Goal: Transaction & Acquisition: Complete application form

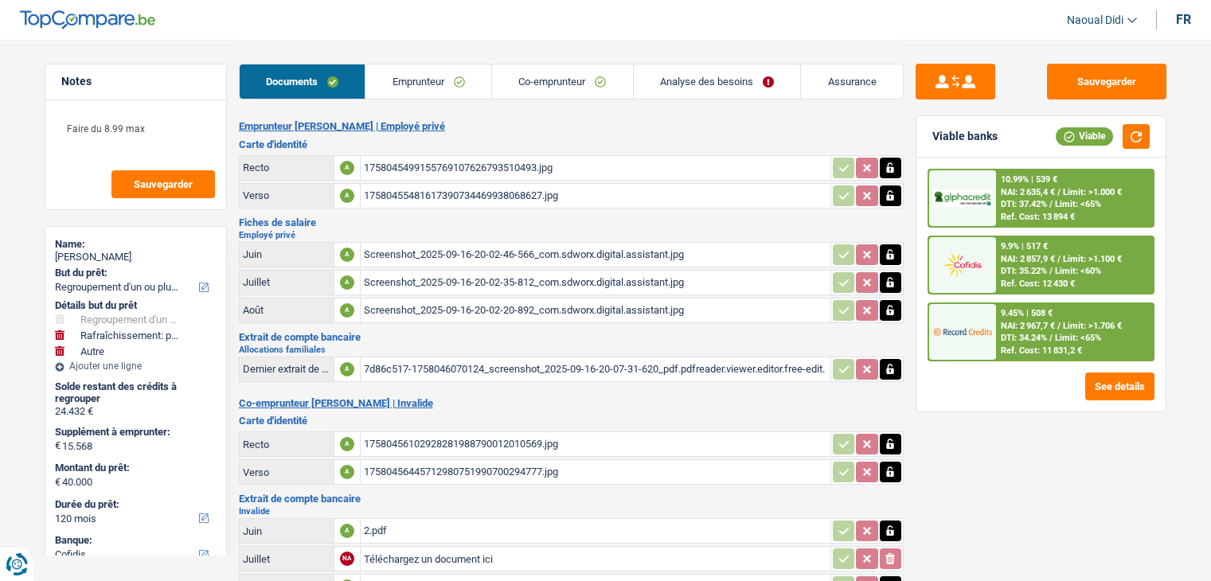
select select "refinancing"
select select "houseOrGarden"
select select "other"
select select "120"
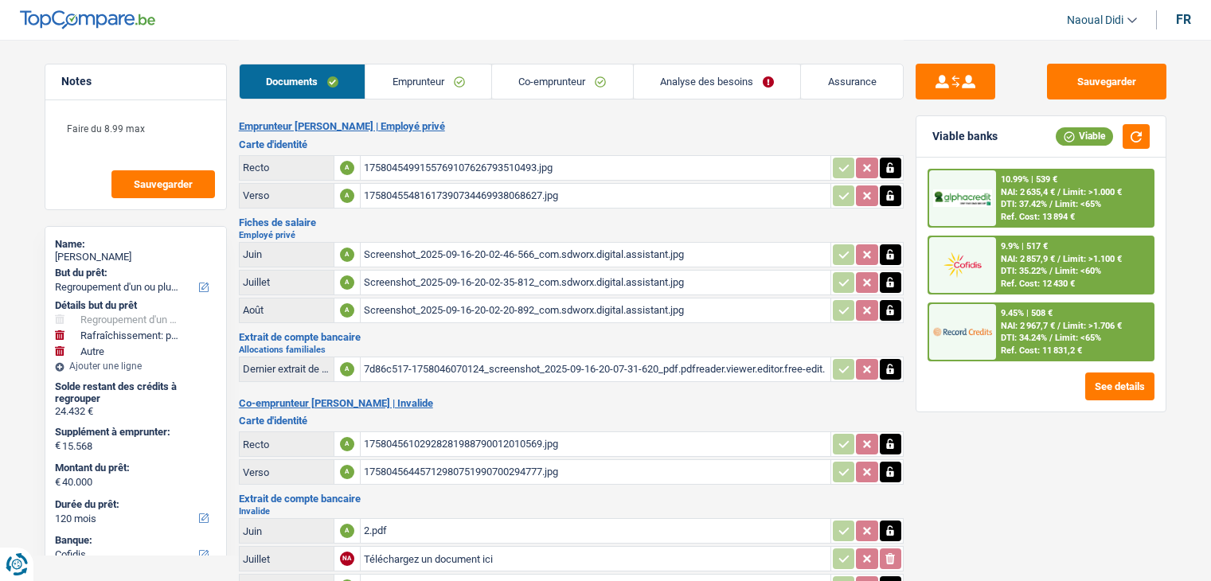
select select "cofidis"
select select "120"
select select "refinancing"
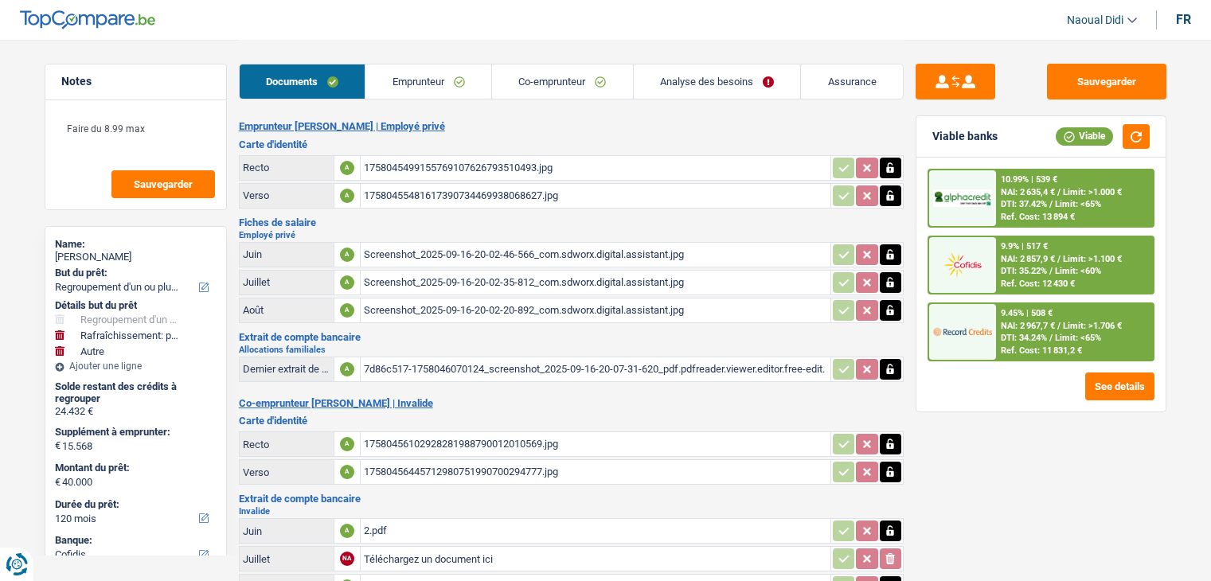
select select "houseOrGarden"
select select "yes"
select select "other"
select select "120"
click at [409, 84] on link "Emprunteur" at bounding box center [429, 82] width 126 height 34
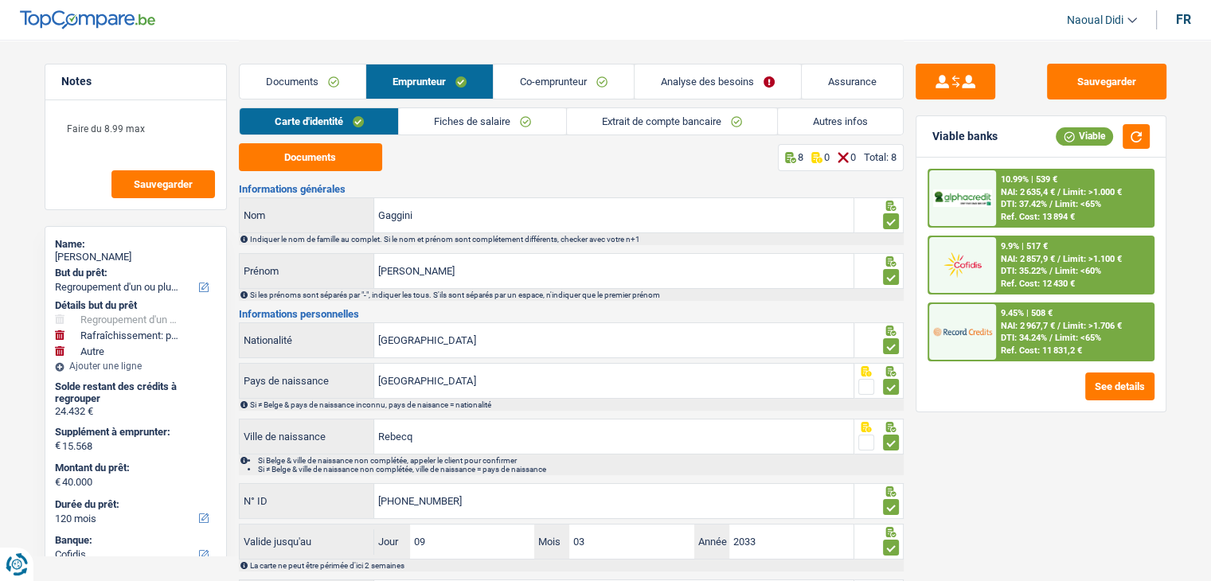
click at [315, 76] on link "Documents" at bounding box center [303, 82] width 126 height 34
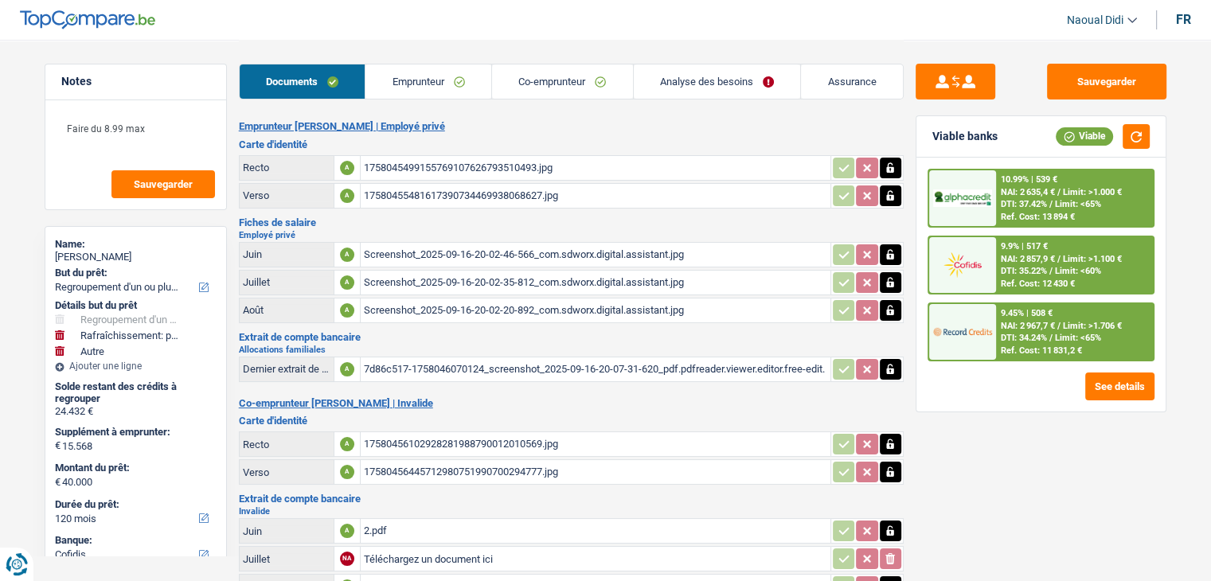
click at [714, 80] on link "Analyse des besoins" at bounding box center [717, 82] width 167 height 34
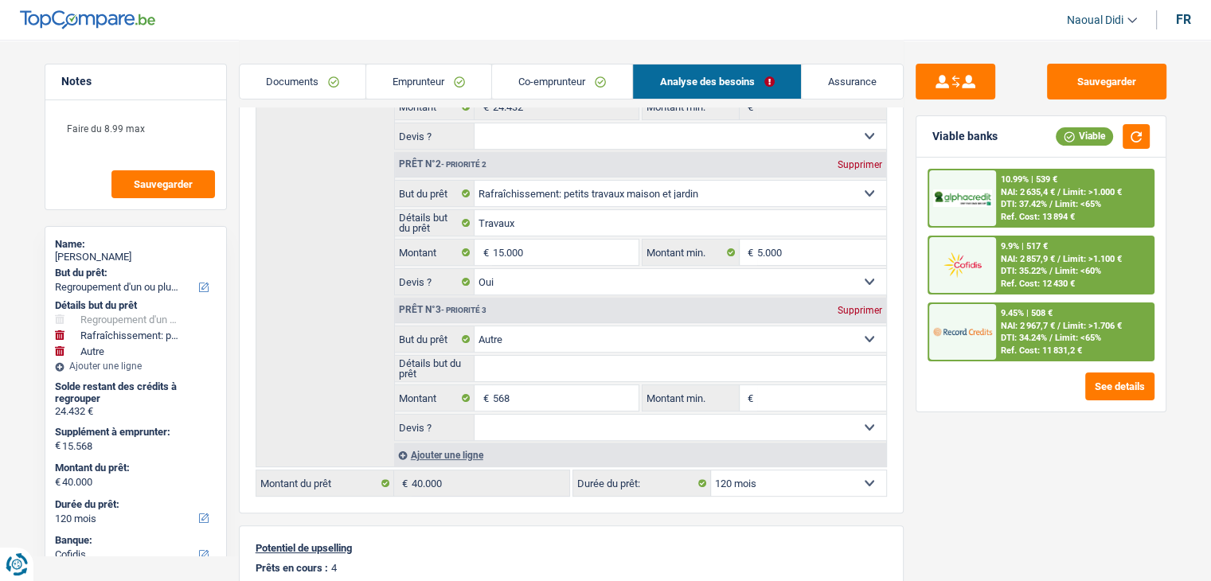
scroll to position [319, 0]
click at [851, 305] on div "Supprimer" at bounding box center [860, 310] width 53 height 10
type input "15.000"
type input "39.432"
select select "144"
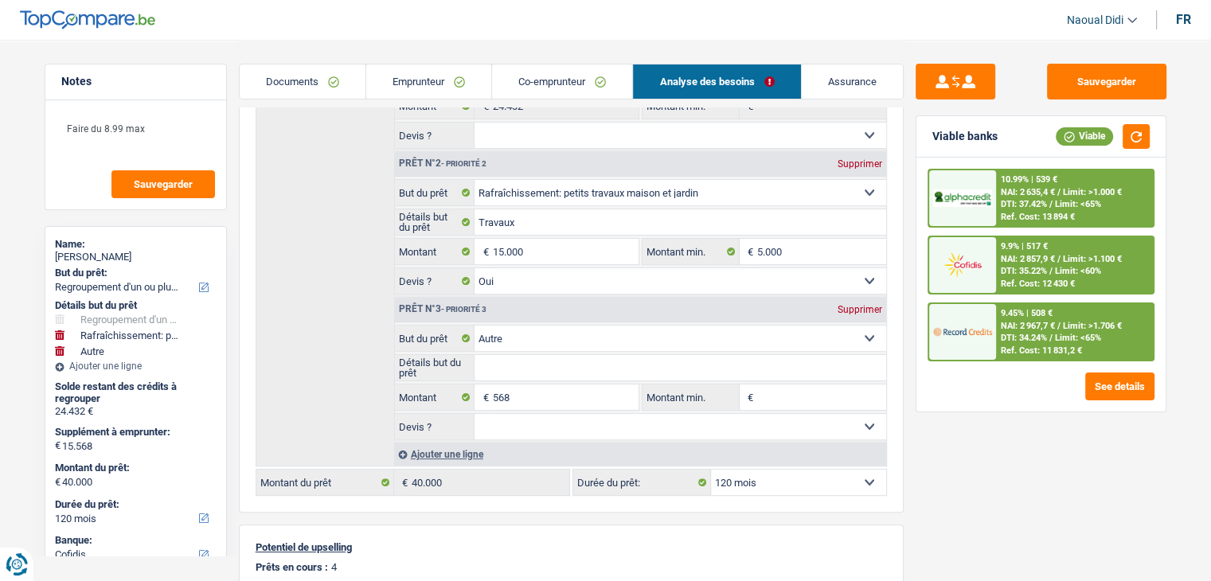
type input "39.432"
select select "144"
type input "39.432"
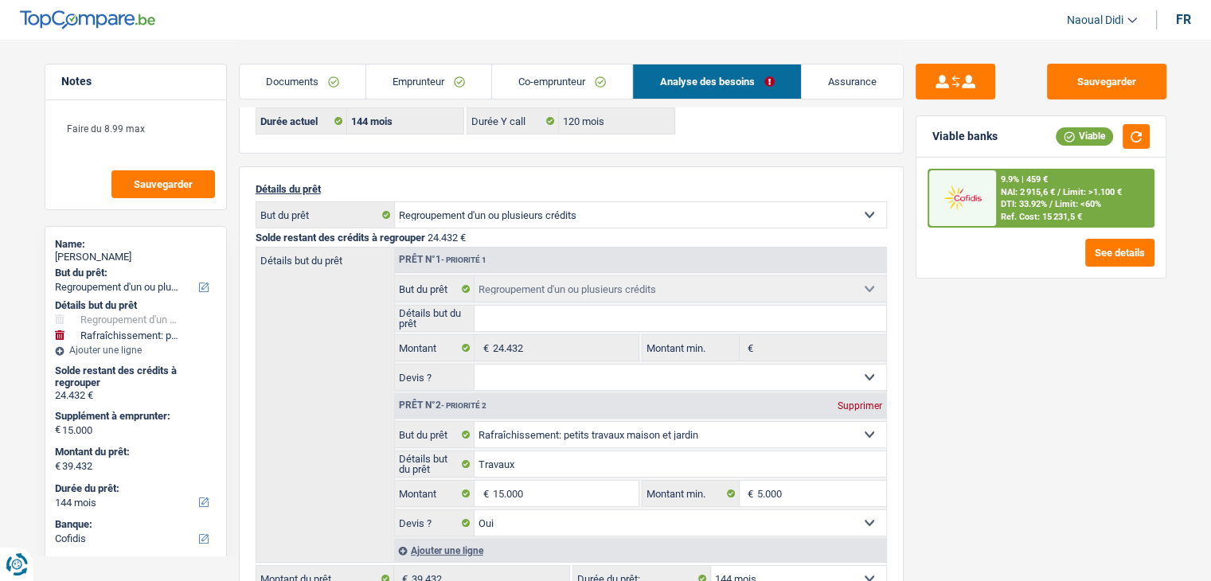
scroll to position [159, 0]
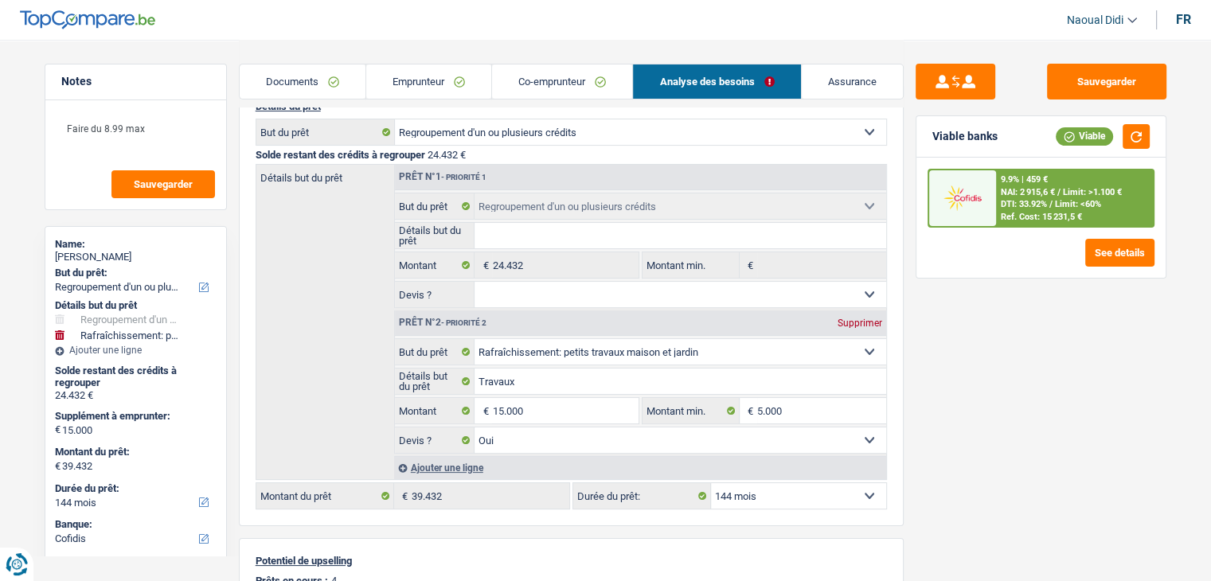
click at [771, 495] on select "12 mois 18 mois 24 mois 30 mois 36 mois 42 mois 48 mois 60 mois 72 mois 84 mois…" at bounding box center [798, 495] width 175 height 25
select select "120"
click at [711, 483] on select "12 mois 18 mois 24 mois 30 mois 36 mois 42 mois 48 mois 60 mois 72 mois 84 mois…" at bounding box center [798, 495] width 175 height 25
select select "120"
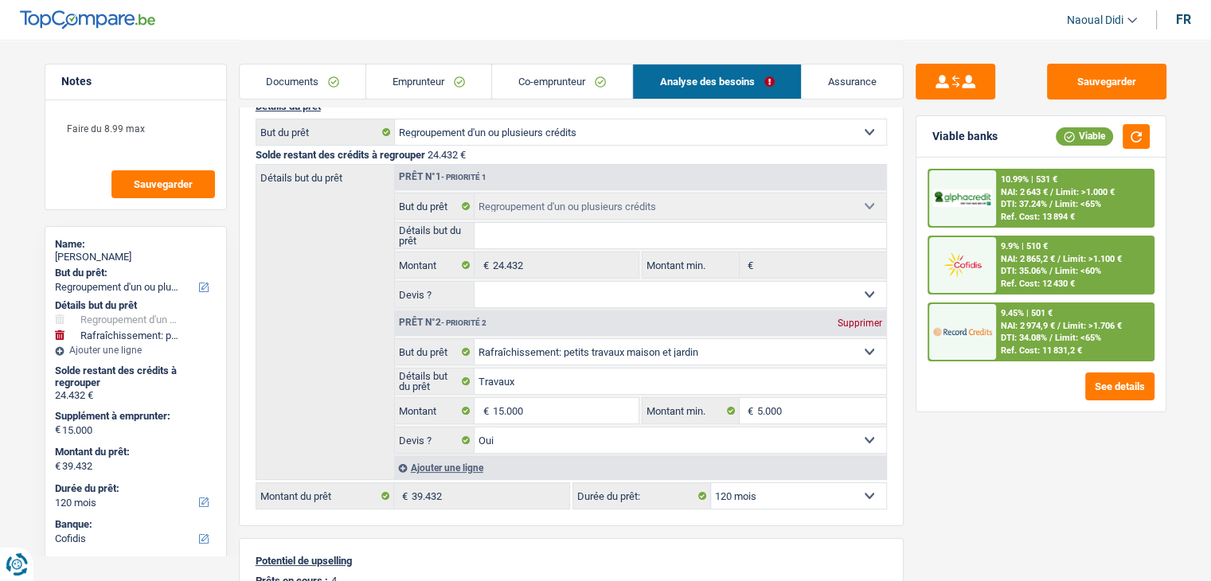
click at [1060, 333] on span "Limit: <65%" at bounding box center [1078, 338] width 46 height 10
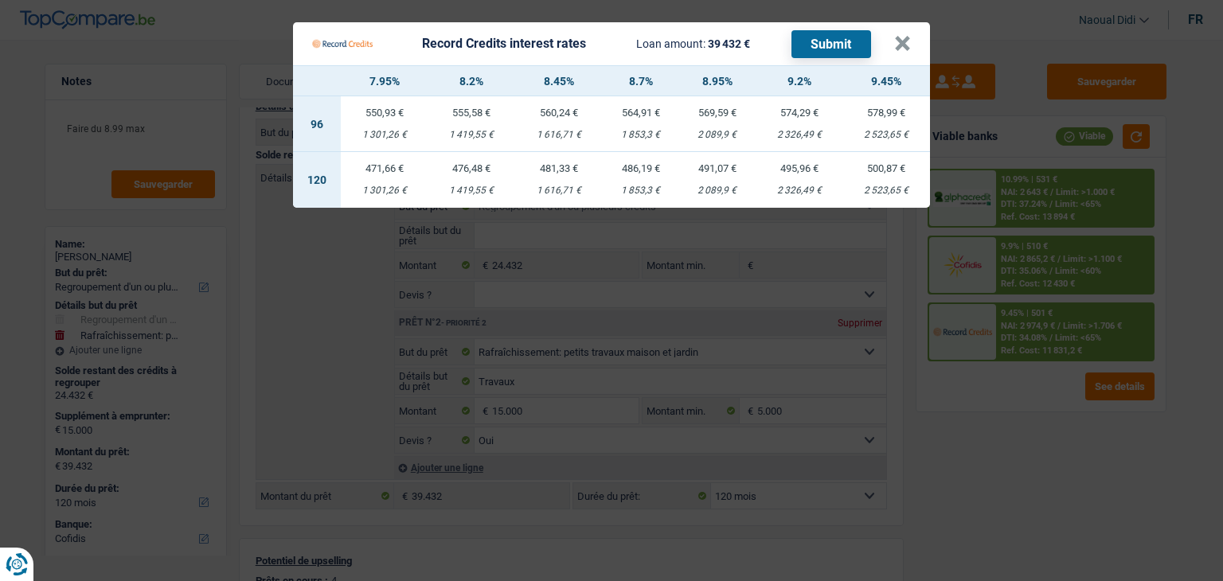
click at [478, 186] on div "1 419,55 €" at bounding box center [472, 191] width 88 height 10
select select "record credits"
type input "8,20"
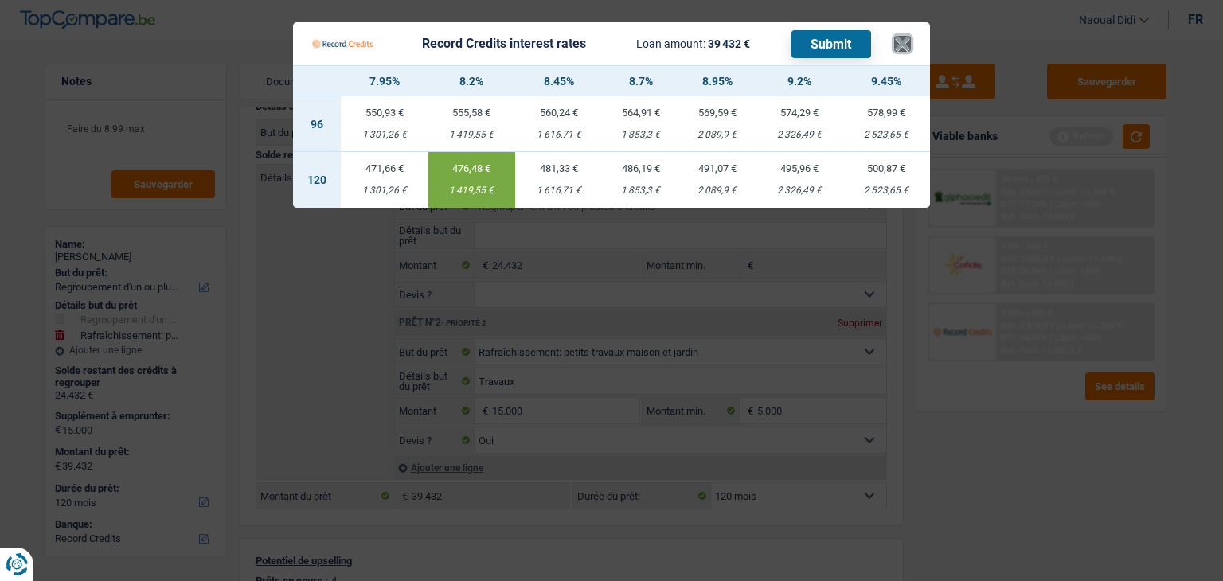
click at [901, 39] on button "×" at bounding box center [902, 44] width 17 height 16
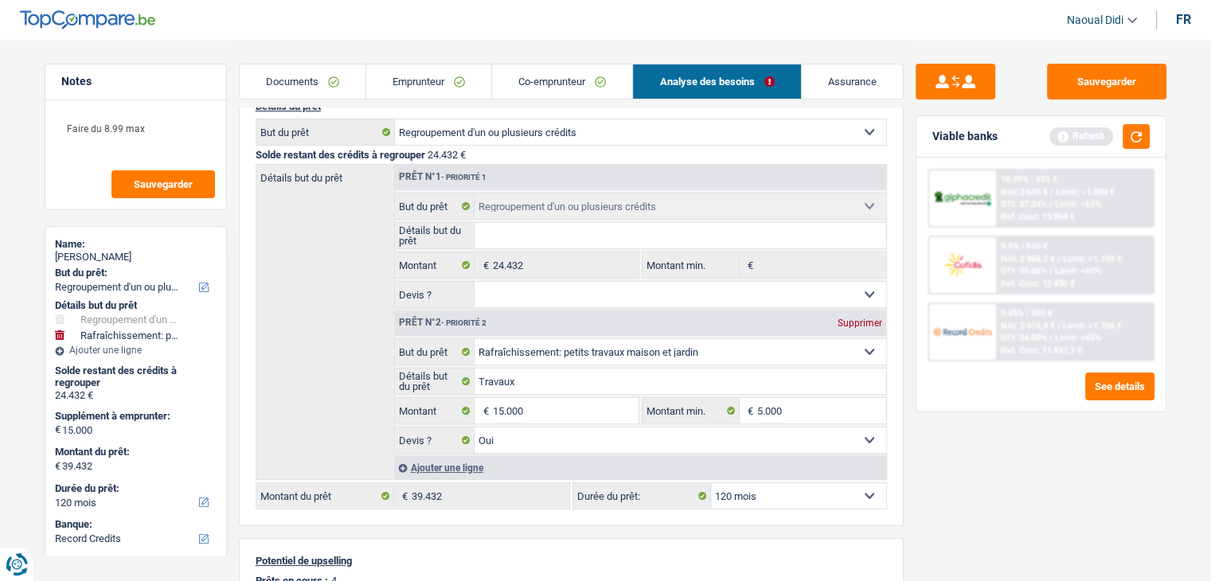
click at [424, 81] on link "Emprunteur" at bounding box center [428, 82] width 125 height 34
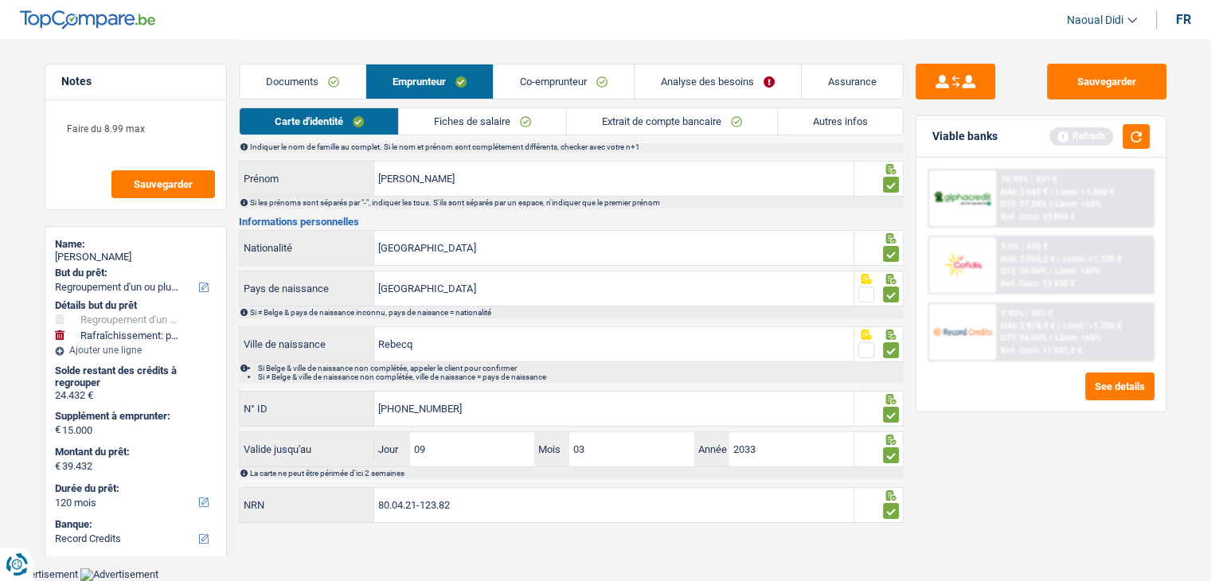
scroll to position [88, 0]
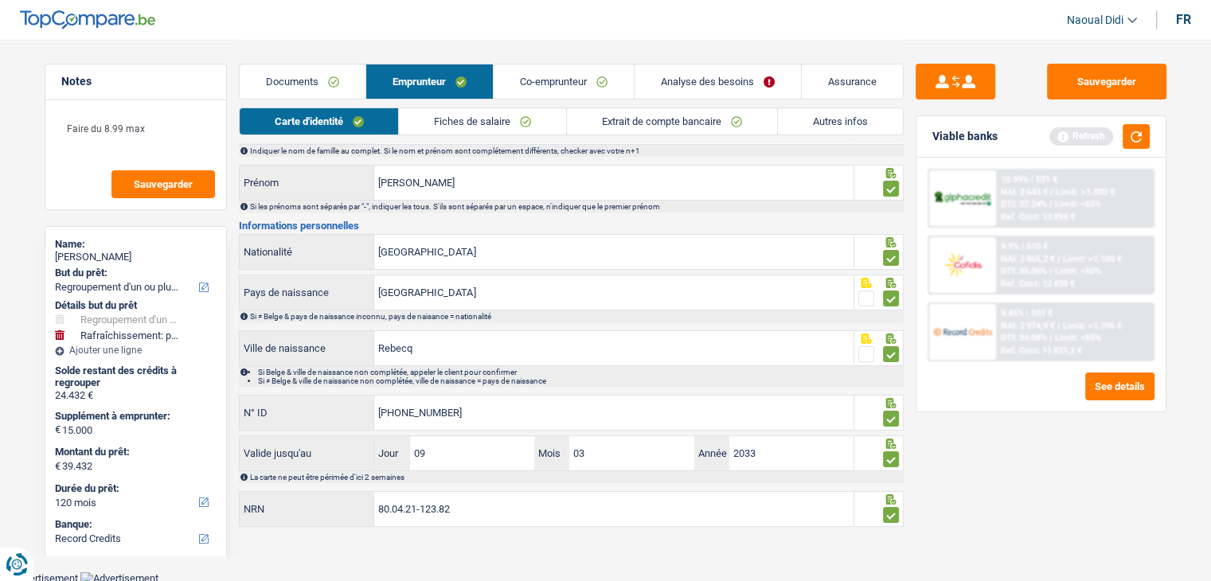
click at [817, 127] on link "Autres infos" at bounding box center [840, 121] width 125 height 26
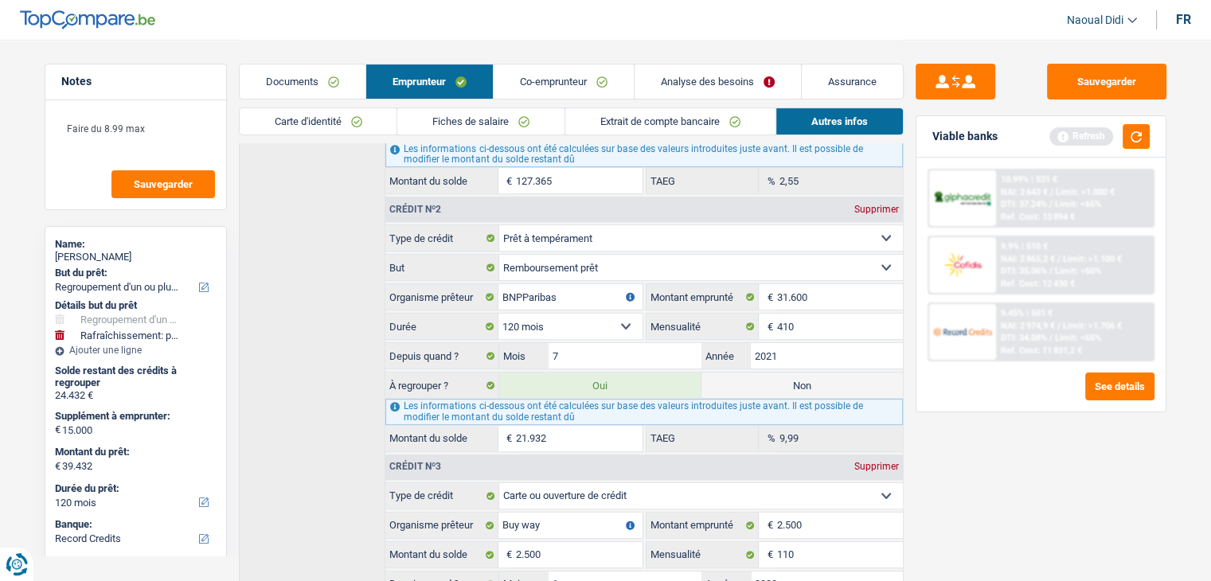
scroll to position [646, 0]
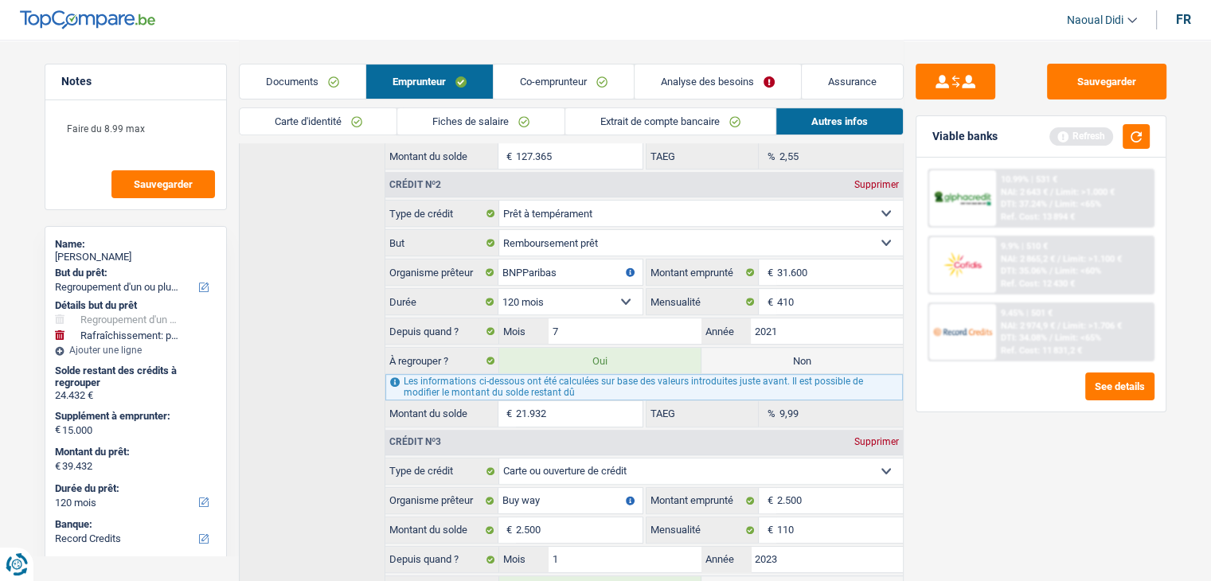
click at [295, 84] on link "Documents" at bounding box center [303, 82] width 126 height 34
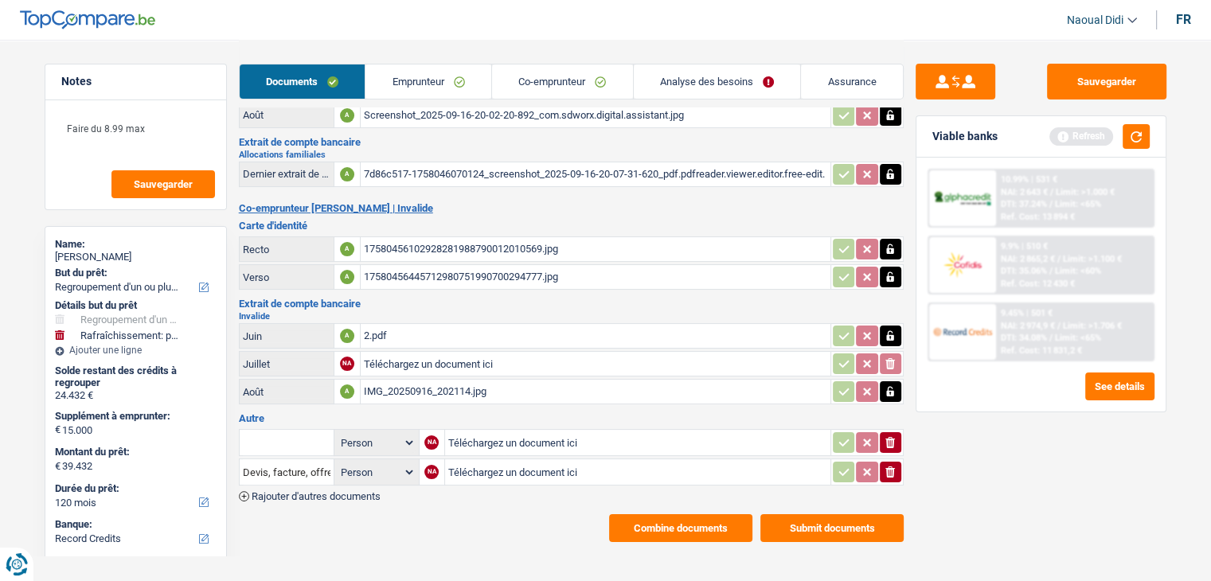
click at [417, 84] on link "Emprunteur" at bounding box center [429, 82] width 126 height 34
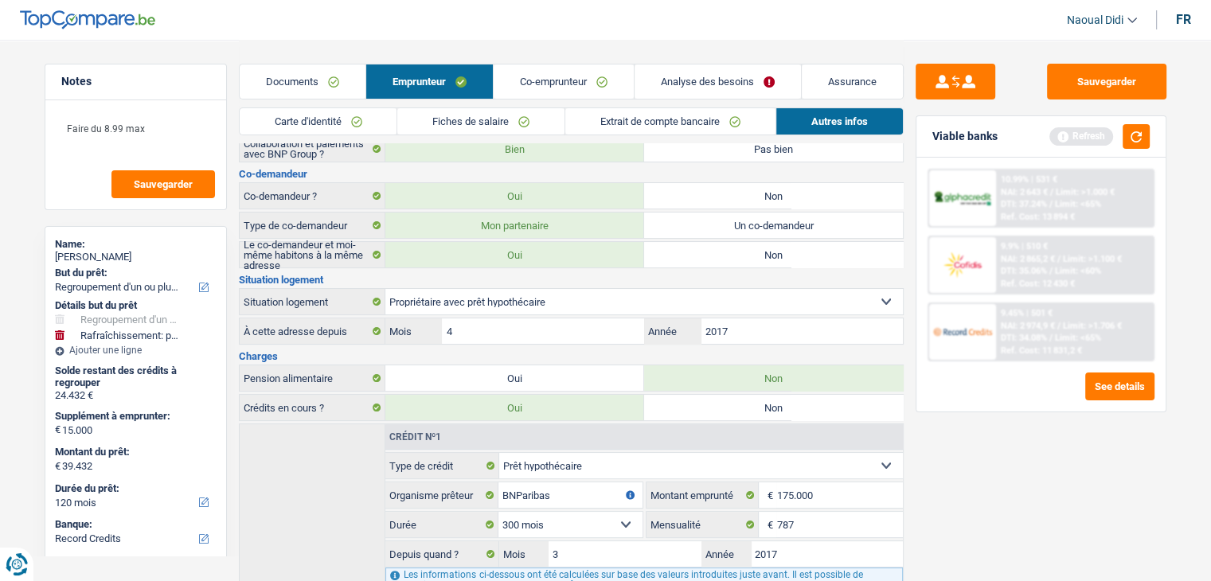
click at [441, 119] on link "Fiches de salaire" at bounding box center [480, 121] width 167 height 26
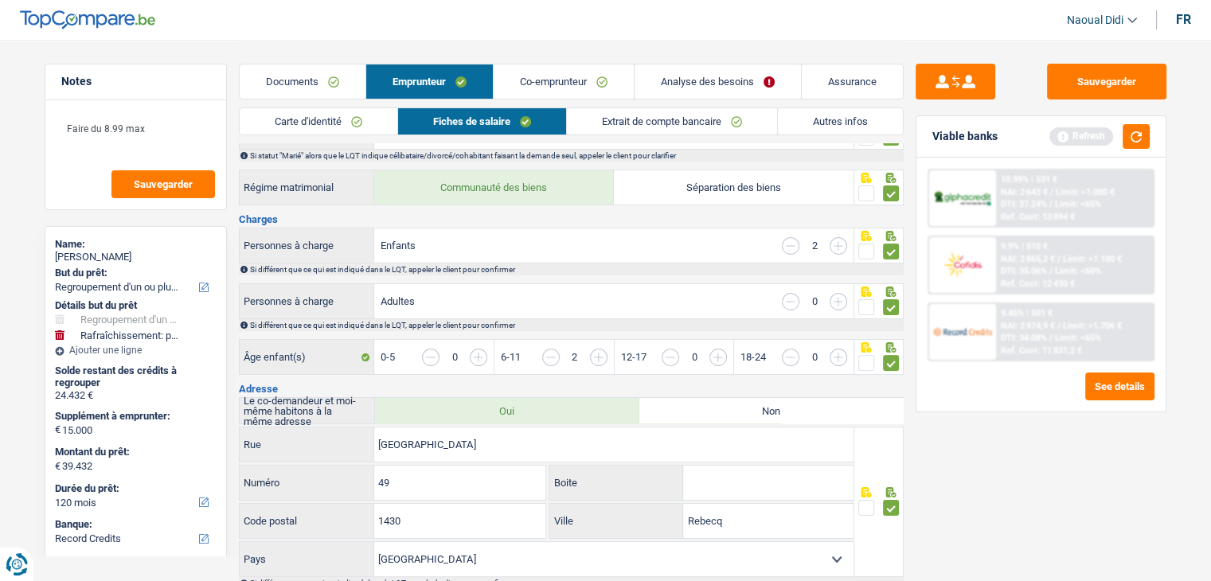
click at [288, 88] on link "Documents" at bounding box center [303, 82] width 126 height 34
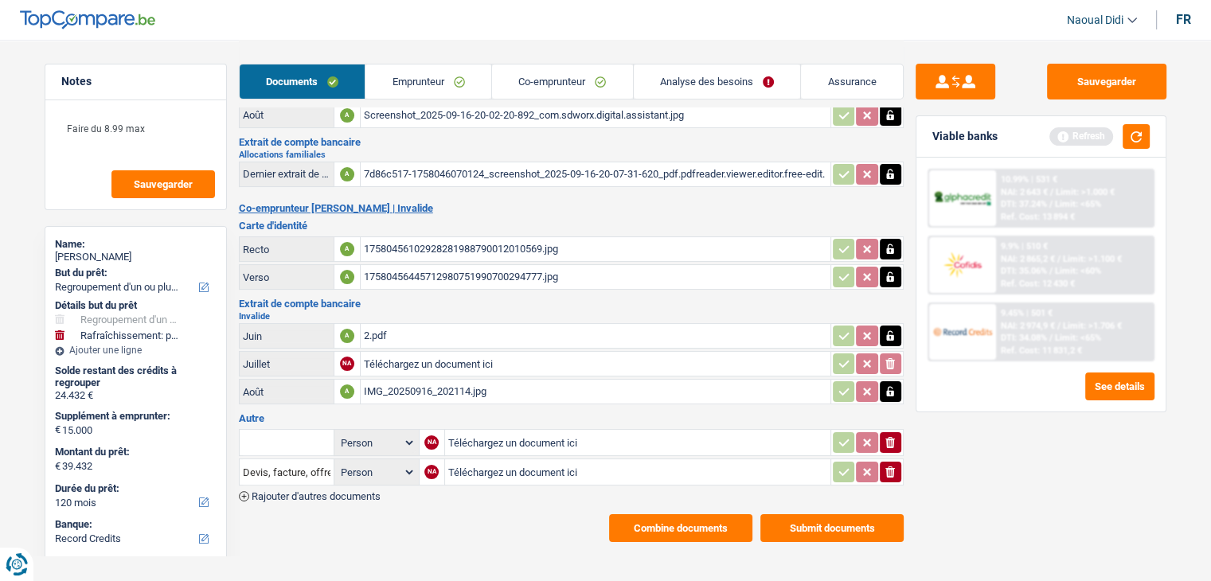
scroll to position [0, 0]
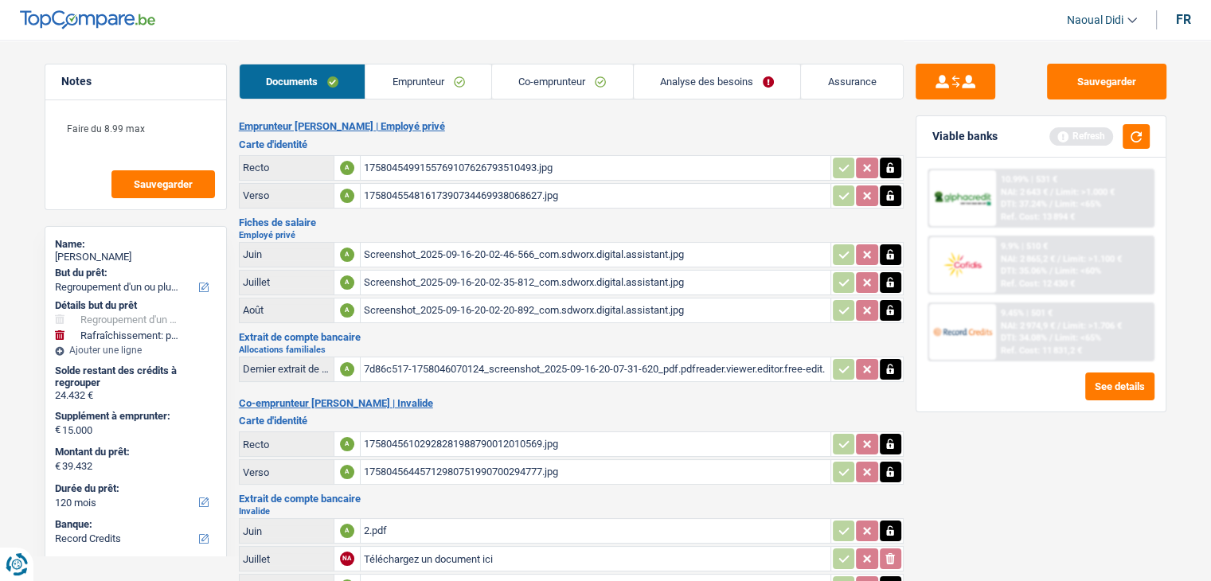
click at [433, 166] on div "1758045499155769107626793510493.jpg" at bounding box center [596, 168] width 464 height 24
click at [409, 184] on div "17580455481617390734469938068627.jpg" at bounding box center [596, 196] width 464 height 24
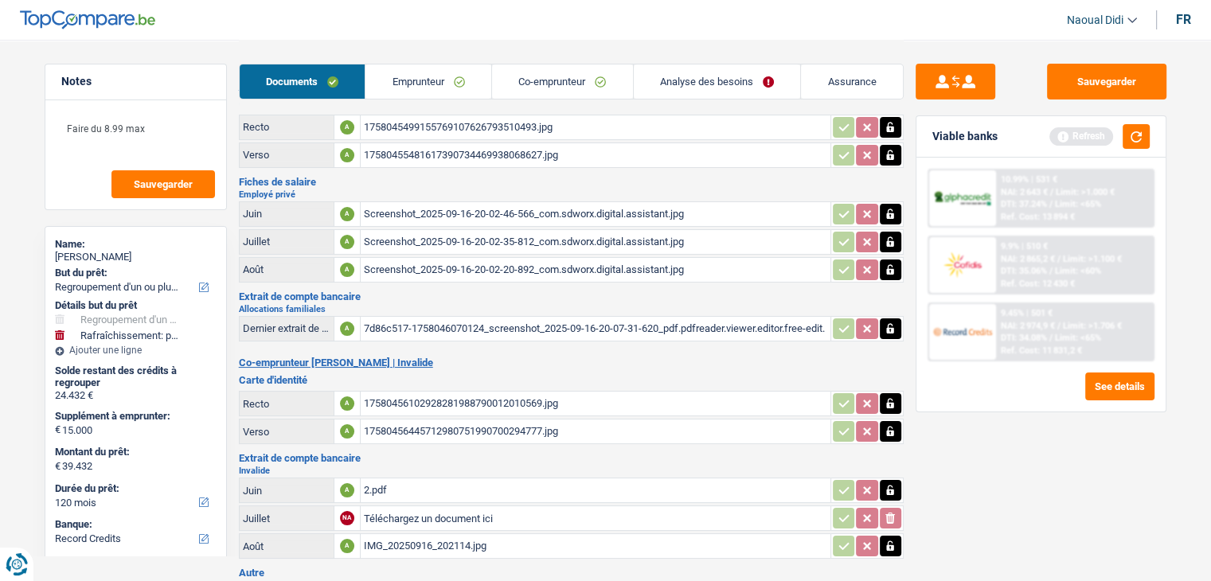
scroll to position [80, 0]
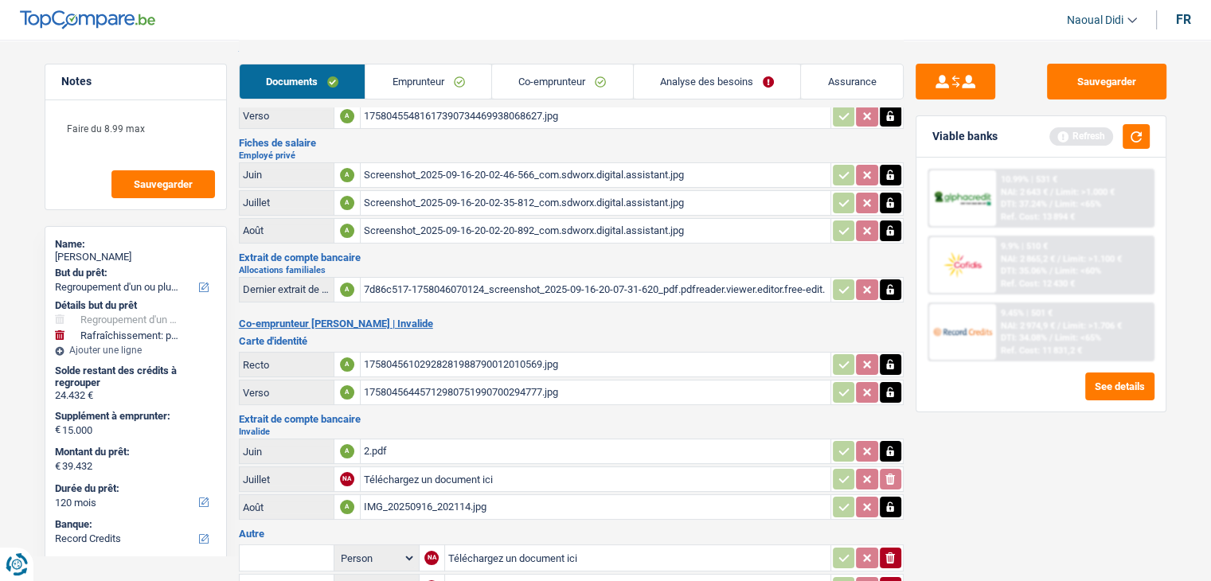
click at [446, 383] on div "17580456445712980751990700294777.jpg" at bounding box center [596, 393] width 464 height 24
click at [425, 84] on link "Emprunteur" at bounding box center [429, 82] width 126 height 34
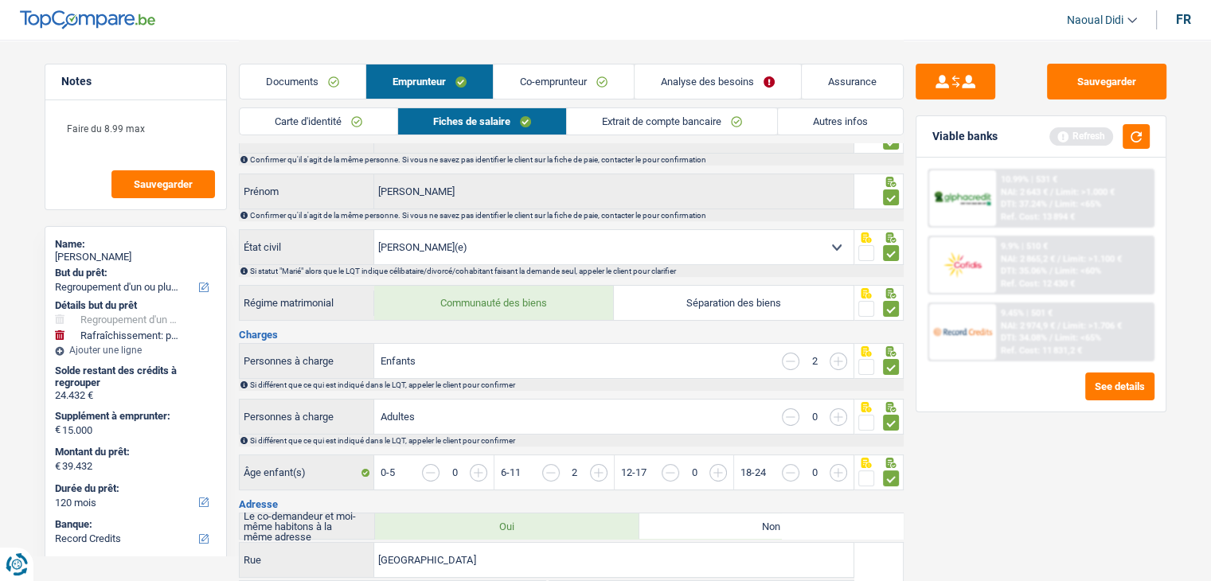
click at [818, 123] on link "Autres infos" at bounding box center [840, 121] width 125 height 26
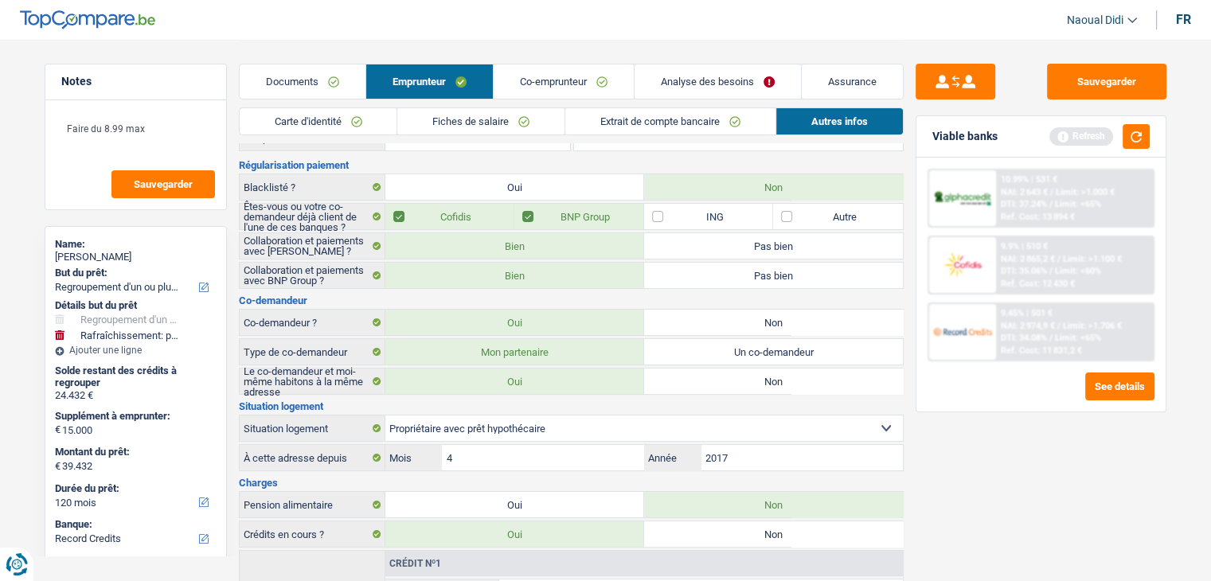
scroll to position [0, 0]
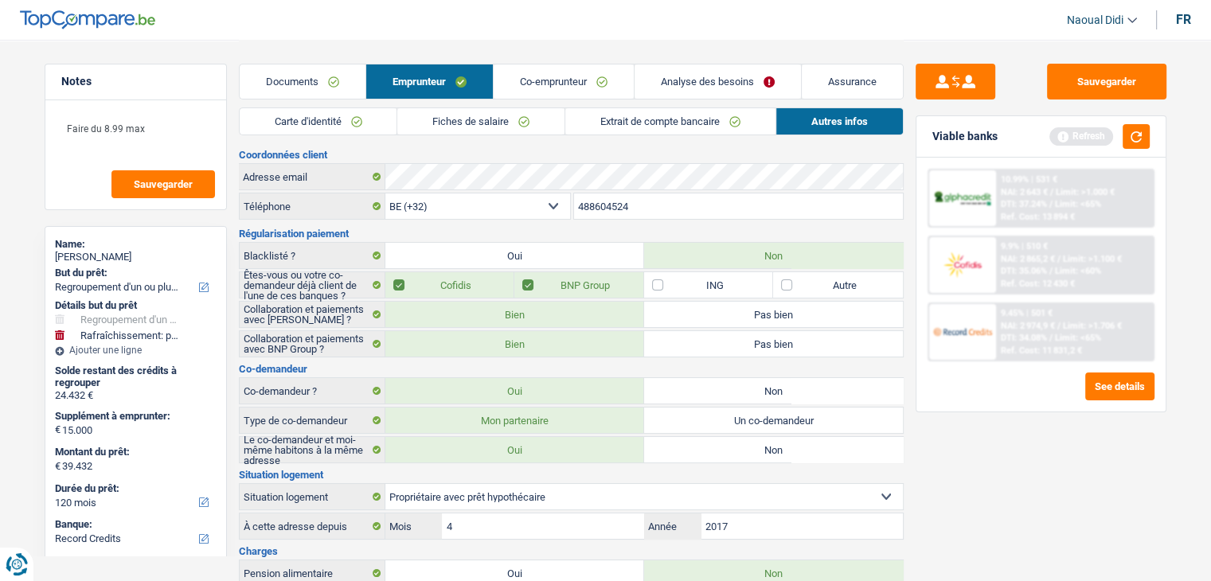
click at [307, 73] on link "Documents" at bounding box center [303, 82] width 126 height 34
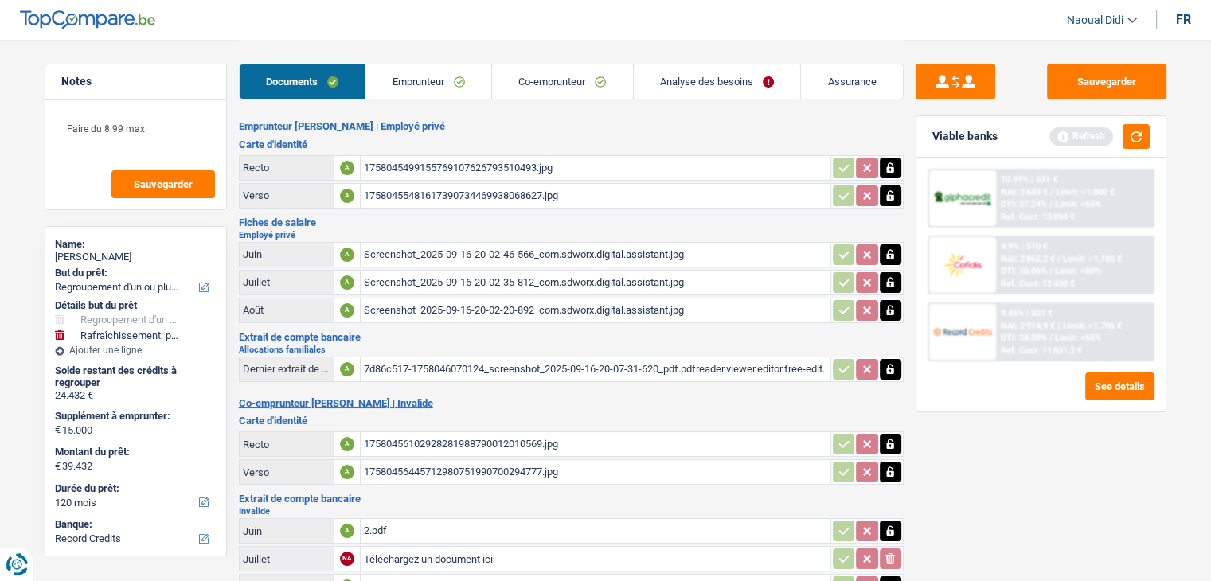
click at [408, 83] on link "Emprunteur" at bounding box center [429, 82] width 126 height 34
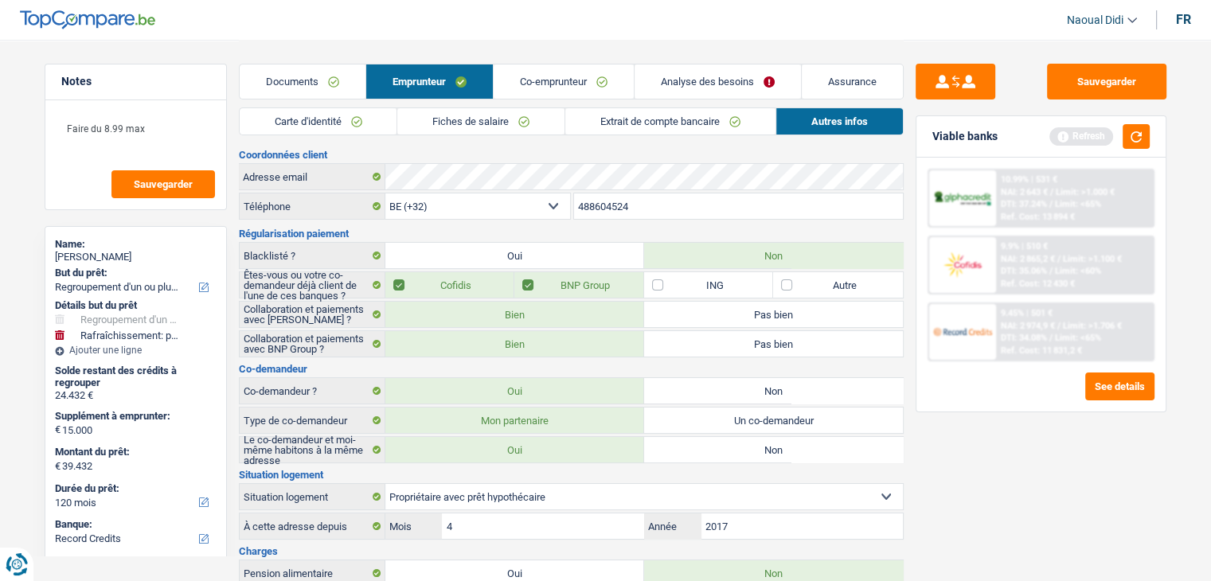
click at [475, 122] on link "Fiches de salaire" at bounding box center [480, 121] width 167 height 26
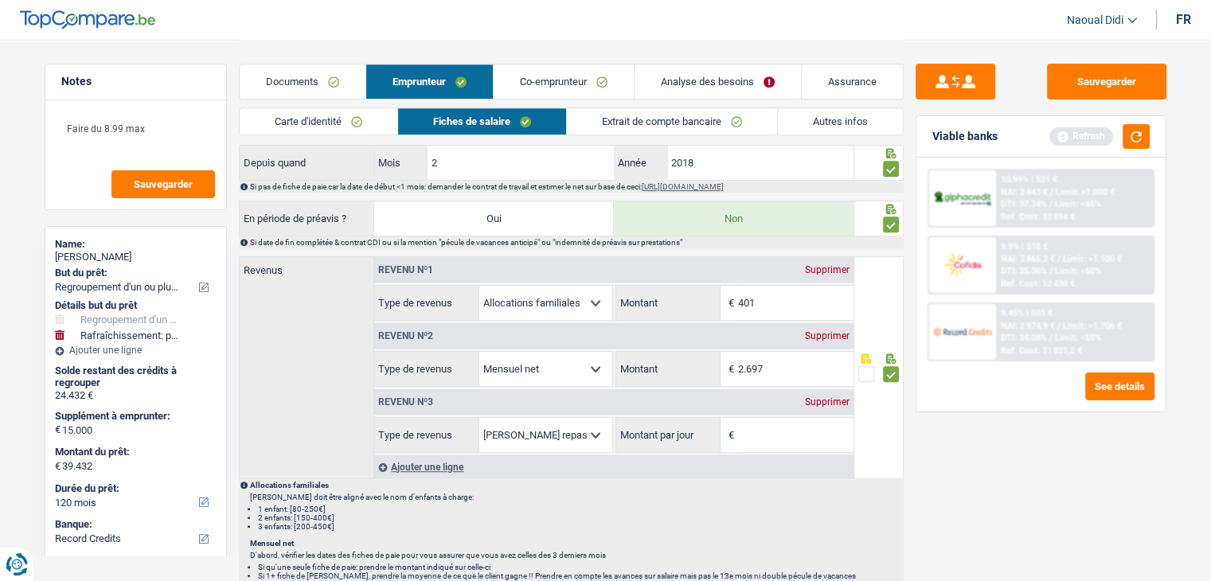
scroll to position [796, 0]
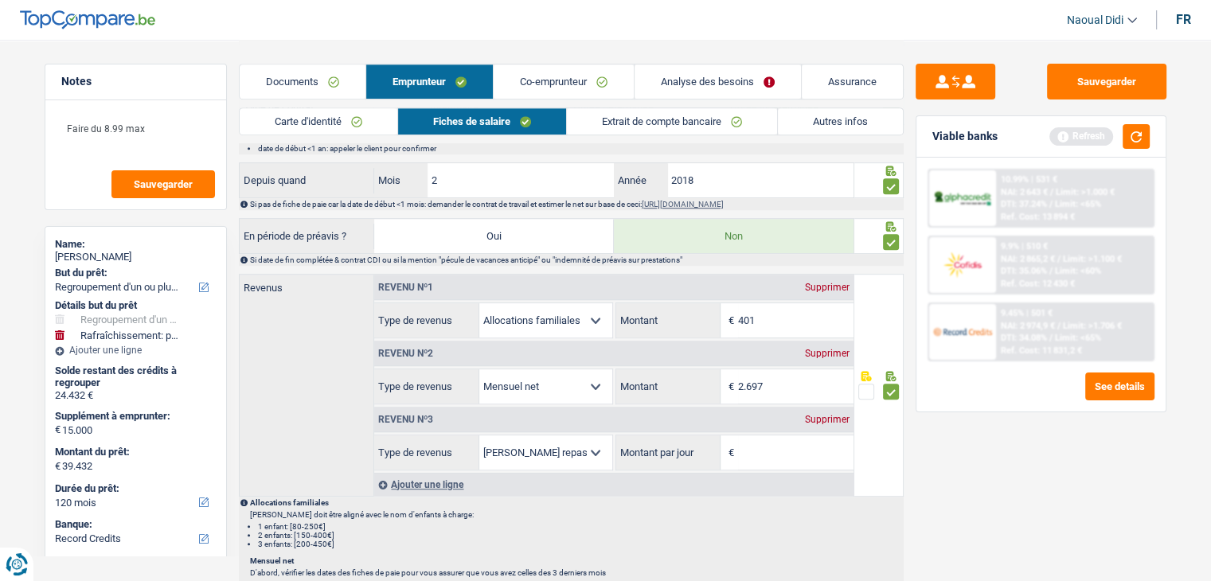
click at [827, 415] on div "Supprimer" at bounding box center [827, 420] width 53 height 10
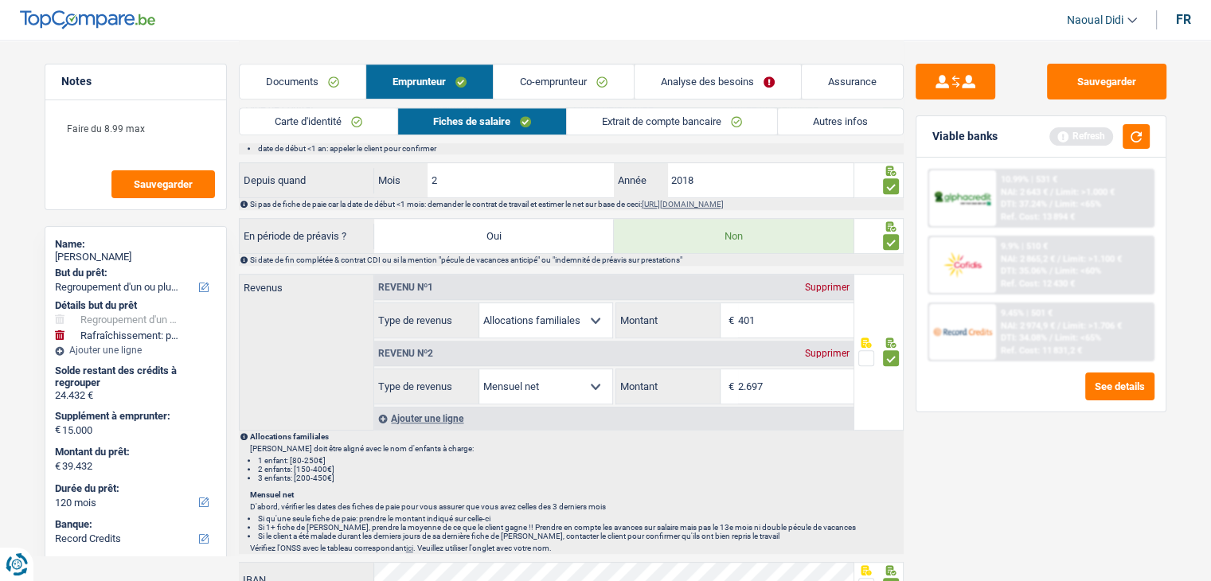
click at [532, 77] on link "Co-emprunteur" at bounding box center [564, 82] width 140 height 34
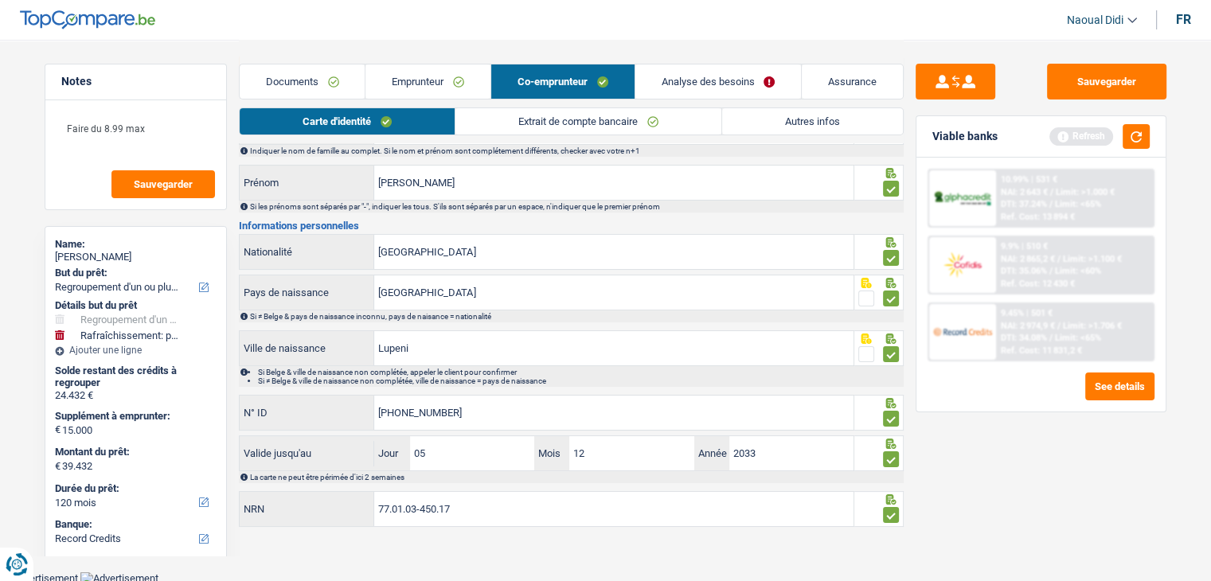
click at [583, 131] on link "Extrait de compte bancaire" at bounding box center [589, 121] width 266 height 26
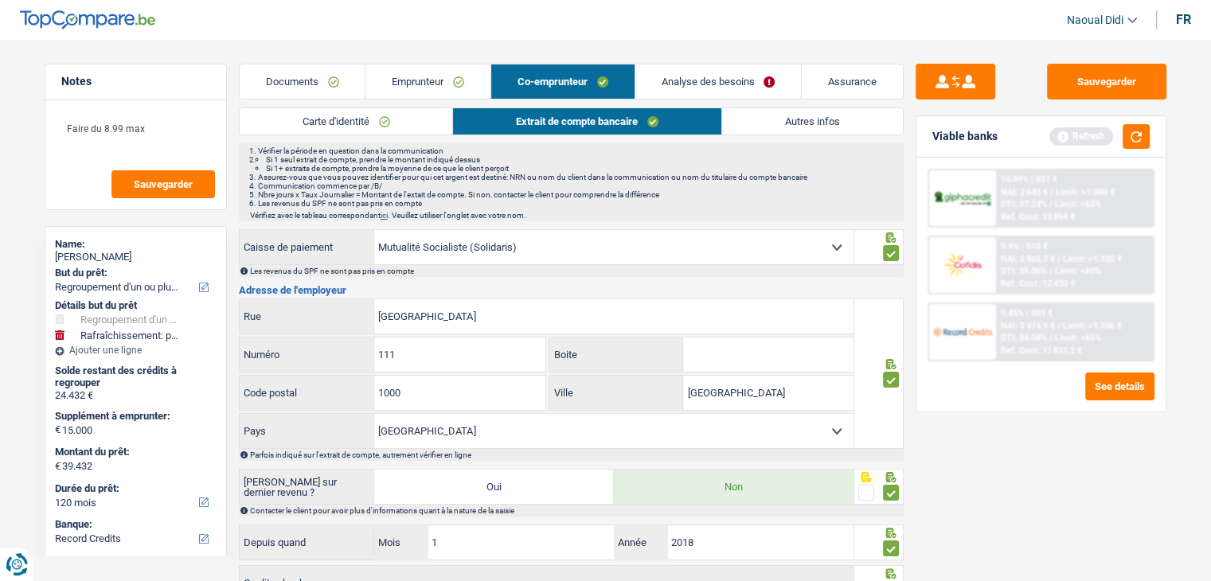
scroll to position [0, 0]
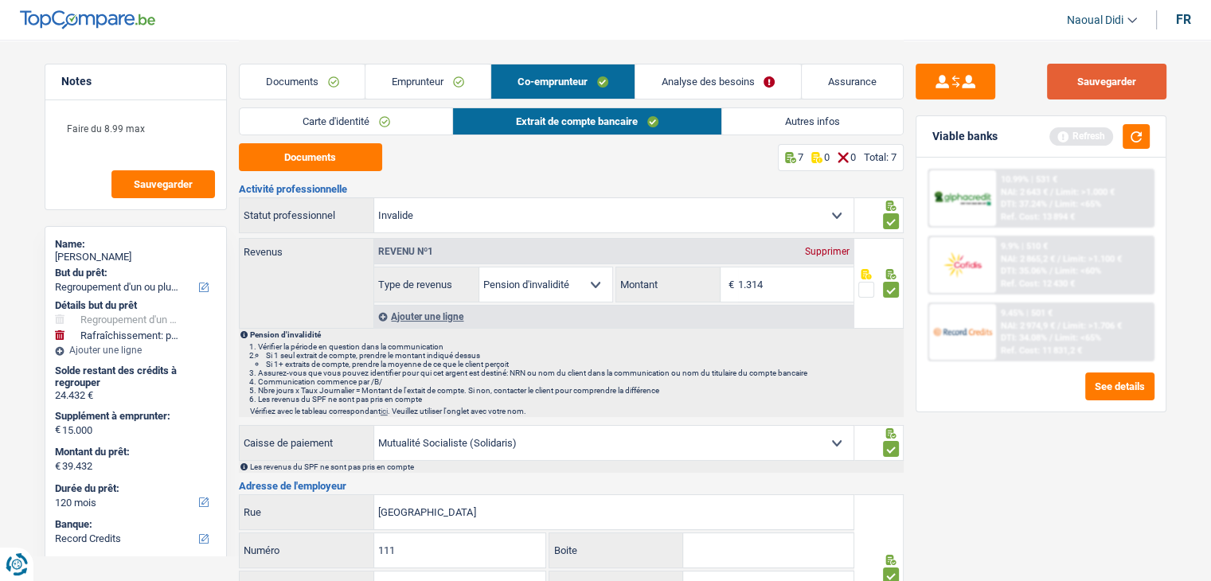
click at [1080, 87] on button "Sauvegarder" at bounding box center [1106, 82] width 119 height 36
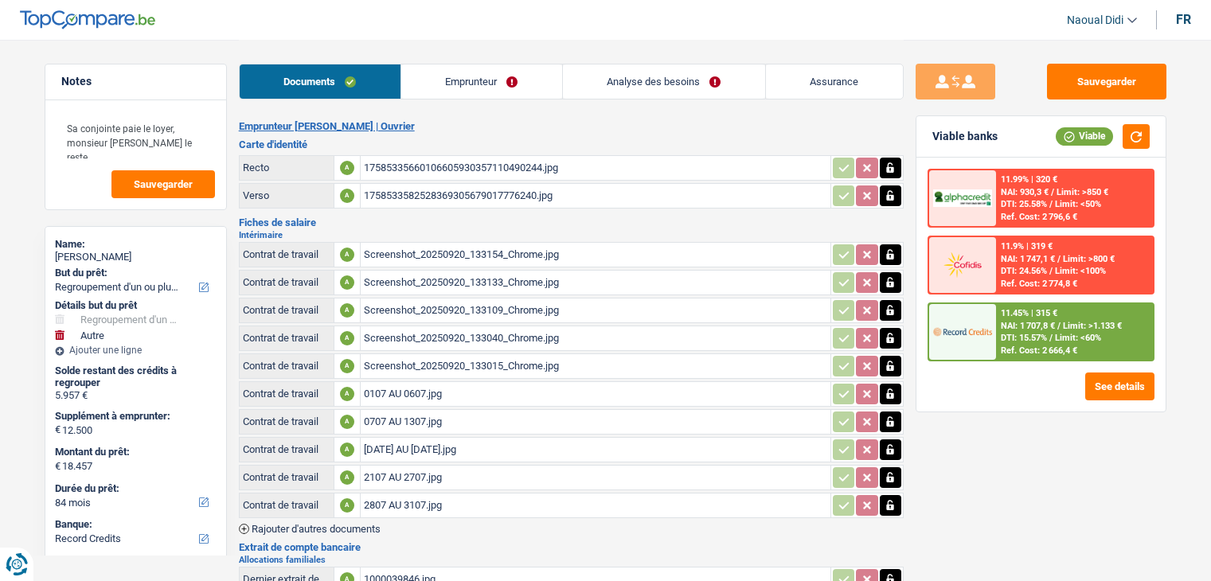
select select "refinancing"
select select "other"
select select "84"
select select "record credits"
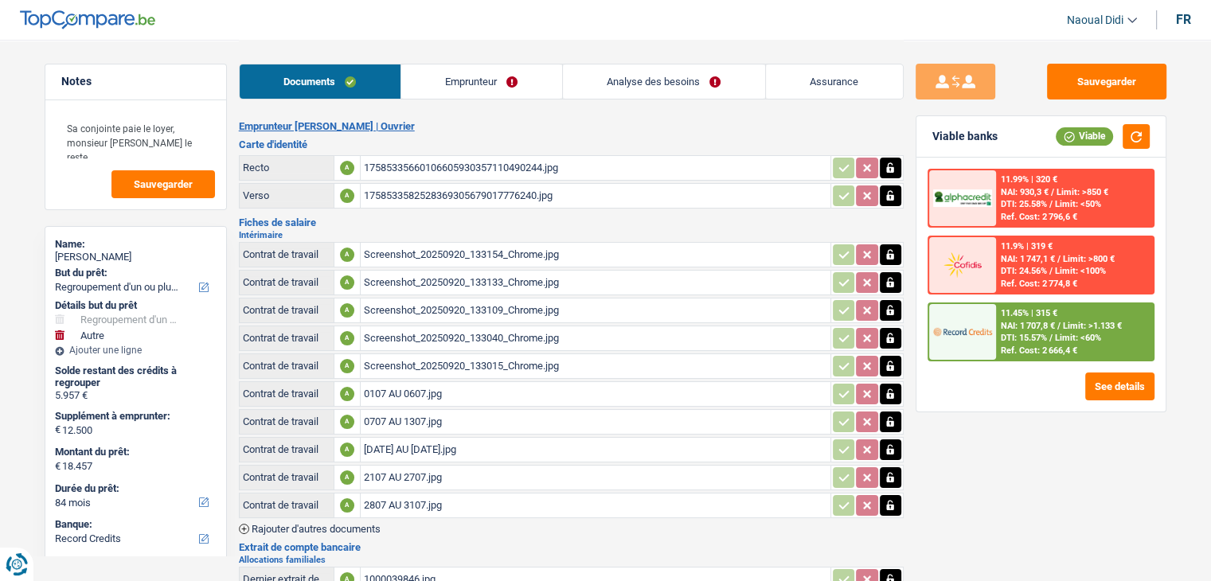
click at [676, 89] on link "Analyse des besoins" at bounding box center [664, 82] width 202 height 34
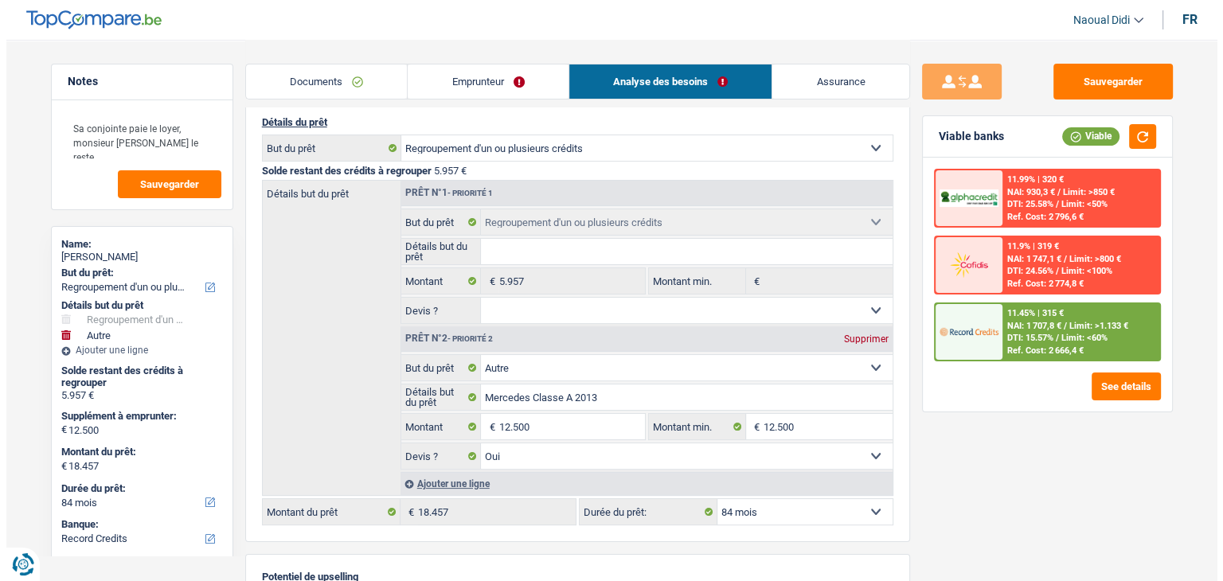
scroll to position [159, 0]
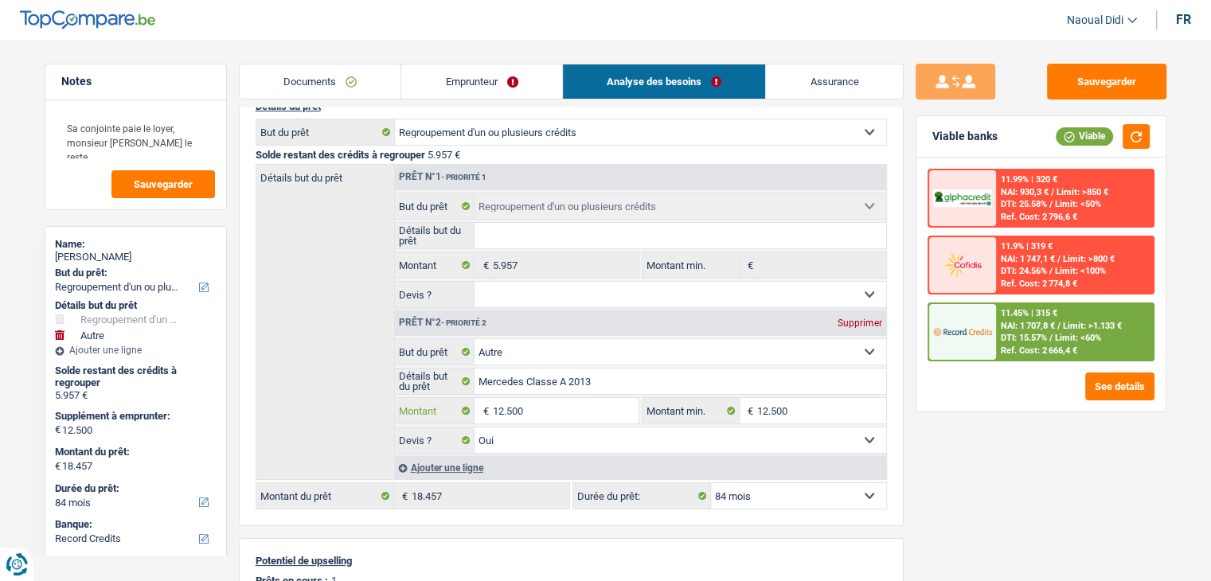
click at [540, 412] on input "12.500" at bounding box center [565, 410] width 146 height 25
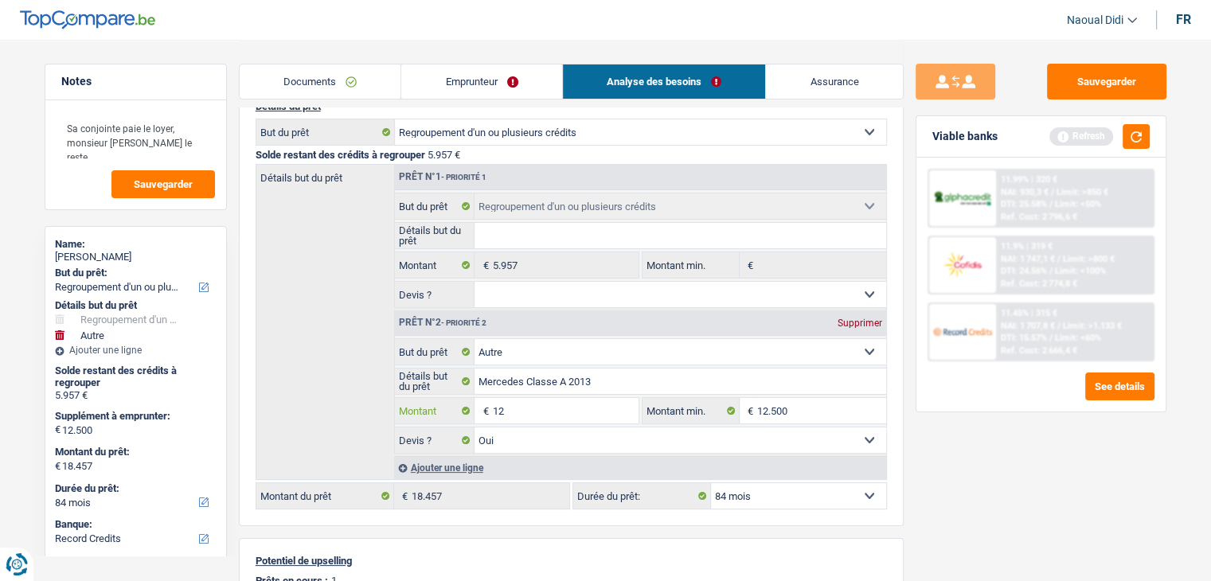
type input "1"
type input "10.000"
type input "15.957"
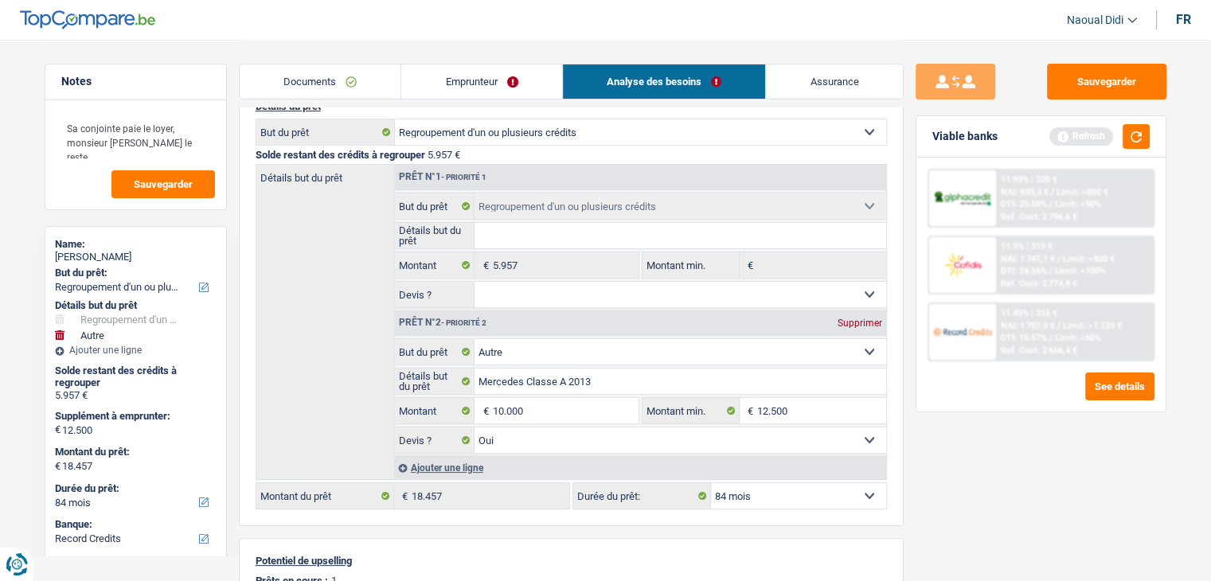
type input "15.957"
click at [1048, 475] on div "Sauvegarder Viable banks Refresh 11.99% | 320 € NAI: 930,3 € / Limit: >850 € DT…" at bounding box center [1041, 310] width 275 height 492
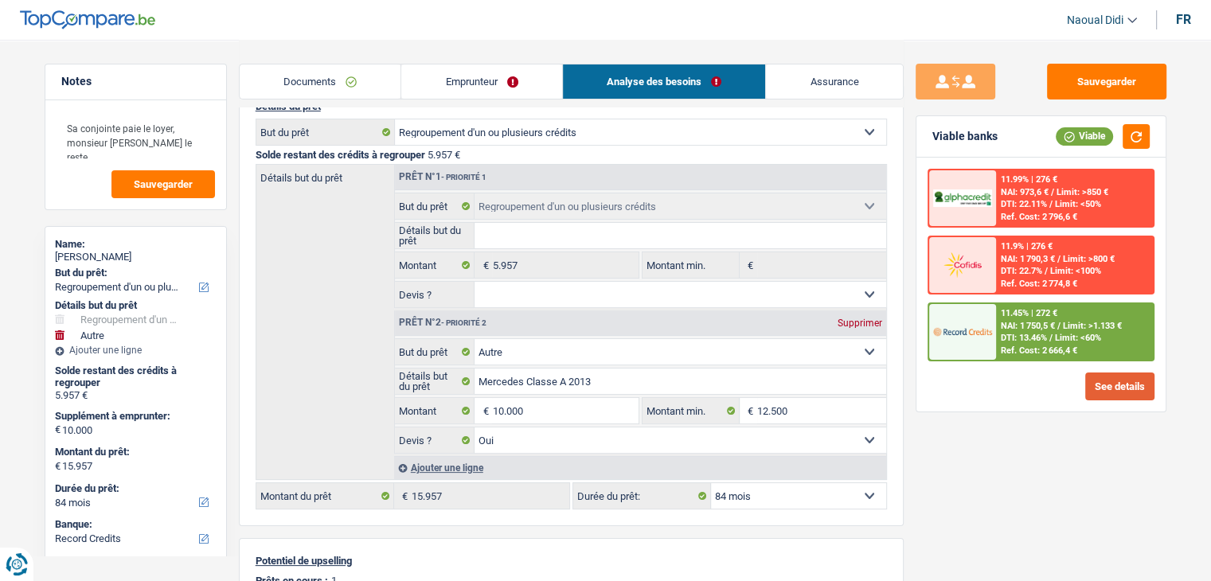
click at [1105, 386] on button "See details" at bounding box center [1120, 387] width 69 height 28
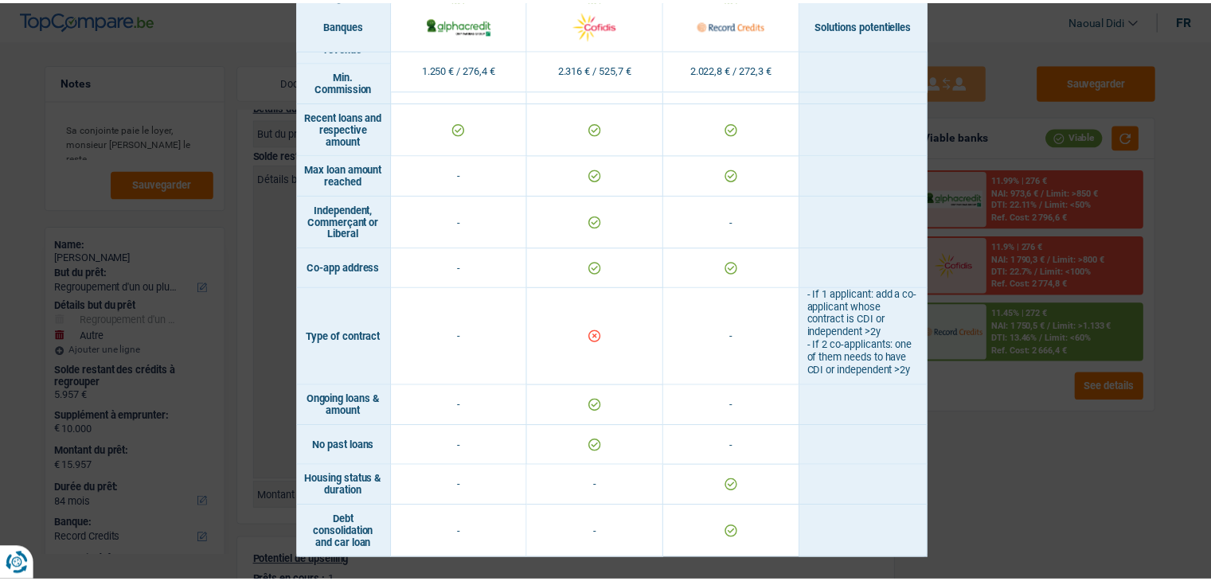
scroll to position [972, 0]
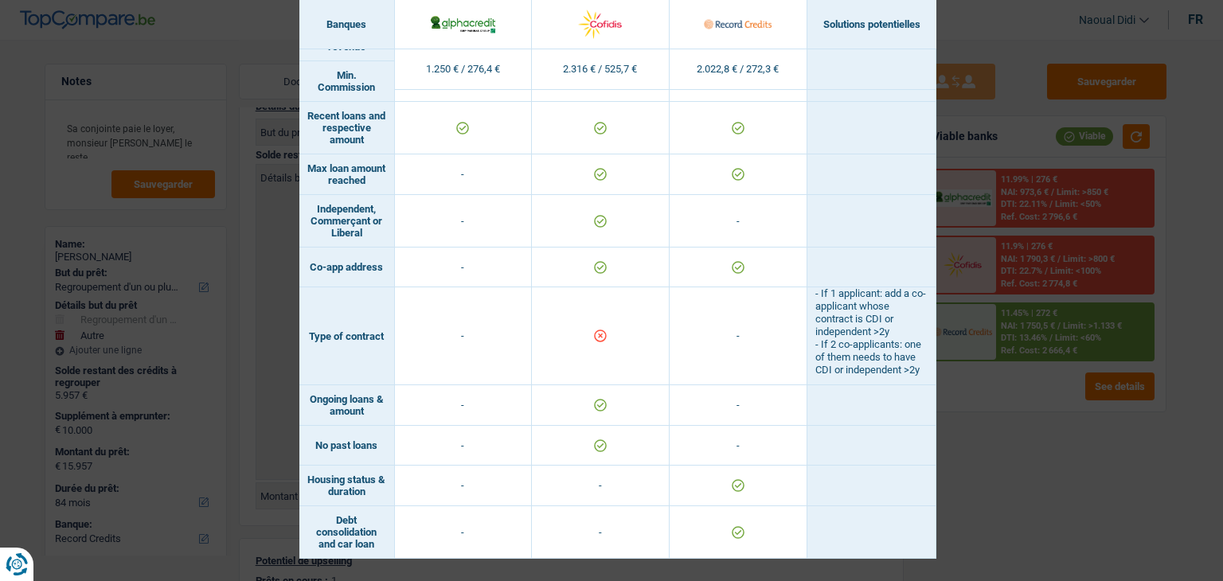
click at [968, 450] on div "Banks conditions × Banques Solutions potentielles Revenus / Charges 1.250 € / 2…" at bounding box center [611, 290] width 1223 height 581
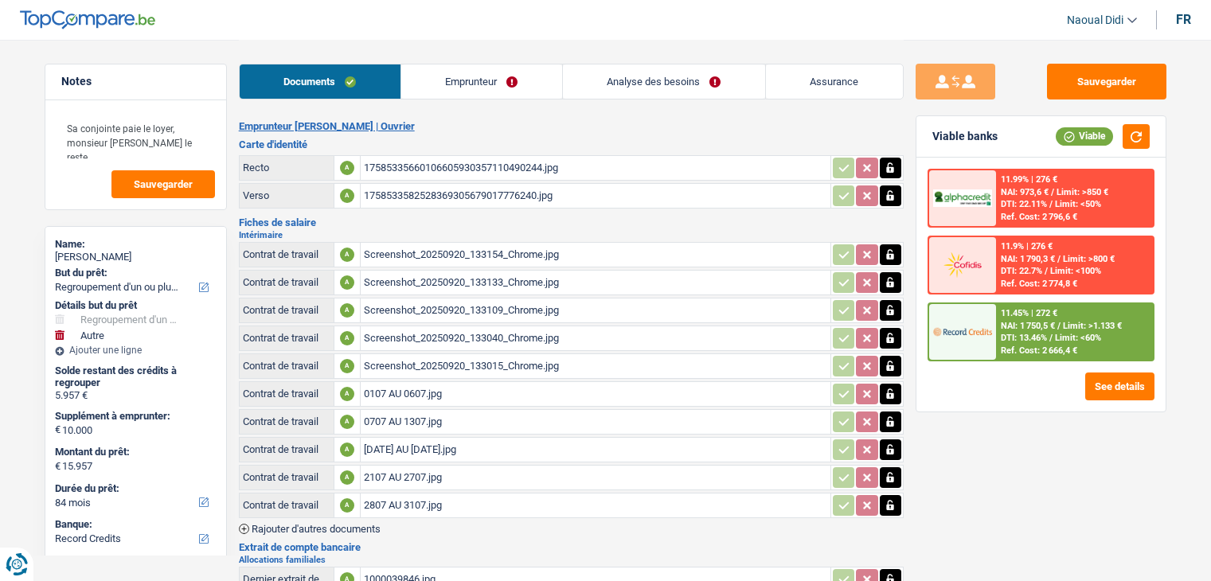
select select "refinancing"
select select "other"
select select "84"
select select "record credits"
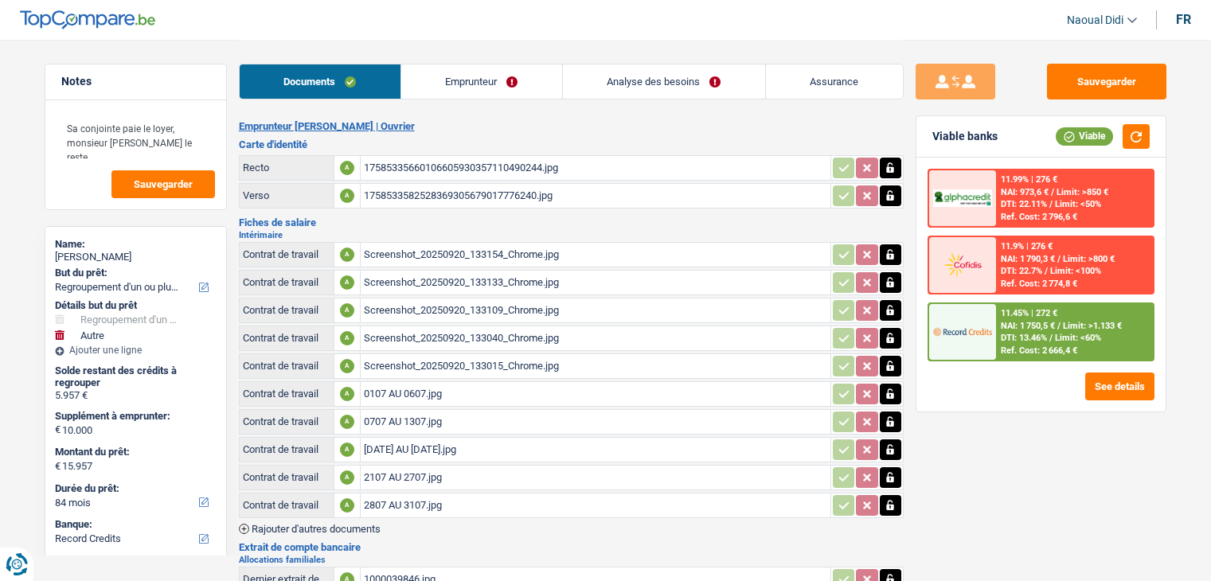
select select "84"
select select "refinancing"
select select "other"
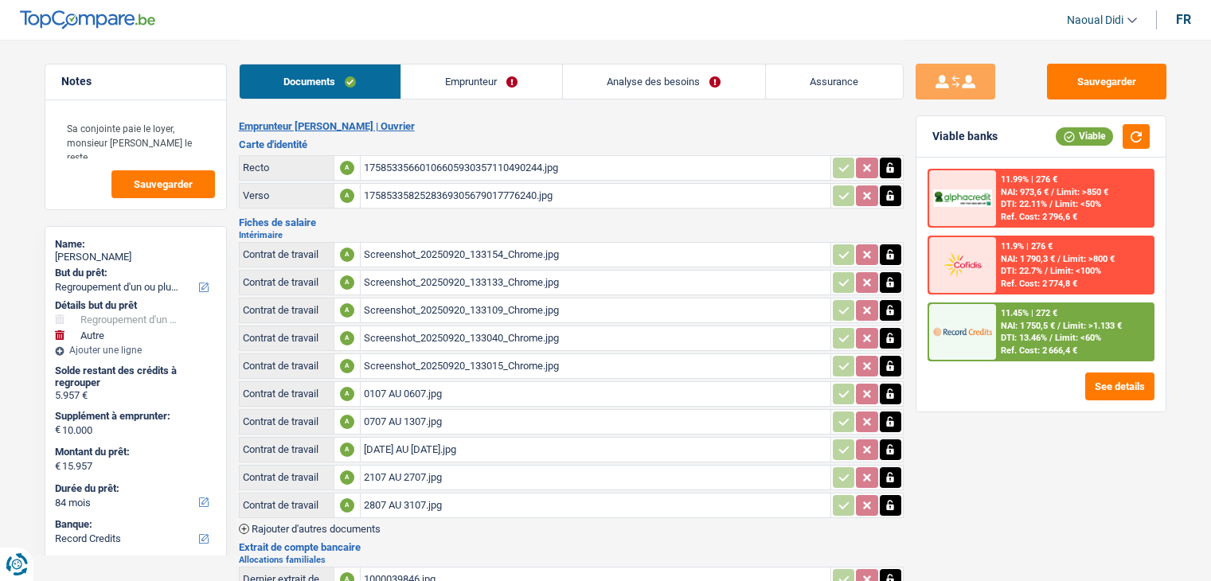
select select "yes"
select select "84"
click at [1099, 384] on button "See details" at bounding box center [1120, 387] width 69 height 28
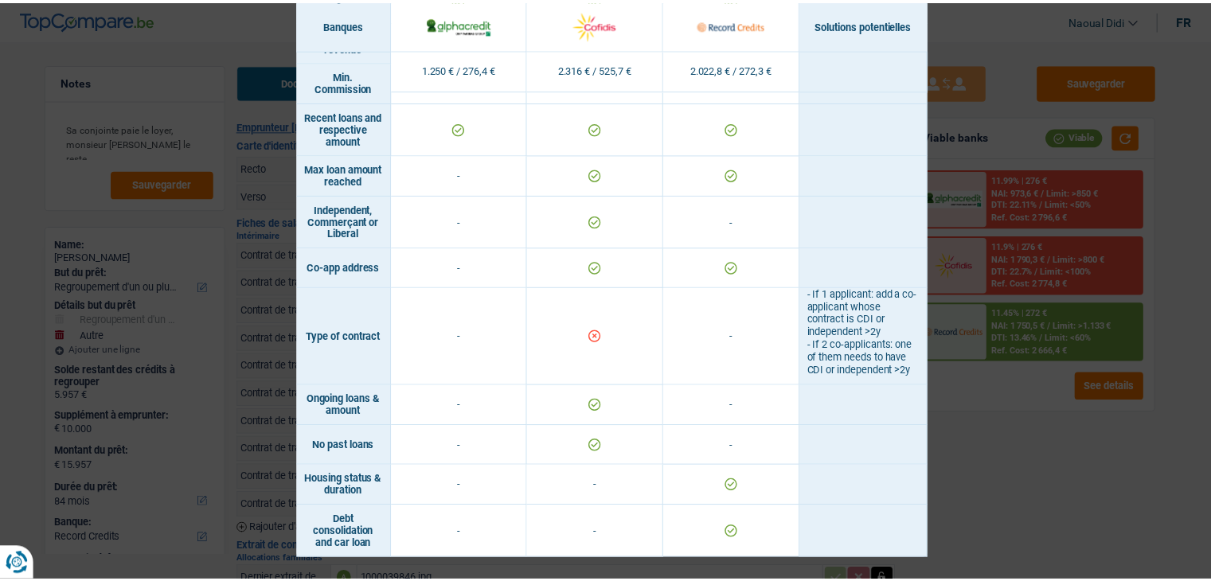
scroll to position [972, 0]
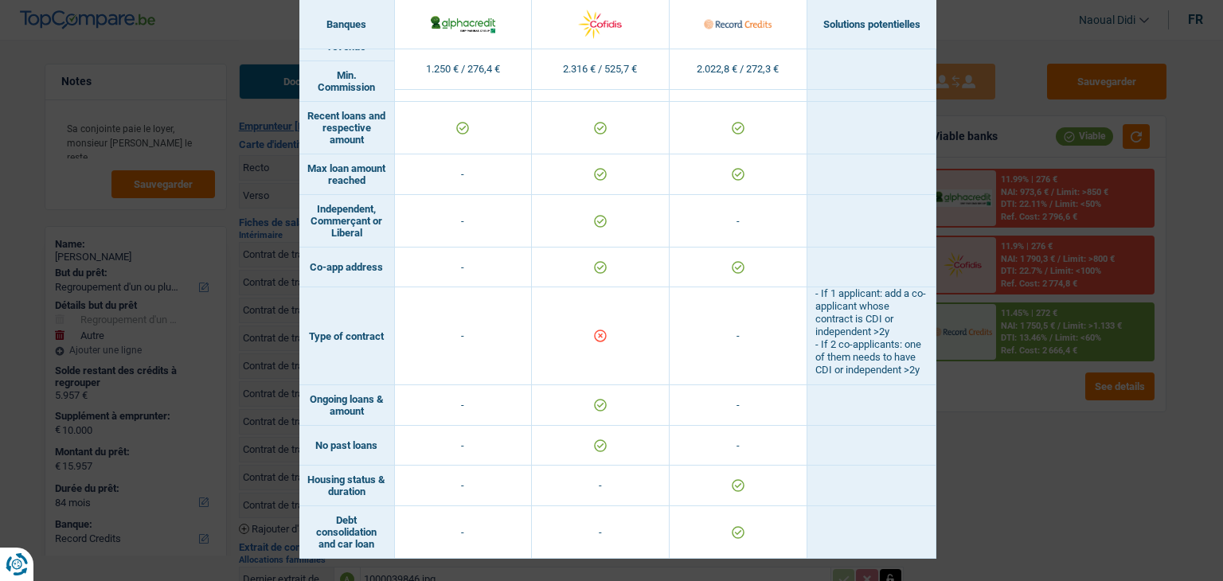
click at [1042, 460] on div "Banks conditions × Banques Solutions potentielles Revenus / Charges 1.250 € / 2…" at bounding box center [611, 290] width 1223 height 581
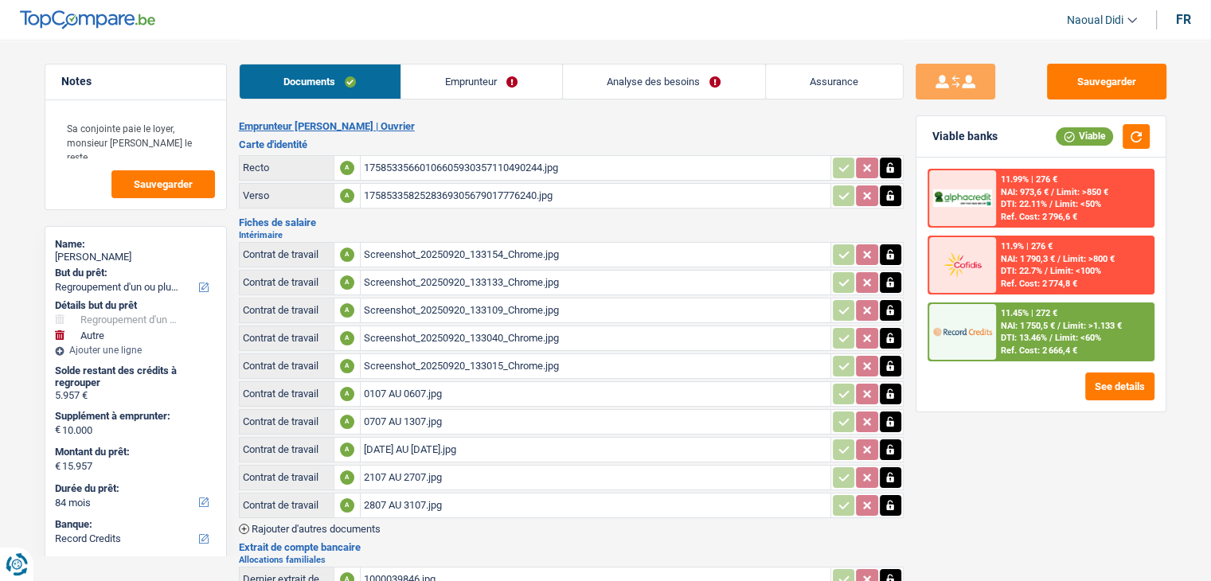
click at [644, 78] on link "Analyse des besoins" at bounding box center [664, 82] width 202 height 34
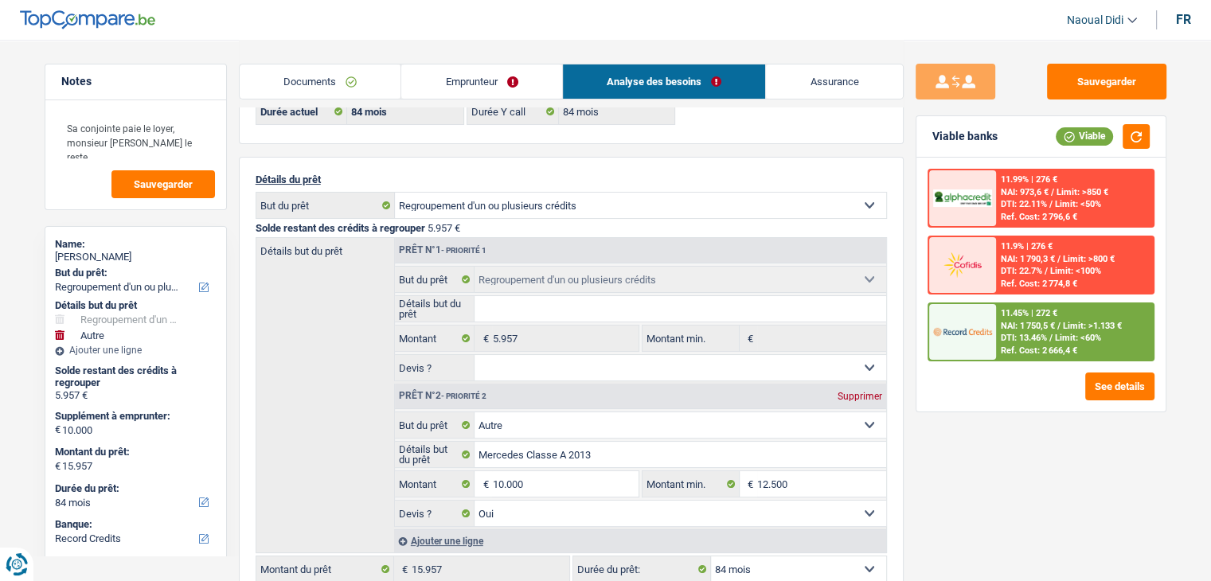
scroll to position [159, 0]
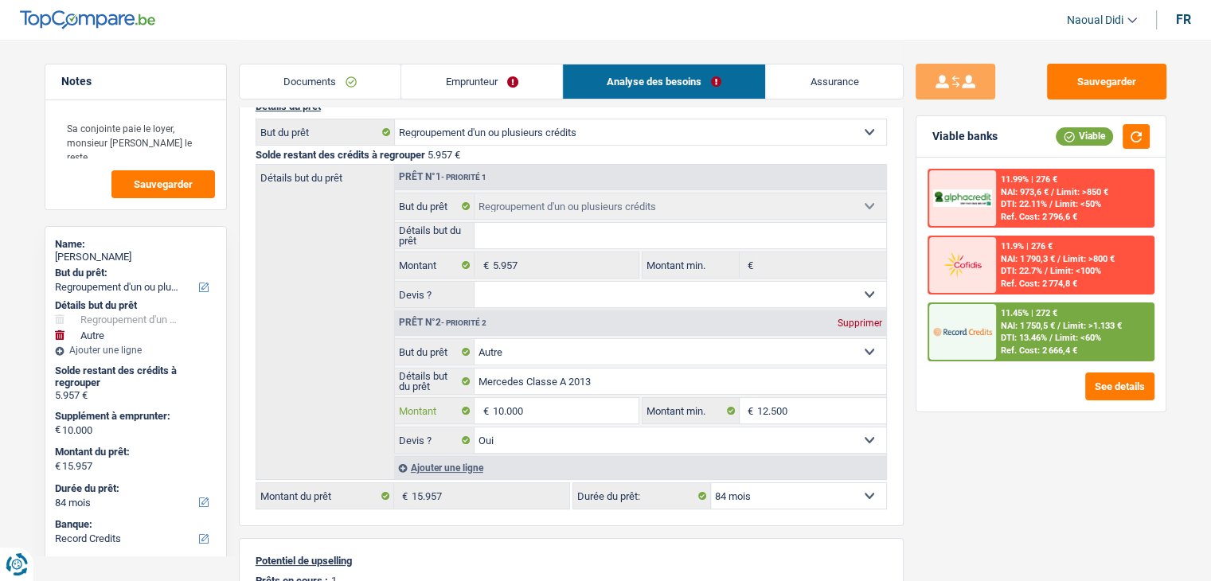
click at [546, 408] on input "10.000" at bounding box center [565, 410] width 146 height 25
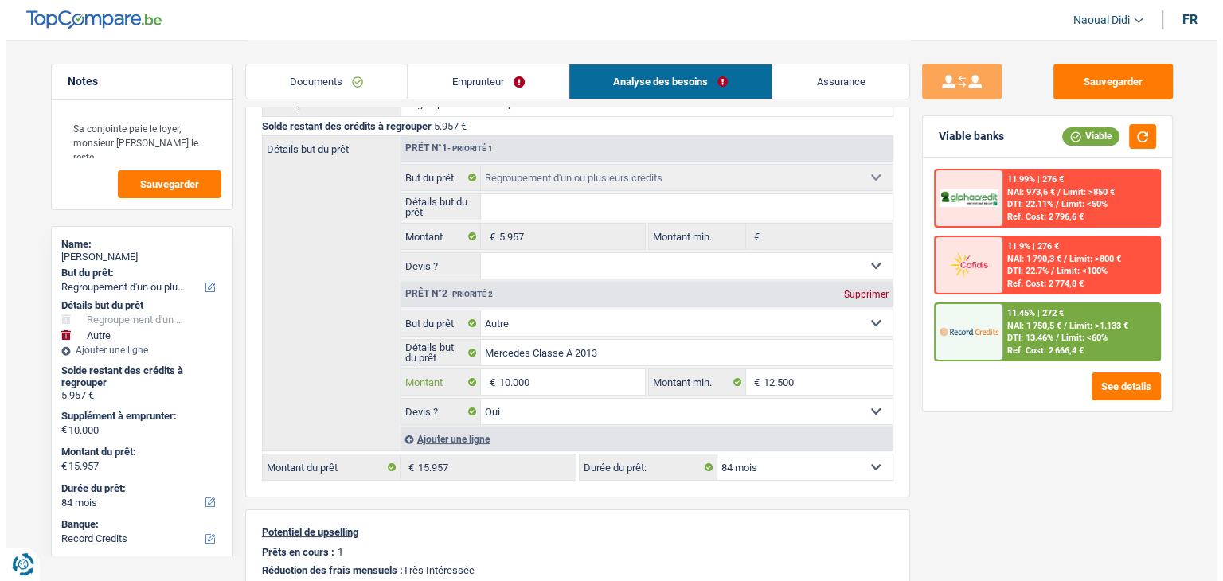
scroll to position [239, 0]
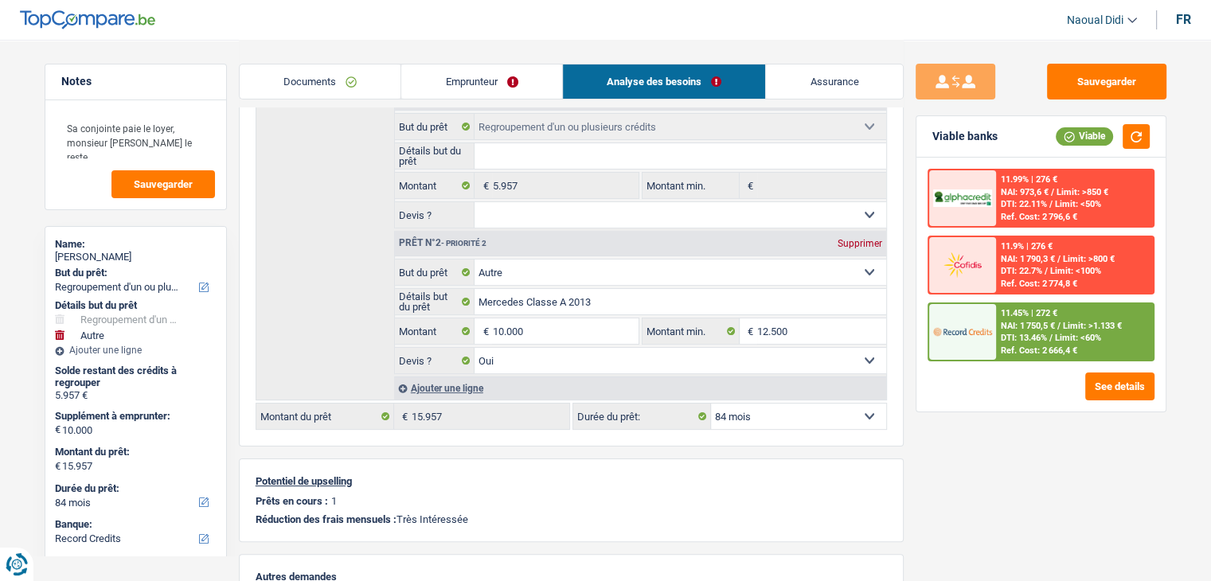
click at [735, 412] on select "12 mois 18 mois 24 mois 30 mois 36 mois 42 mois 48 mois 60 mois 72 mois 84 mois…" at bounding box center [798, 416] width 175 height 25
click at [553, 328] on input "10.000" at bounding box center [565, 331] width 146 height 25
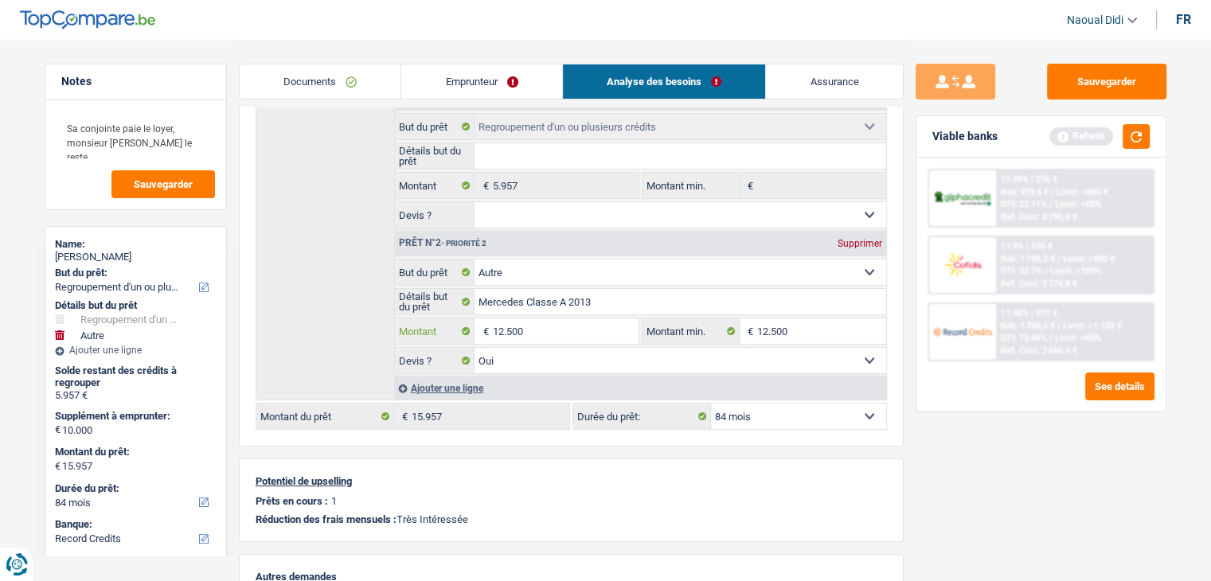
type input "12.500"
type input "18.457"
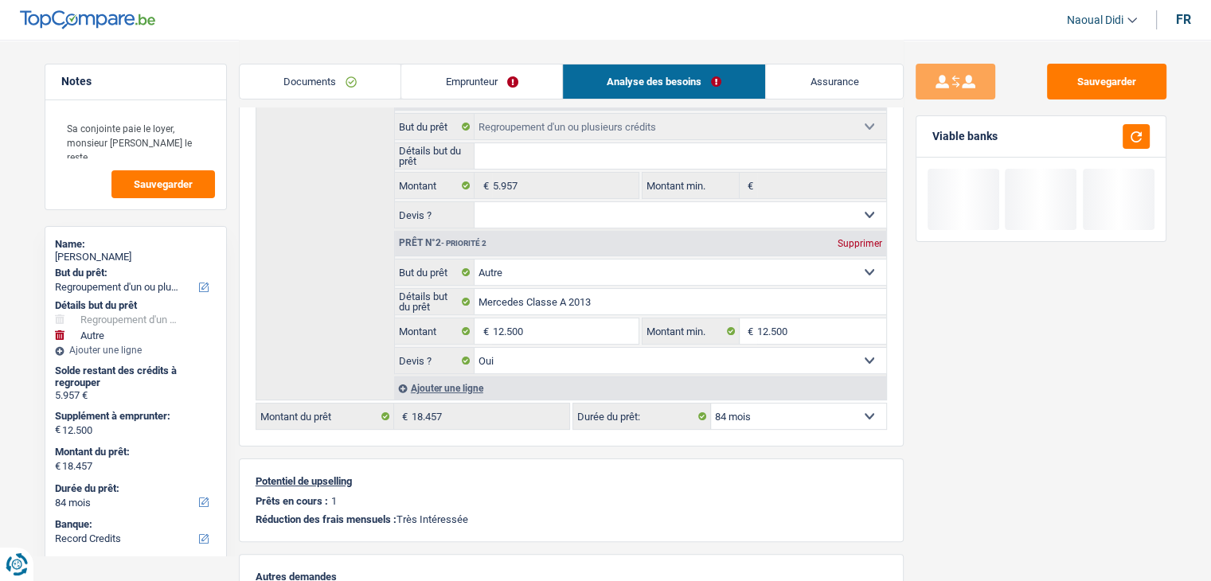
click at [916, 487] on div "Sauvegarder Viable banks" at bounding box center [1041, 310] width 275 height 492
click at [777, 415] on select "12 mois 18 mois 24 mois 30 mois 36 mois 42 mois 48 mois 60 mois 72 mois 84 mois…" at bounding box center [798, 416] width 175 height 25
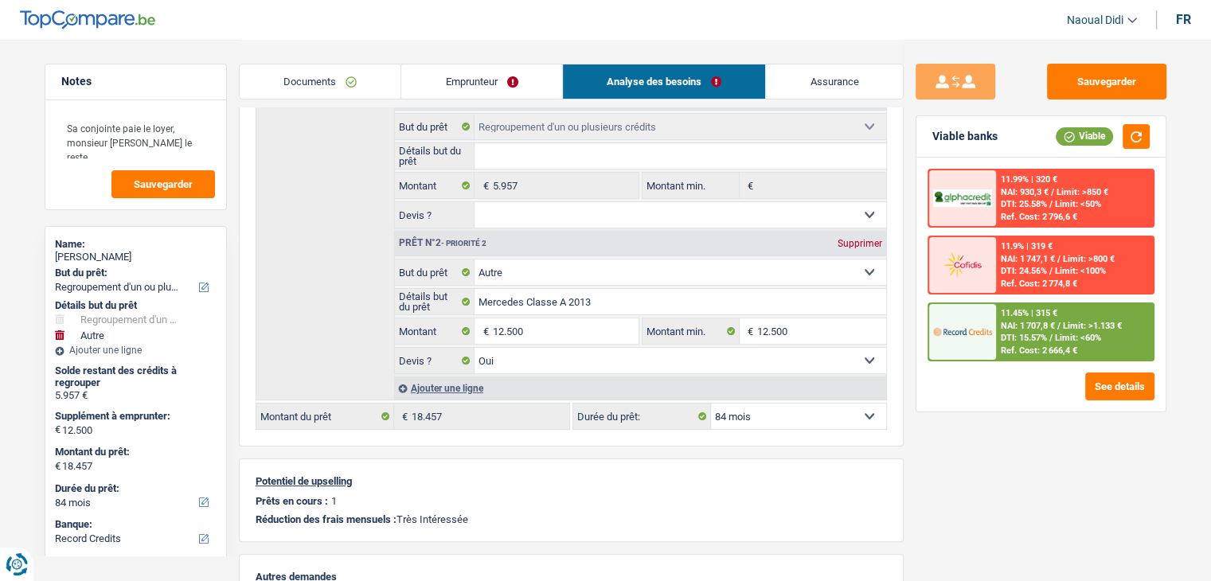
click at [1032, 495] on div "Sauvegarder Viable banks Viable 11.99% | 320 € NAI: 930,3 € / Limit: >850 € DTI…" at bounding box center [1041, 310] width 275 height 492
click at [1108, 381] on button "See details" at bounding box center [1120, 387] width 69 height 28
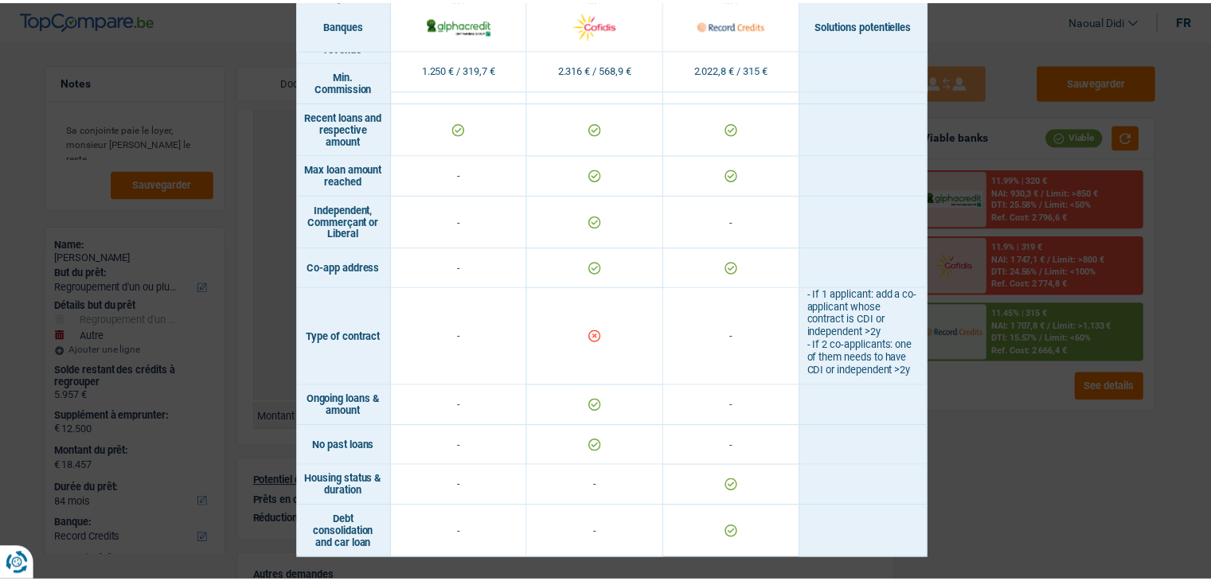
scroll to position [972, 0]
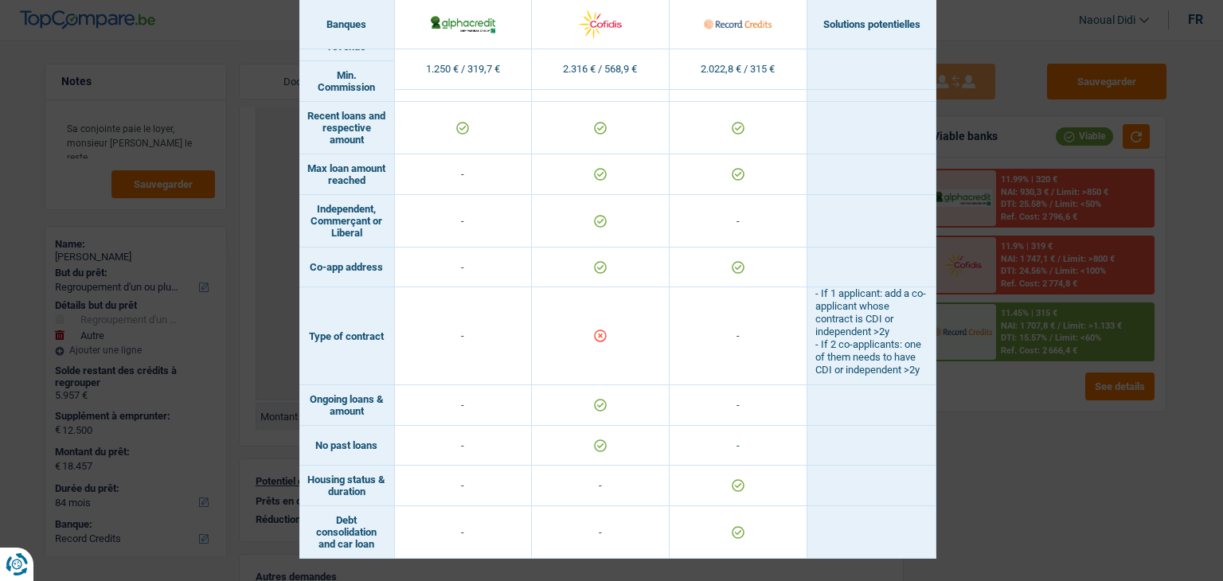
click at [1114, 480] on div "Banks conditions × Banques Solutions potentielles Revenus / Charges 1.250 € / 3…" at bounding box center [611, 290] width 1223 height 581
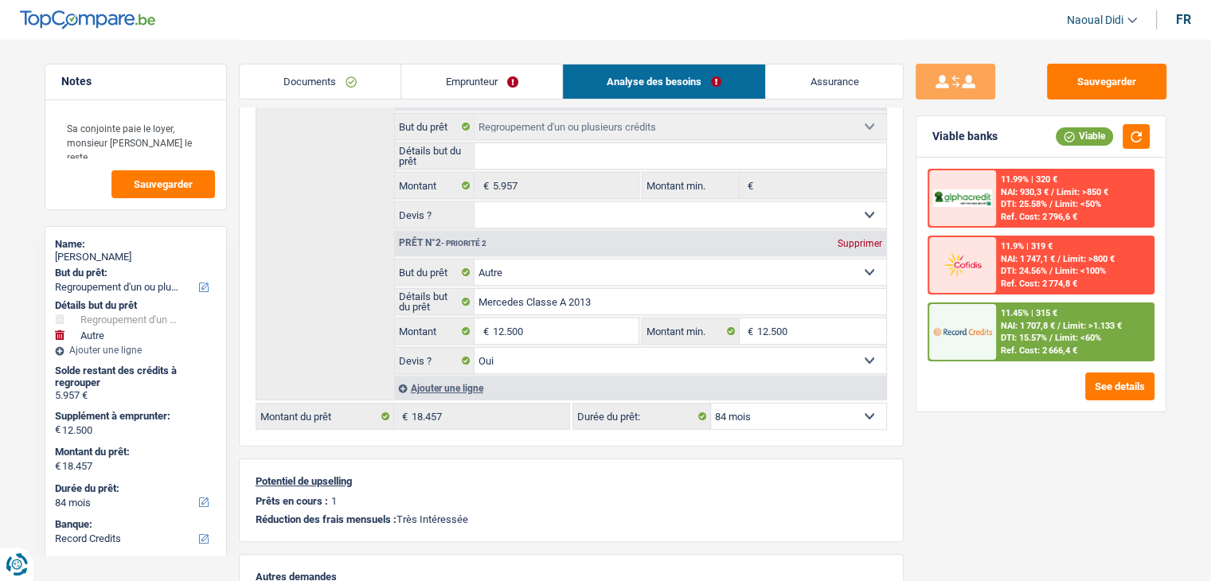
click at [446, 72] on link "Emprunteur" at bounding box center [481, 82] width 161 height 34
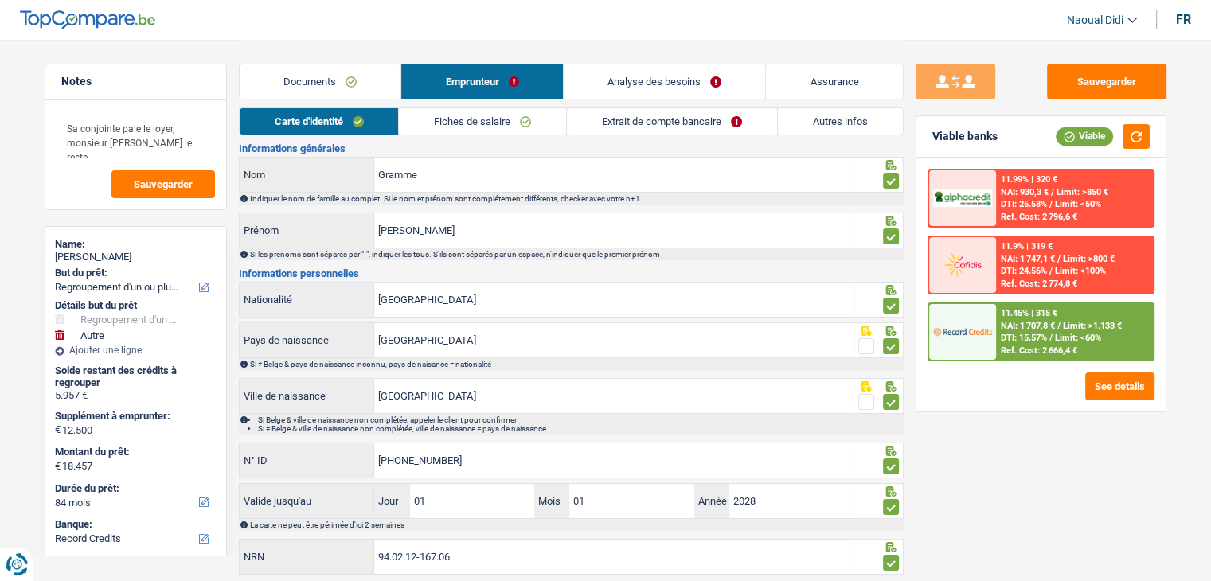
scroll to position [0, 0]
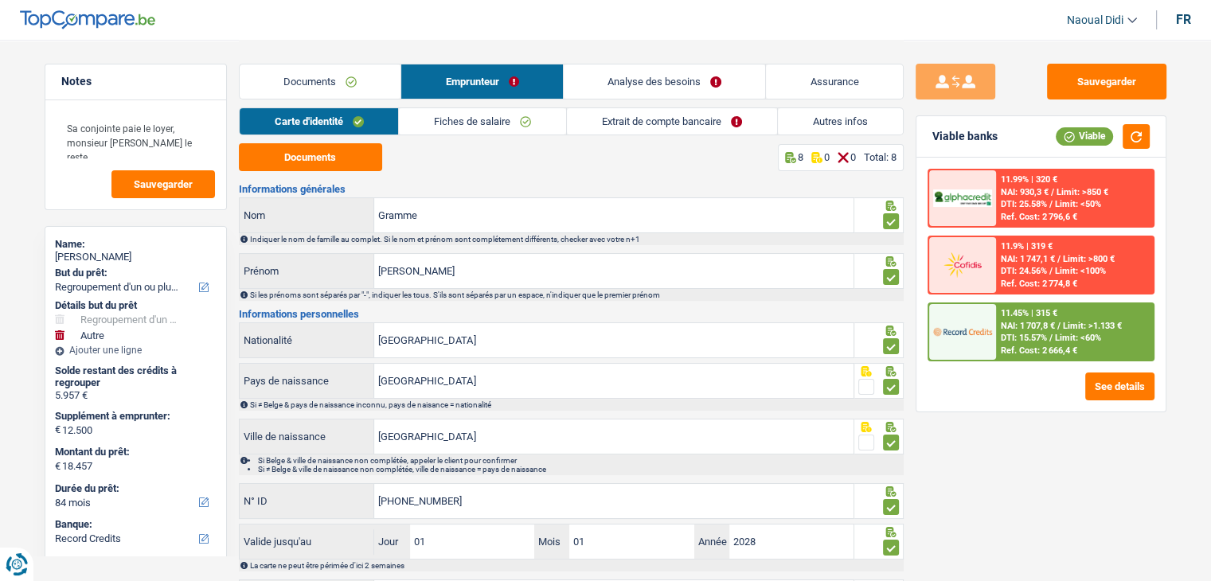
click at [492, 118] on link "Fiches de salaire" at bounding box center [482, 121] width 167 height 26
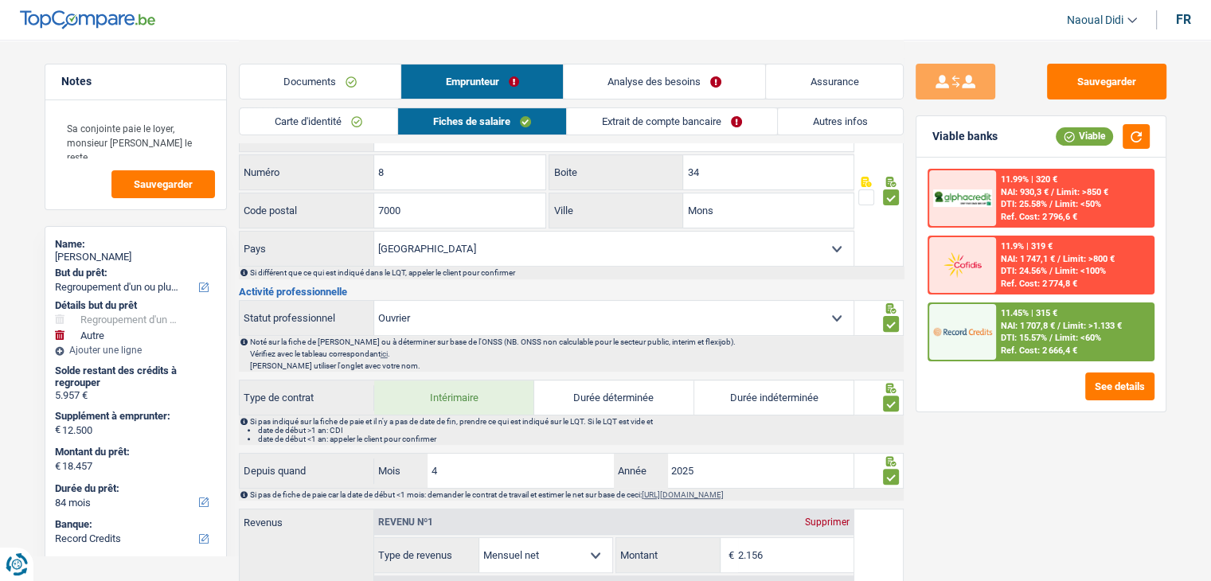
scroll to position [319, 0]
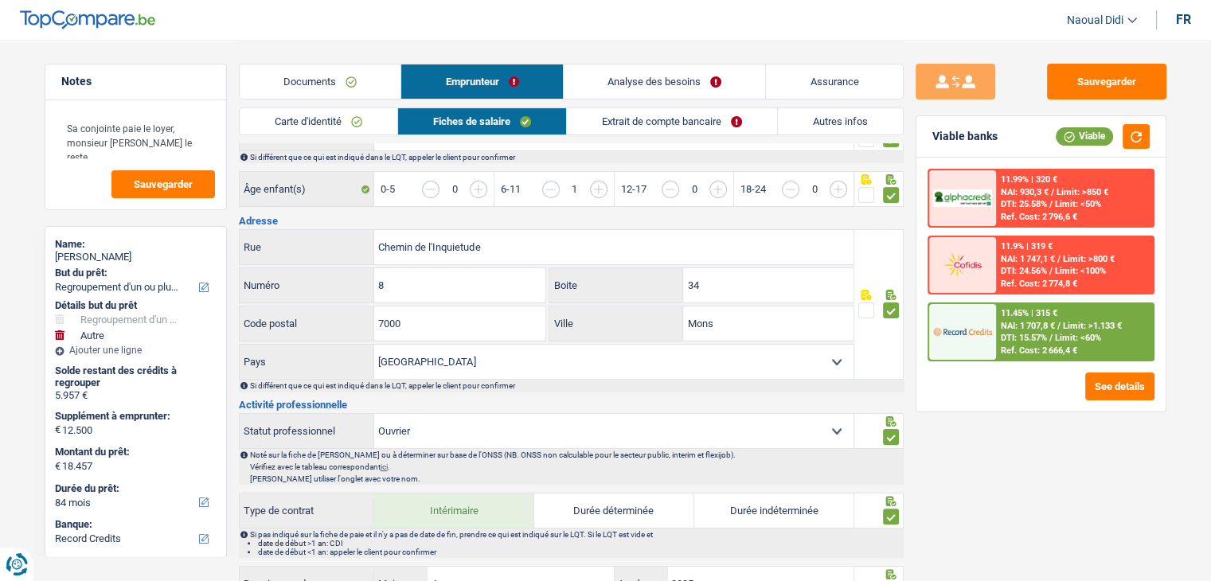
click at [666, 78] on link "Analyse des besoins" at bounding box center [665, 82] width 202 height 34
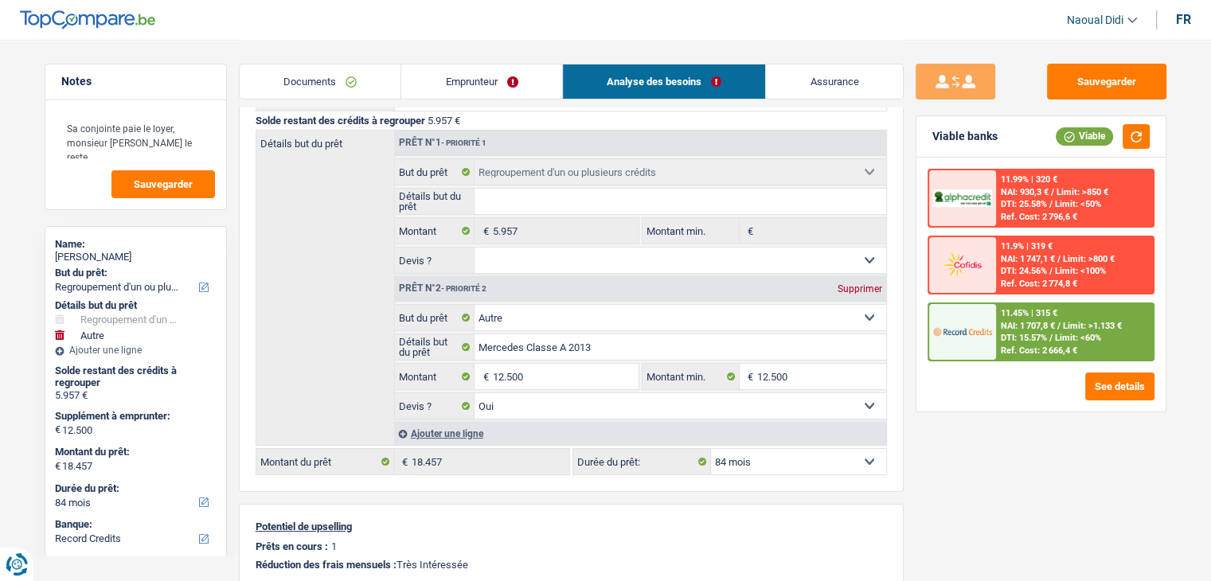
scroll to position [239, 0]
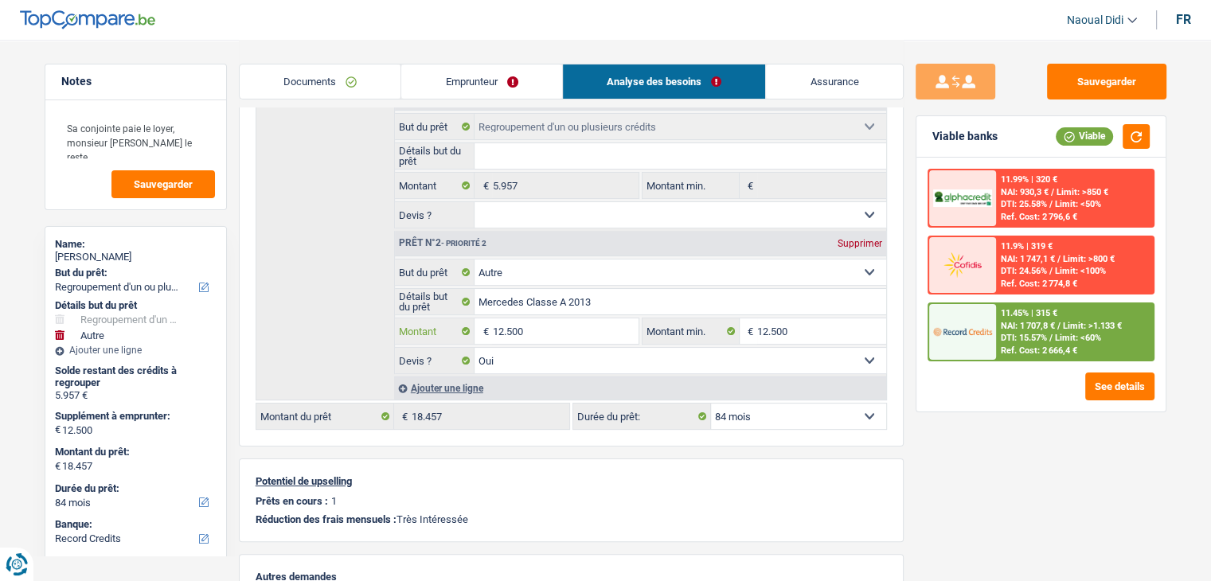
click at [550, 323] on input "12.500" at bounding box center [565, 331] width 146 height 25
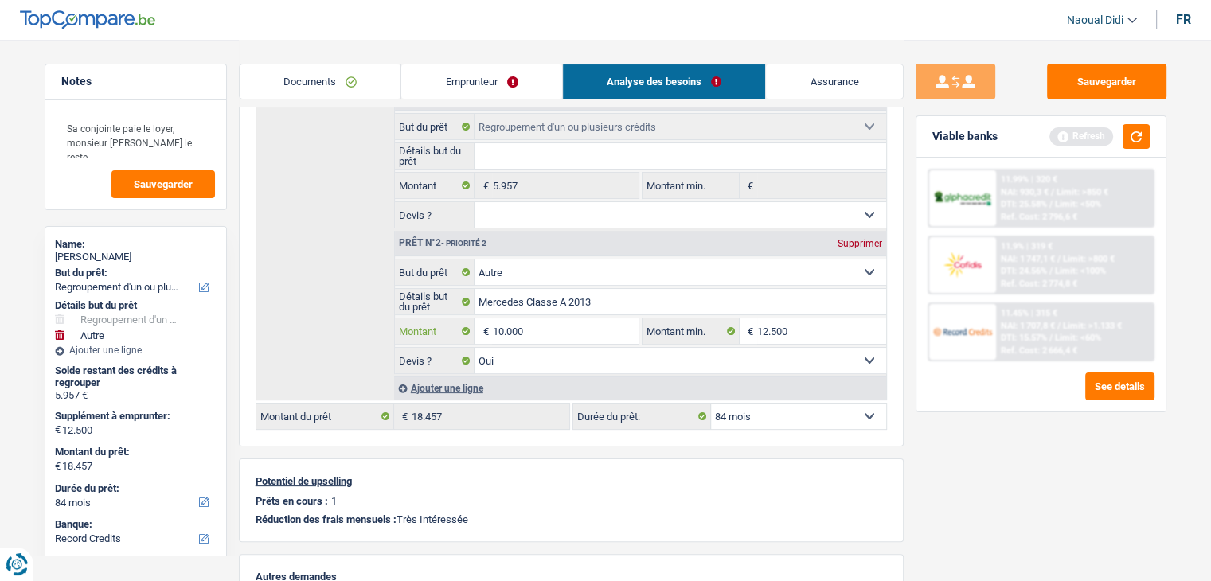
type input "10.000"
type input "15.957"
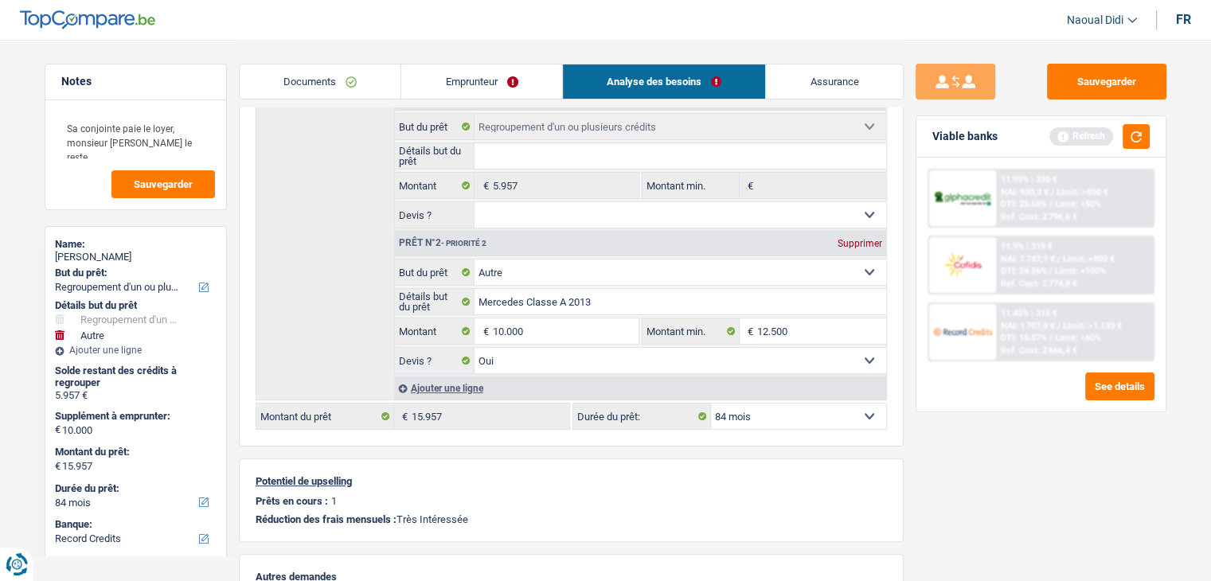
click at [971, 507] on div "Sauvegarder Viable banks Refresh 11.99% | 320 € NAI: 930,3 € / Limit: >850 € DT…" at bounding box center [1041, 310] width 275 height 492
click at [1138, 141] on button "button" at bounding box center [1136, 136] width 27 height 25
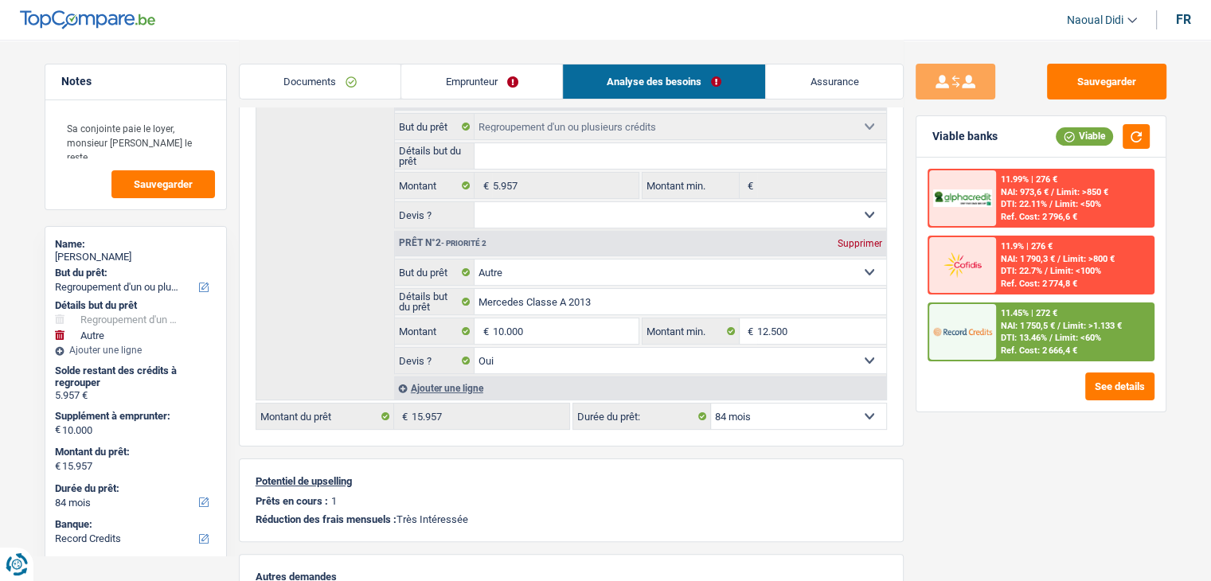
click at [1034, 266] on span "DTI: 22.7%" at bounding box center [1021, 271] width 41 height 10
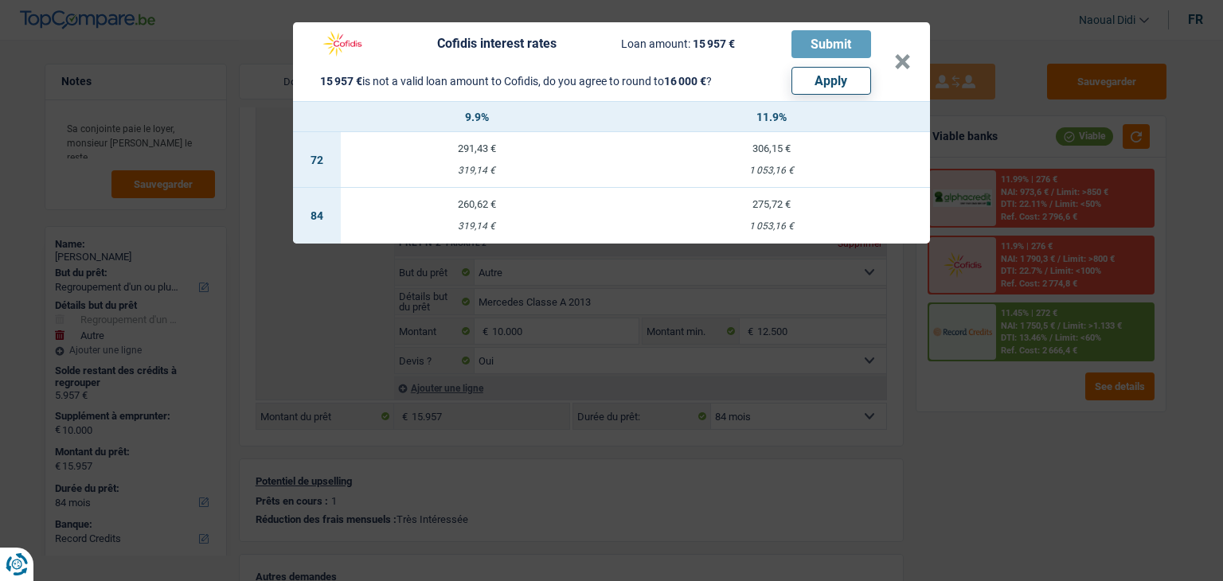
click at [822, 82] on button "Apply" at bounding box center [832, 81] width 80 height 28
type input "10.043"
type input "16.000"
type input "10.043"
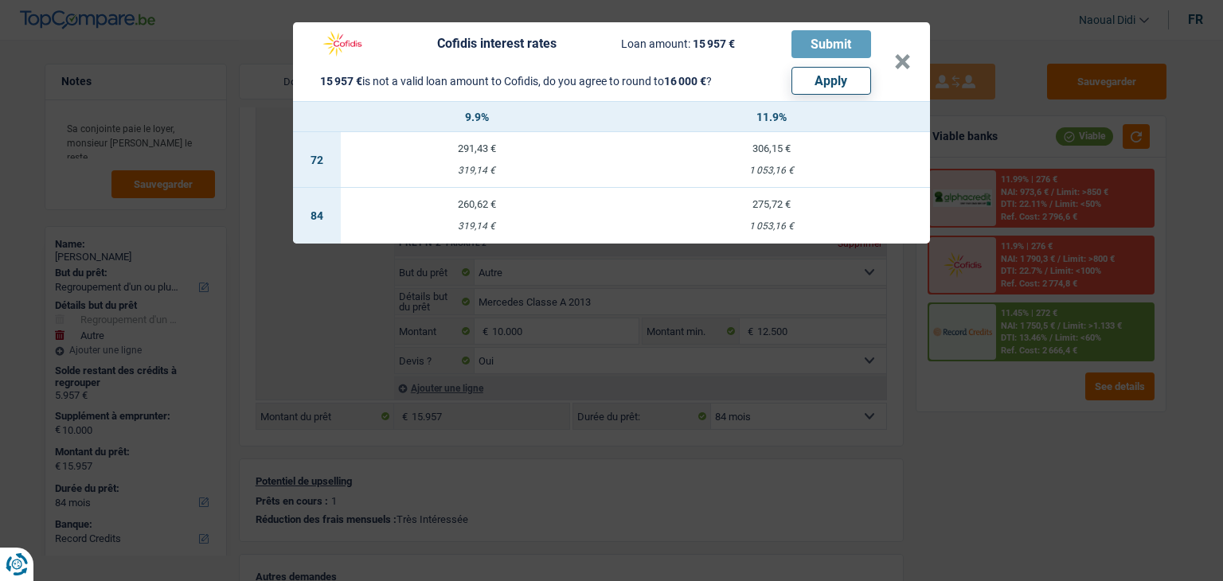
type input "16.000"
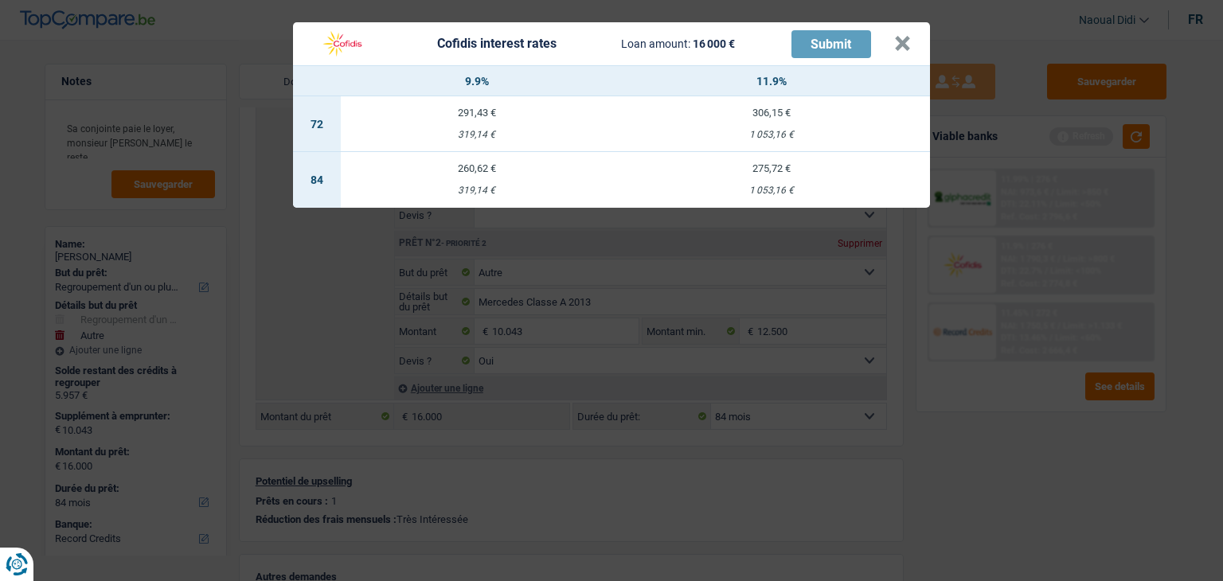
click at [487, 186] on div "319,14 €" at bounding box center [477, 191] width 272 height 10
select select "cofidis"
type input "9,90"
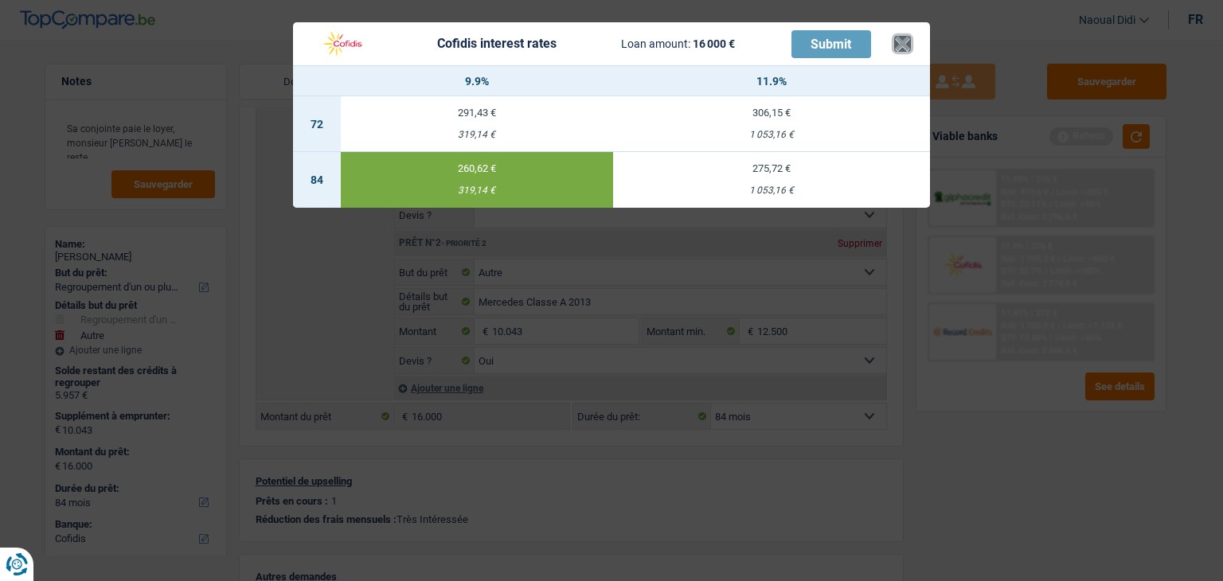
click at [906, 45] on button "×" at bounding box center [902, 44] width 17 height 16
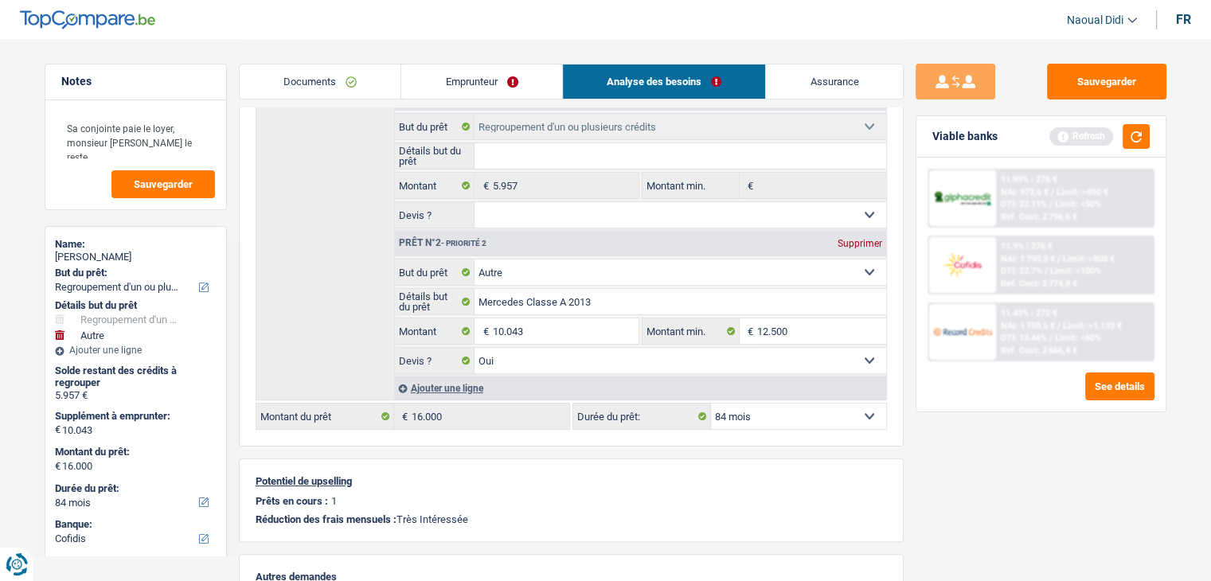
click at [487, 80] on link "Emprunteur" at bounding box center [481, 82] width 161 height 34
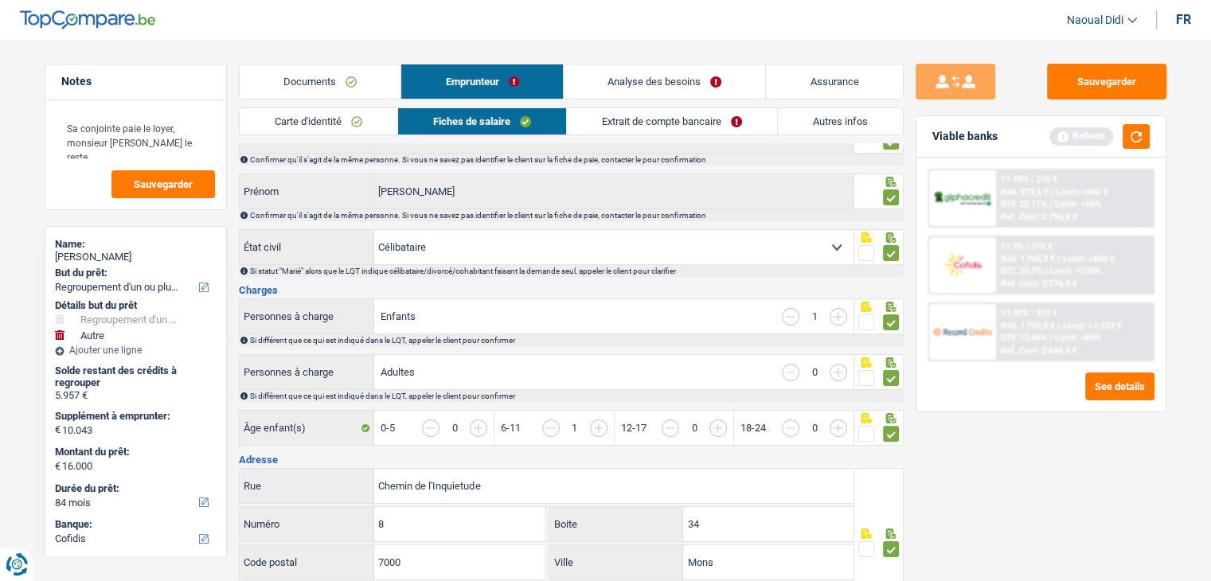
scroll to position [0, 0]
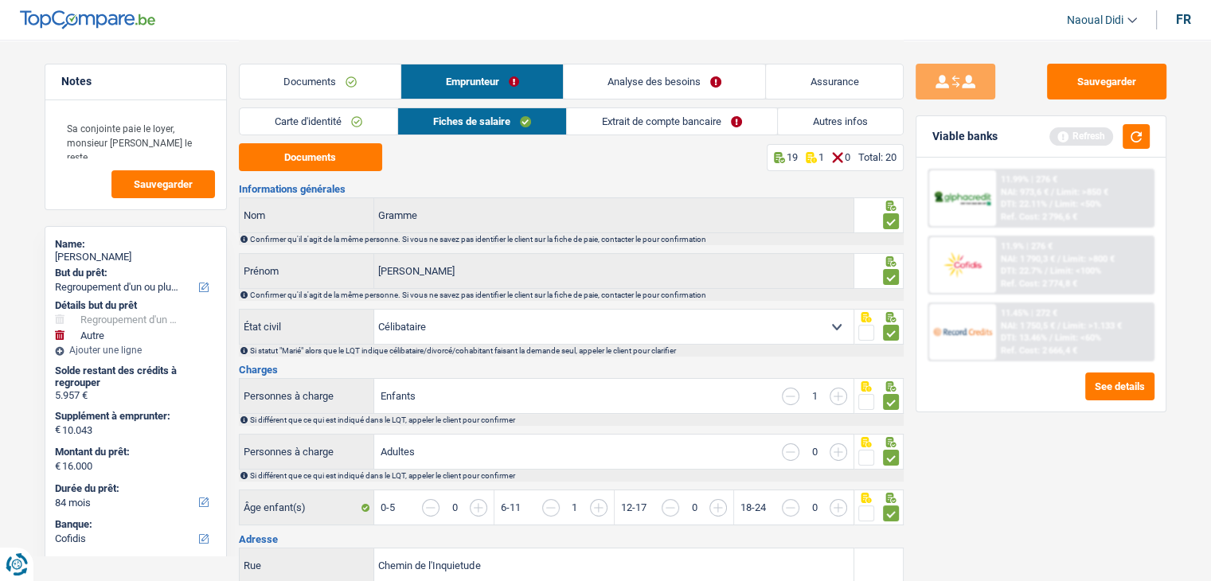
click at [708, 113] on link "Extrait de compte bancaire" at bounding box center [672, 121] width 210 height 26
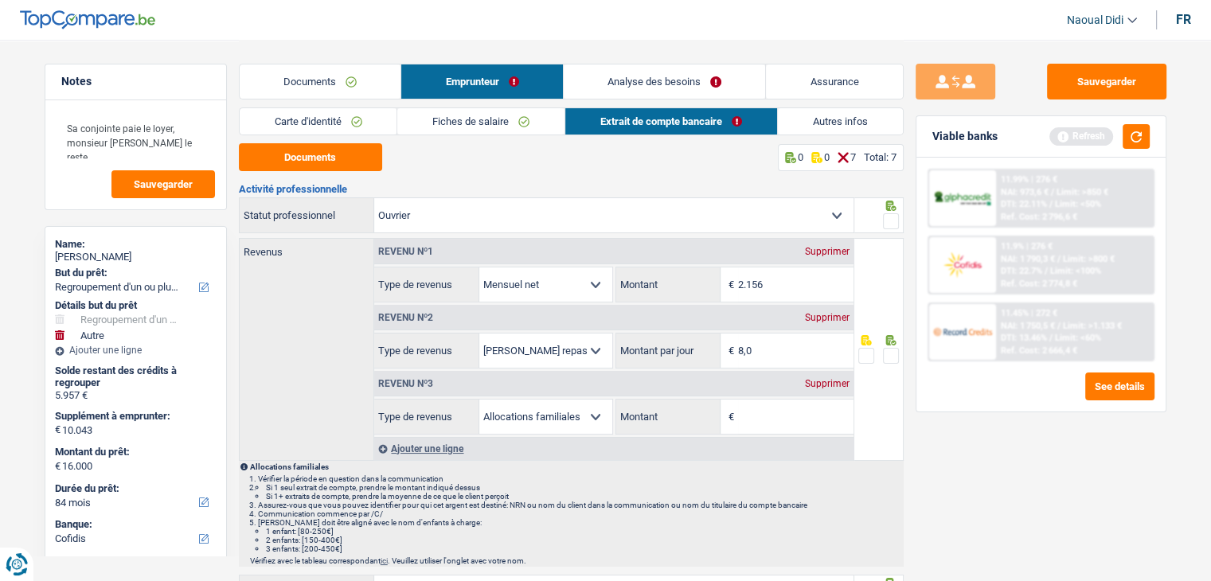
click at [831, 383] on div "Supprimer" at bounding box center [827, 384] width 53 height 10
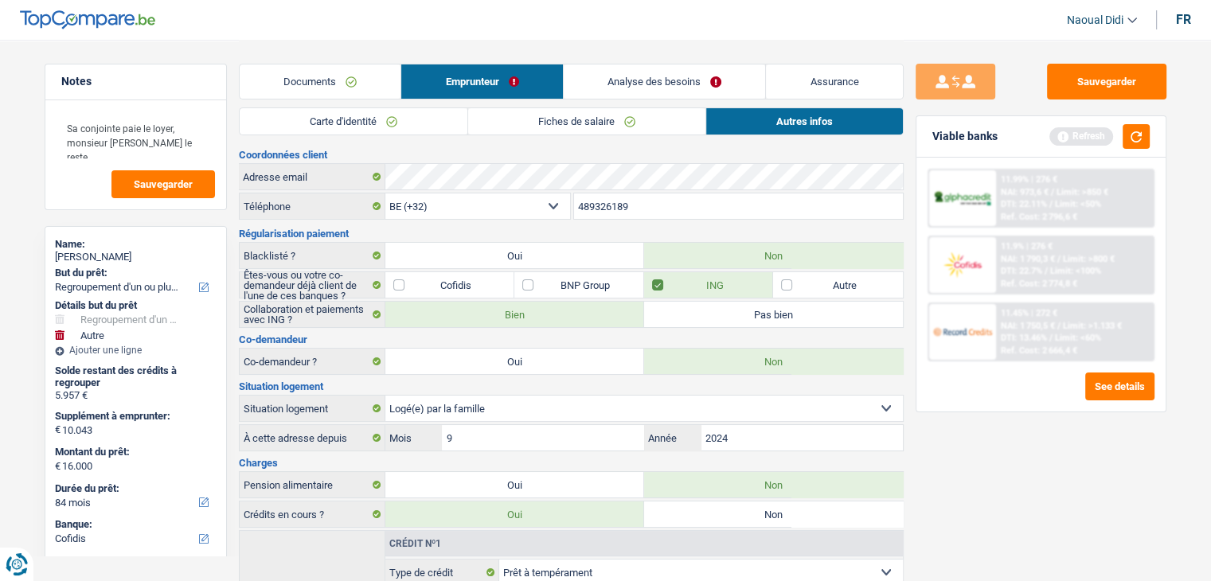
click at [669, 83] on link "Analyse des besoins" at bounding box center [665, 82] width 202 height 34
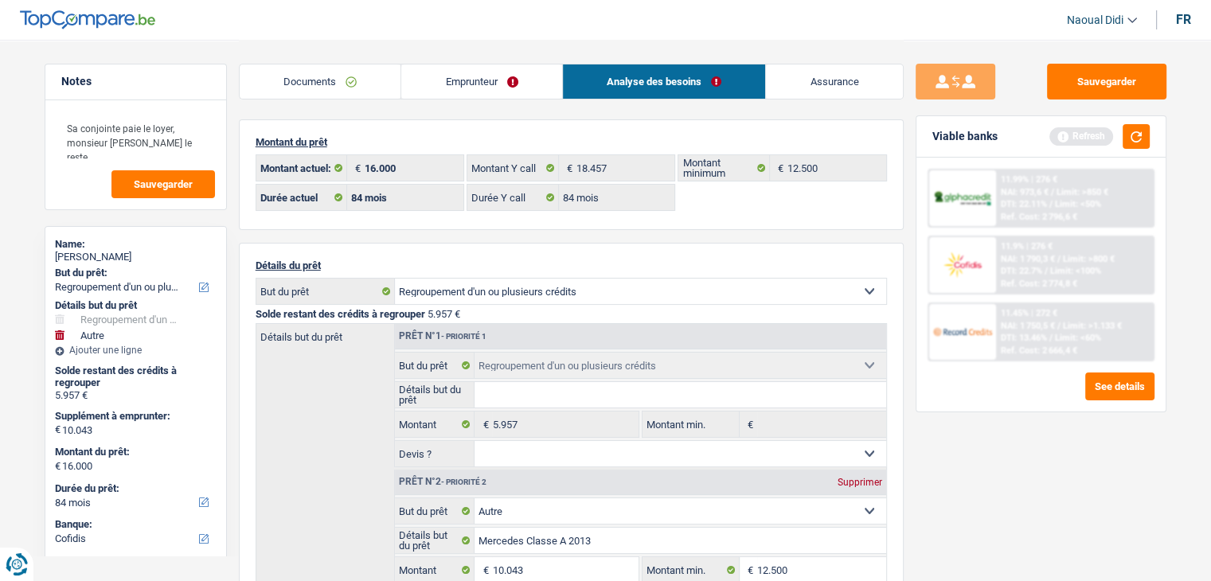
click at [1017, 257] on span "NAI: 1 790,3 €" at bounding box center [1028, 259] width 54 height 10
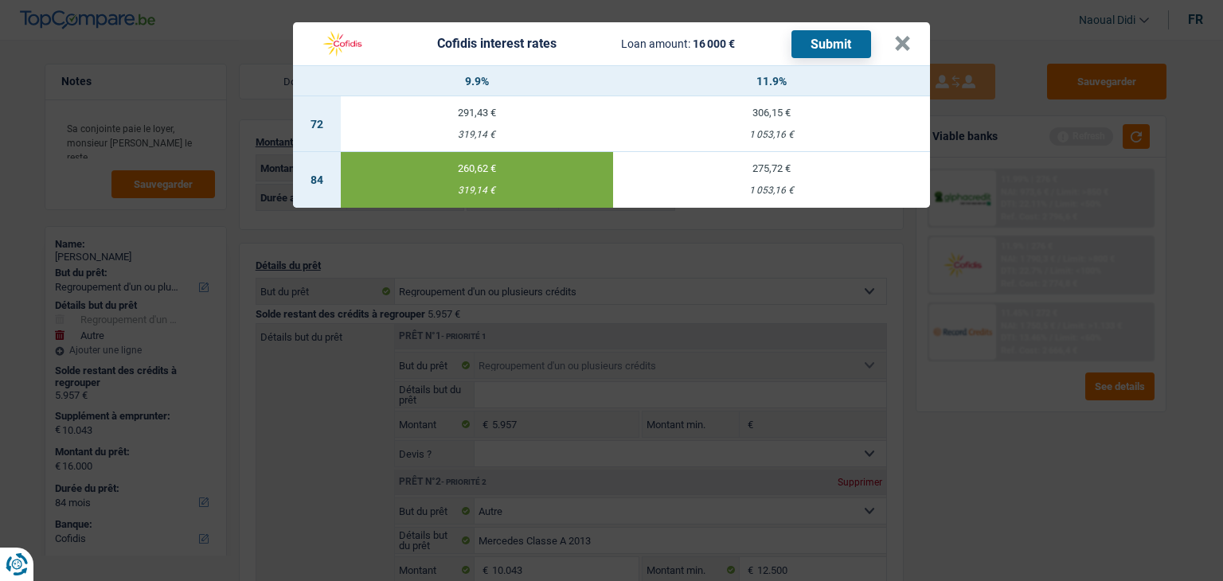
click at [837, 49] on button "Submit" at bounding box center [832, 44] width 80 height 28
click at [905, 49] on button "×" at bounding box center [902, 44] width 17 height 16
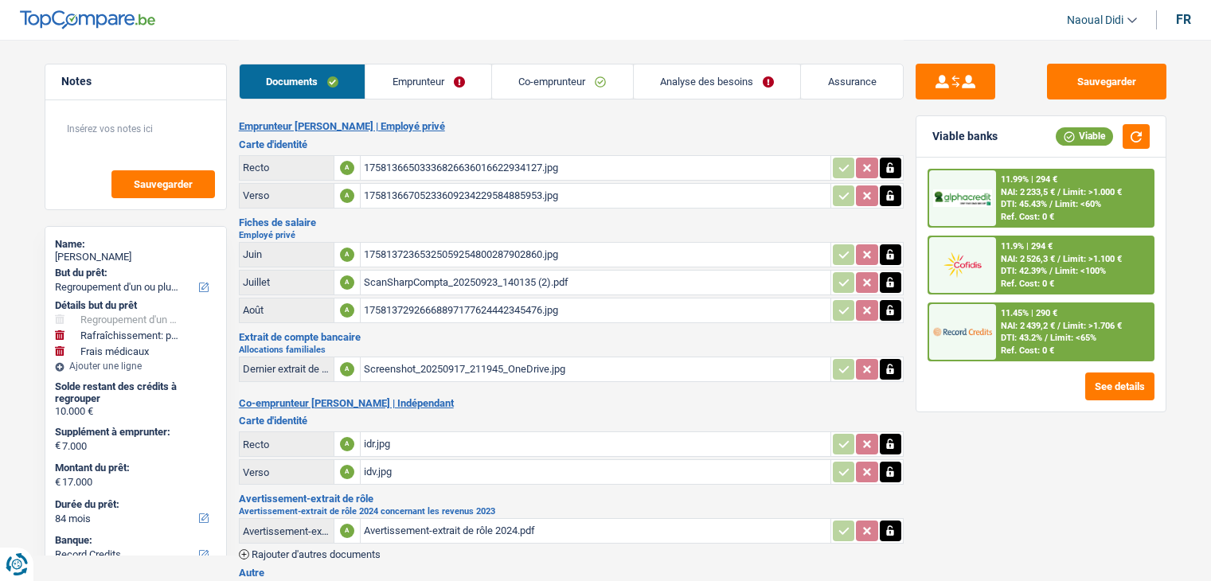
select select "refinancing"
select select "houseOrGarden"
select select "medical"
select select "84"
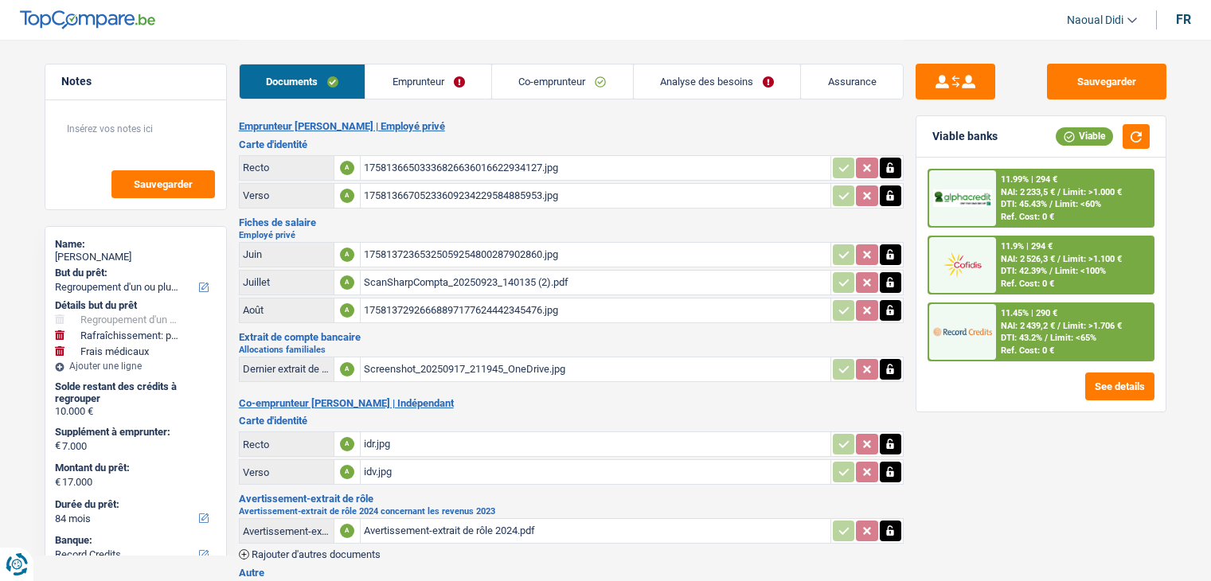
select select "record credits"
click at [431, 87] on link "Emprunteur" at bounding box center [429, 82] width 126 height 34
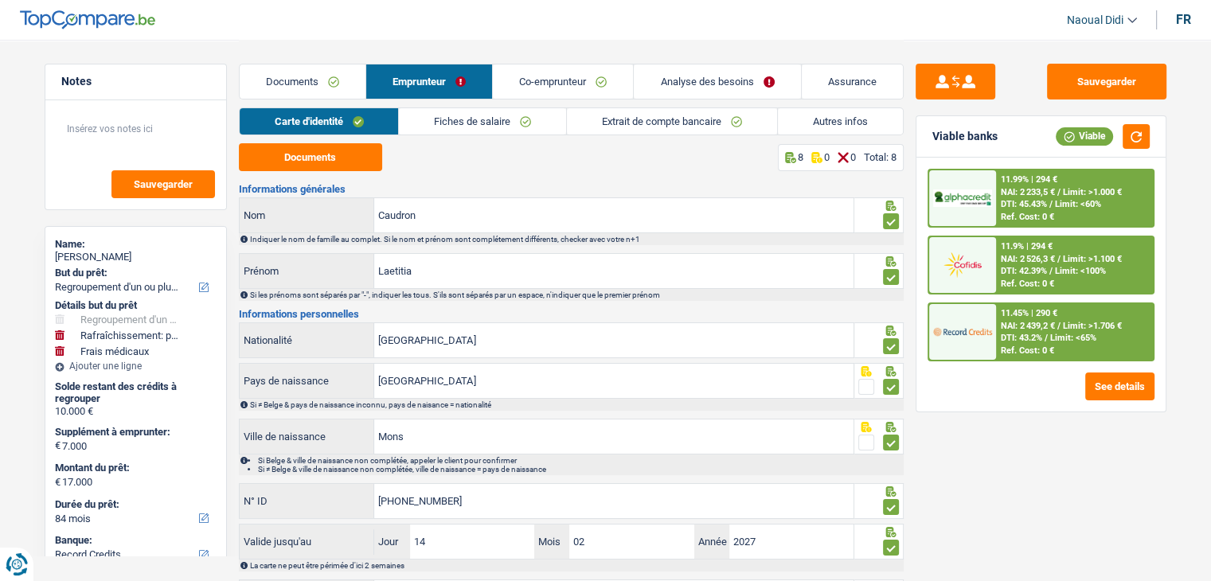
click at [555, 77] on link "Co-emprunteur" at bounding box center [563, 82] width 140 height 34
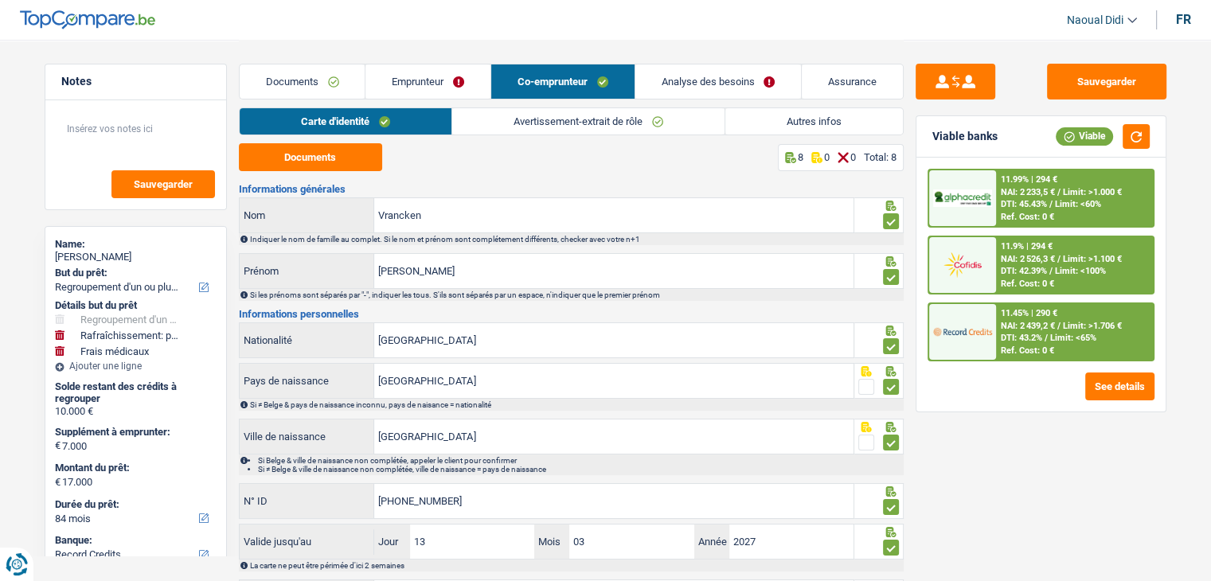
click at [553, 123] on link "Avertissement-extrait de rôle" at bounding box center [588, 121] width 272 height 26
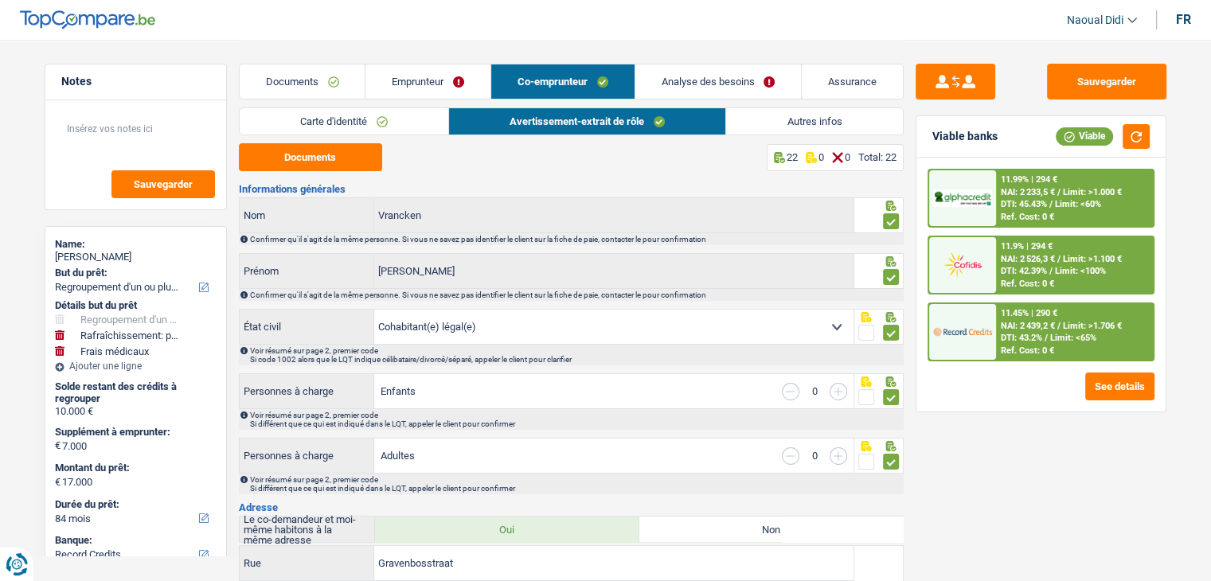
click at [287, 83] on link "Documents" at bounding box center [303, 82] width 126 height 34
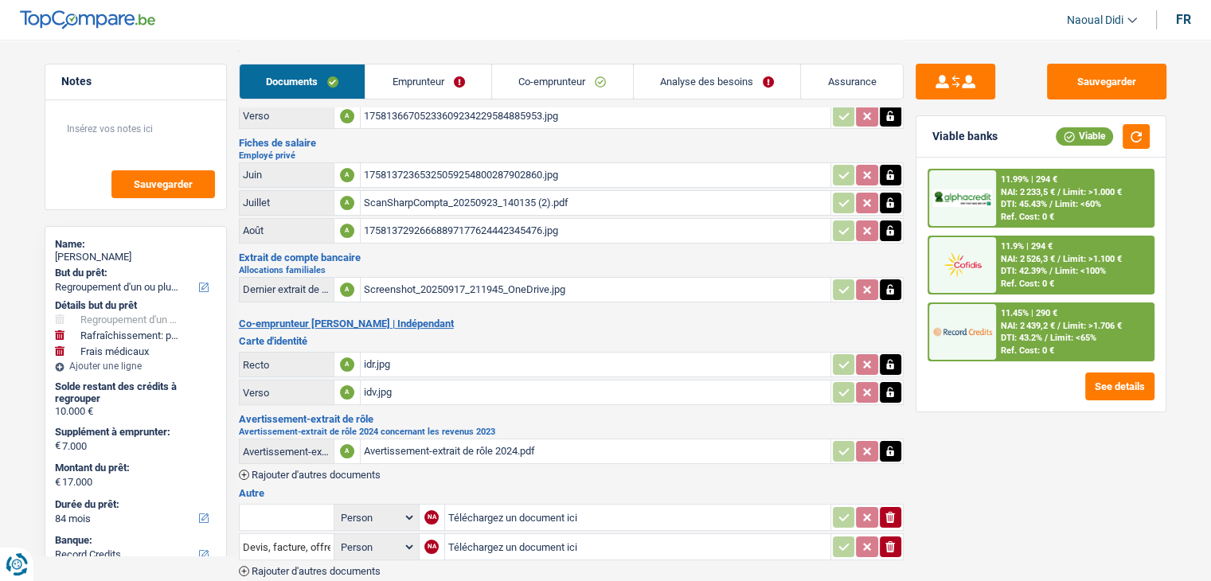
scroll to position [156, 0]
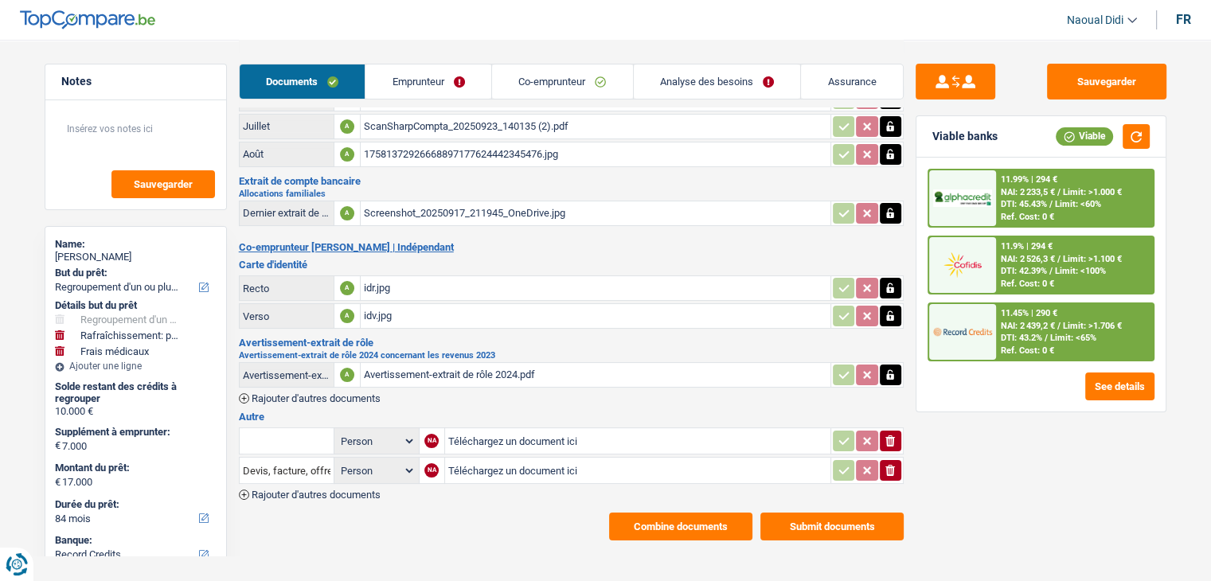
click at [814, 513] on button "Submit documents" at bounding box center [832, 527] width 143 height 28
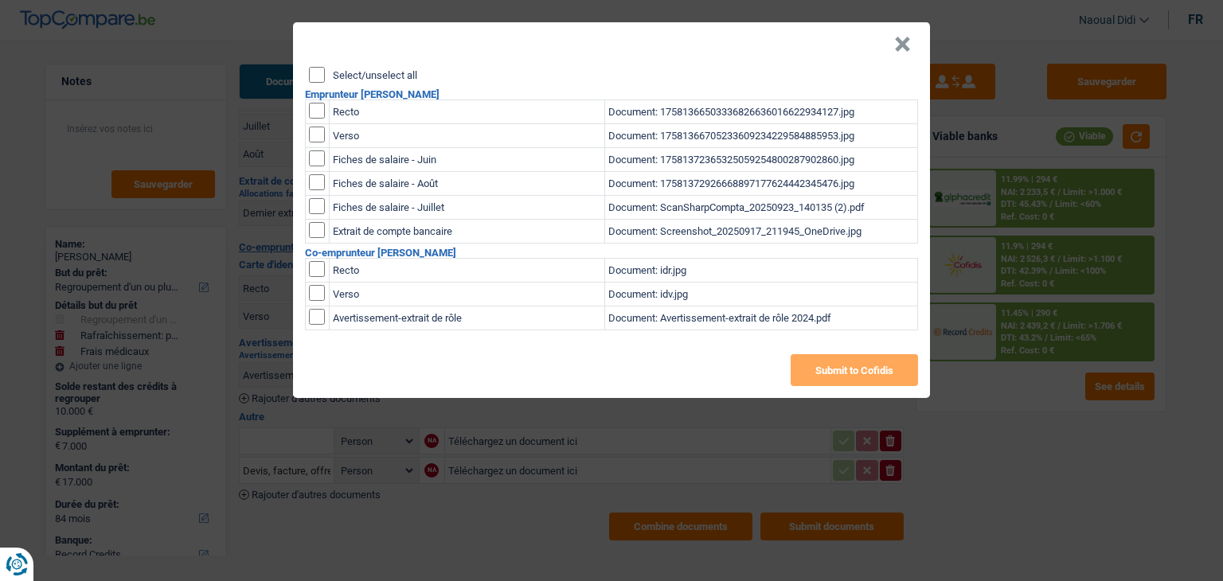
click at [315, 313] on input "checkbox" at bounding box center [317, 317] width 16 height 16
checkbox input "true"
click at [898, 46] on button "×" at bounding box center [902, 45] width 17 height 16
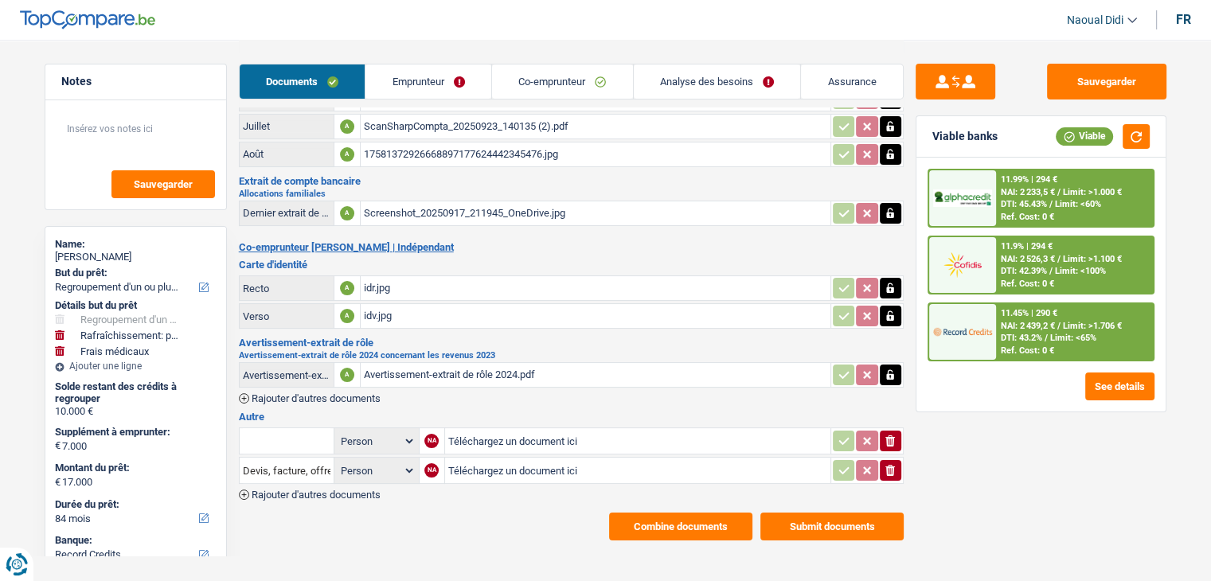
click at [464, 366] on div "Avertissement-extrait de rôle 2024.pdf" at bounding box center [596, 375] width 464 height 24
drag, startPoint x: 552, startPoint y: 77, endPoint x: 580, endPoint y: 78, distance: 27.9
click at [552, 77] on link "Co-emprunteur" at bounding box center [562, 82] width 141 height 34
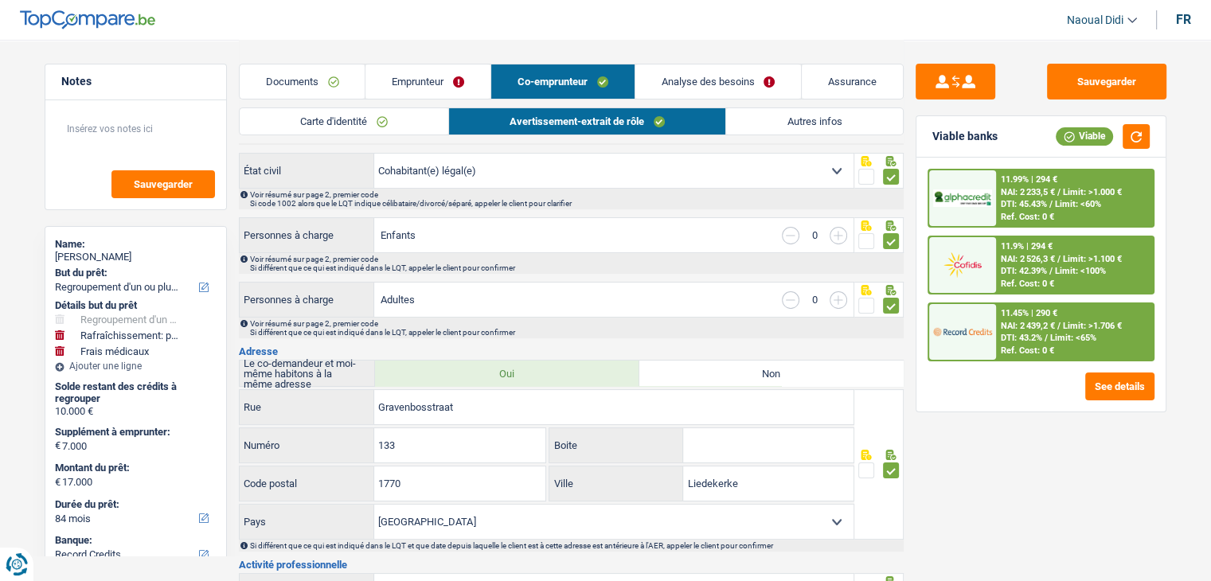
click at [732, 77] on link "Analyse des besoins" at bounding box center [719, 82] width 166 height 34
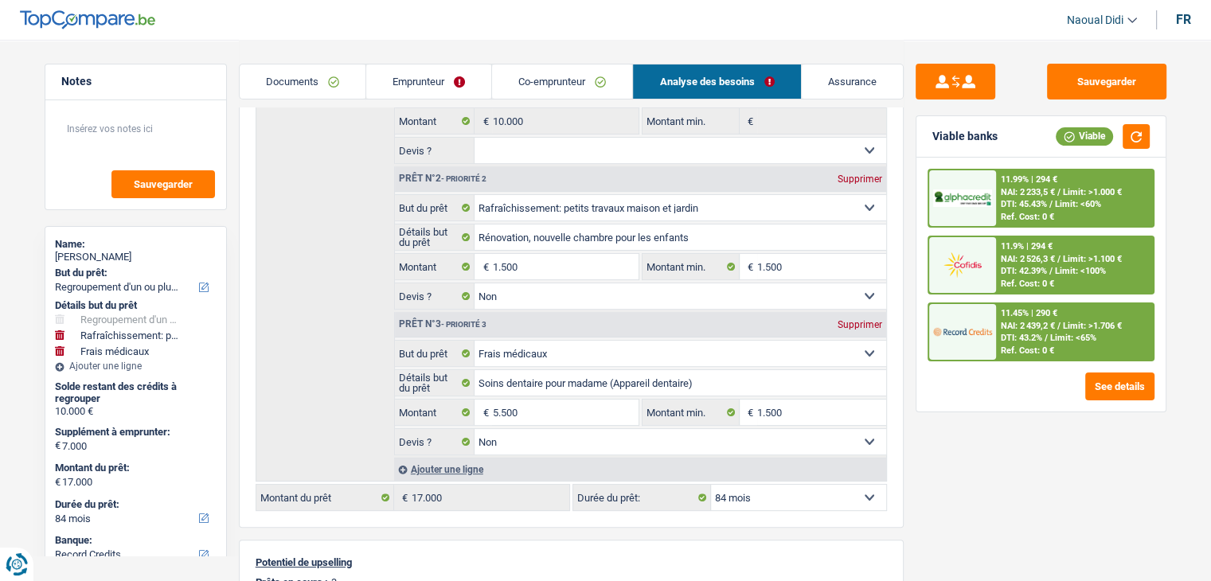
scroll to position [76, 0]
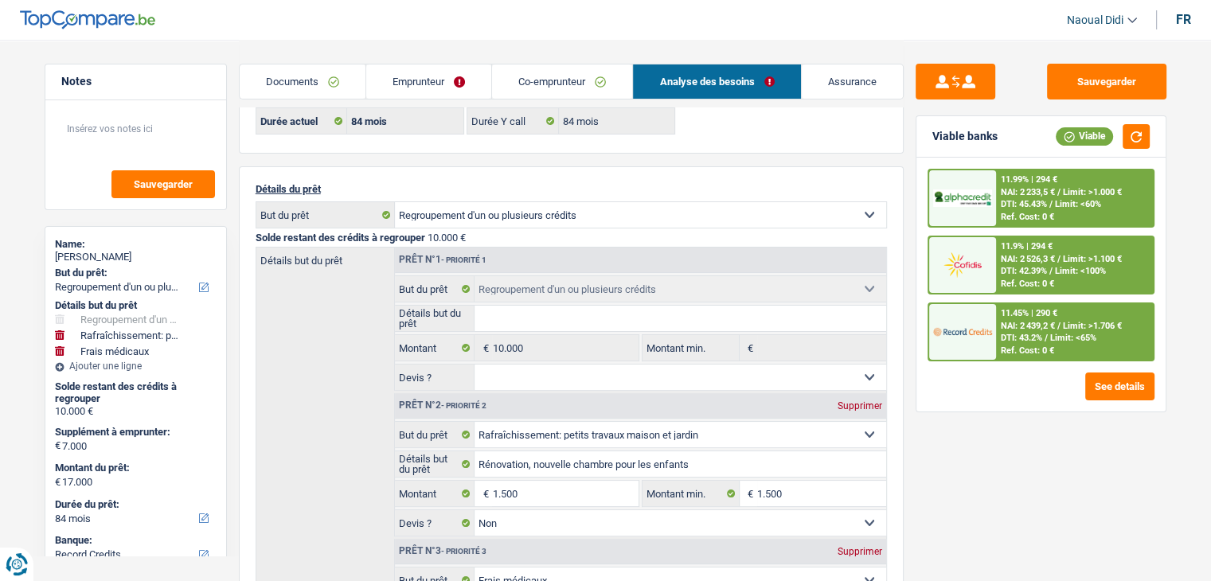
click at [405, 77] on link "Emprunteur" at bounding box center [428, 82] width 125 height 34
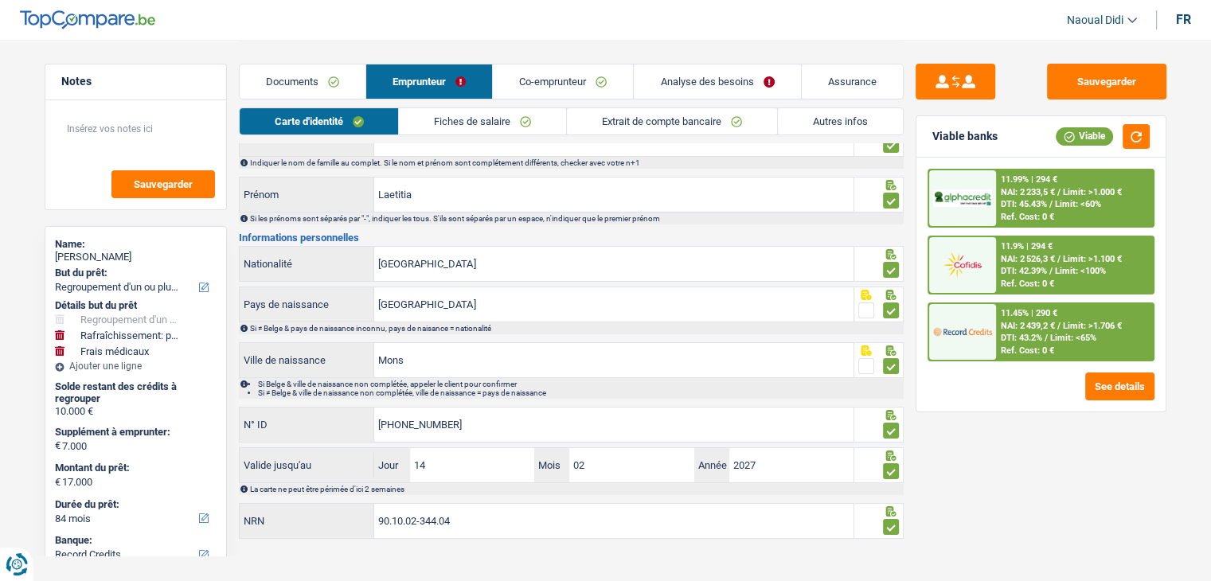
click at [545, 77] on link "Co-emprunteur" at bounding box center [563, 82] width 140 height 34
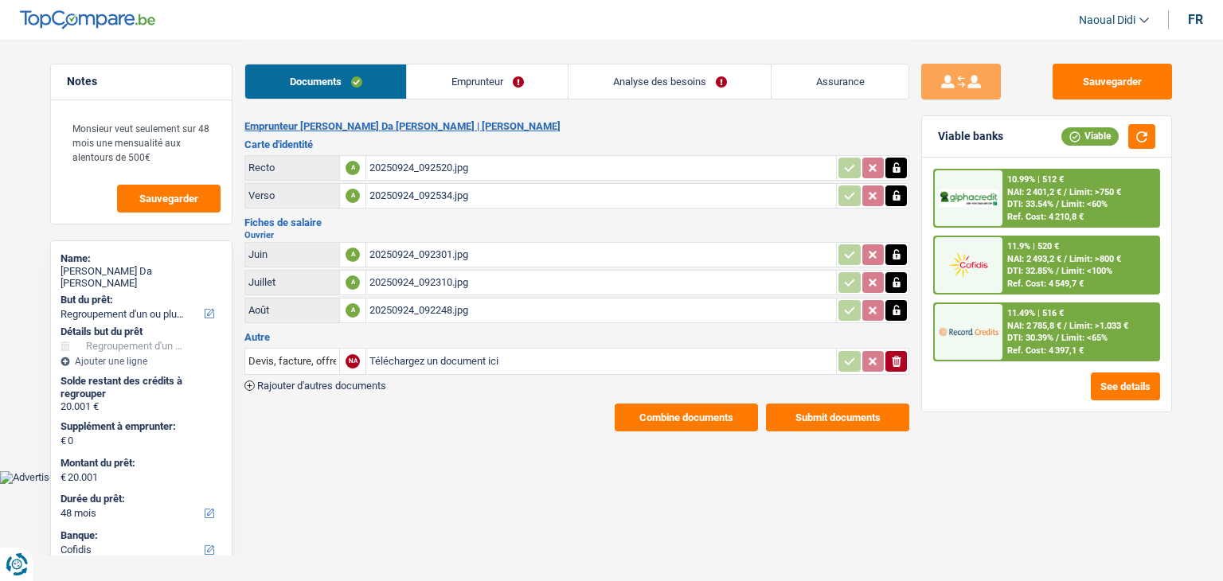
select select "refinancing"
select select "48"
select select "cofidis"
select select "48"
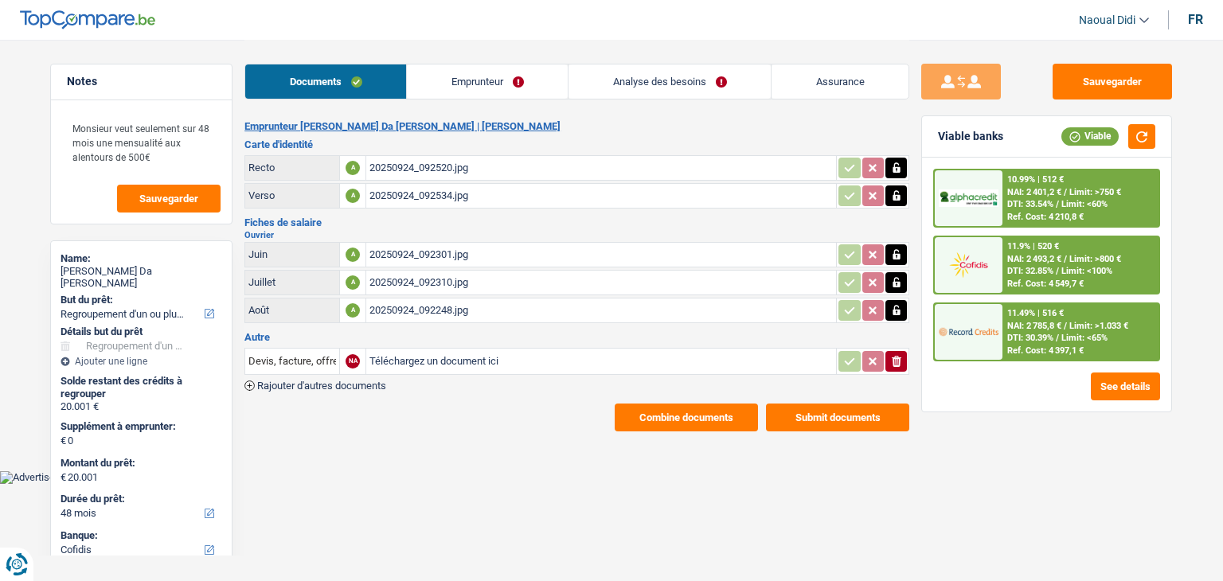
select select "48"
select select "refinancing"
select select "yes"
select select "48"
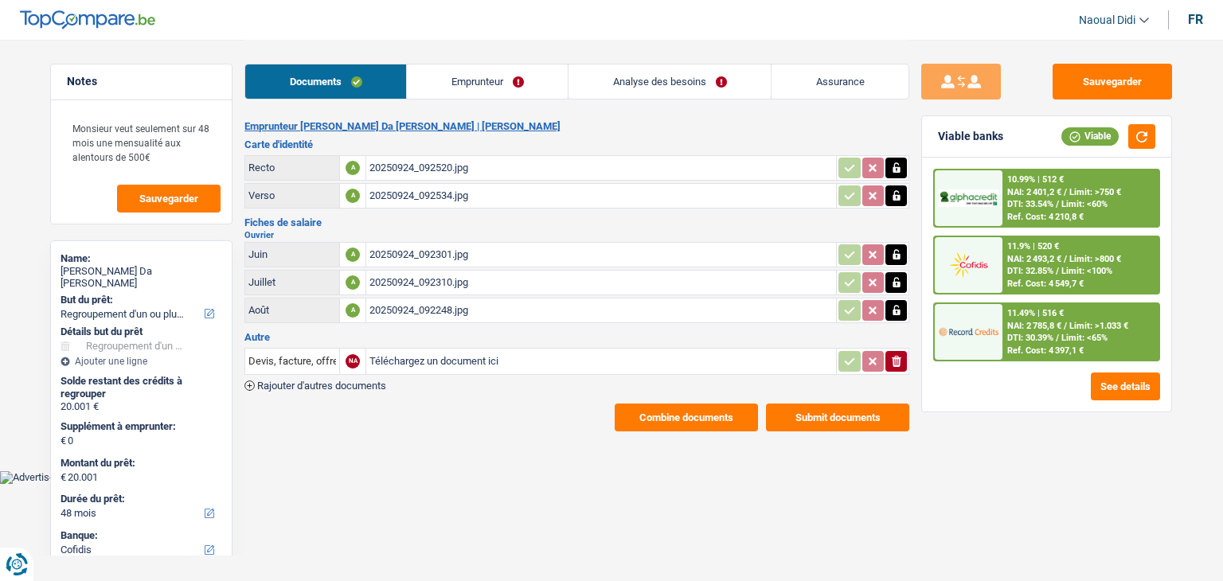
click at [651, 75] on link "Analyse des besoins" at bounding box center [670, 82] width 202 height 34
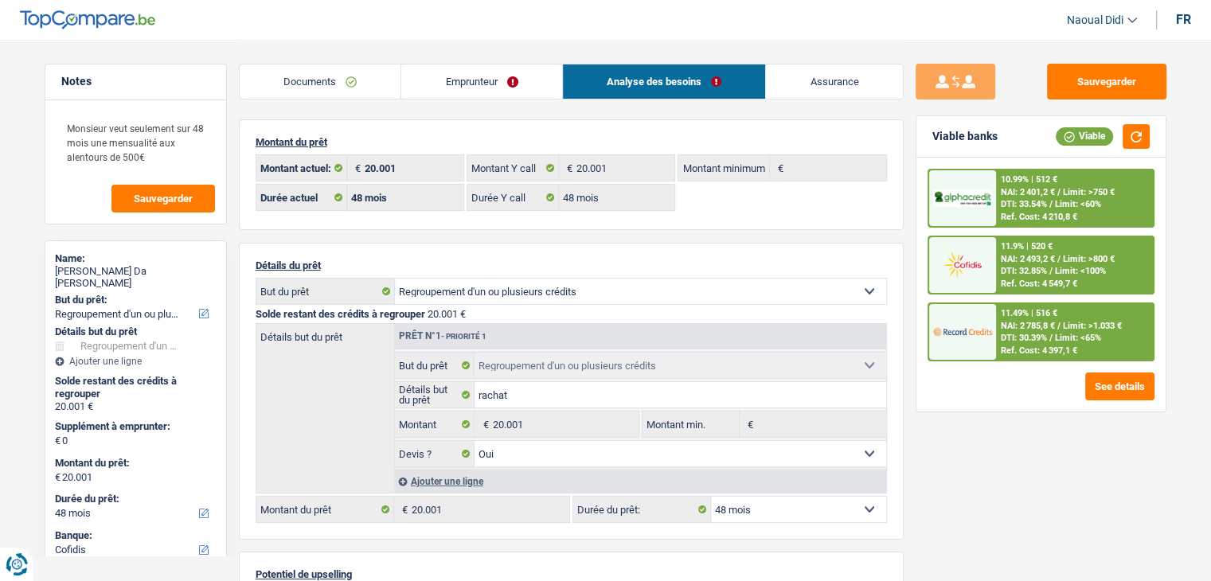
click at [1019, 205] on span "DTI: 33.54%" at bounding box center [1024, 204] width 46 height 10
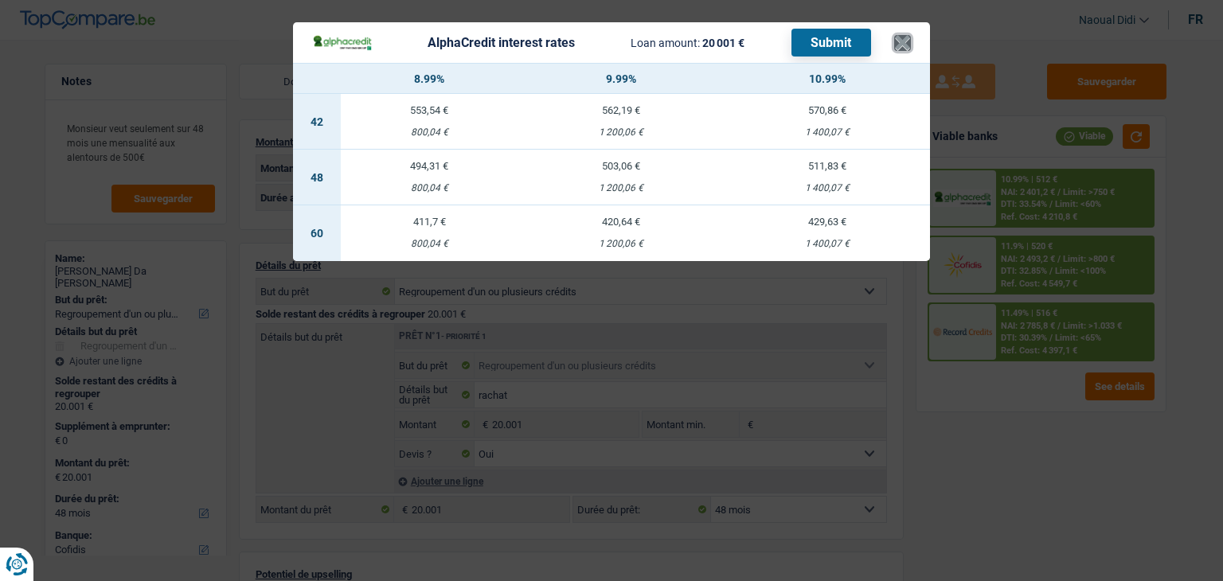
click at [907, 44] on button "×" at bounding box center [902, 43] width 17 height 16
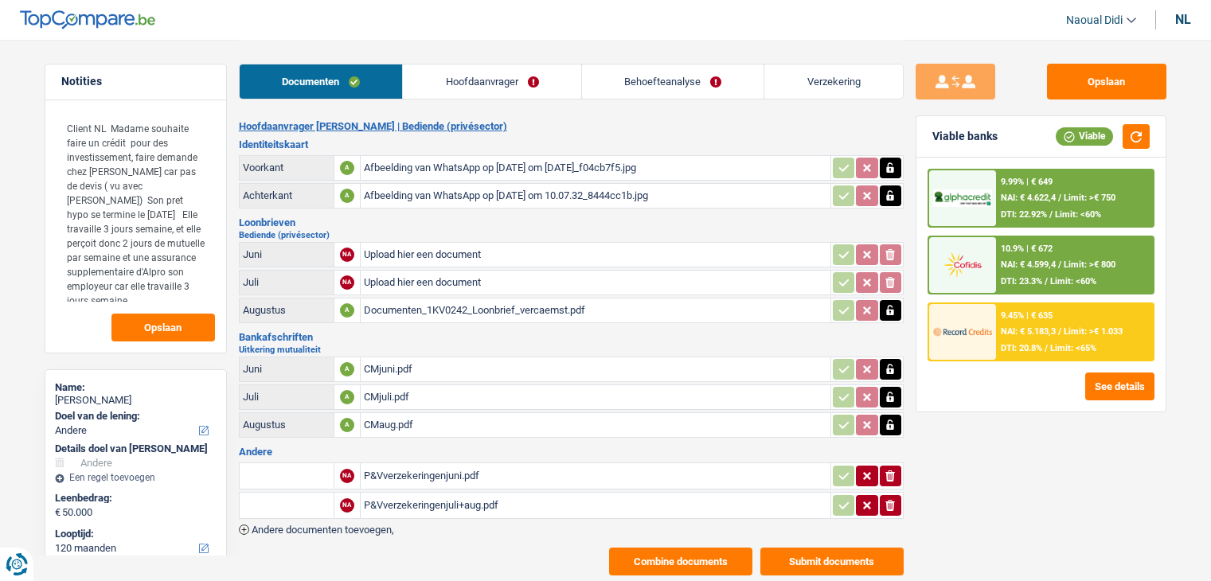
select select "other"
select select "120"
select select "record credits"
select select "120"
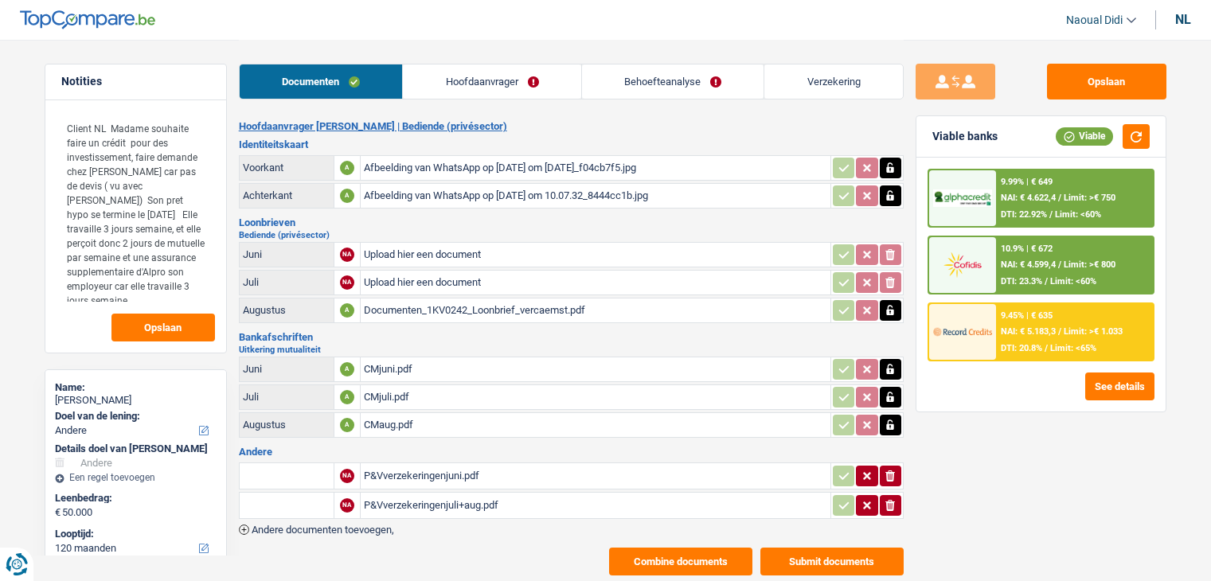
select select "120"
select select "other"
select select "false"
select select "120"
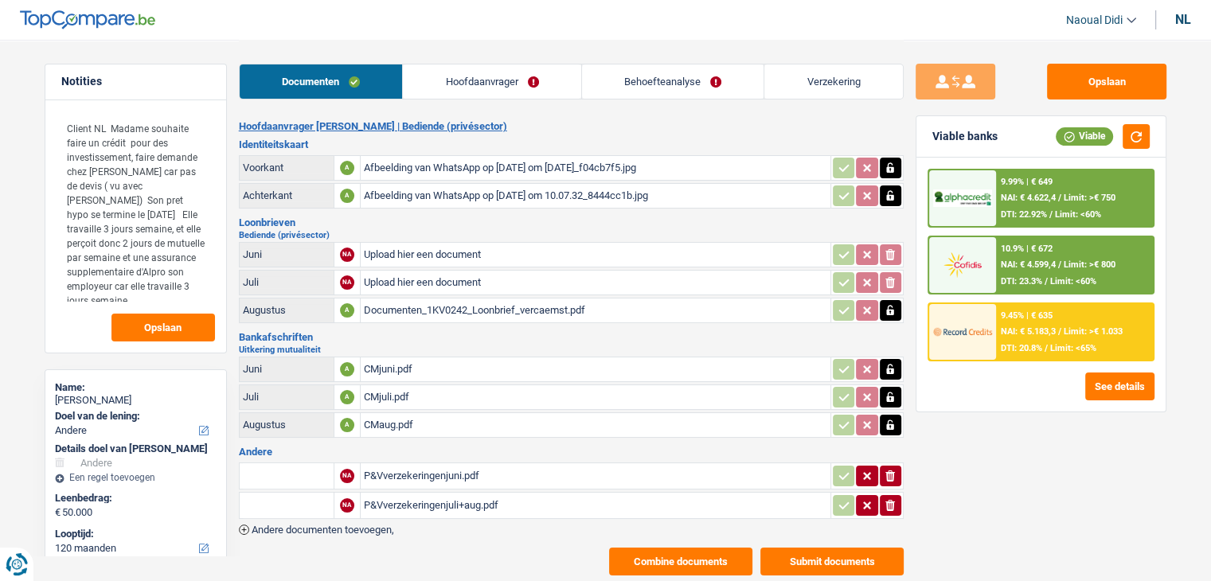
click at [656, 69] on link "Behoefteanalyse" at bounding box center [673, 82] width 182 height 34
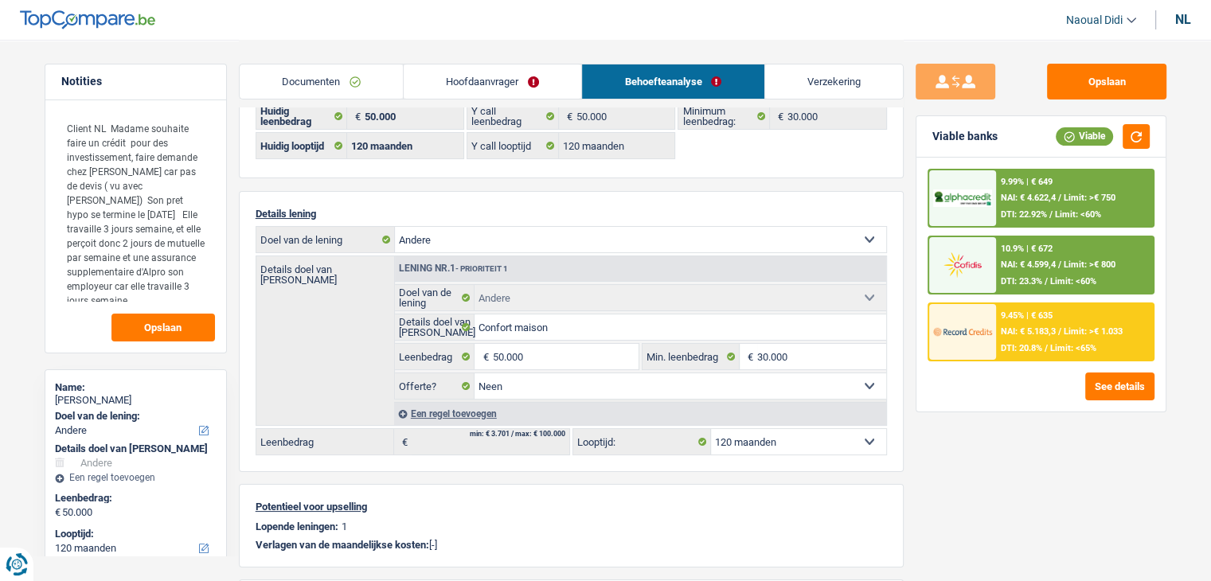
scroll to position [80, 0]
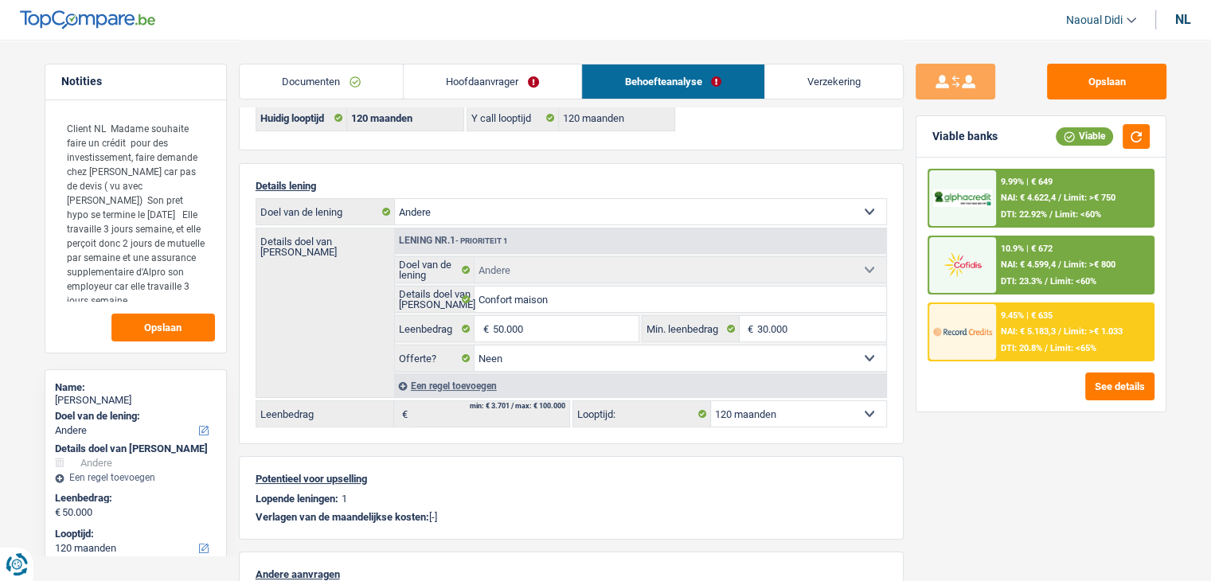
click at [1019, 260] on span "NAI: € 4.599,4" at bounding box center [1028, 265] width 55 height 10
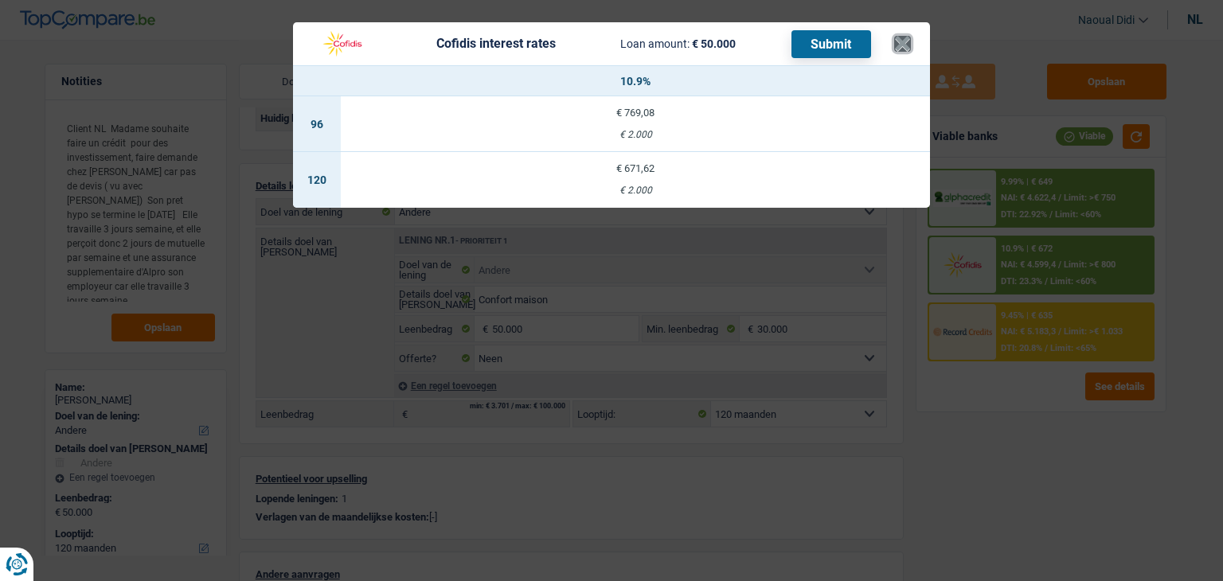
click at [897, 45] on button "×" at bounding box center [902, 44] width 17 height 16
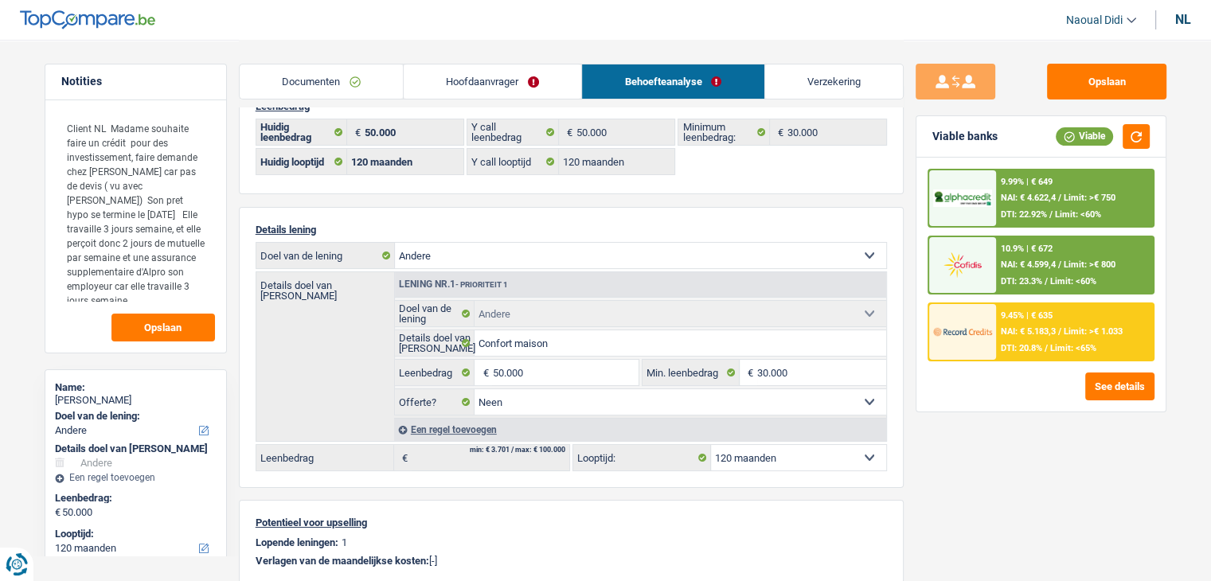
scroll to position [0, 0]
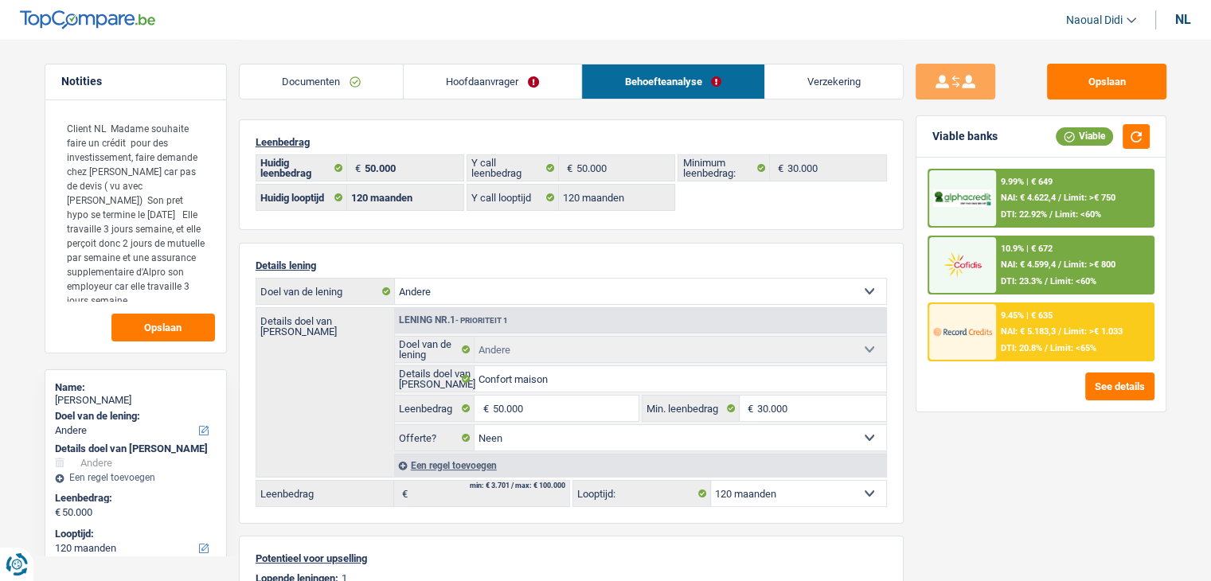
click at [997, 256] on div "10.9% | € 672 NAI: € 4.599,4 / Limit: >€ 800 DTI: 23.3% / Limit: <60%" at bounding box center [1074, 265] width 157 height 56
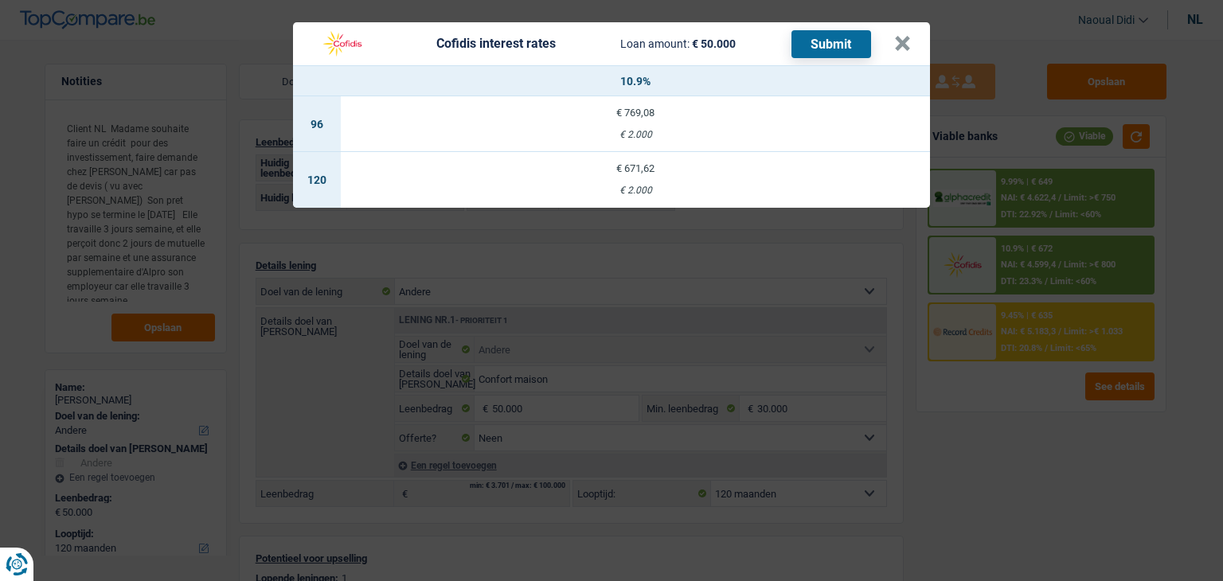
click at [635, 179] on td "€ 671,62 € 2.000" at bounding box center [635, 180] width 589 height 56
select select "cofidis"
type input "10,90"
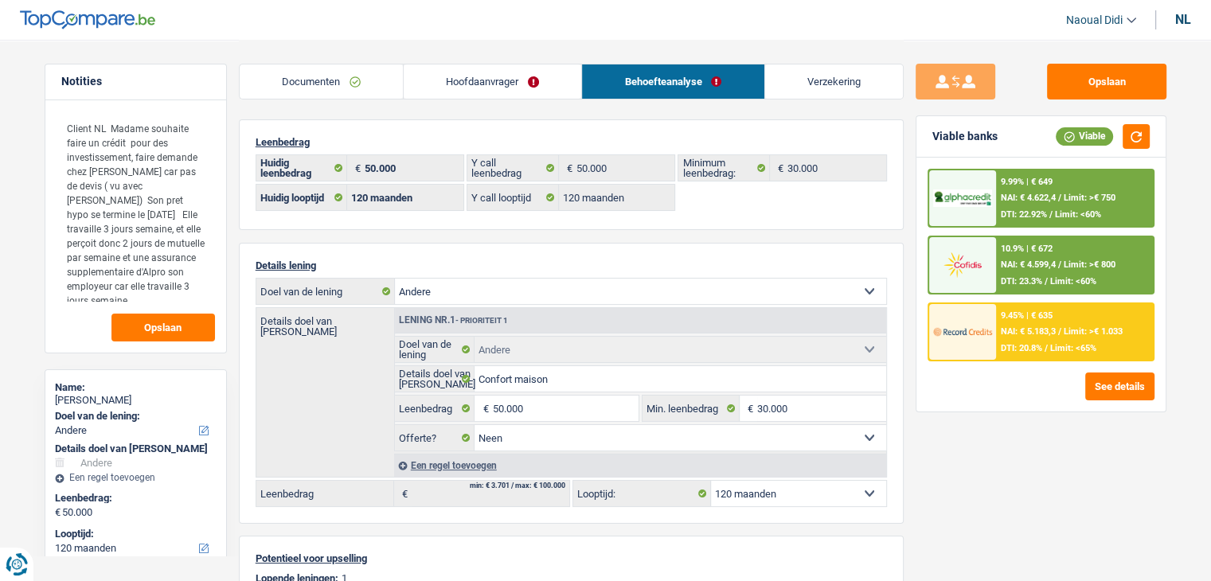
click at [991, 237] on div at bounding box center [962, 265] width 67 height 56
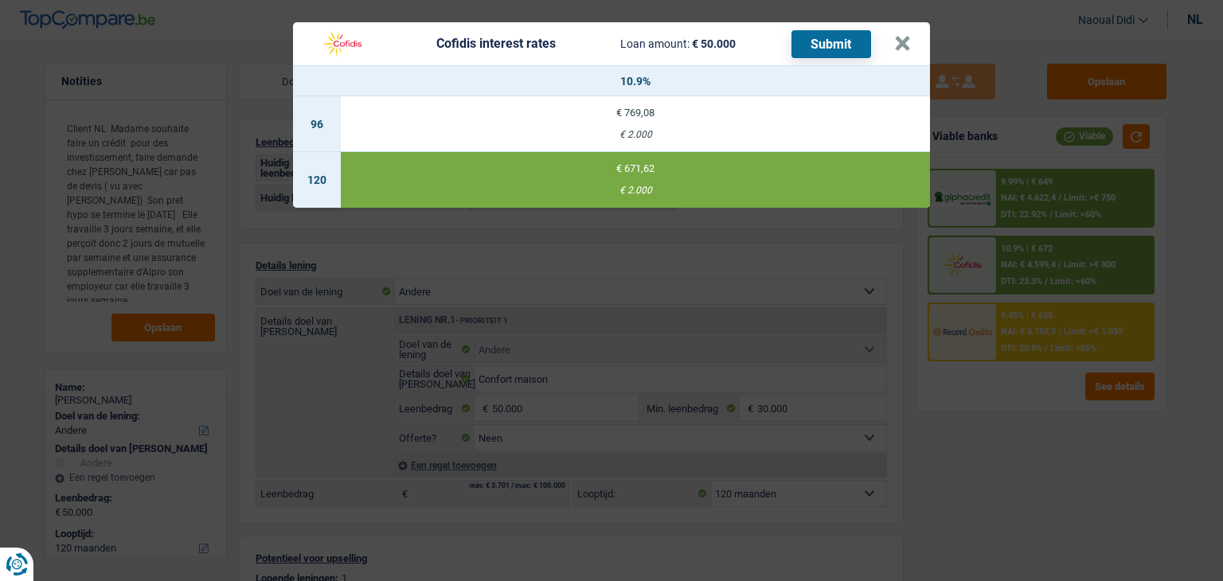
click at [812, 39] on button "Submit" at bounding box center [832, 44] width 80 height 28
click at [902, 45] on button "×" at bounding box center [902, 44] width 17 height 16
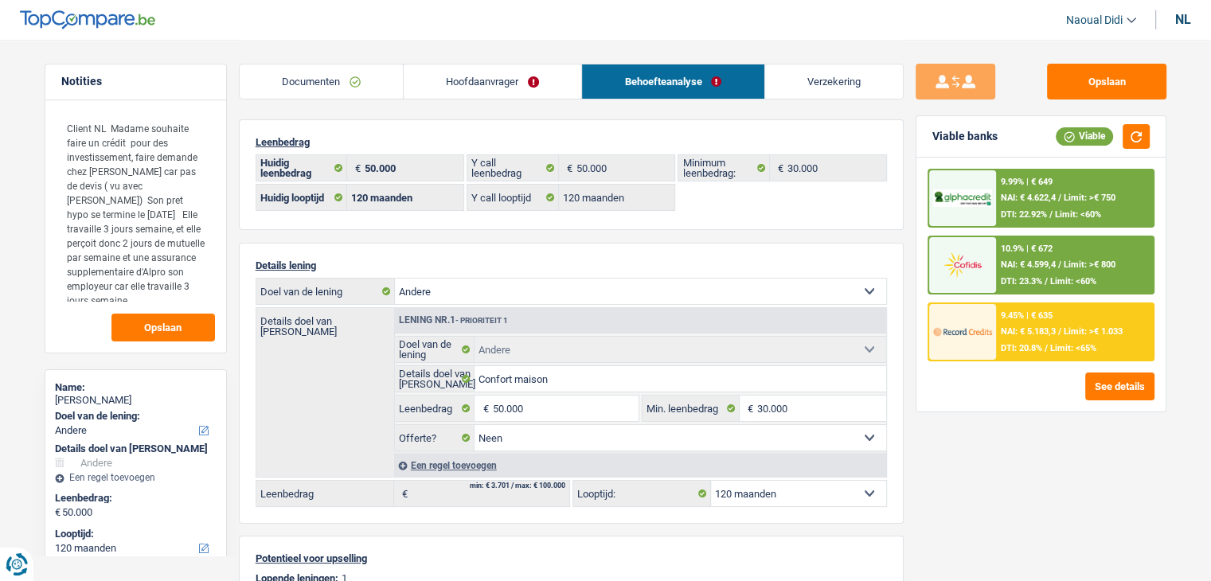
click at [464, 77] on link "Hoofdaanvrager" at bounding box center [493, 82] width 178 height 34
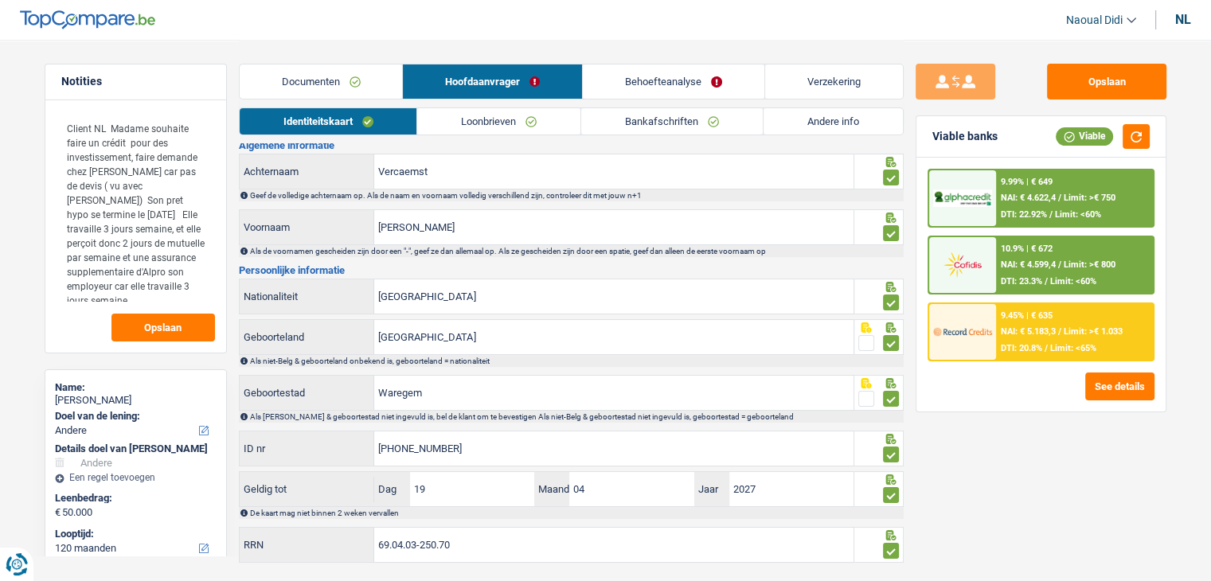
scroll to position [80, 0]
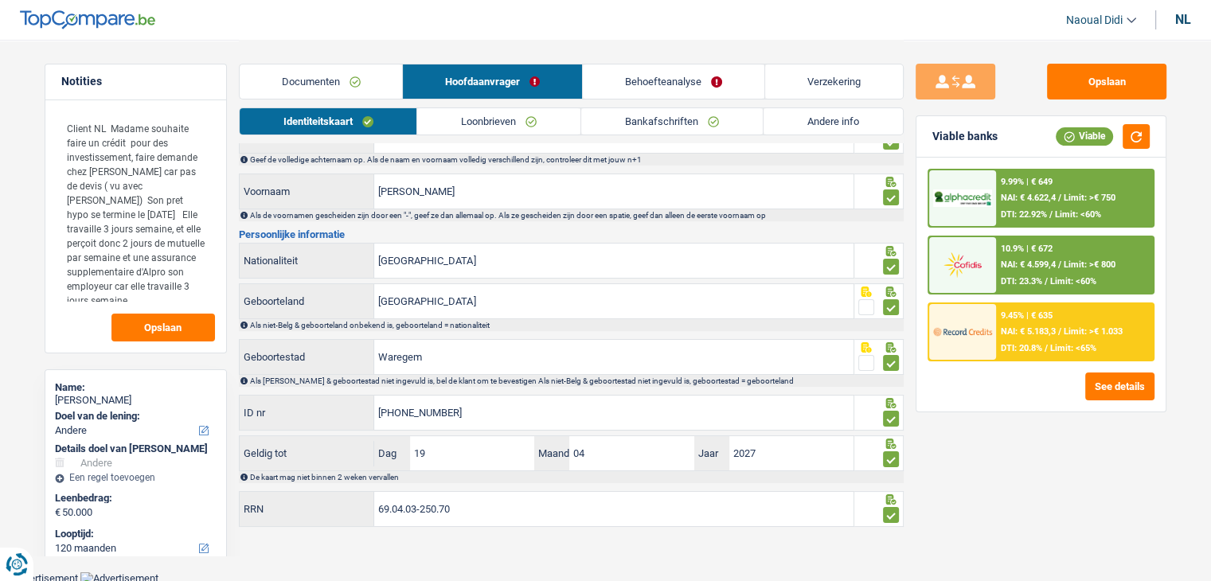
click at [490, 130] on link "Loonbrieven" at bounding box center [498, 121] width 163 height 26
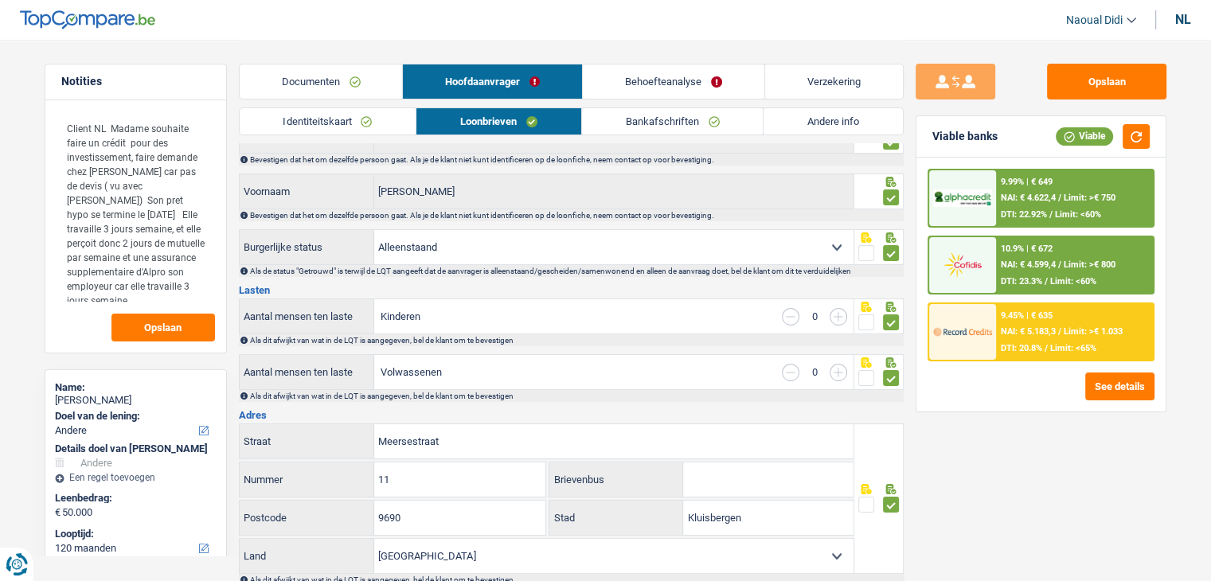
click at [1184, 18] on div "nl" at bounding box center [1184, 19] width 16 height 15
select select "mutualityIndemnity"
select select "mealVouchers"
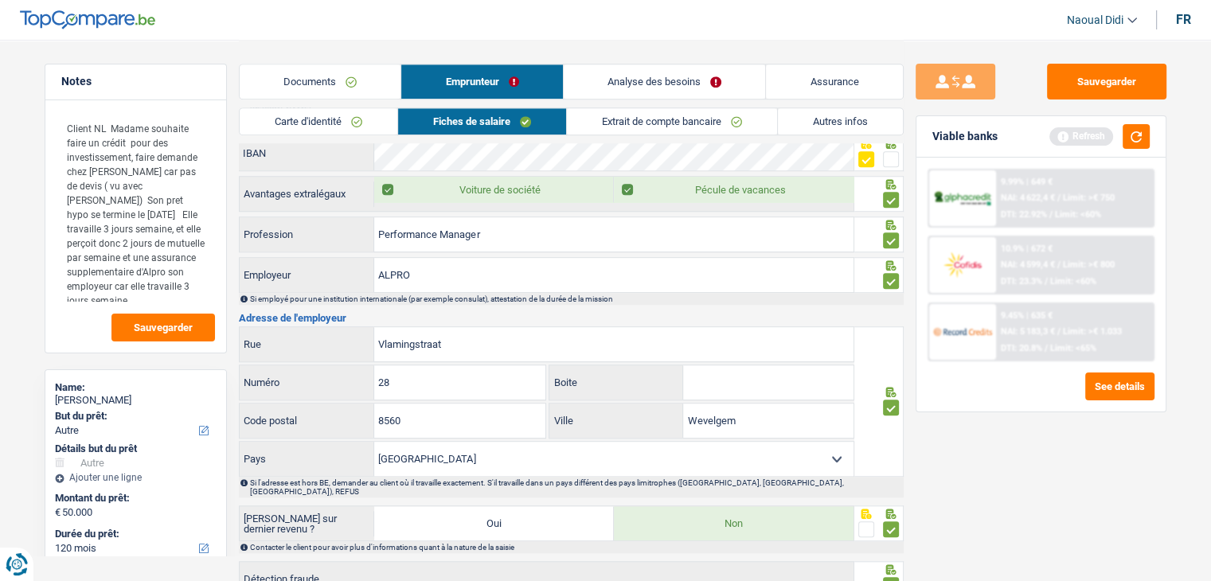
scroll to position [1351, 0]
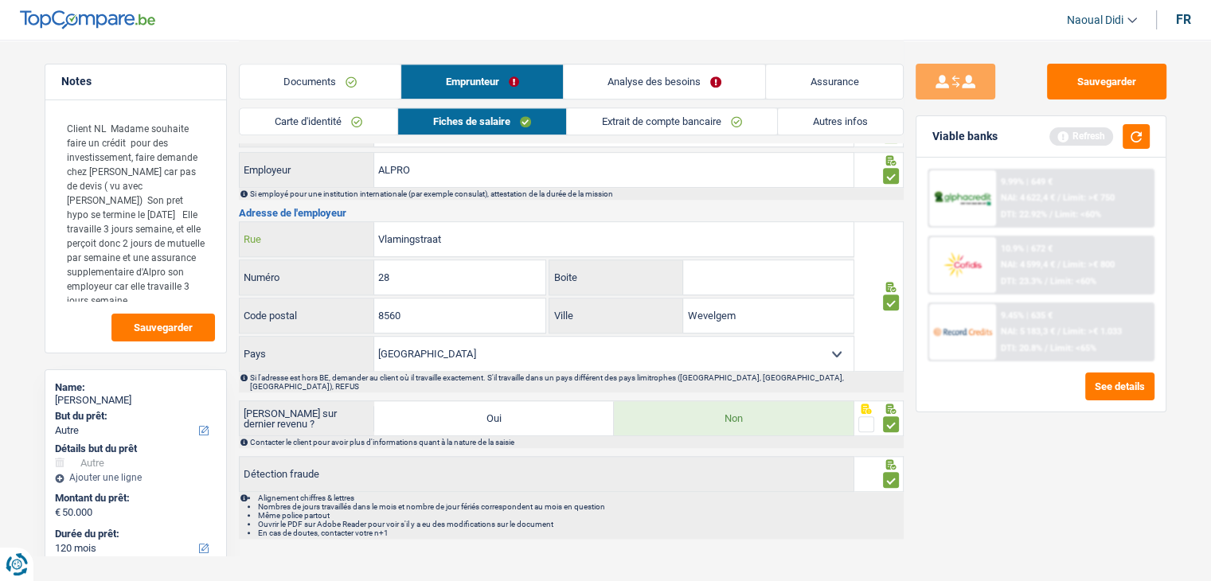
drag, startPoint x: 436, startPoint y: 234, endPoint x: 355, endPoint y: 230, distance: 80.5
click at [355, 230] on div "Vlamingstraat Rue" at bounding box center [547, 239] width 615 height 34
drag, startPoint x: 353, startPoint y: 259, endPoint x: 315, endPoint y: 256, distance: 37.6
click at [315, 260] on div "28 Numéro" at bounding box center [393, 277] width 307 height 34
drag, startPoint x: 738, startPoint y: 307, endPoint x: 653, endPoint y: 291, distance: 86.7
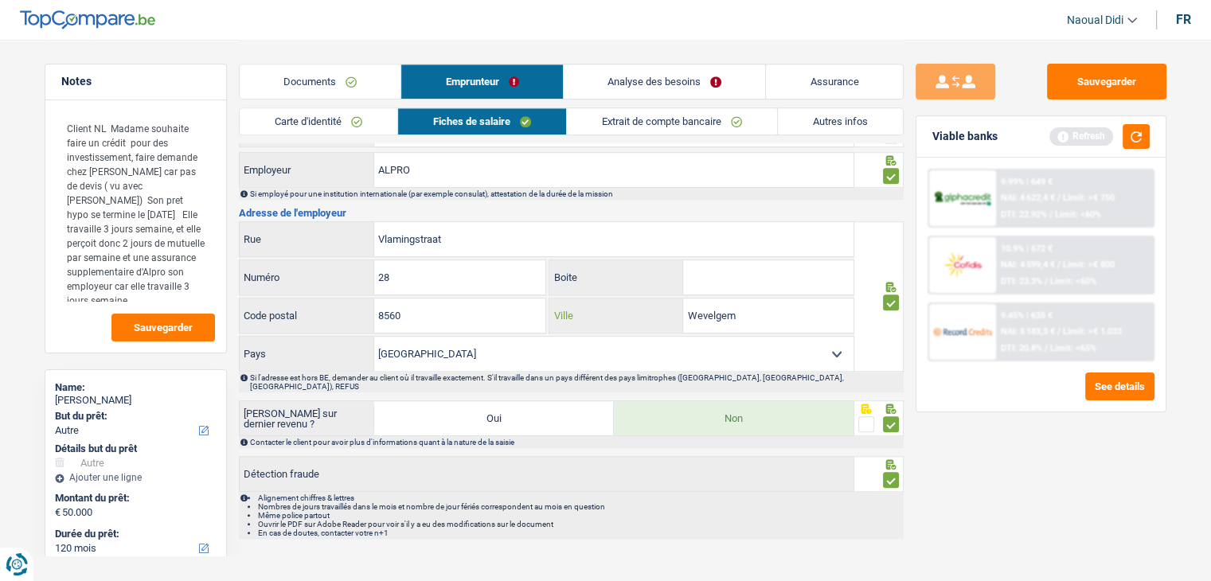
click at [653, 299] on div "Wevelgem Ville" at bounding box center [702, 316] width 304 height 34
click at [1133, 80] on button "Sauvegarder" at bounding box center [1106, 82] width 119 height 36
click at [675, 74] on link "Analyse des besoins" at bounding box center [665, 82] width 202 height 34
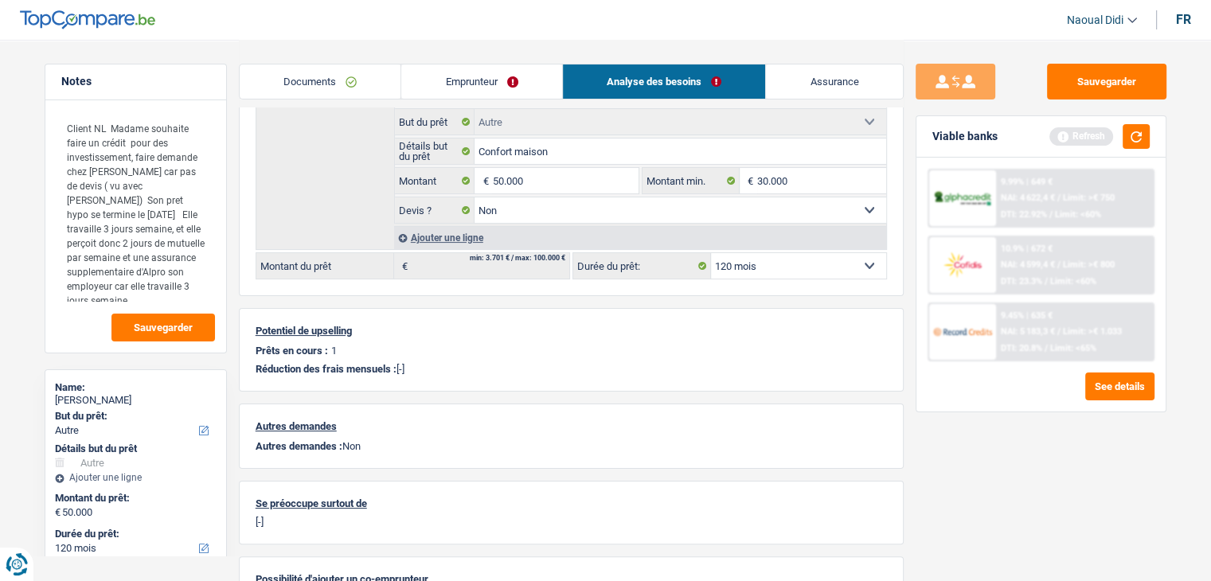
scroll to position [89, 0]
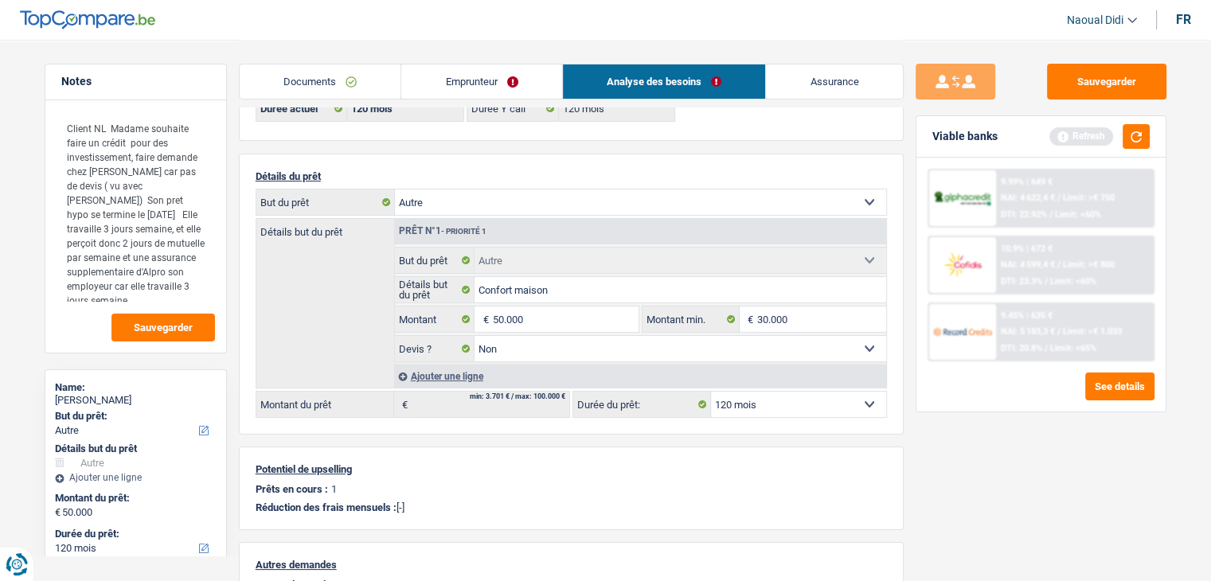
click at [484, 72] on link "Emprunteur" at bounding box center [481, 82] width 161 height 34
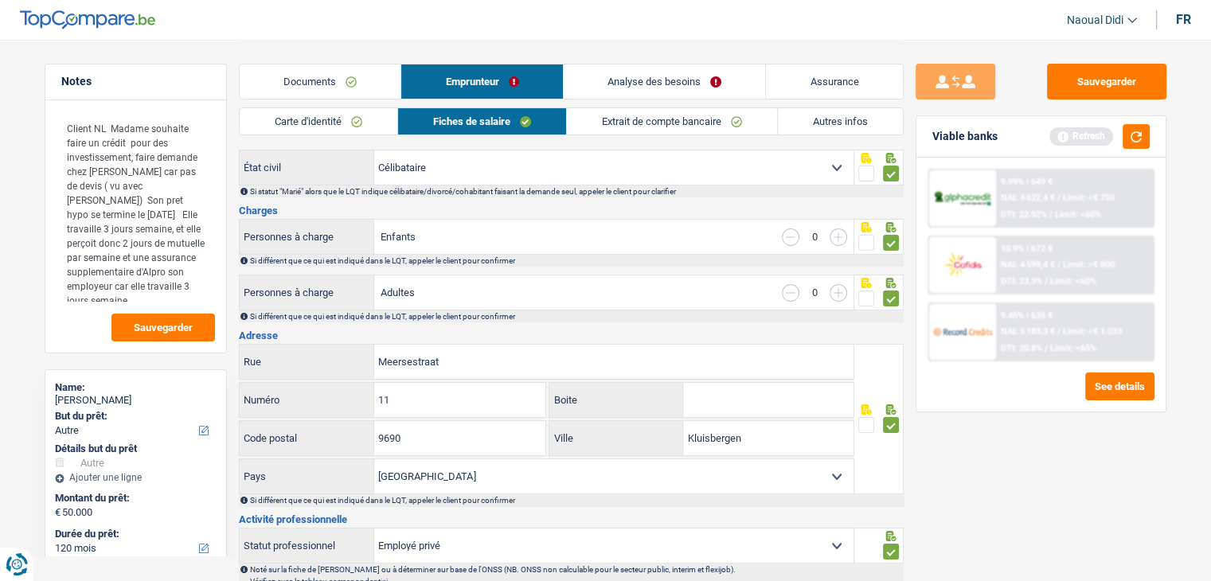
scroll to position [319, 0]
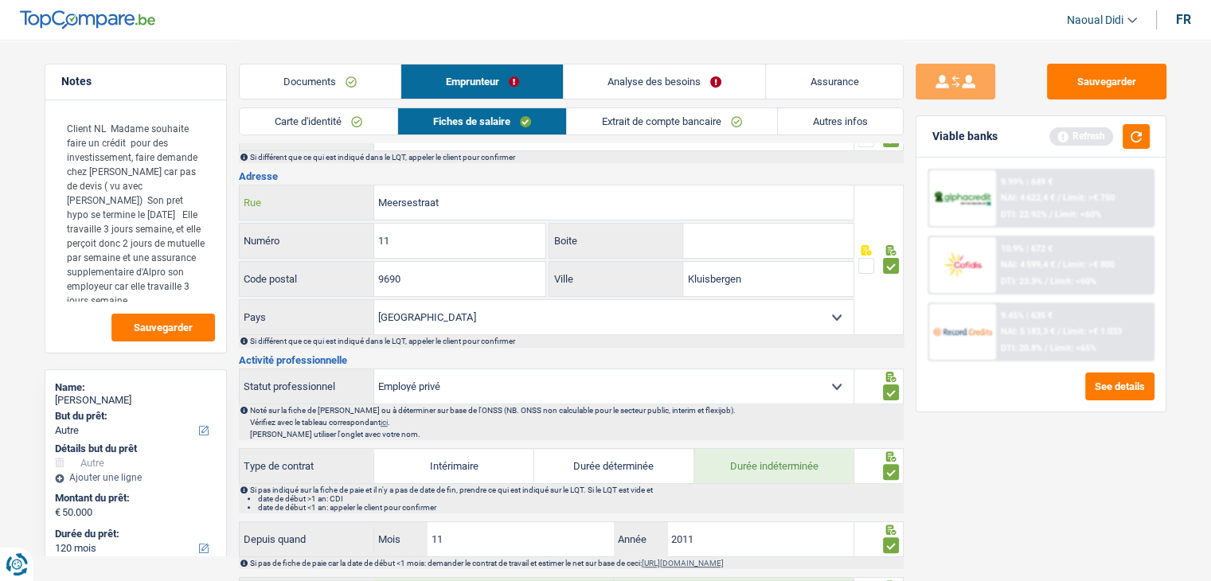
drag, startPoint x: 449, startPoint y: 195, endPoint x: 298, endPoint y: 187, distance: 151.5
click at [298, 187] on div "Meersestraat Rue" at bounding box center [547, 203] width 615 height 34
drag, startPoint x: 702, startPoint y: 268, endPoint x: 634, endPoint y: 255, distance: 69.7
click at [634, 255] on div "Meersestraat Rue 11 Numéro Boite 9690 Code postal Kluisbergen Ville Belgique Lu…" at bounding box center [547, 260] width 616 height 151
click at [1093, 90] on button "Sauvegarder" at bounding box center [1106, 82] width 119 height 36
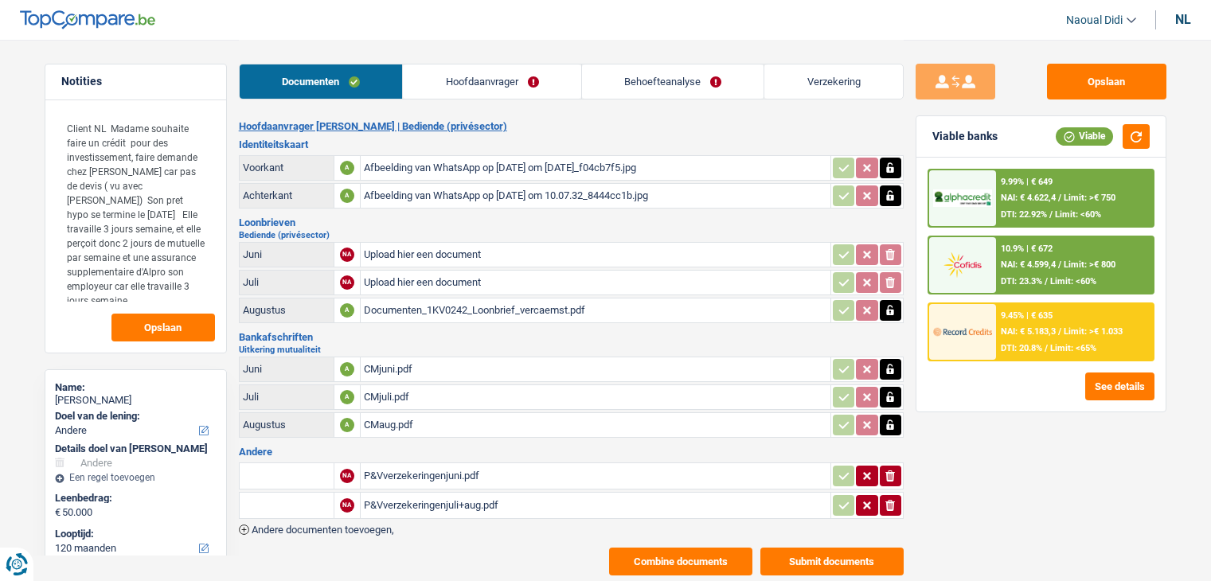
select select "other"
select select "120"
select select "cofidis"
click at [1049, 268] on span "NAI: € 4.599,4" at bounding box center [1028, 265] width 55 height 10
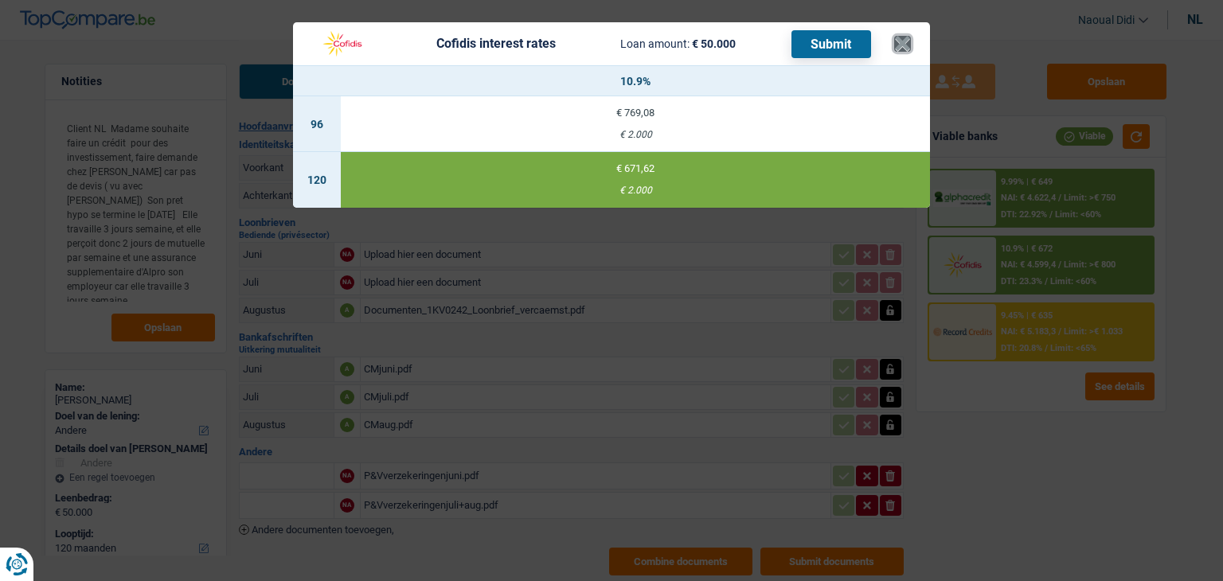
click at [908, 39] on button "×" at bounding box center [902, 44] width 17 height 16
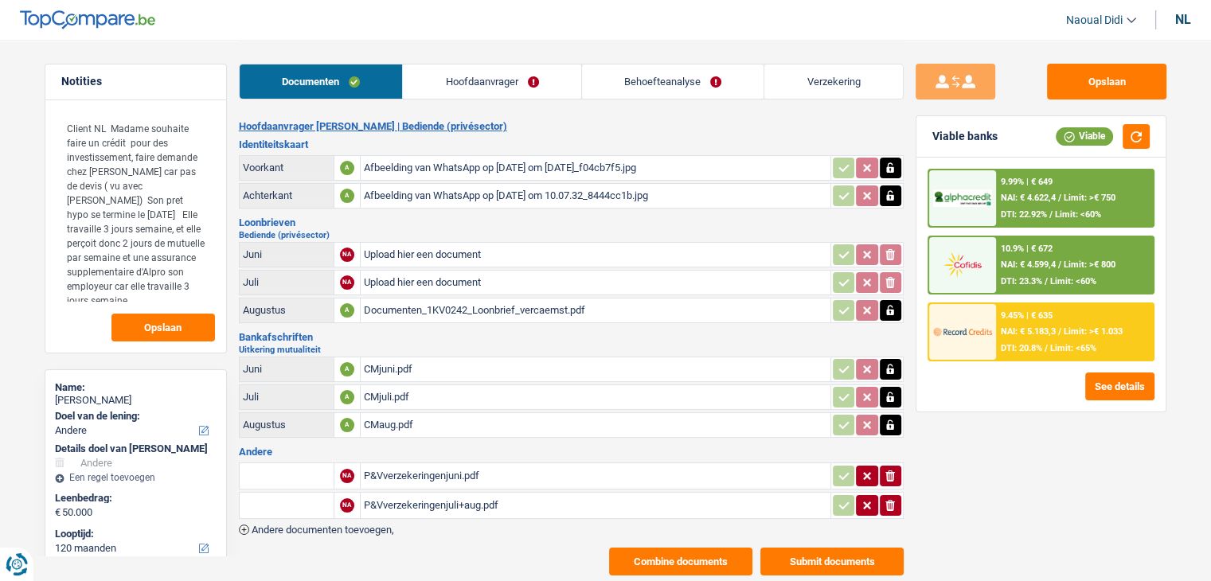
click at [303, 476] on input "text" at bounding box center [287, 476] width 88 height 25
click at [178, 464] on div "Notities Client NL Madame souhaite faire un crédit pour des investissement, fai…" at bounding box center [606, 308] width 1147 height 536
type input "Assurance travail"
click at [272, 493] on input "text" at bounding box center [287, 505] width 88 height 25
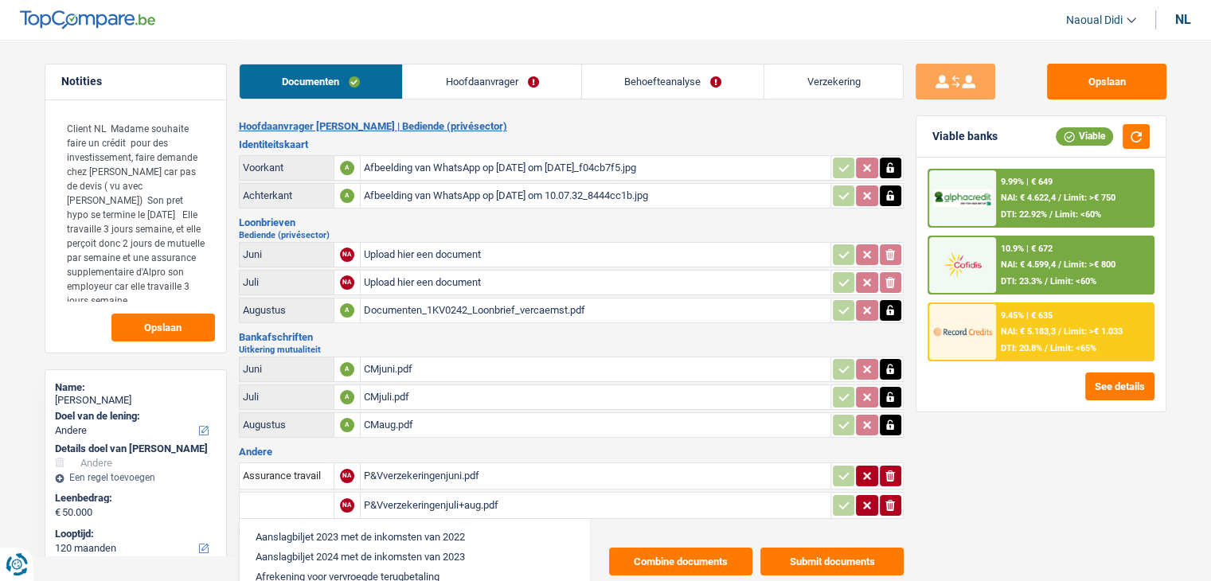
paste input "Assurance travai"
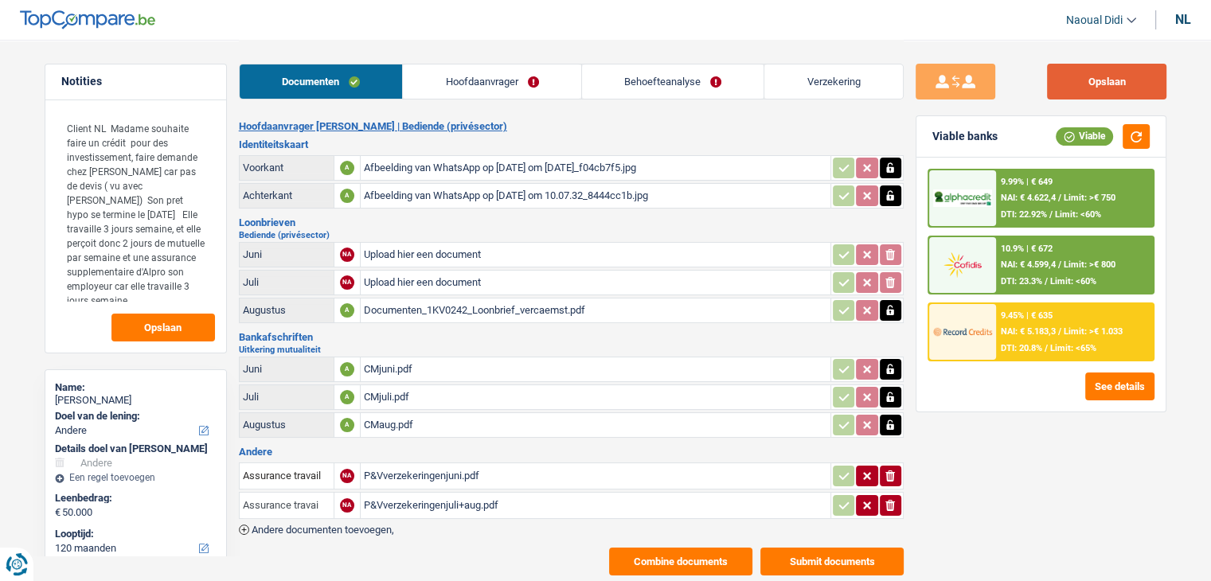
type input "Assurance travai"
click at [1103, 83] on button "Opslaan" at bounding box center [1106, 82] width 119 height 36
click at [1018, 278] on span "DTI: 23.3%" at bounding box center [1021, 281] width 41 height 10
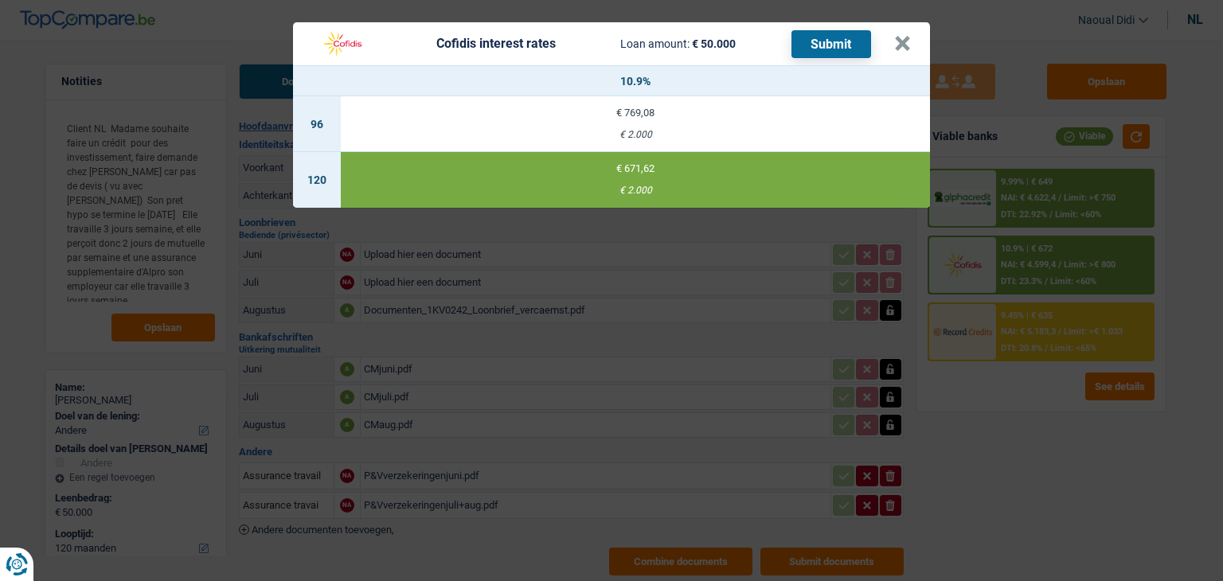
click at [806, 46] on button "Submit" at bounding box center [832, 44] width 80 height 28
click at [906, 36] on button "×" at bounding box center [902, 44] width 17 height 16
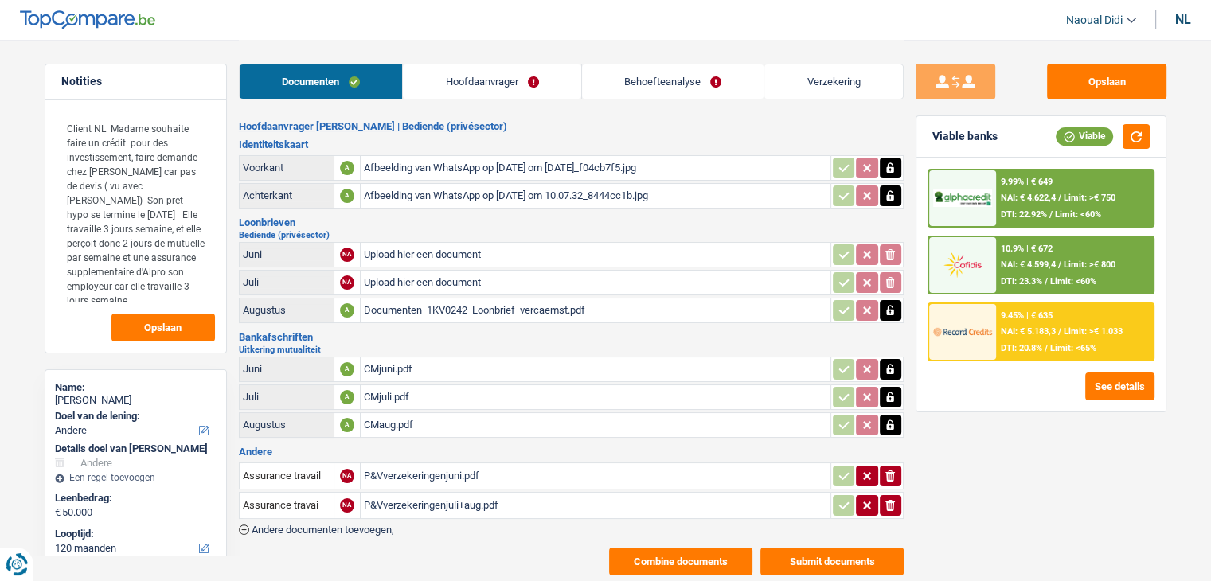
click at [640, 88] on link "Behoefteanalyse" at bounding box center [673, 82] width 182 height 34
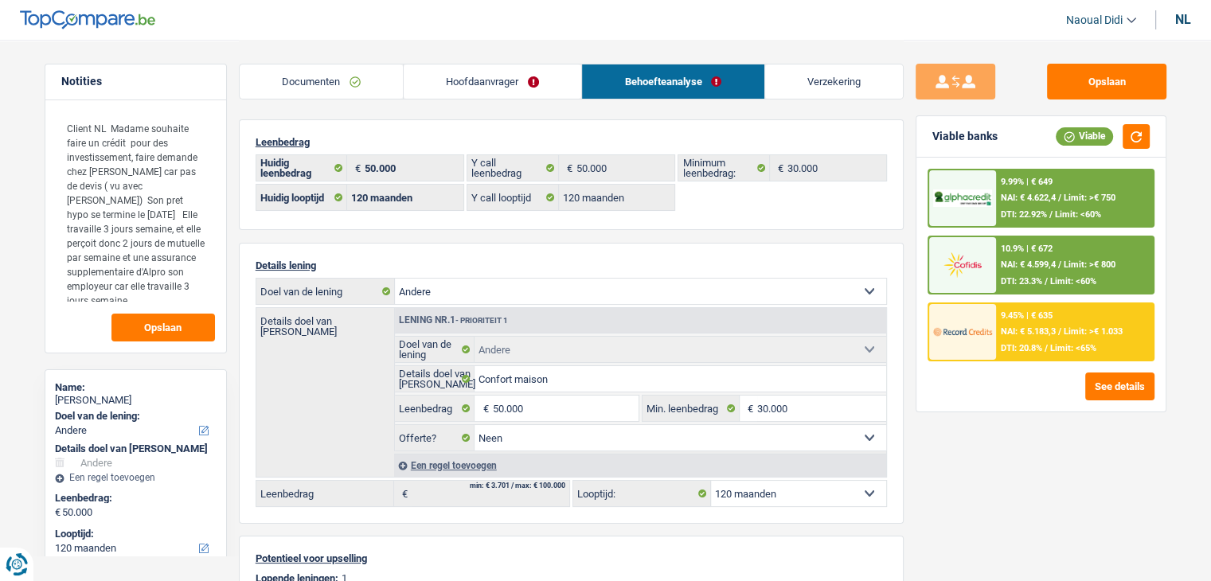
scroll to position [159, 0]
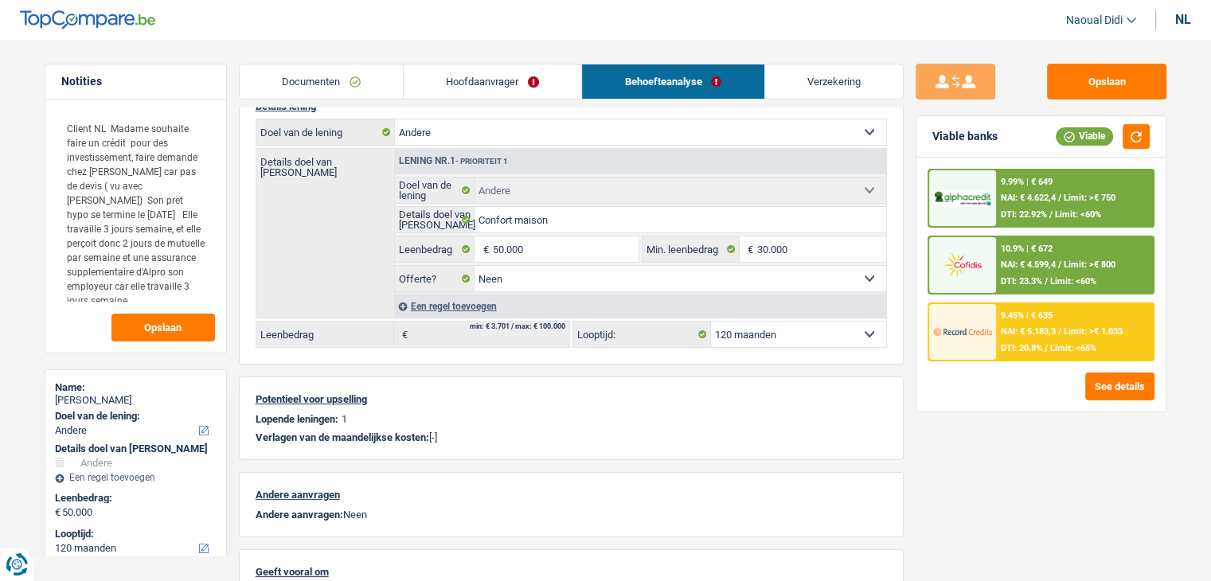
click at [483, 90] on link "Hoofdaanvrager" at bounding box center [493, 82] width 178 height 34
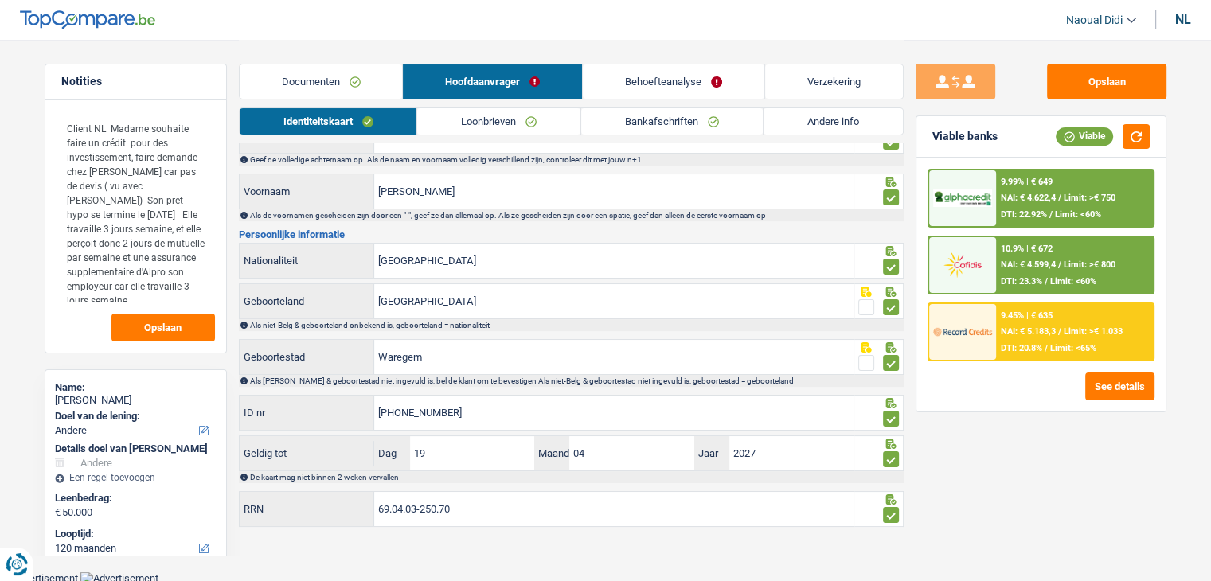
click at [825, 122] on link "Andere info" at bounding box center [833, 121] width 139 height 26
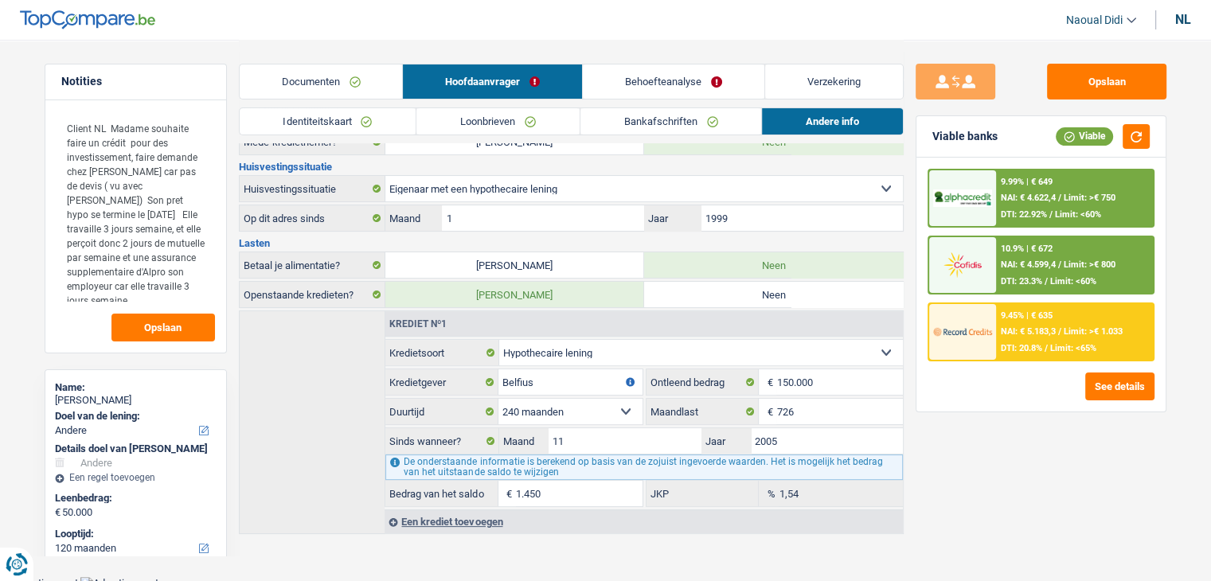
scroll to position [193, 0]
click at [621, 486] on input "1.450" at bounding box center [579, 491] width 126 height 25
click at [267, 75] on link "Documenten" at bounding box center [321, 82] width 163 height 34
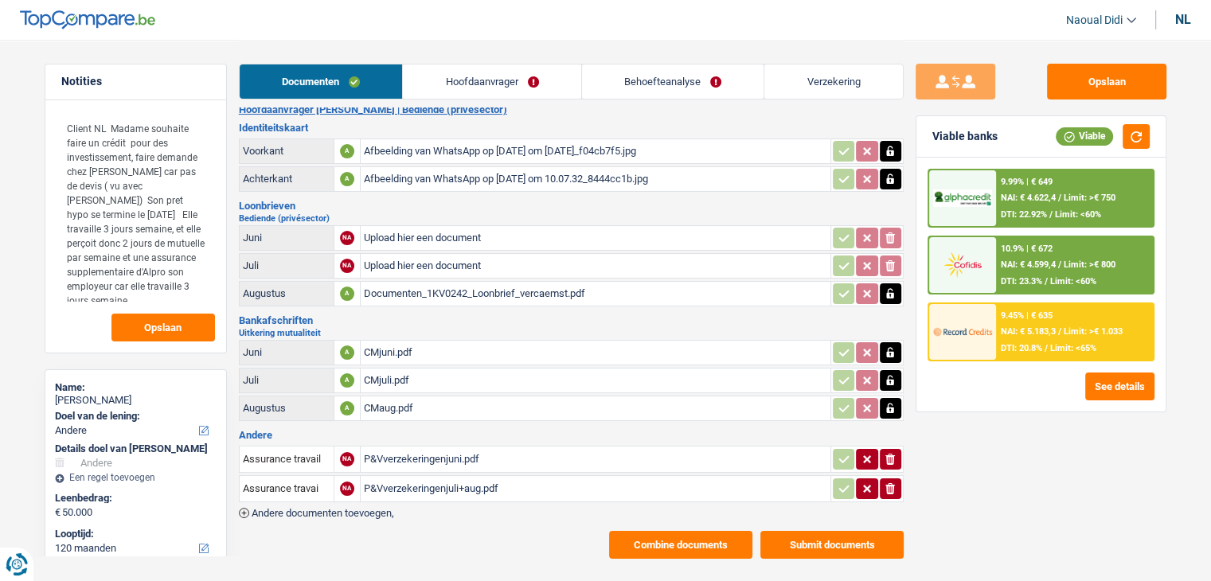
scroll to position [0, 0]
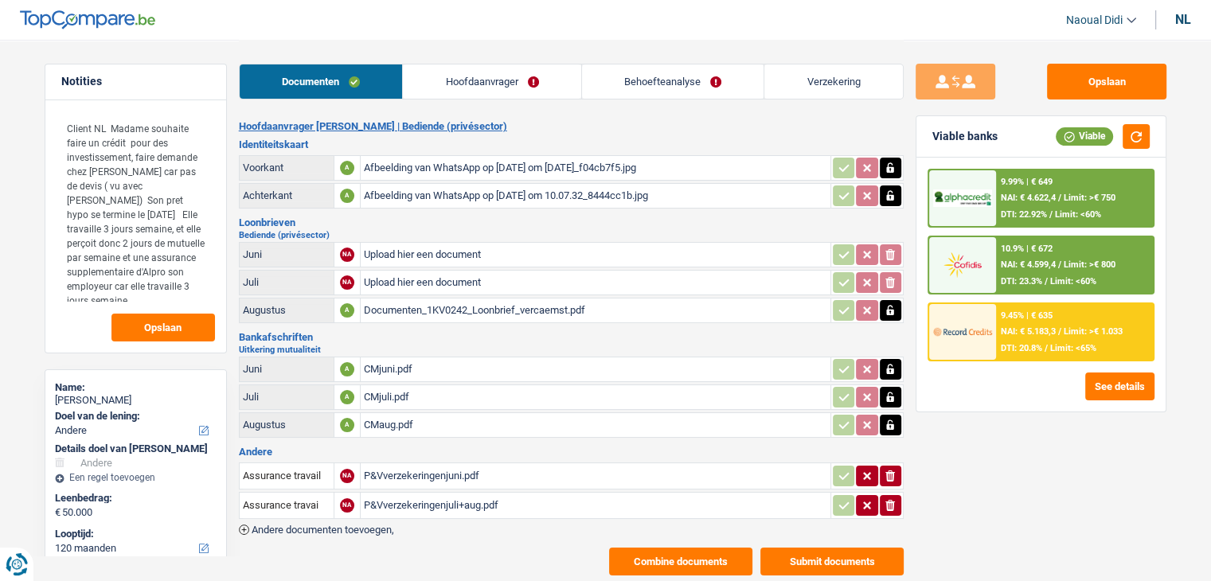
click at [443, 74] on link "Hoofdaanvrager" at bounding box center [492, 82] width 178 height 34
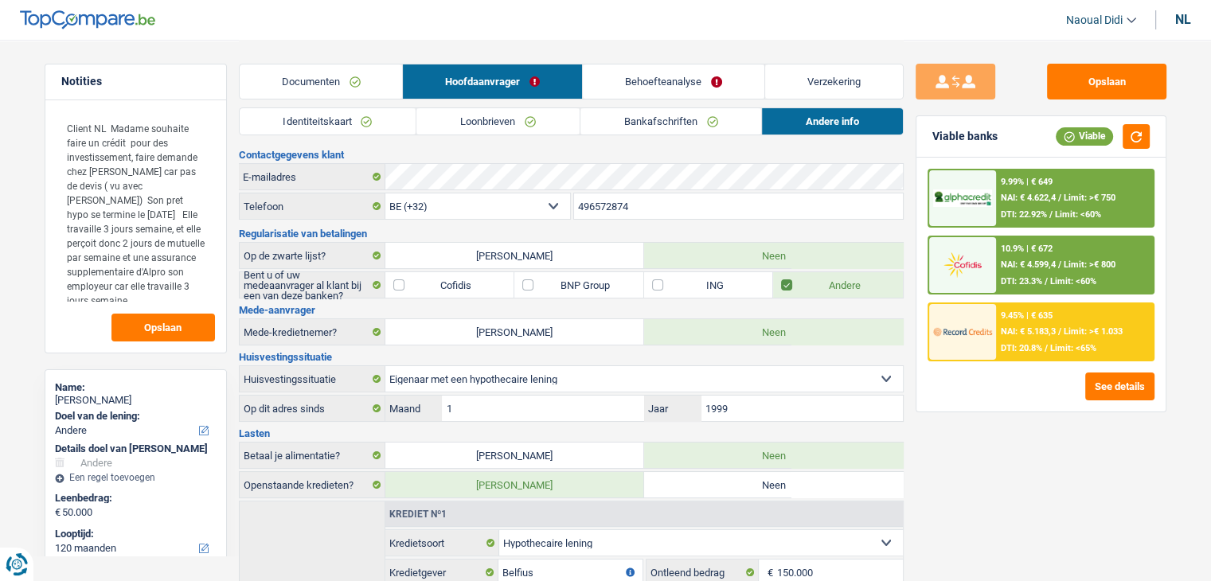
click at [338, 119] on link "Identiteitskaart" at bounding box center [328, 121] width 177 height 26
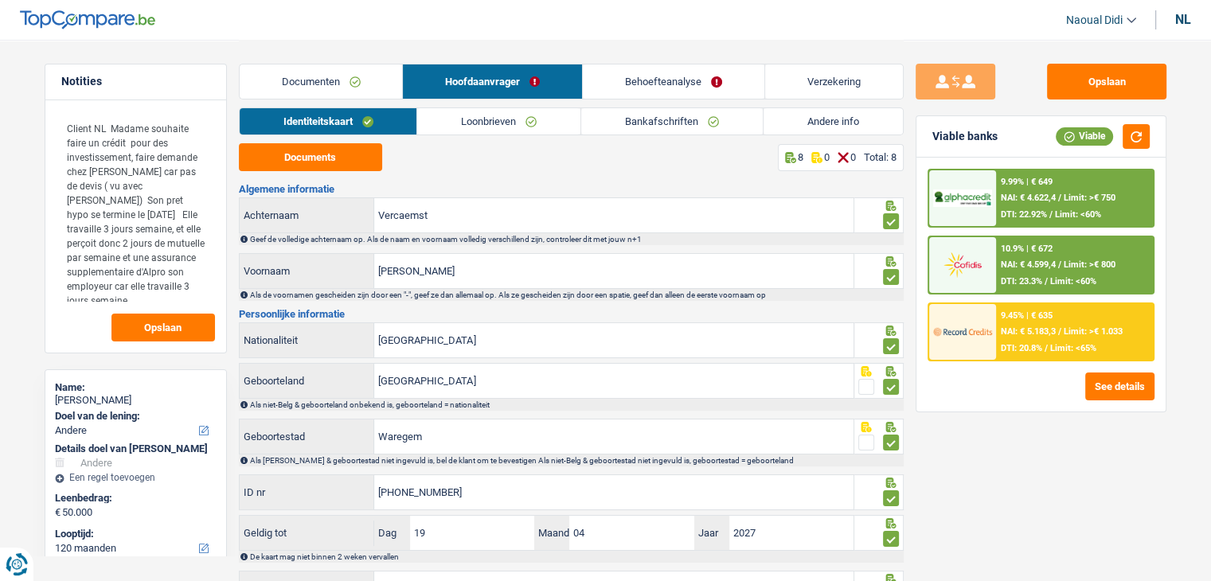
click at [475, 118] on link "Loonbrieven" at bounding box center [498, 121] width 163 height 26
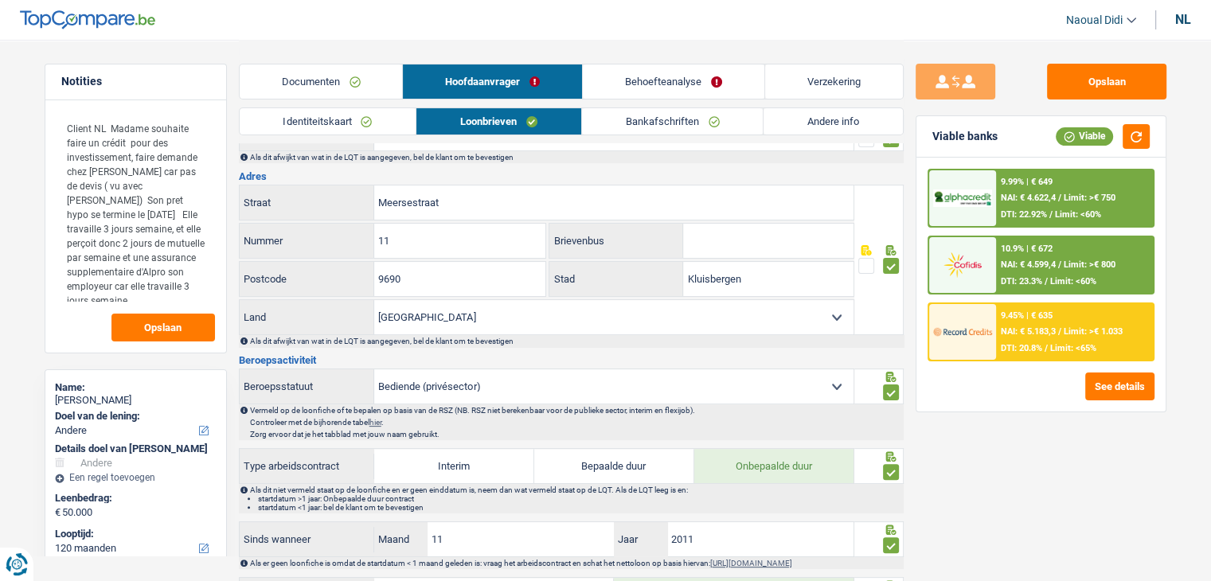
scroll to position [398, 0]
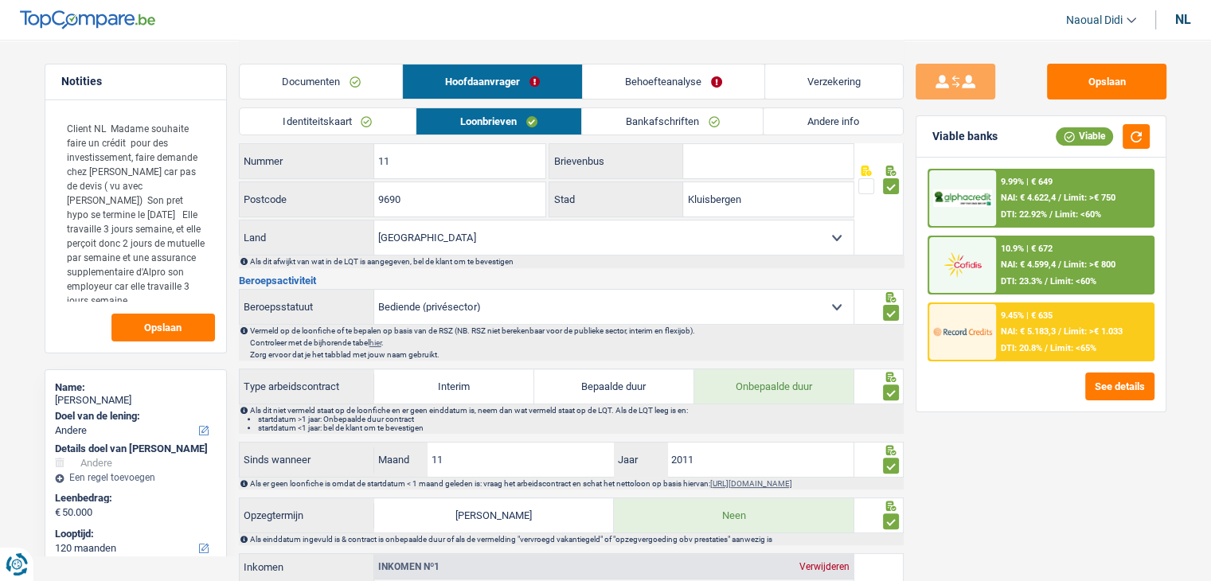
click at [518, 301] on select "Arbeider Bediende (privésector) Ambtenaar (overheidssector) Invalide Zelfstandi…" at bounding box center [613, 307] width 479 height 34
click at [518, 302] on select "Arbeider Bediende (privésector) Ambtenaar (overheidssector) Invalide Zelfstandi…" at bounding box center [613, 307] width 479 height 34
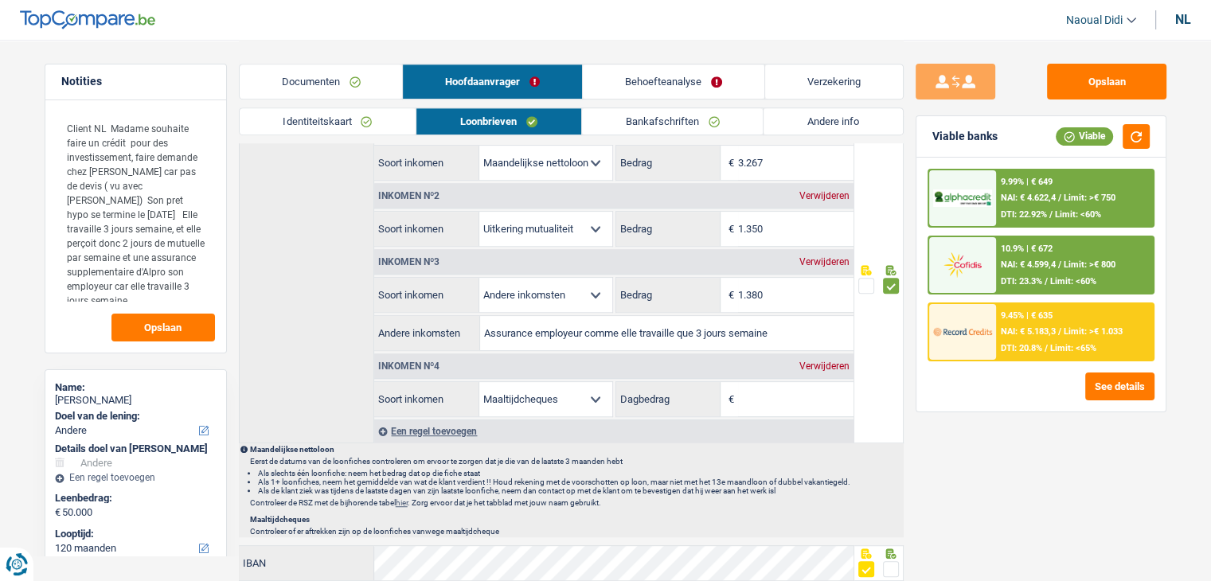
scroll to position [876, 0]
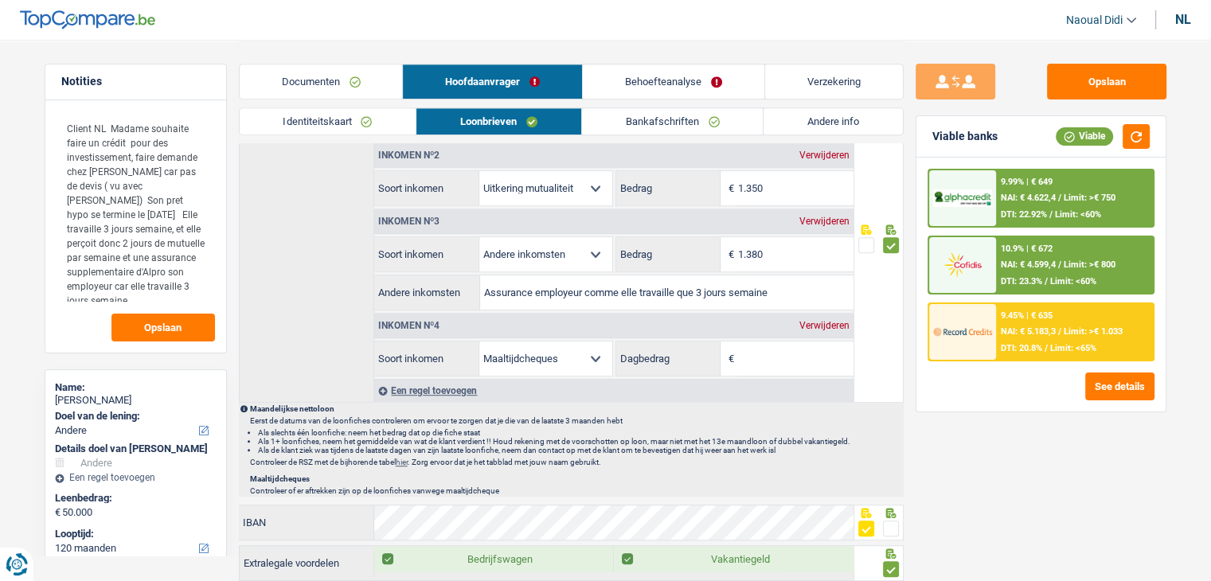
click at [828, 323] on div "Verwijderen" at bounding box center [825, 326] width 58 height 10
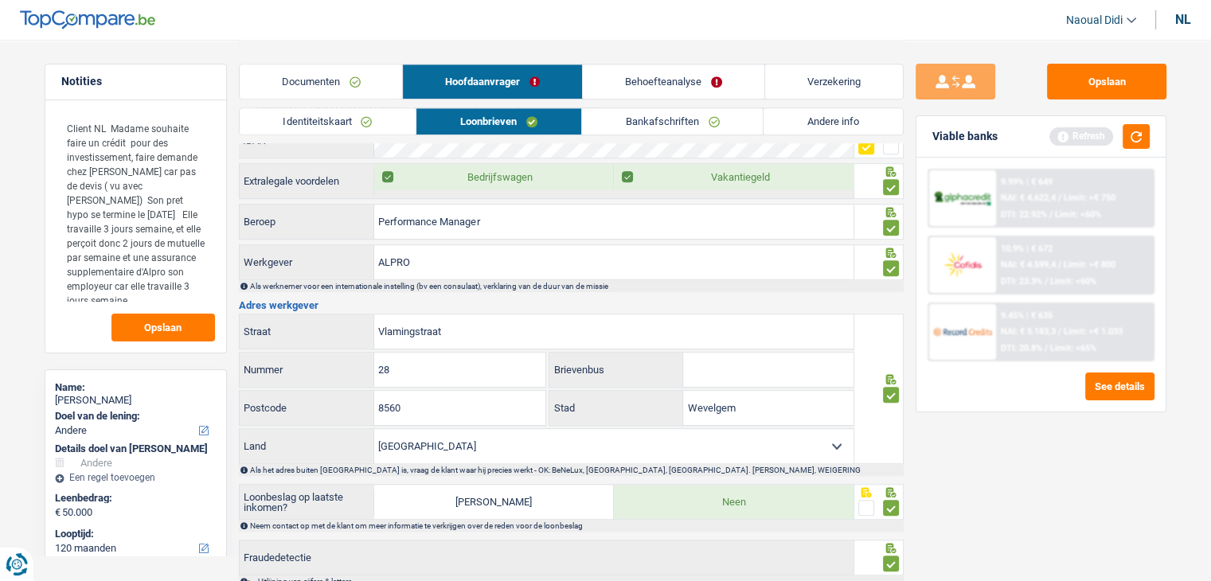
scroll to position [1256, 0]
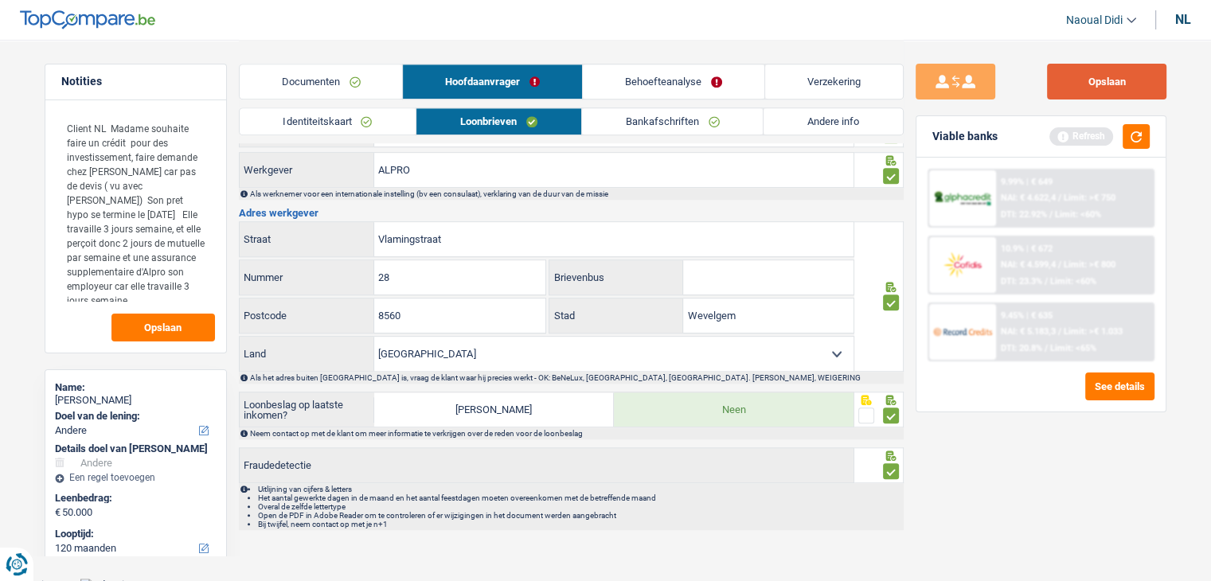
click at [1139, 80] on button "Opslaan" at bounding box center [1106, 82] width 119 height 36
click at [682, 119] on link "Bankafschriften" at bounding box center [673, 121] width 182 height 26
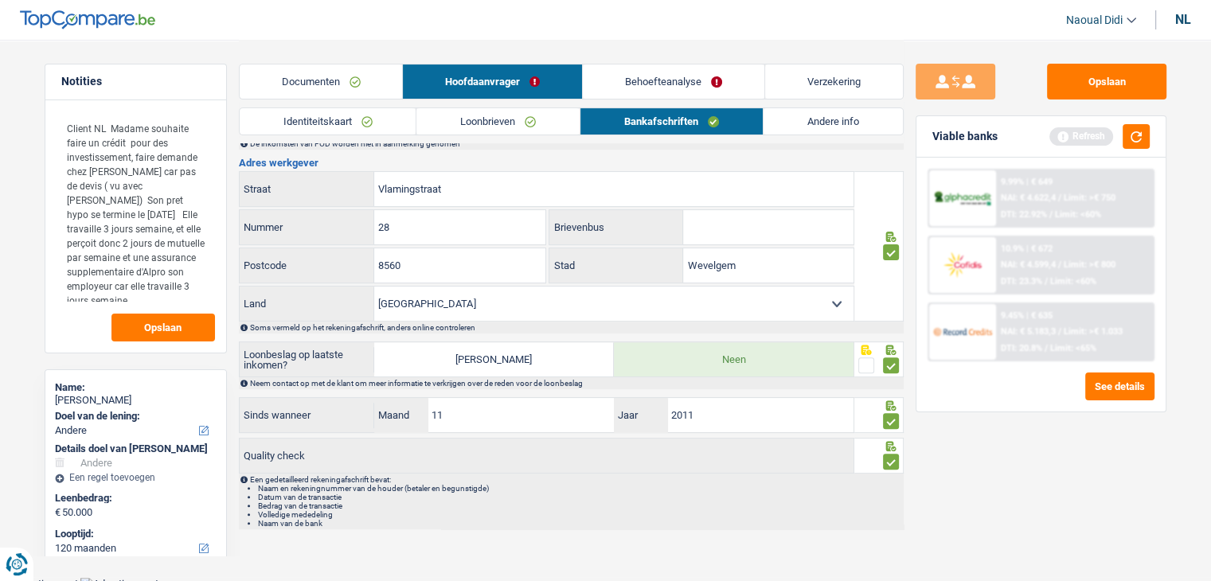
scroll to position [498, 0]
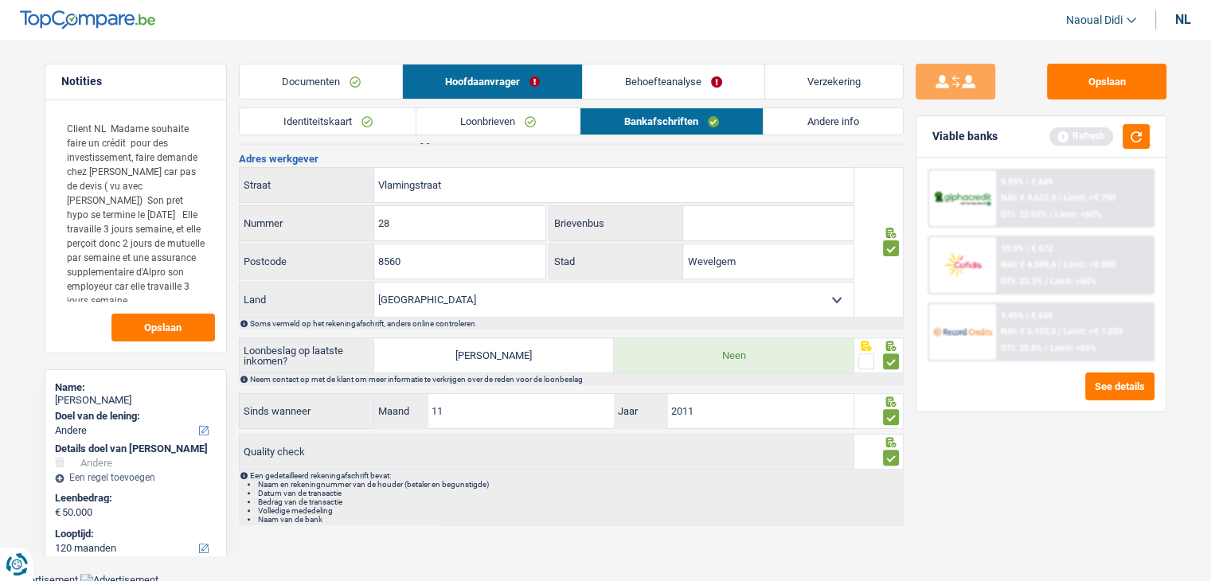
click at [677, 75] on link "Behoefteanalyse" at bounding box center [674, 82] width 182 height 34
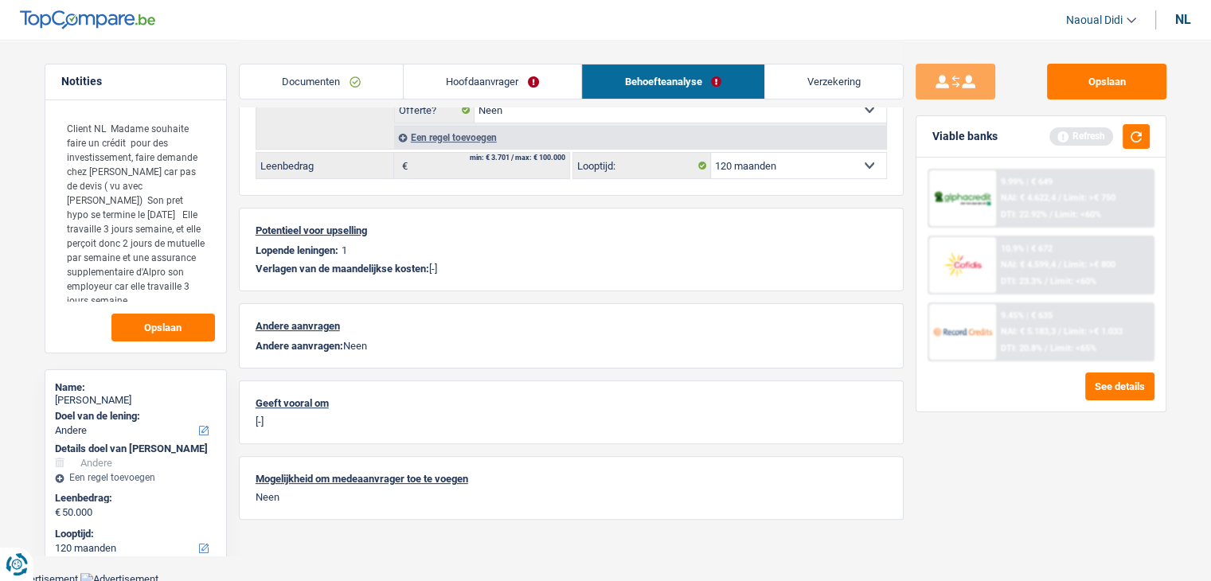
click at [831, 84] on link "Verzekering" at bounding box center [834, 82] width 138 height 34
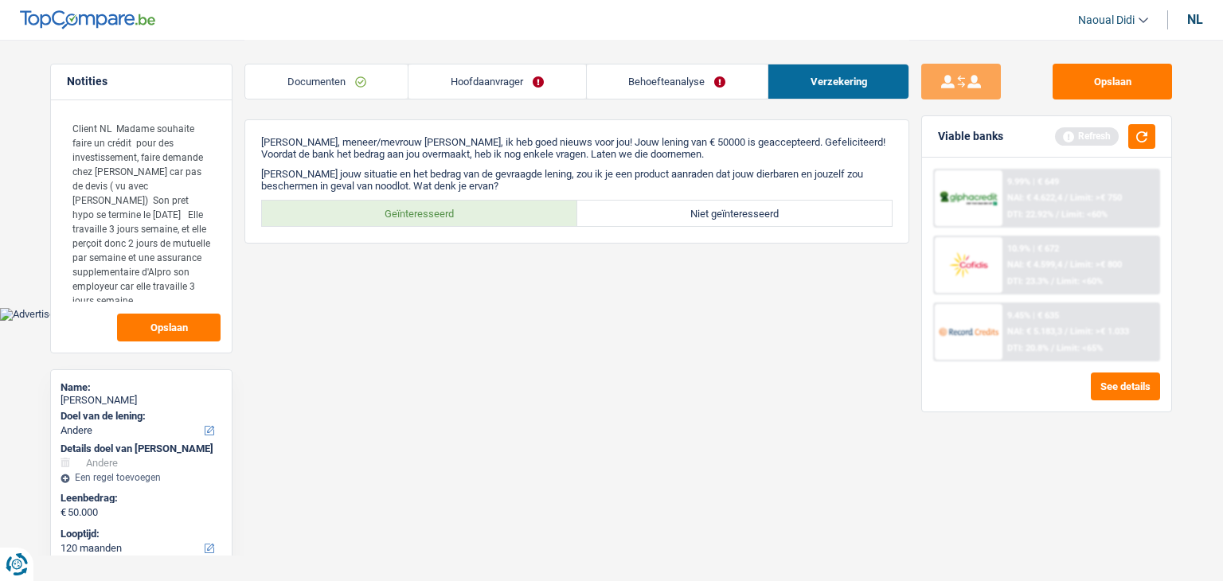
click at [500, 85] on link "Hoofdaanvrager" at bounding box center [497, 82] width 177 height 34
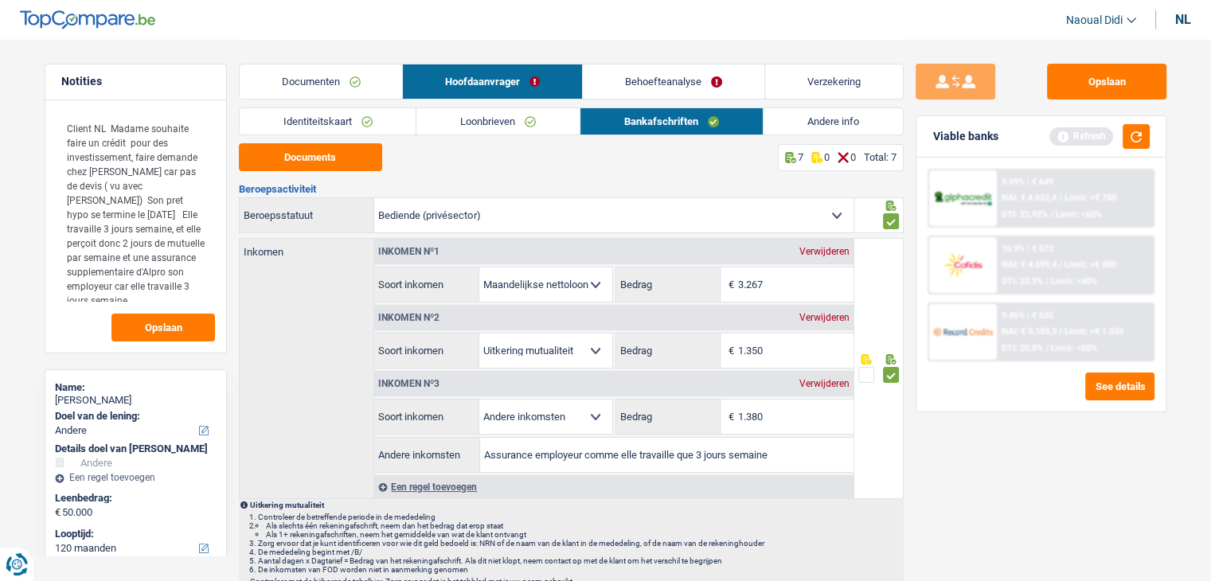
click at [836, 124] on link "Andere info" at bounding box center [833, 121] width 139 height 26
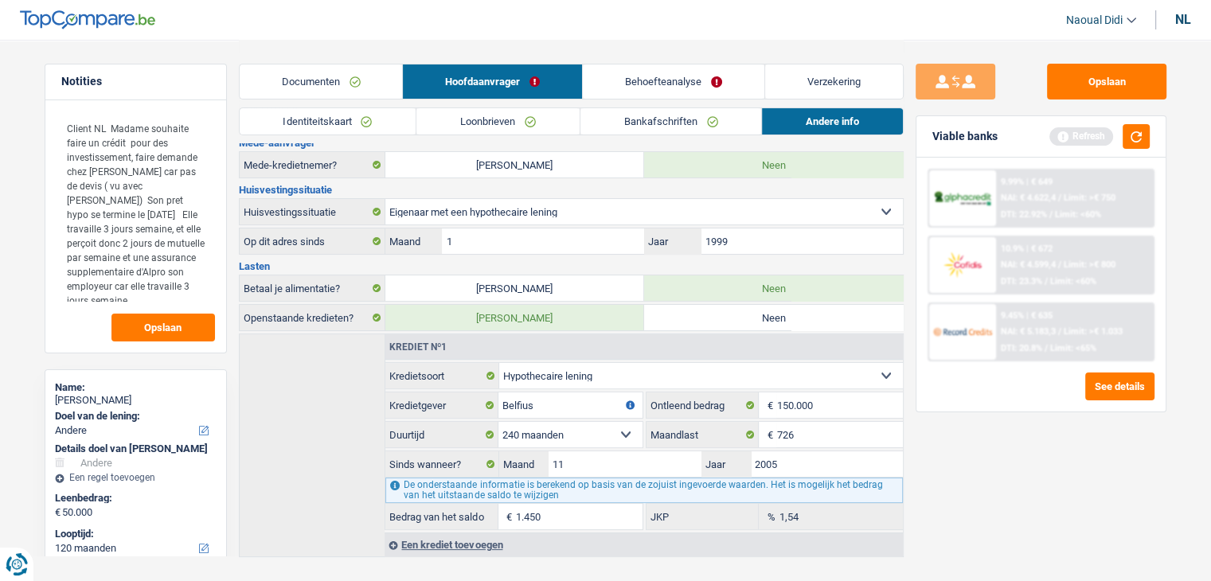
scroll to position [193, 0]
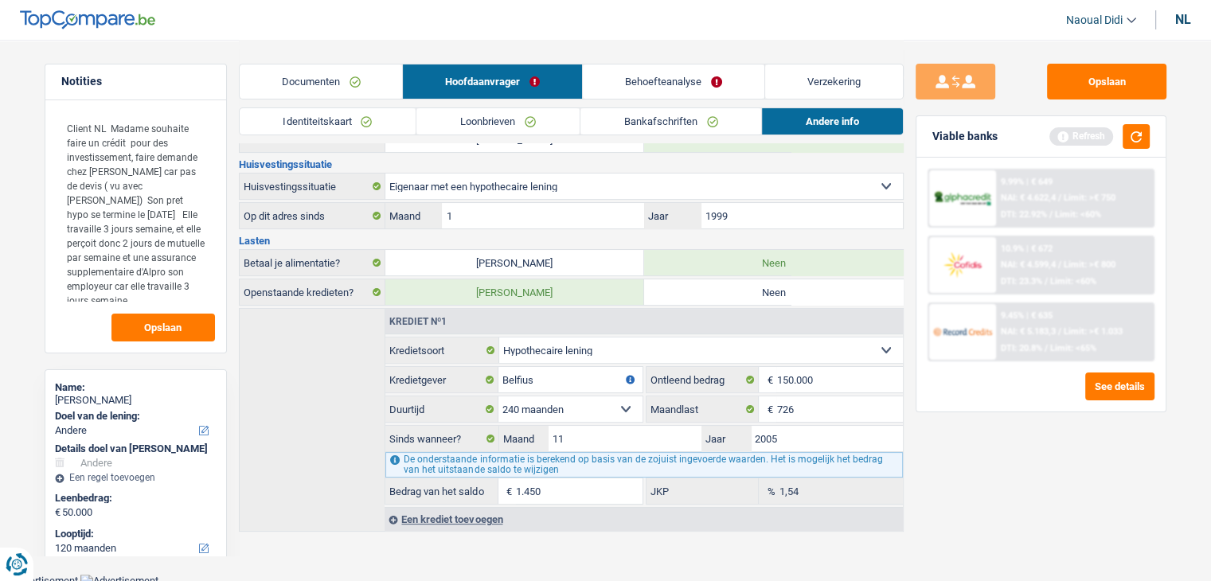
click at [659, 81] on link "Behoefteanalyse" at bounding box center [674, 82] width 182 height 34
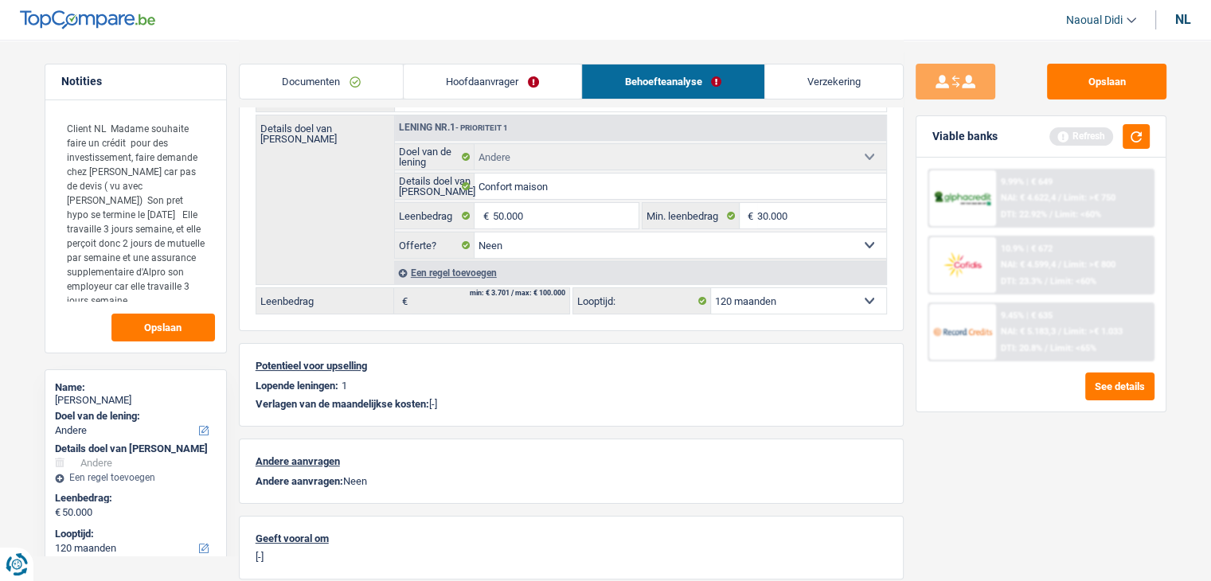
click at [1068, 270] on div "10.9% | € 672 NAI: € 4.599,4 / Limit: >€ 800 DTI: 23.3% / Limit: <60%" at bounding box center [1074, 265] width 157 height 56
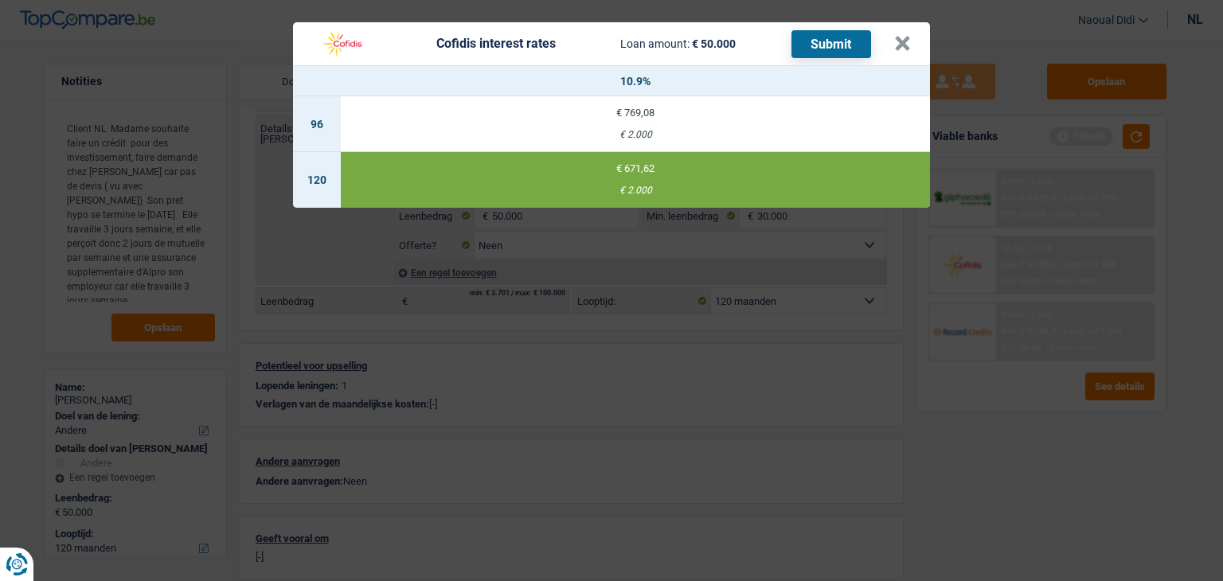
click at [827, 47] on button "Submit" at bounding box center [832, 44] width 80 height 28
click at [907, 37] on button "×" at bounding box center [902, 44] width 17 height 16
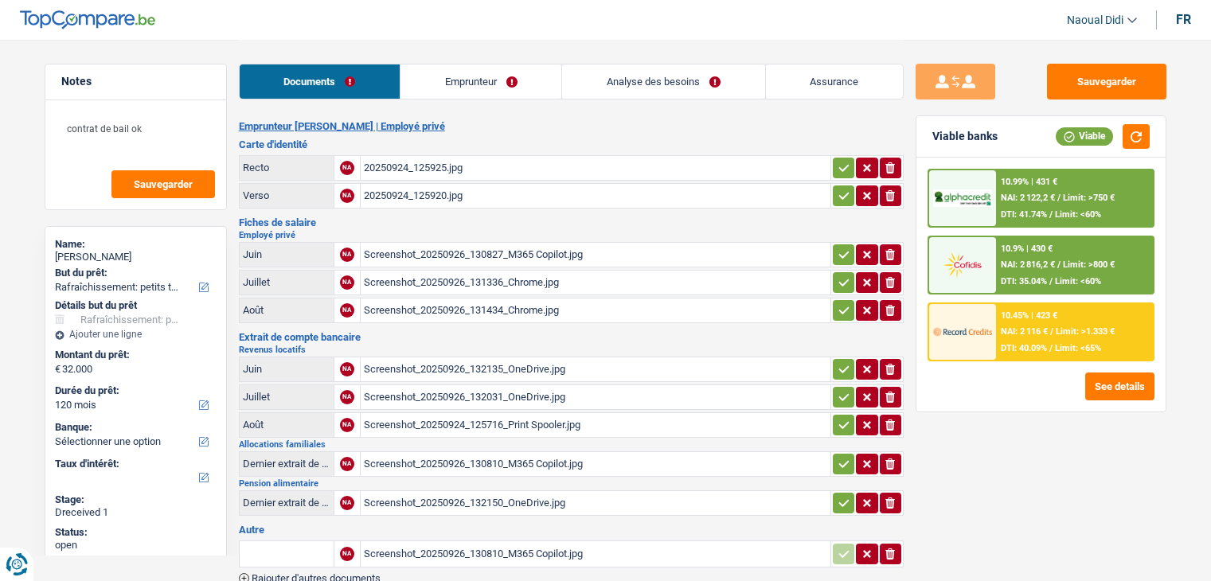
select select "houseOrGarden"
select select "120"
click at [420, 248] on div "Screenshot_20250926_130827_M365 Copilot.jpg" at bounding box center [596, 255] width 464 height 24
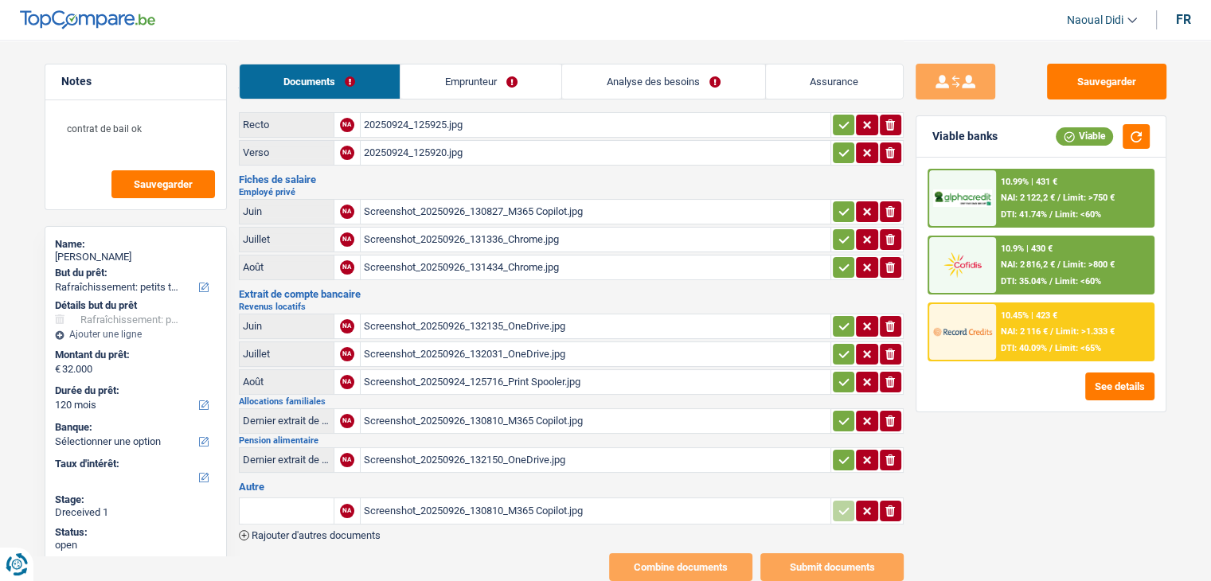
scroll to position [80, 0]
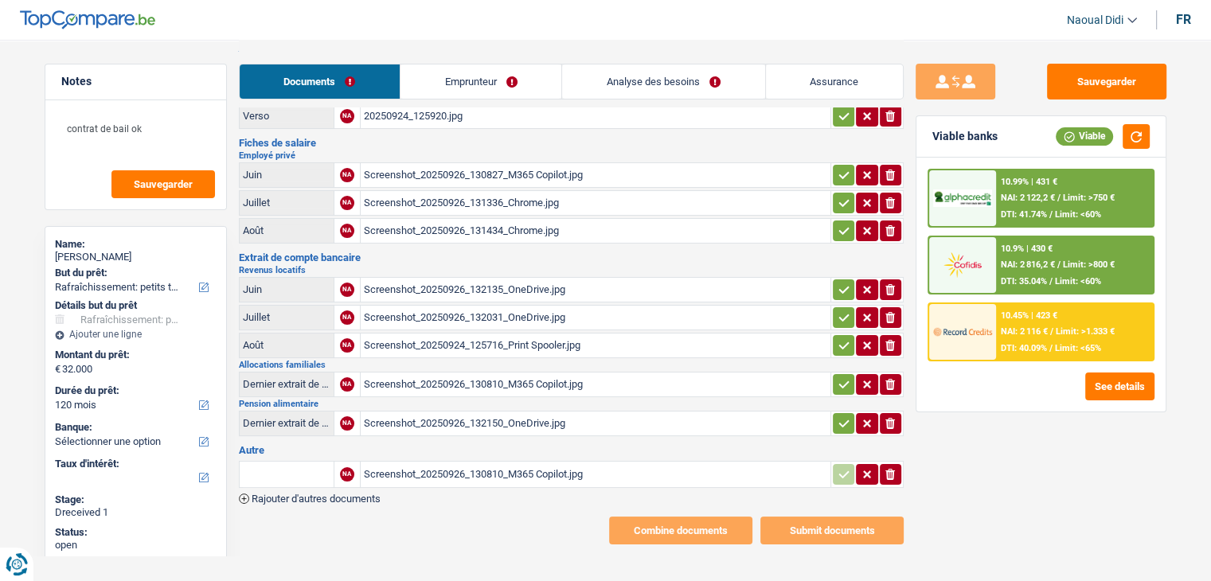
click at [449, 286] on div "Screenshot_20250926_132135_OneDrive.jpg" at bounding box center [596, 290] width 464 height 24
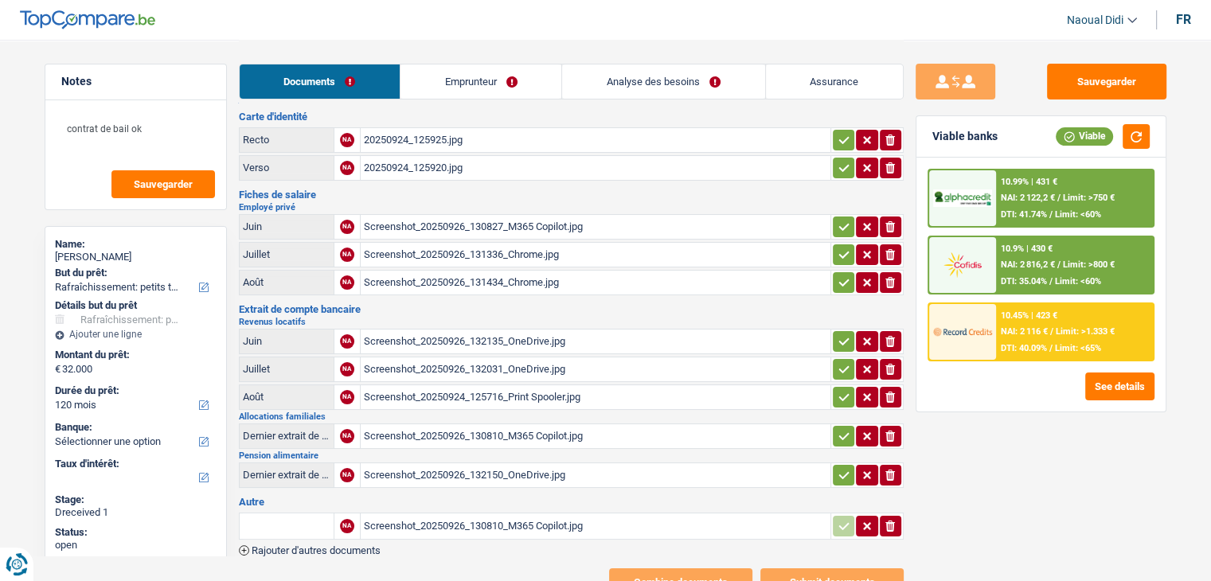
scroll to position [0, 0]
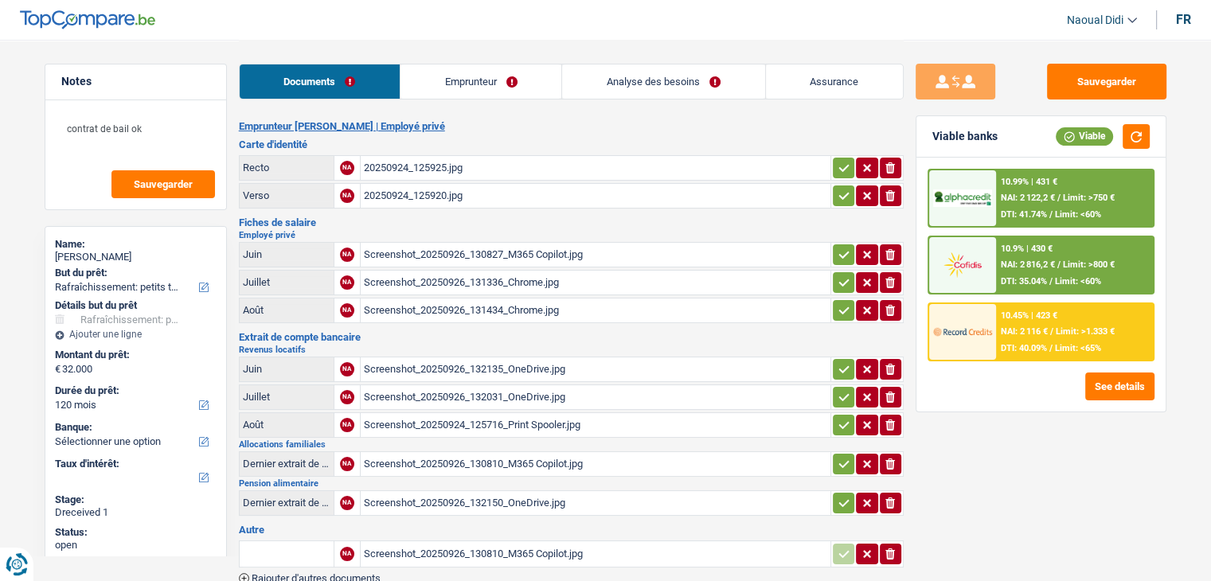
click at [840, 166] on icon "button" at bounding box center [844, 168] width 13 height 16
click at [833, 205] on td "ionicons-v5-e" at bounding box center [867, 195] width 73 height 25
click at [839, 201] on icon "button" at bounding box center [844, 196] width 13 height 16
drag, startPoint x: 839, startPoint y: 249, endPoint x: 839, endPoint y: 264, distance: 14.4
click at [838, 249] on icon "button" at bounding box center [844, 255] width 13 height 16
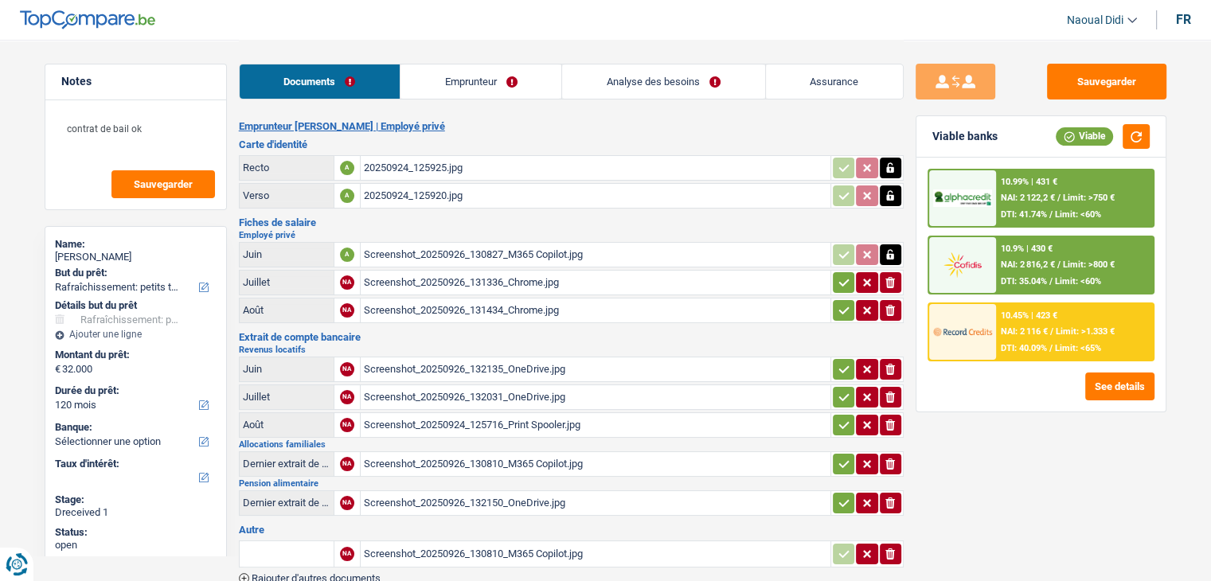
click at [842, 278] on icon "button" at bounding box center [844, 283] width 13 height 16
click at [841, 311] on icon "button" at bounding box center [844, 311] width 13 height 16
click at [841, 366] on icon "button" at bounding box center [844, 369] width 10 height 7
drag, startPoint x: 841, startPoint y: 393, endPoint x: 843, endPoint y: 417, distance: 24.7
click at [840, 393] on icon "button" at bounding box center [844, 396] width 10 height 7
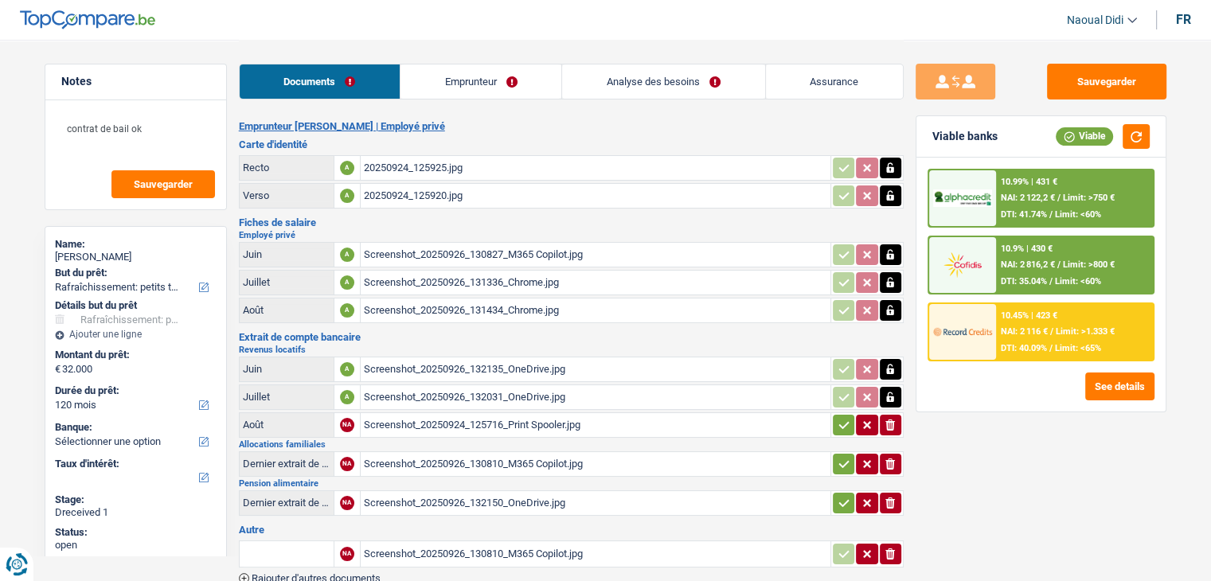
drag, startPoint x: 842, startPoint y: 418, endPoint x: 843, endPoint y: 426, distance: 8.1
click at [841, 421] on icon "button" at bounding box center [844, 425] width 13 height 16
drag, startPoint x: 843, startPoint y: 452, endPoint x: 842, endPoint y: 483, distance: 31.1
click at [842, 456] on icon "button" at bounding box center [844, 464] width 13 height 16
click at [843, 495] on icon "button" at bounding box center [844, 503] width 13 height 16
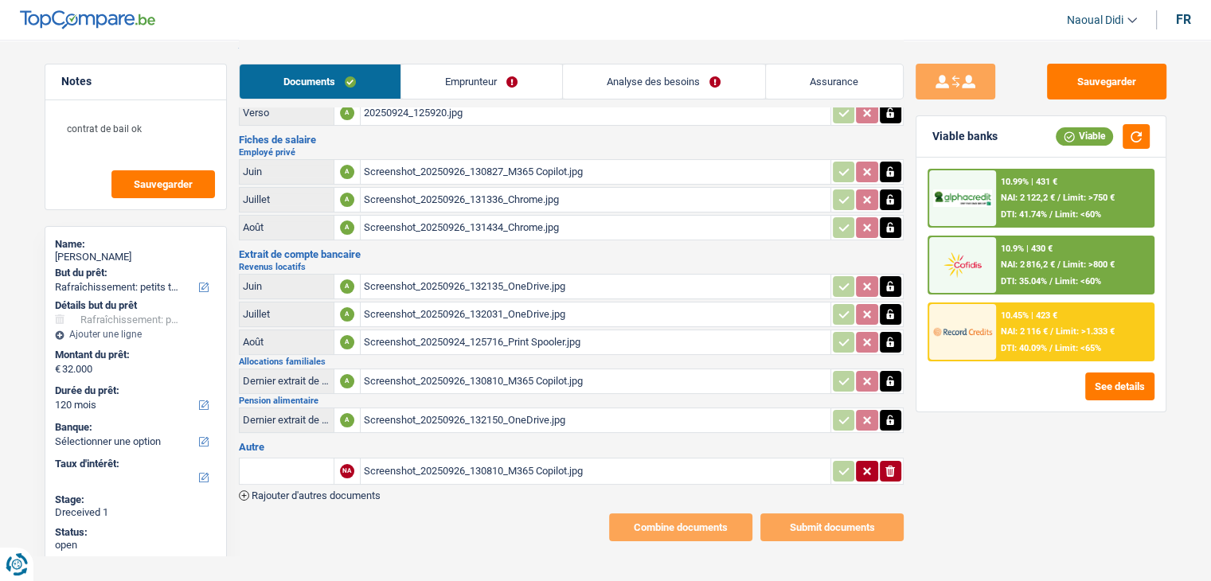
scroll to position [83, 0]
click at [555, 462] on div "Screenshot_20250926_130810_M365 Copilot.jpg" at bounding box center [596, 472] width 464 height 24
click at [1118, 81] on button "Sauvegarder" at bounding box center [1106, 82] width 119 height 36
click at [483, 84] on link "Emprunteur" at bounding box center [481, 82] width 161 height 34
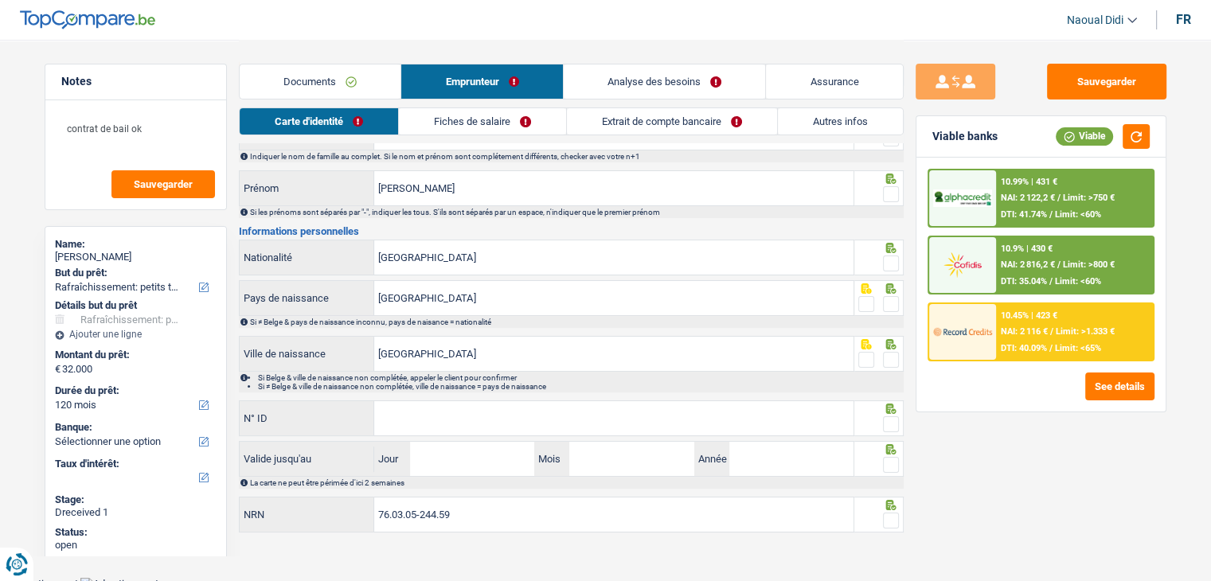
click at [347, 124] on link "Carte d'identité" at bounding box center [319, 121] width 158 height 26
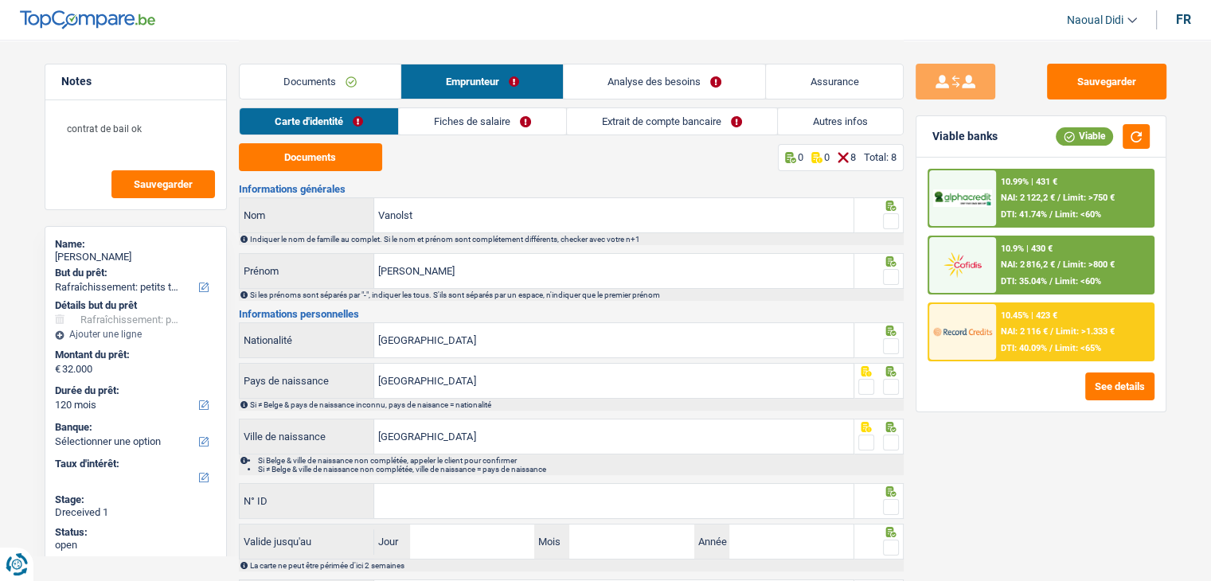
scroll to position [0, 0]
click at [334, 155] on button "Documents" at bounding box center [310, 157] width 143 height 28
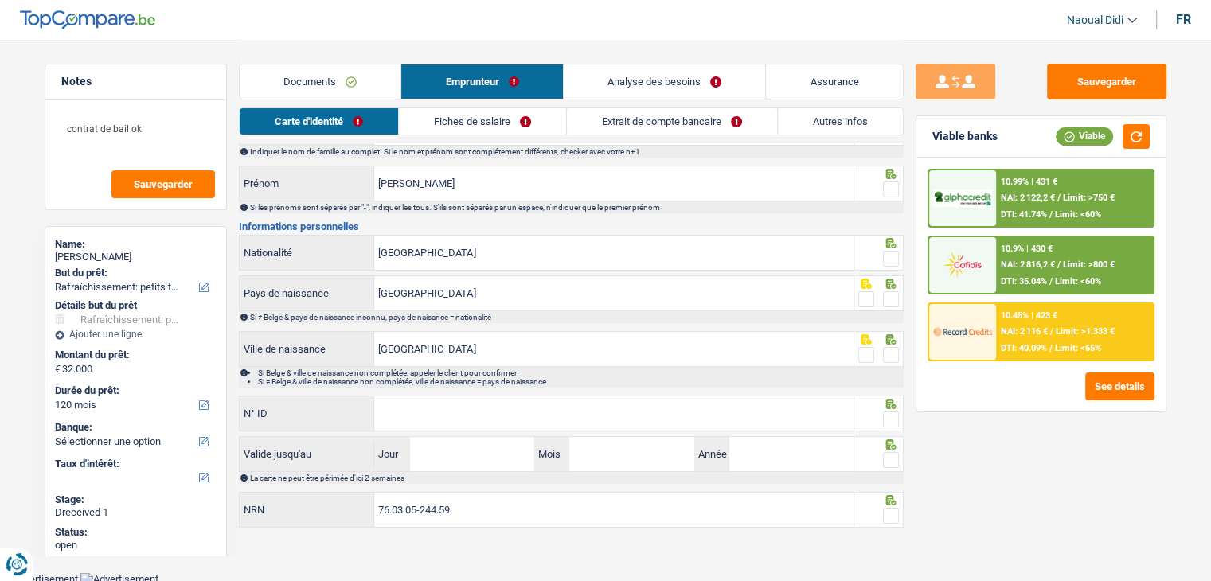
scroll to position [88, 0]
click at [443, 404] on input "N° ID" at bounding box center [613, 413] width 479 height 34
paste input "592-2995276-94"
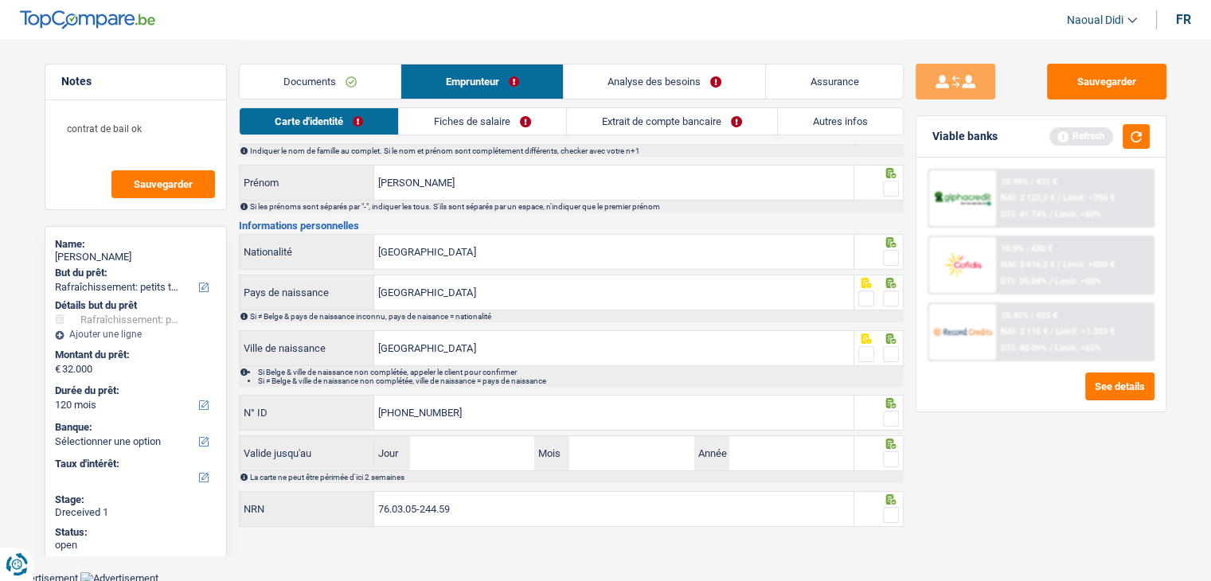
type input "592-2995276-94"
click at [484, 467] on input "Jour" at bounding box center [472, 453] width 124 height 34
type input "08"
type input "02"
type input "2026"
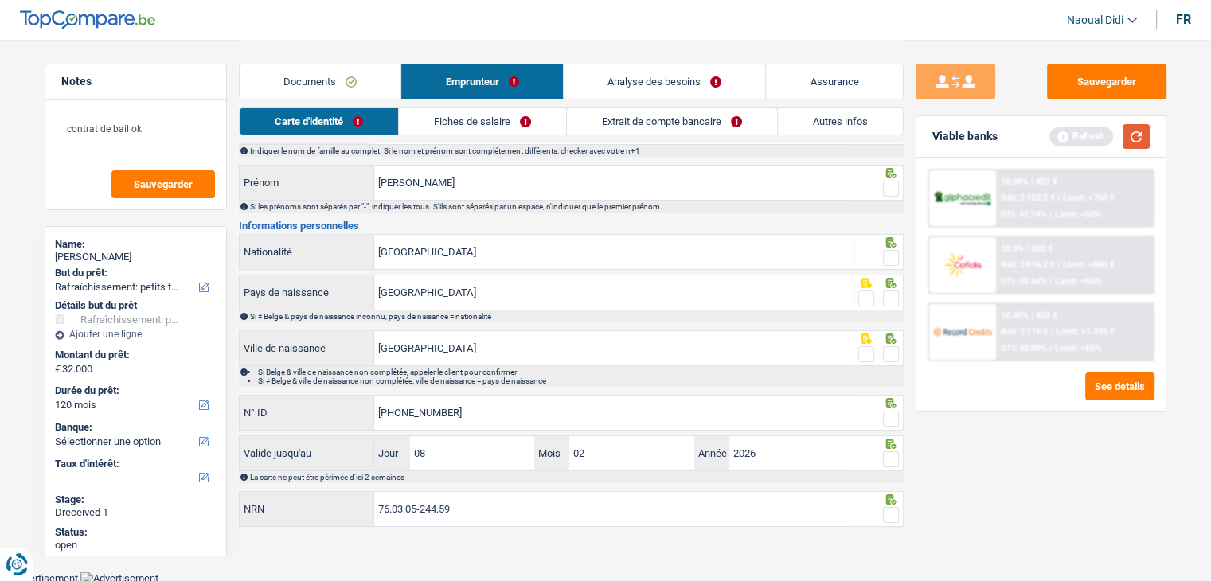
click at [1133, 135] on button "button" at bounding box center [1136, 136] width 27 height 25
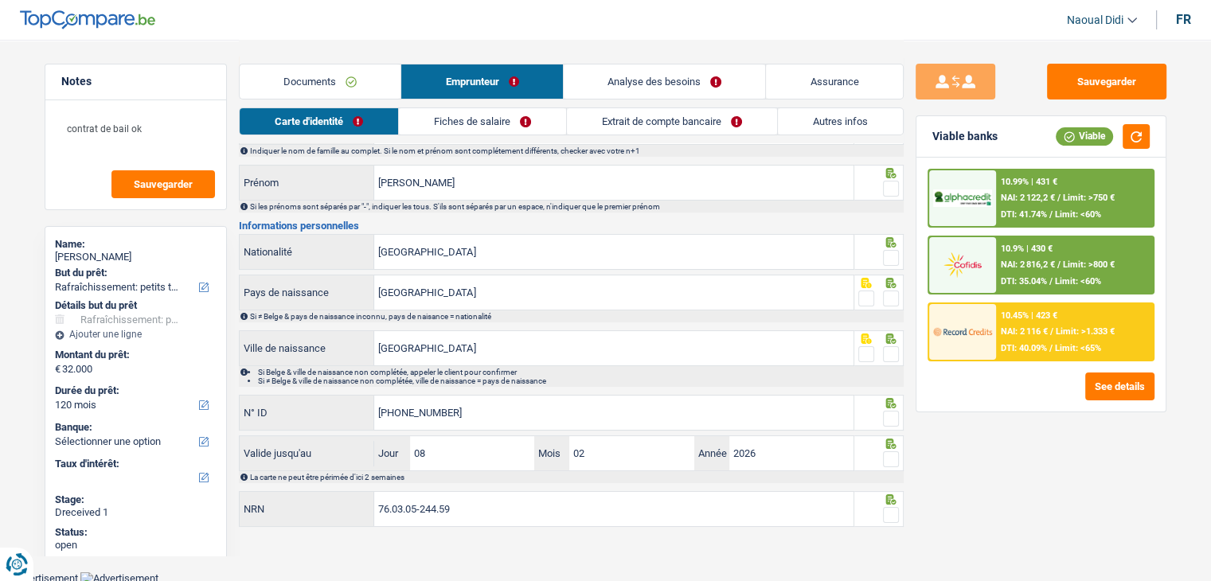
click at [890, 182] on span at bounding box center [891, 189] width 16 height 16
click at [0, 0] on input "radio" at bounding box center [0, 0] width 0 height 0
click at [890, 256] on span at bounding box center [891, 258] width 16 height 16
click at [0, 0] on input "radio" at bounding box center [0, 0] width 0 height 0
click at [890, 297] on span at bounding box center [891, 299] width 16 height 16
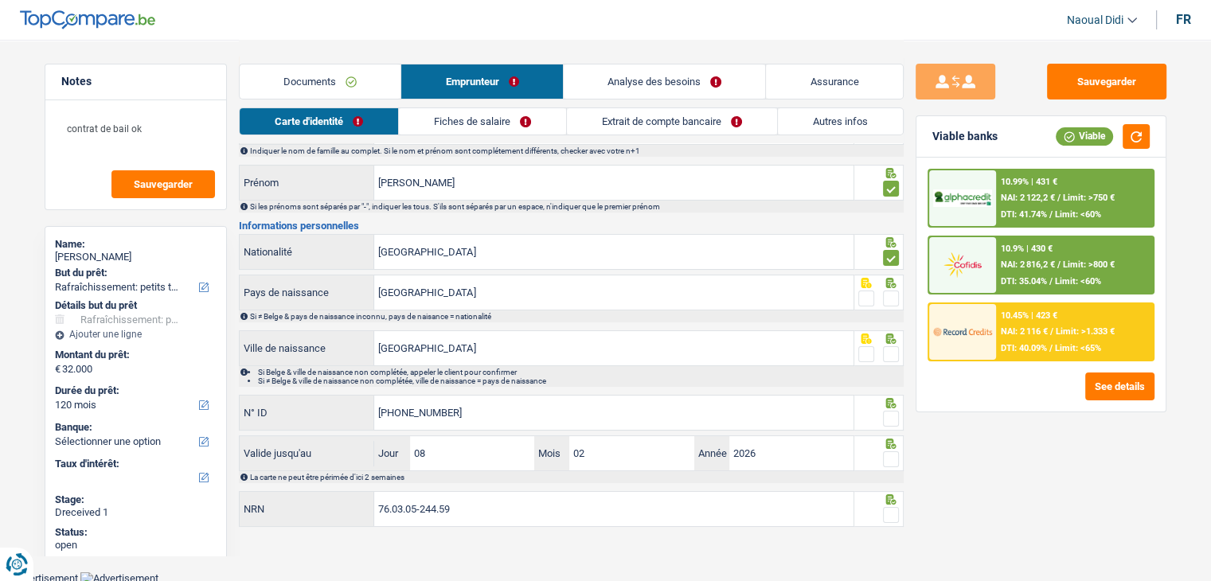
click at [0, 0] on input "radio" at bounding box center [0, 0] width 0 height 0
click at [892, 352] on span at bounding box center [891, 354] width 16 height 16
click at [0, 0] on input "radio" at bounding box center [0, 0] width 0 height 0
click at [888, 416] on span at bounding box center [891, 419] width 16 height 16
click at [0, 0] on input "radio" at bounding box center [0, 0] width 0 height 0
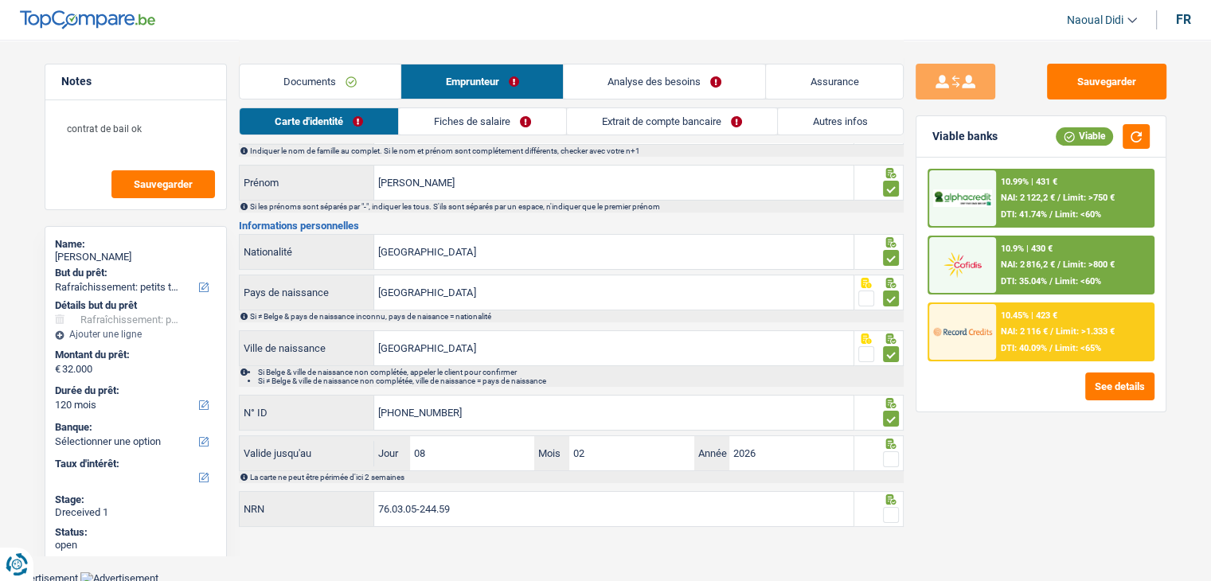
drag, startPoint x: 891, startPoint y: 462, endPoint x: 892, endPoint y: 493, distance: 31.1
click at [890, 462] on span at bounding box center [891, 460] width 16 height 16
click at [0, 0] on input "radio" at bounding box center [0, 0] width 0 height 0
click at [889, 508] on span at bounding box center [891, 515] width 16 height 16
click at [0, 0] on input "radio" at bounding box center [0, 0] width 0 height 0
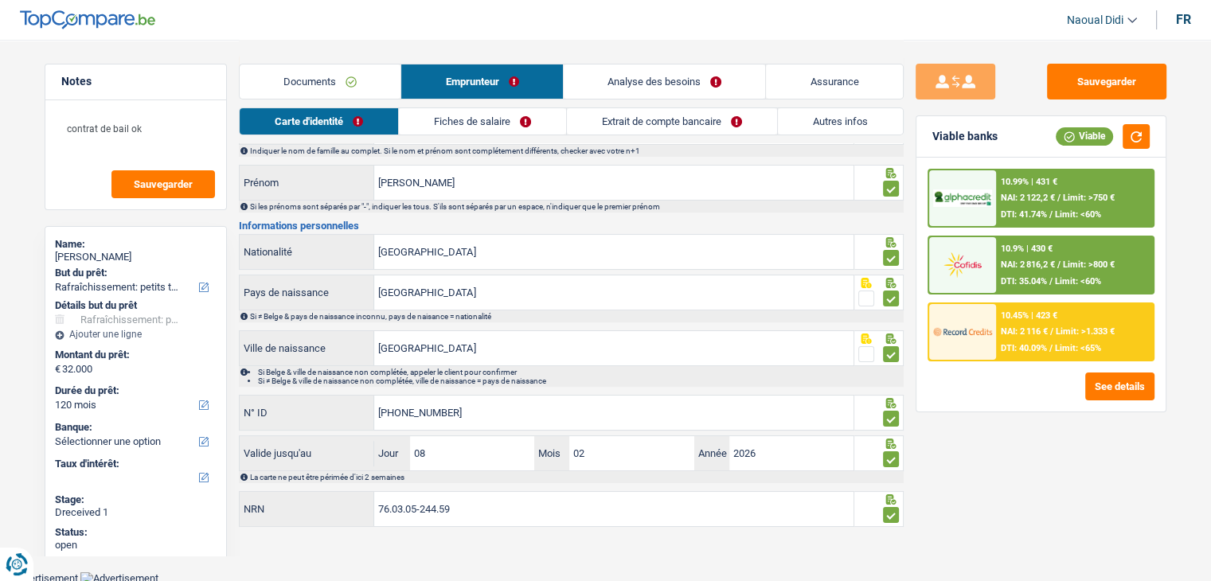
click at [459, 126] on link "Fiches de salaire" at bounding box center [482, 121] width 167 height 26
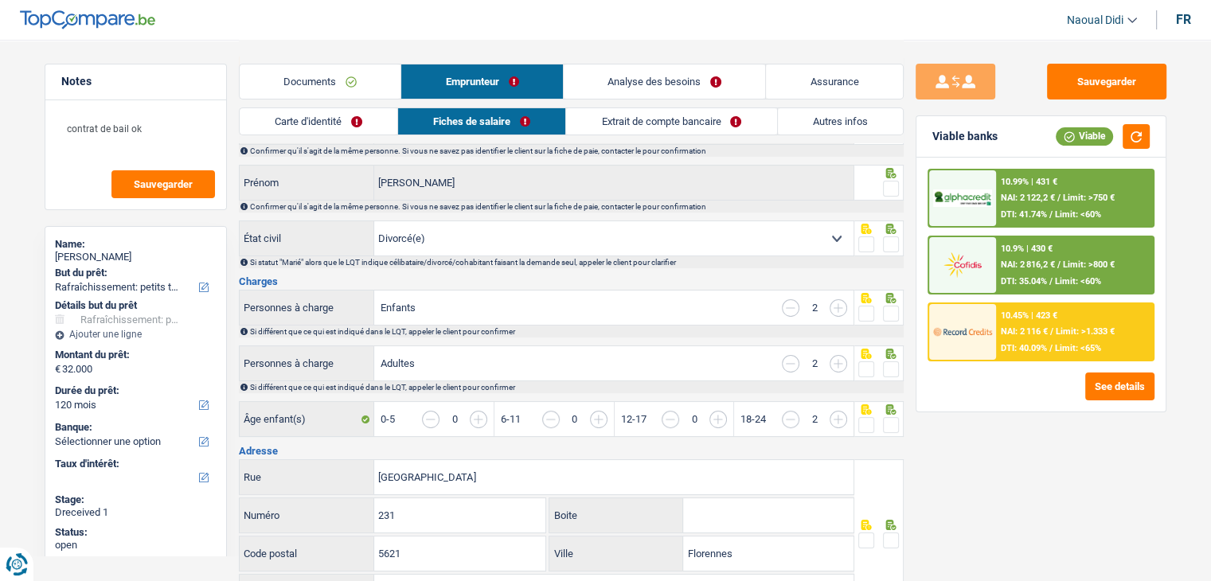
click at [339, 122] on link "Carte d'identité" at bounding box center [319, 121] width 158 height 26
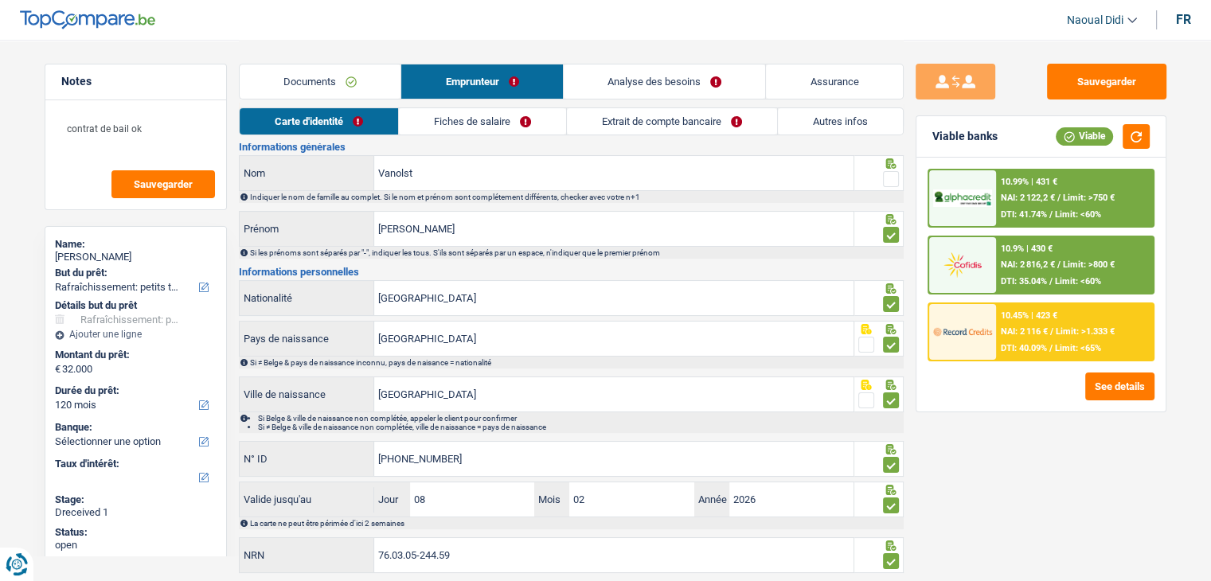
scroll to position [0, 0]
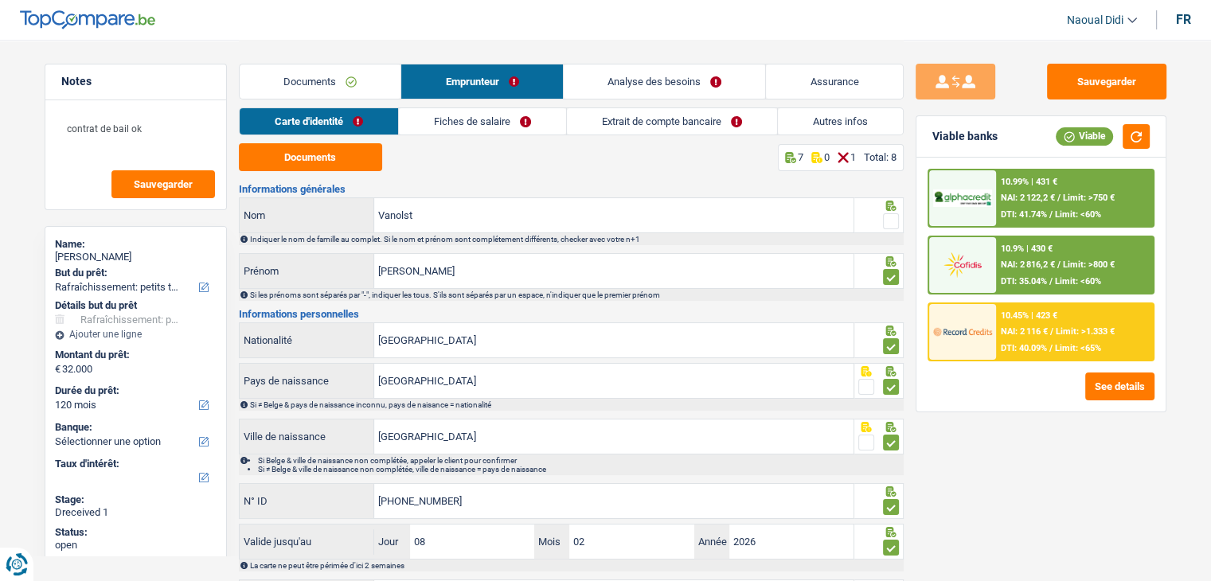
click at [885, 223] on span at bounding box center [891, 221] width 16 height 16
click at [0, 0] on input "radio" at bounding box center [0, 0] width 0 height 0
click at [475, 125] on link "Fiches de salaire" at bounding box center [482, 121] width 167 height 26
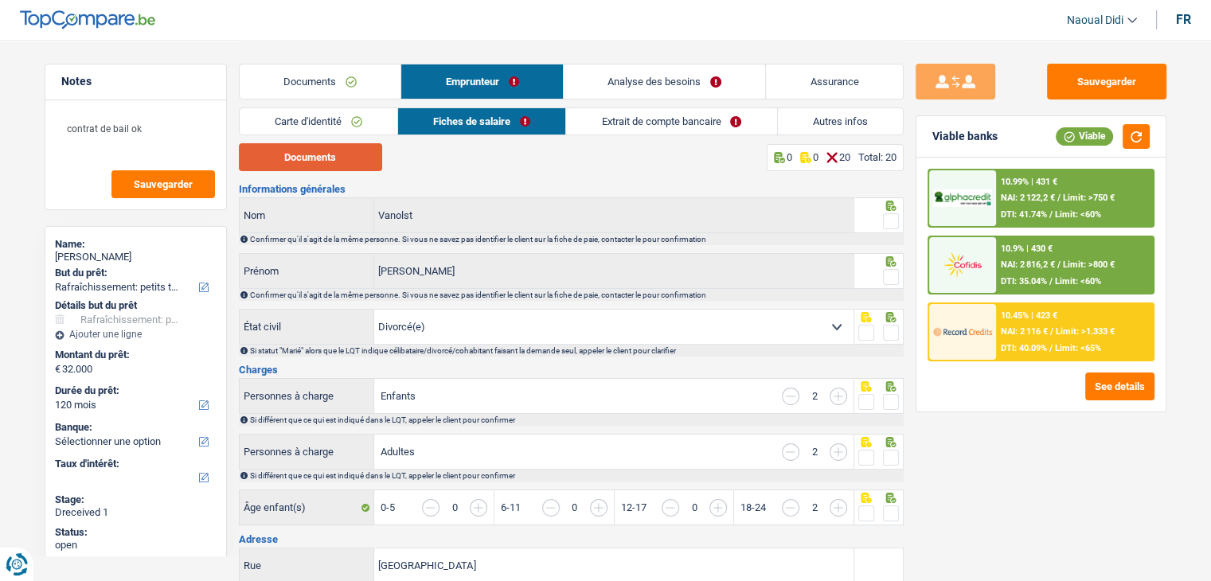
click at [330, 158] on button "Documents" at bounding box center [310, 157] width 143 height 28
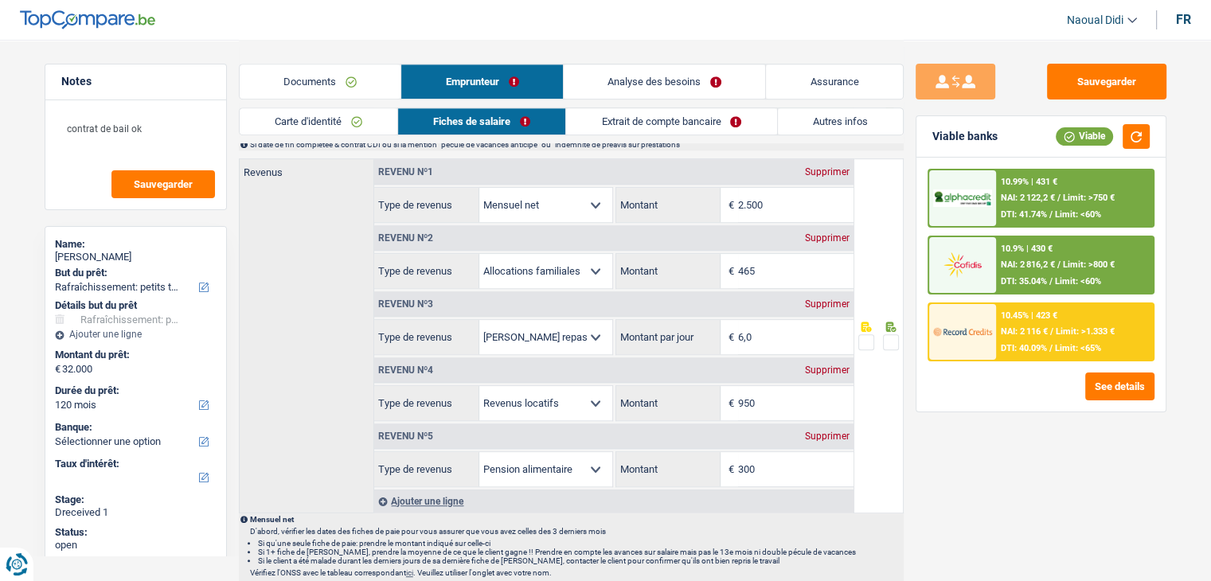
scroll to position [876, 0]
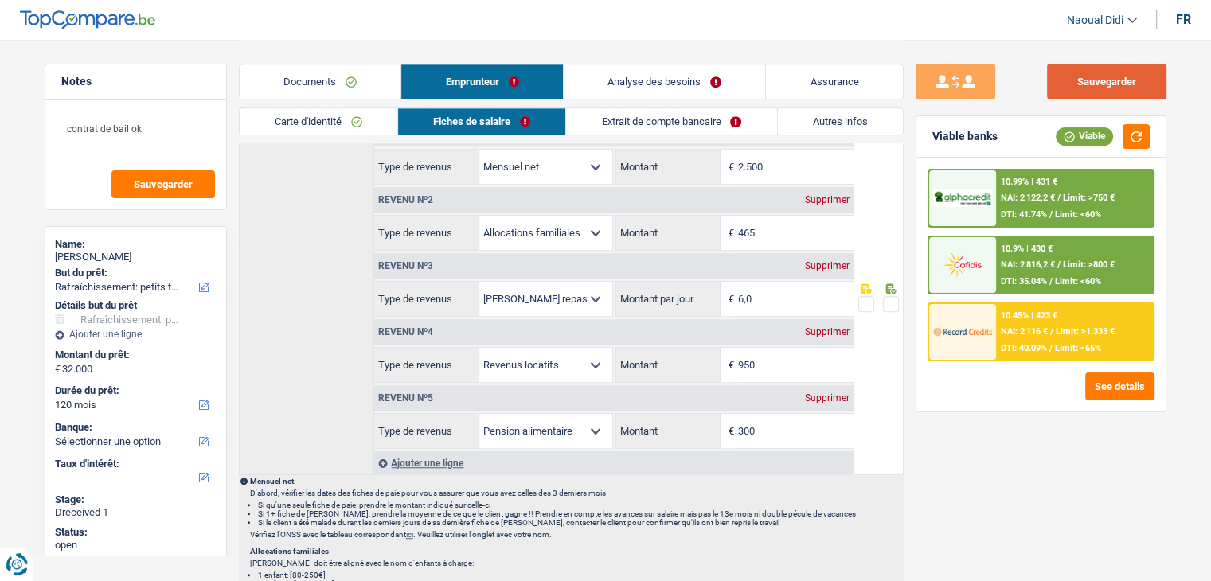
drag, startPoint x: 1067, startPoint y: 78, endPoint x: 1035, endPoint y: 75, distance: 32.0
click at [1066, 78] on button "Sauvegarder" at bounding box center [1106, 82] width 119 height 36
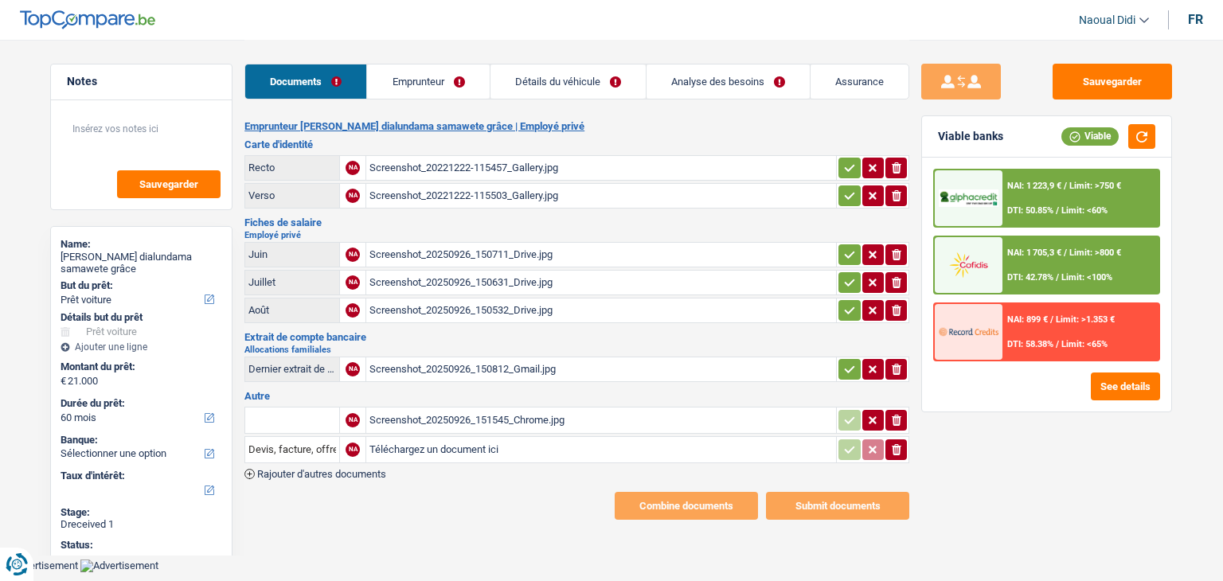
select select "car"
select select "60"
click at [487, 169] on div "Screenshot_20221222-115457_Gallery.jpg" at bounding box center [602, 168] width 464 height 24
click at [442, 249] on div "Screenshot_20250926_150711_Drive.jpg" at bounding box center [602, 255] width 464 height 24
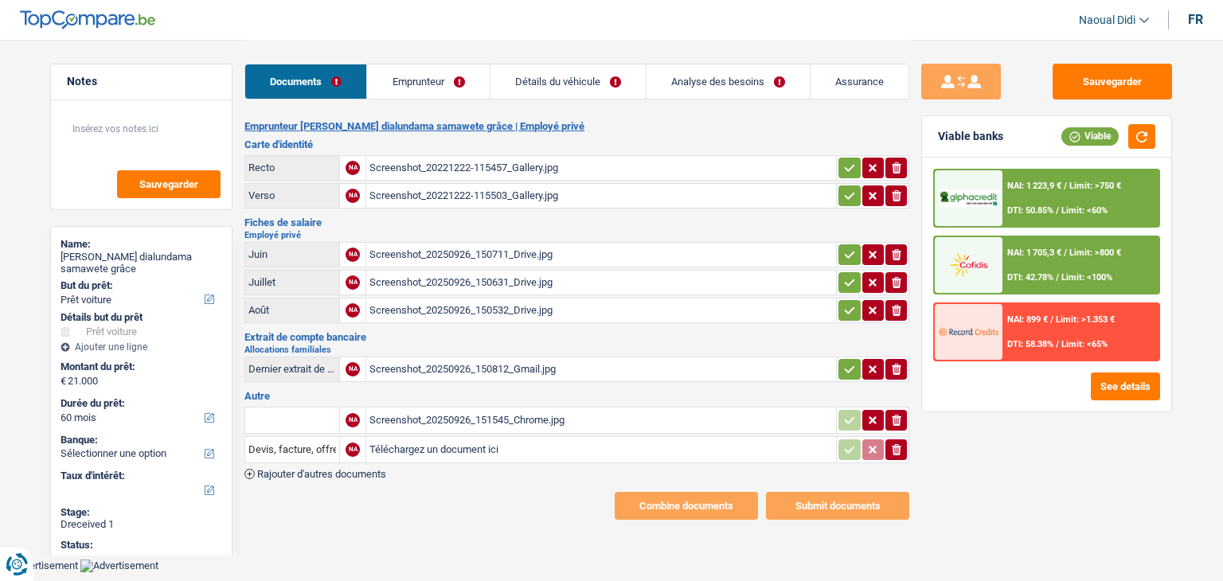
click at [843, 160] on icon "button" at bounding box center [849, 168] width 13 height 16
click at [855, 206] on td "ionicons-v5-e" at bounding box center [872, 195] width 73 height 25
drag, startPoint x: 854, startPoint y: 199, endPoint x: 849, endPoint y: 190, distance: 10.7
click at [854, 198] on icon "button" at bounding box center [849, 196] width 13 height 16
click at [845, 250] on icon "button" at bounding box center [849, 255] width 13 height 16
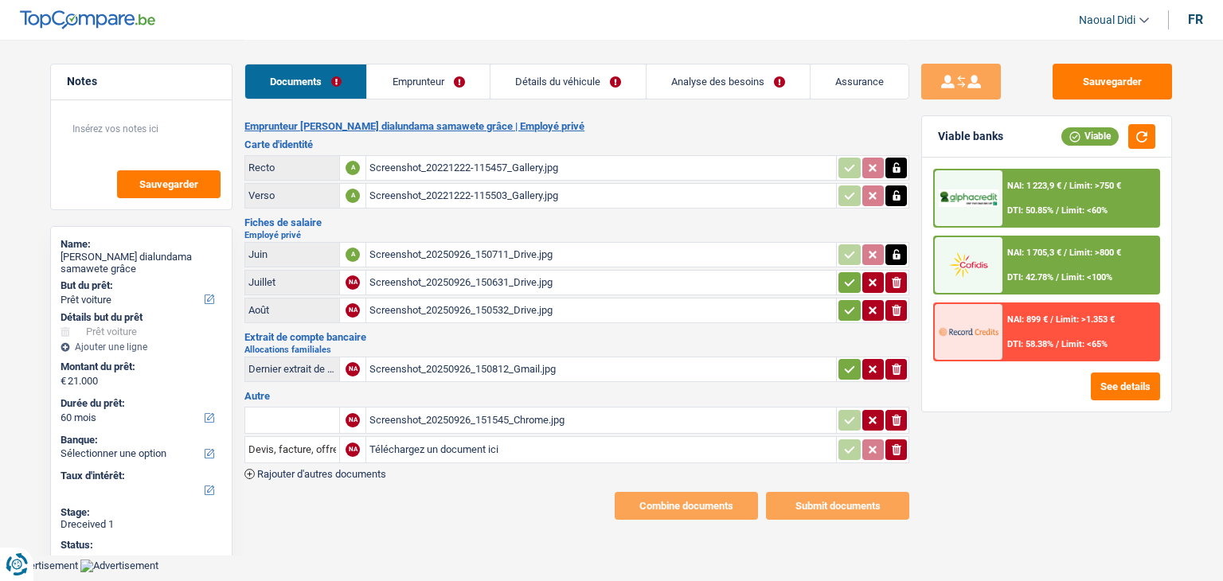
click at [845, 278] on icon "button" at bounding box center [849, 283] width 13 height 16
click at [845, 303] on icon "button" at bounding box center [849, 311] width 13 height 16
click at [516, 358] on div "Screenshot_20250926_150812_Gmail.jpg" at bounding box center [602, 370] width 464 height 24
click at [448, 409] on div "Screenshot_20250926_151545_Chrome.jpg" at bounding box center [602, 421] width 464 height 24
click at [855, 362] on button "button" at bounding box center [850, 369] width 22 height 21
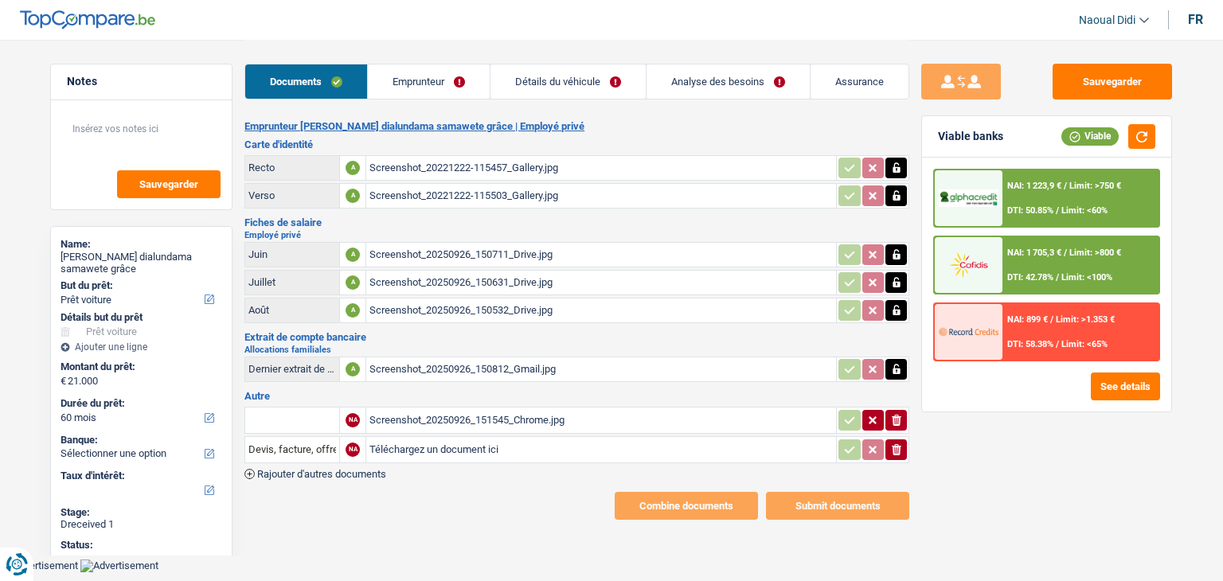
click at [401, 74] on link "Emprunteur" at bounding box center [429, 82] width 122 height 34
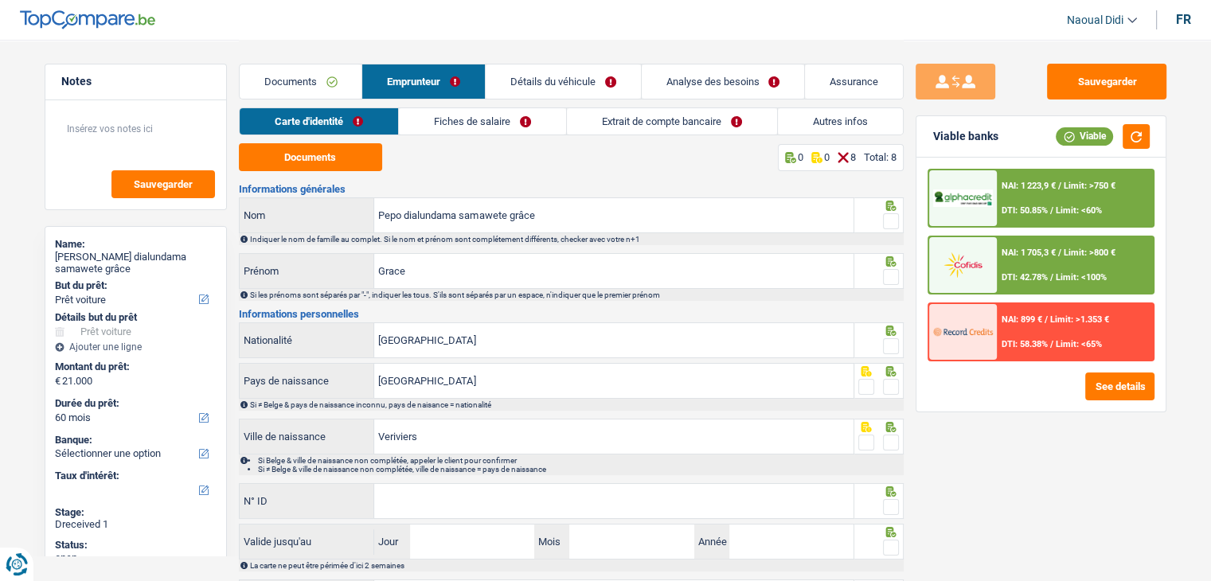
click at [325, 127] on link "Carte d'identité" at bounding box center [319, 121] width 158 height 26
click at [322, 151] on button "Documents" at bounding box center [310, 157] width 143 height 28
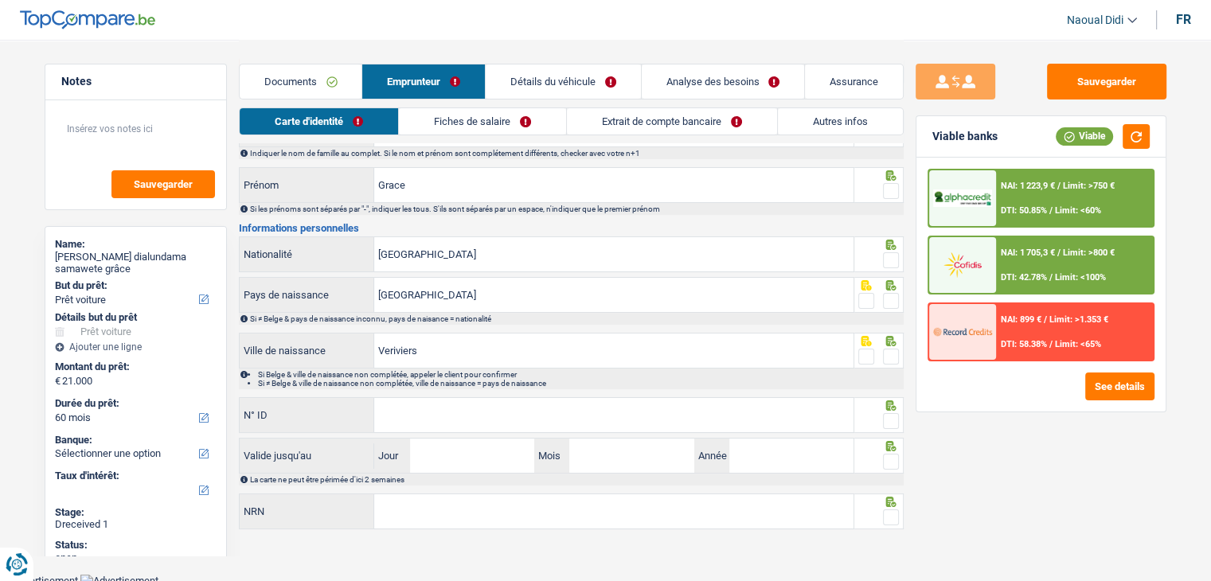
scroll to position [88, 0]
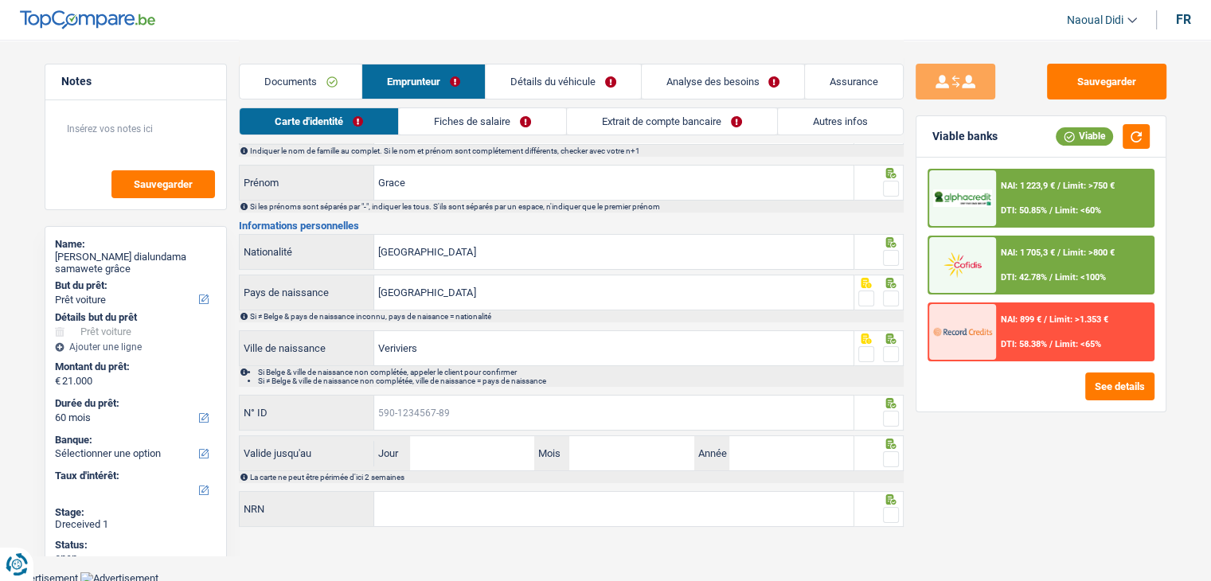
click at [444, 418] on input "N° ID" at bounding box center [613, 413] width 479 height 34
paste input "59"
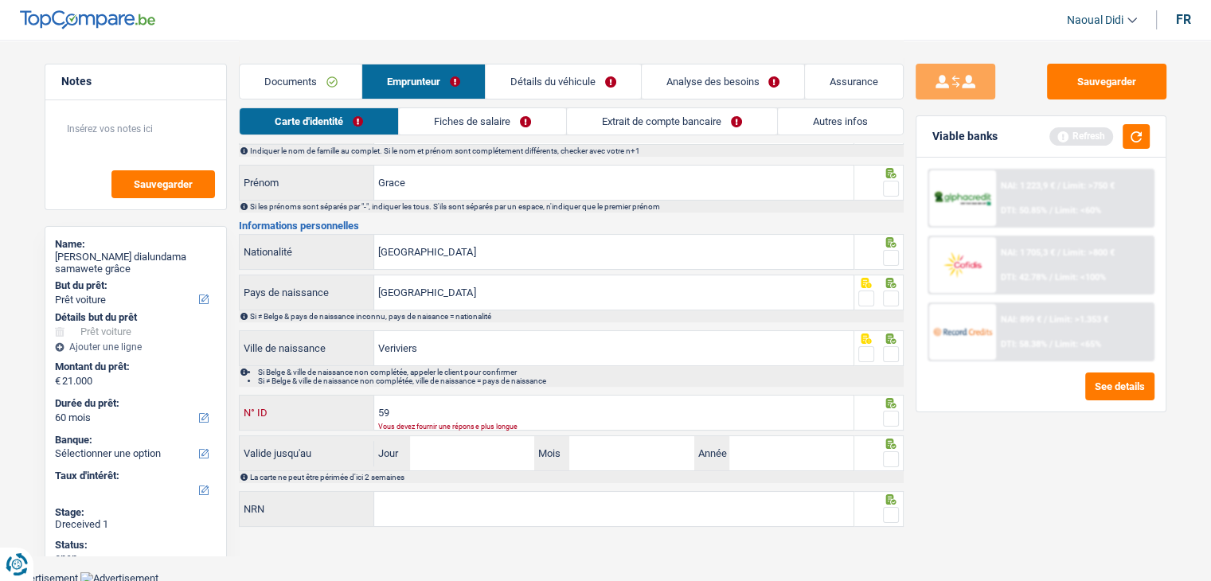
drag, startPoint x: 385, startPoint y: 412, endPoint x: 346, endPoint y: 389, distance: 44.9
click at [346, 389] on div "Informations générales Pepo dialundama samawete grâce Nom Indiquer le nom de fa…" at bounding box center [571, 313] width 665 height 434
paste input "2-6558167-78"
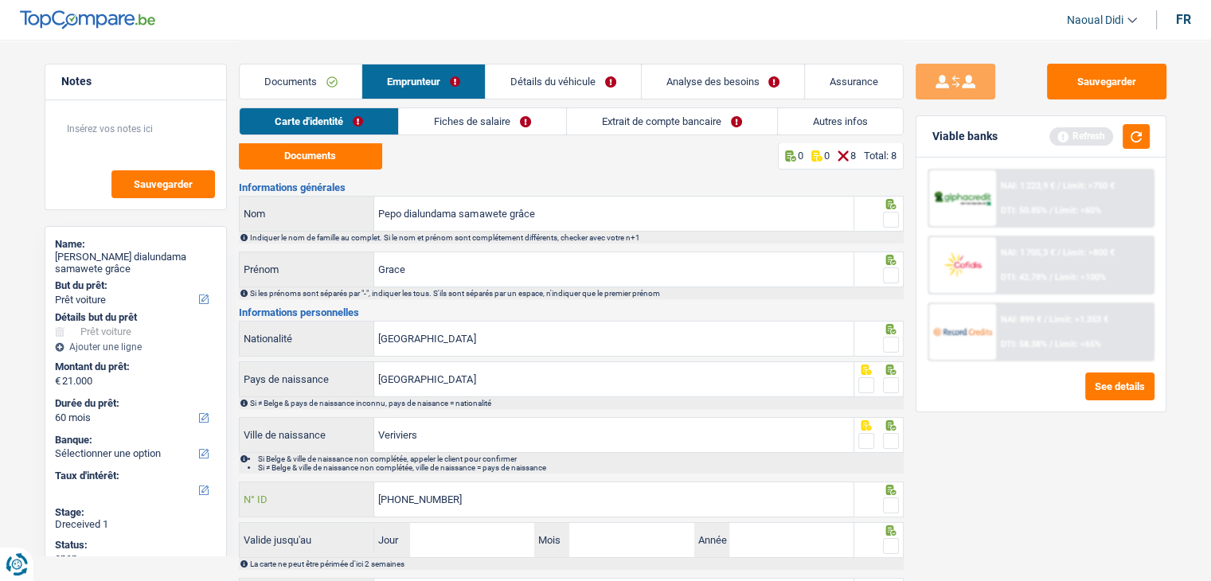
scroll to position [0, 0]
type input "592-6558167-78"
click at [894, 212] on div at bounding box center [891, 222] width 16 height 20
drag, startPoint x: 886, startPoint y: 275, endPoint x: 881, endPoint y: 284, distance: 10.7
click at [883, 275] on span at bounding box center [891, 277] width 16 height 16
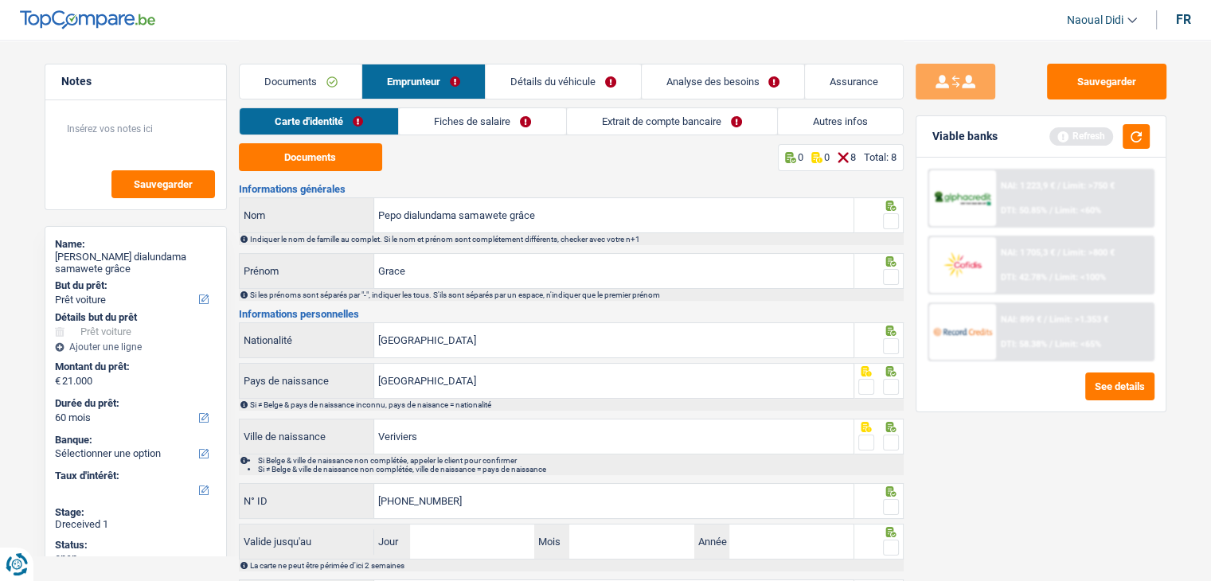
click at [0, 0] on input "radio" at bounding box center [0, 0] width 0 height 0
click at [894, 349] on span at bounding box center [891, 346] width 16 height 16
click at [0, 0] on input "radio" at bounding box center [0, 0] width 0 height 0
click at [889, 222] on span at bounding box center [891, 221] width 16 height 16
click at [0, 0] on input "radio" at bounding box center [0, 0] width 0 height 0
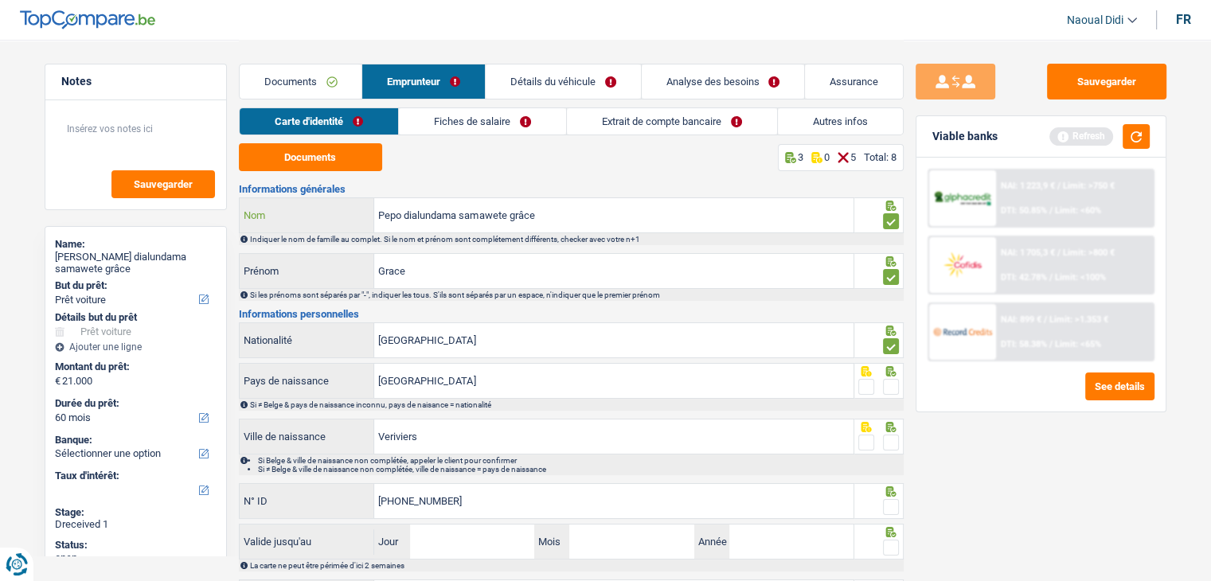
drag, startPoint x: 450, startPoint y: 195, endPoint x: 344, endPoint y: 181, distance: 106.9
click at [344, 181] on div "Documents 3 0 5 Total: 8 Informations générales Pepo dialundama samawete grâce …" at bounding box center [571, 380] width 665 height 475
paste input "Dialundama Samawet"
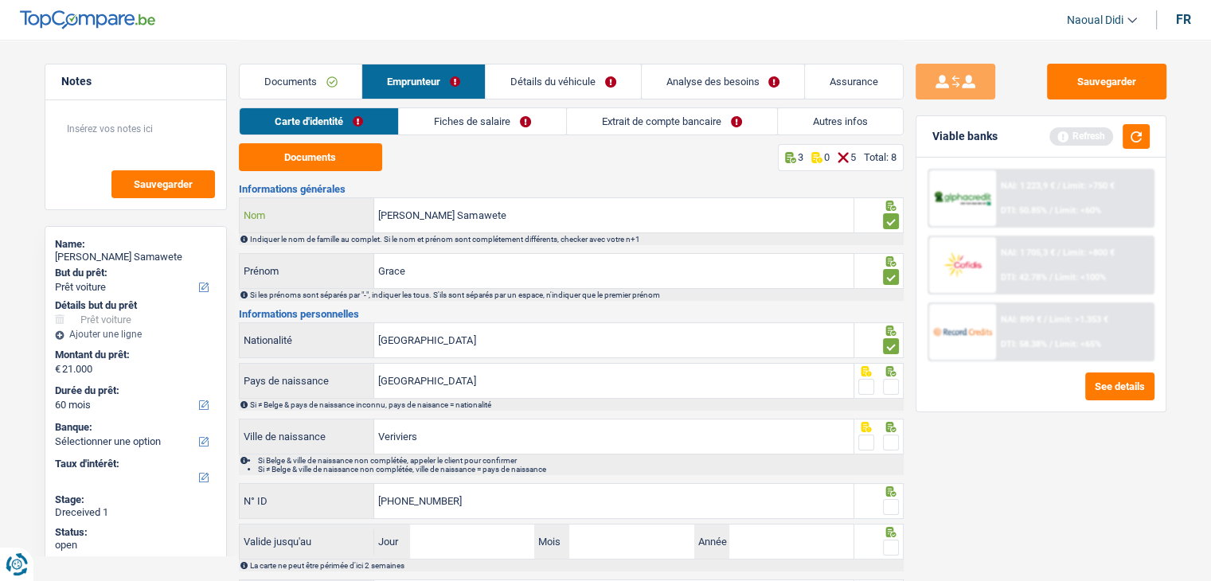
type input "Pepo Dialundama Samawete"
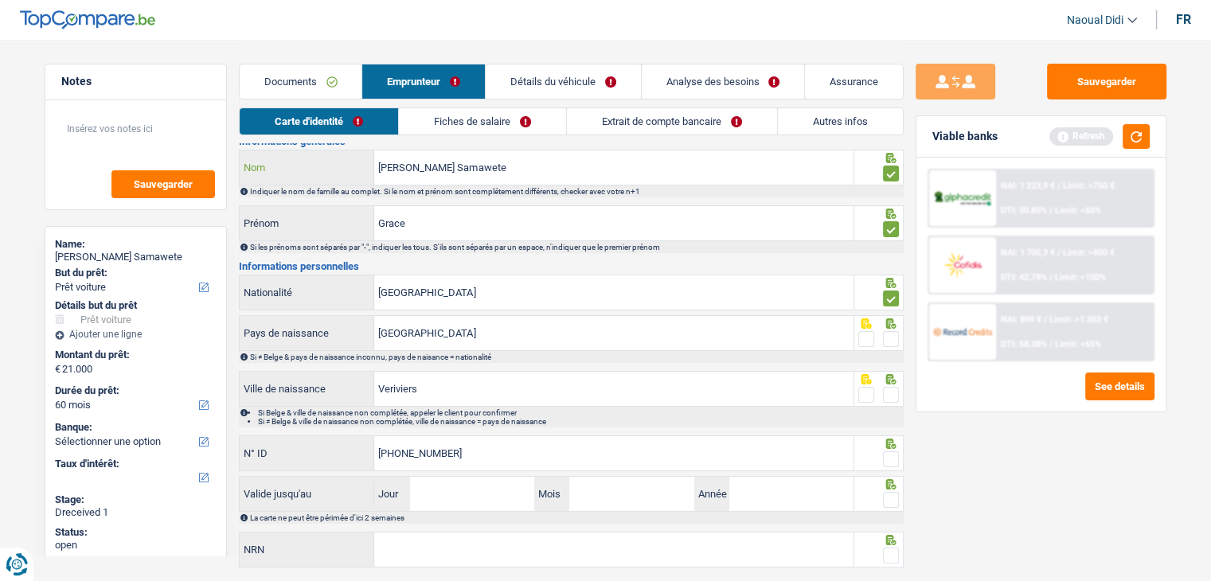
scroll to position [88, 0]
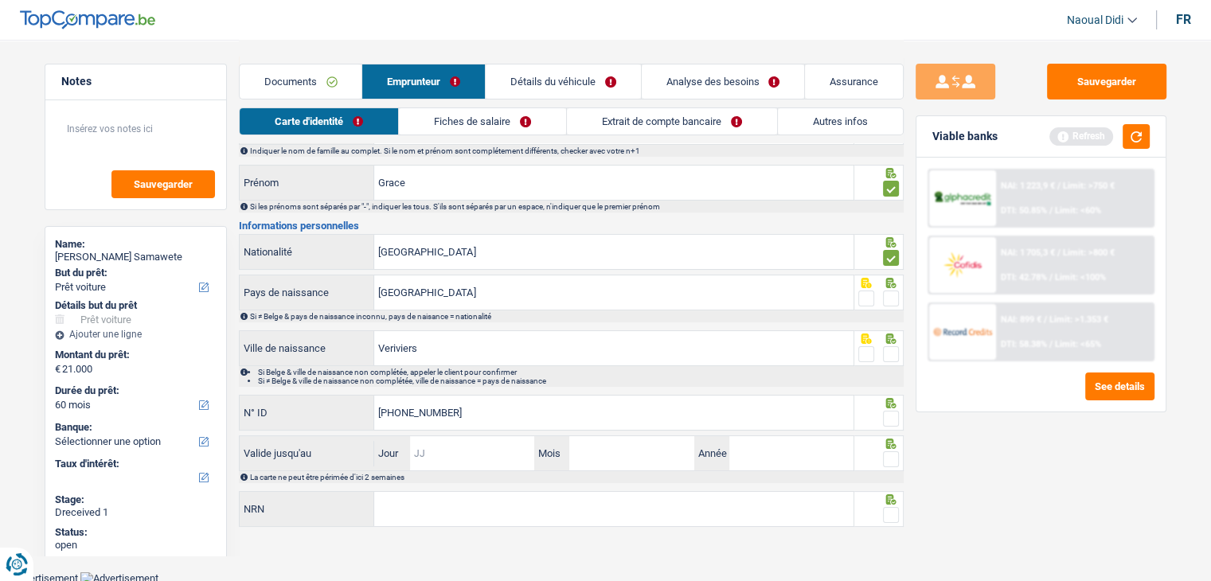
click at [443, 448] on input "Jour" at bounding box center [472, 453] width 124 height 34
type input "02"
type input "09"
type input "2027"
click at [895, 418] on span at bounding box center [891, 419] width 16 height 16
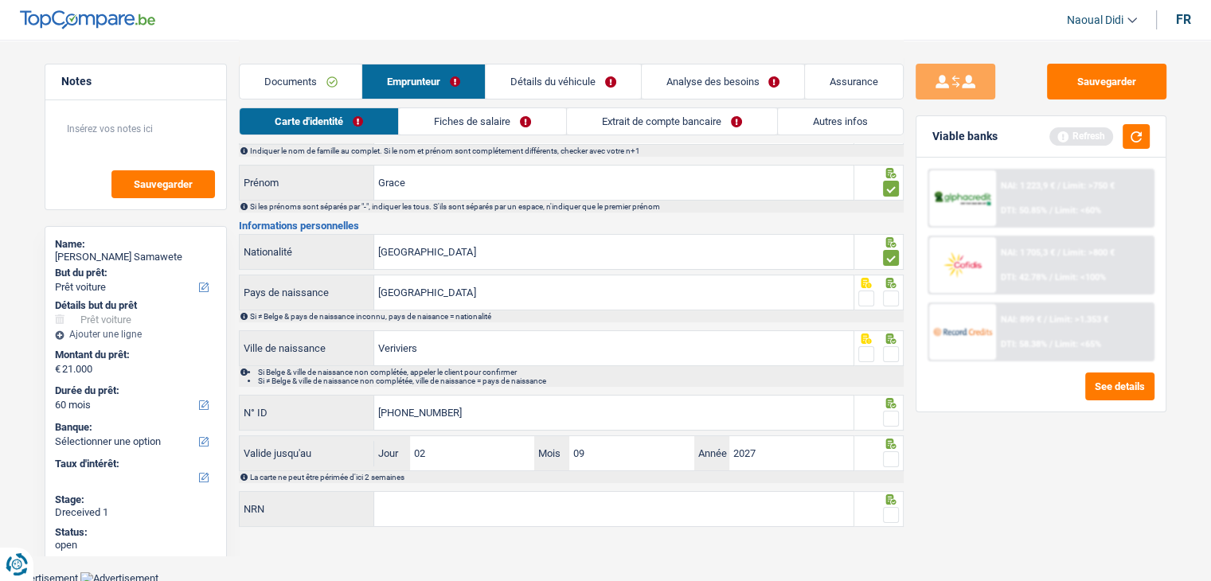
click at [0, 0] on input "radio" at bounding box center [0, 0] width 0 height 0
drag, startPoint x: 891, startPoint y: 348, endPoint x: 888, endPoint y: 326, distance: 22.5
click at [890, 347] on span at bounding box center [891, 354] width 16 height 16
click at [0, 0] on input "radio" at bounding box center [0, 0] width 0 height 0
drag, startPoint x: 893, startPoint y: 297, endPoint x: 895, endPoint y: 346, distance: 49.4
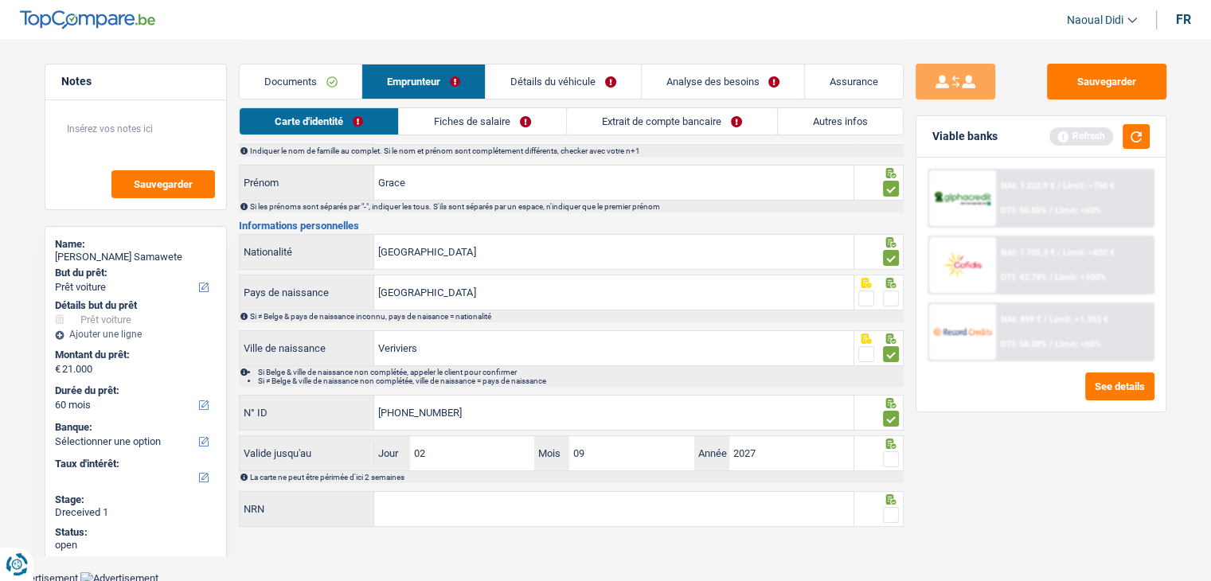
click at [893, 297] on span at bounding box center [891, 299] width 16 height 16
click at [0, 0] on input "radio" at bounding box center [0, 0] width 0 height 0
drag, startPoint x: 890, startPoint y: 451, endPoint x: 889, endPoint y: 482, distance: 31.1
click at [889, 452] on span at bounding box center [891, 460] width 16 height 16
click at [0, 0] on input "radio" at bounding box center [0, 0] width 0 height 0
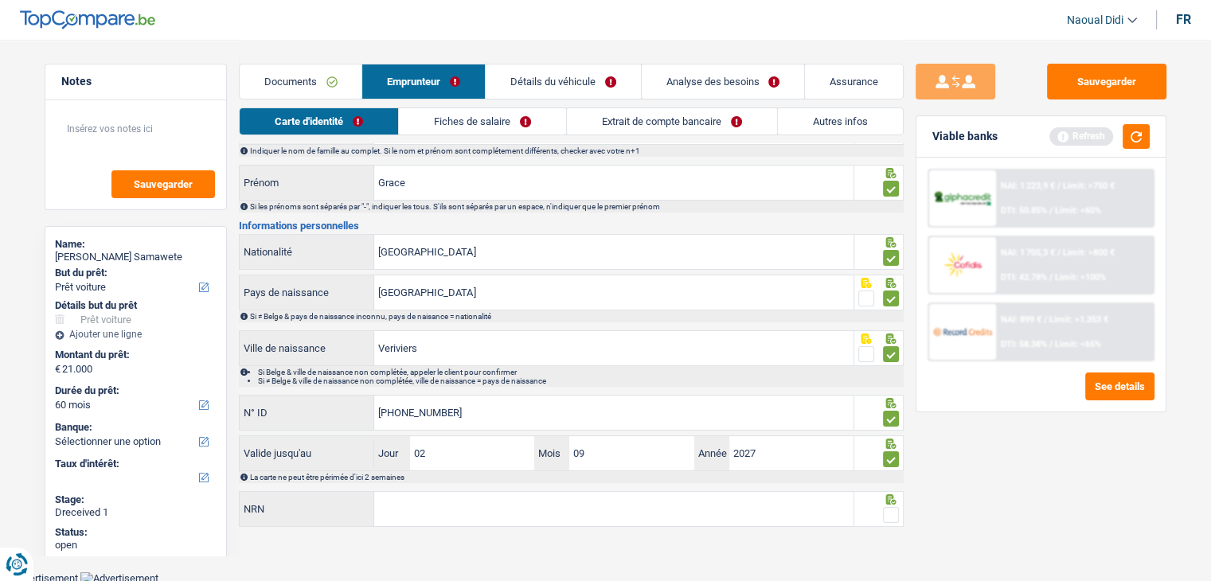
click at [890, 511] on span at bounding box center [891, 515] width 16 height 16
click at [0, 0] on input "radio" at bounding box center [0, 0] width 0 height 0
click at [431, 514] on input "NRN" at bounding box center [613, 509] width 479 height 34
paste input "95.05.31-268.56"
type input "95.05.31-268.56"
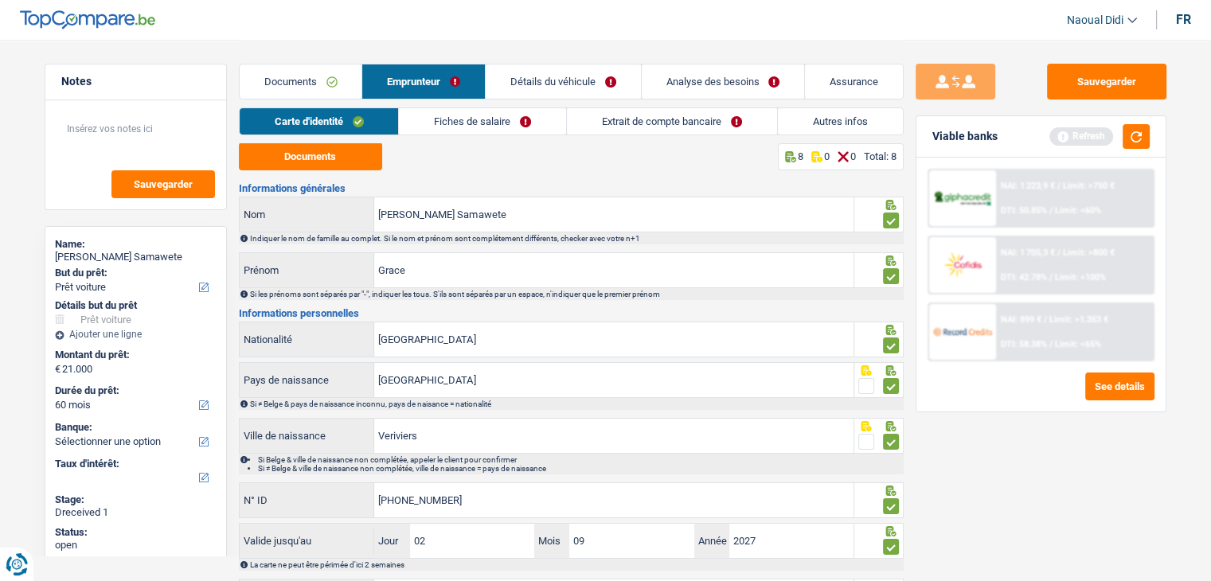
scroll to position [0, 0]
click at [464, 125] on link "Fiches de salaire" at bounding box center [482, 121] width 167 height 26
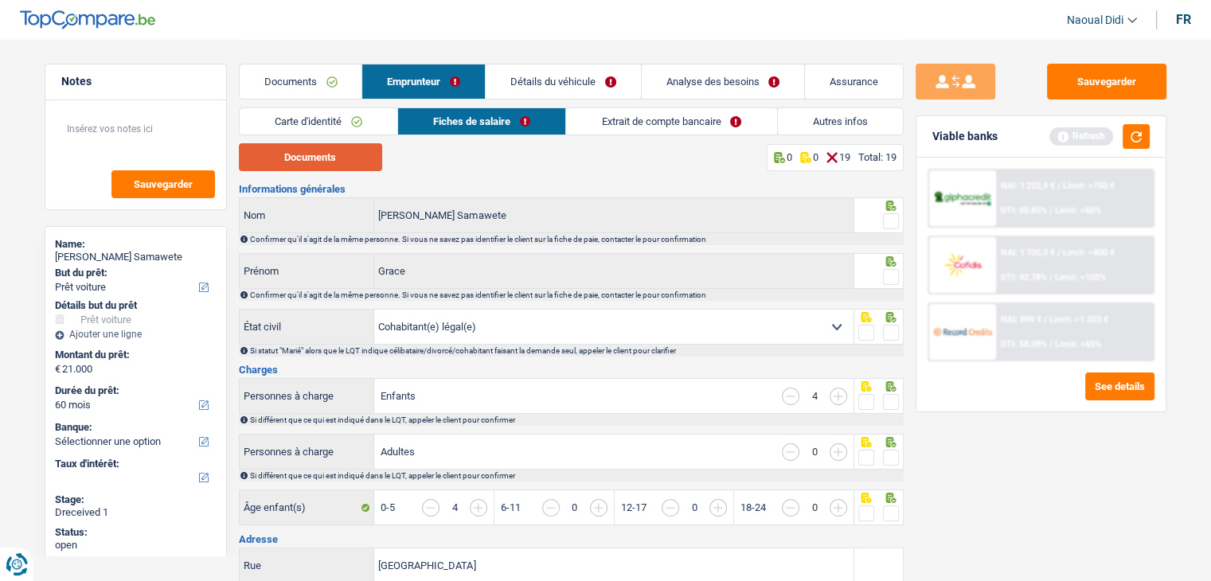
click at [275, 162] on button "Documents" at bounding box center [310, 157] width 143 height 28
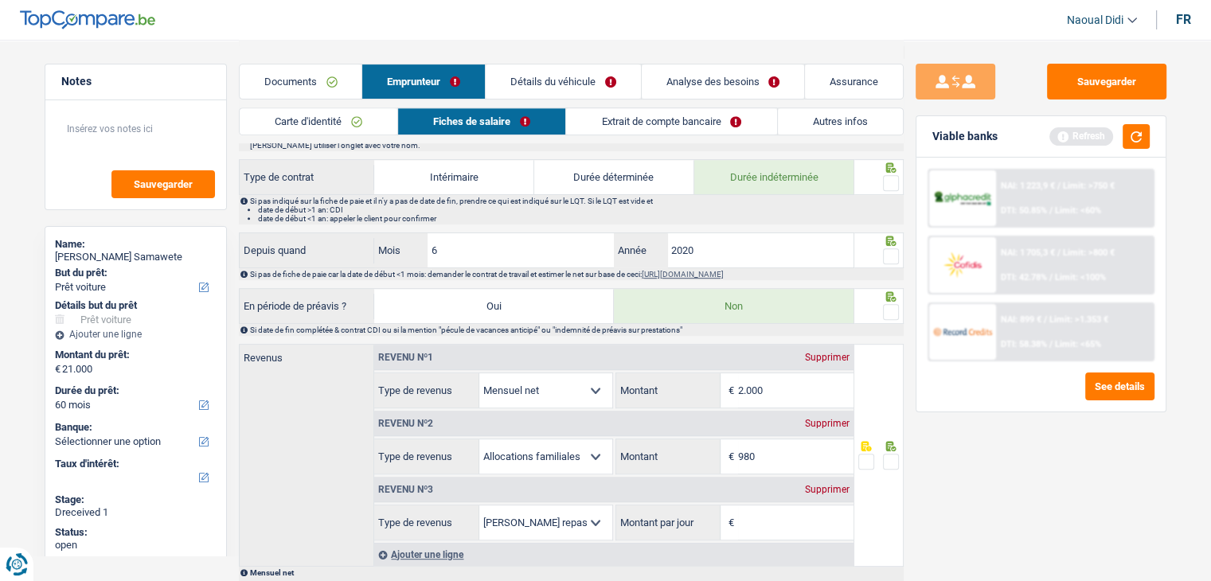
scroll to position [717, 0]
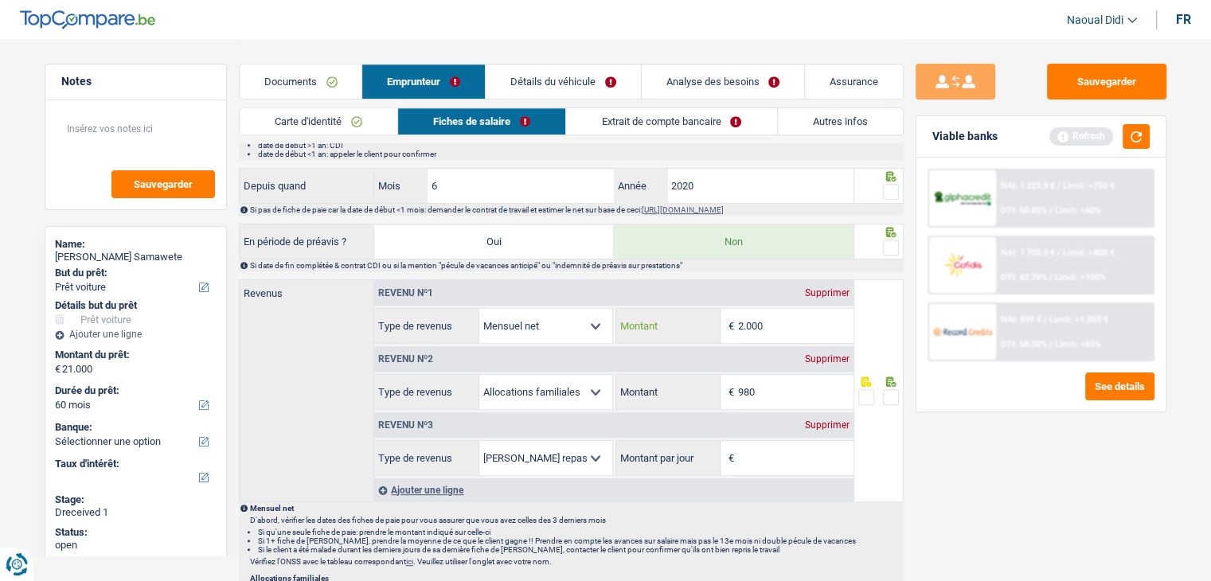
drag, startPoint x: 772, startPoint y: 319, endPoint x: 736, endPoint y: 319, distance: 35.8
click at [736, 319] on div "2.000 € Montant" at bounding box center [734, 326] width 237 height 34
type input "2.174"
click at [890, 389] on span at bounding box center [891, 397] width 16 height 16
click at [0, 0] on input "radio" at bounding box center [0, 0] width 0 height 0
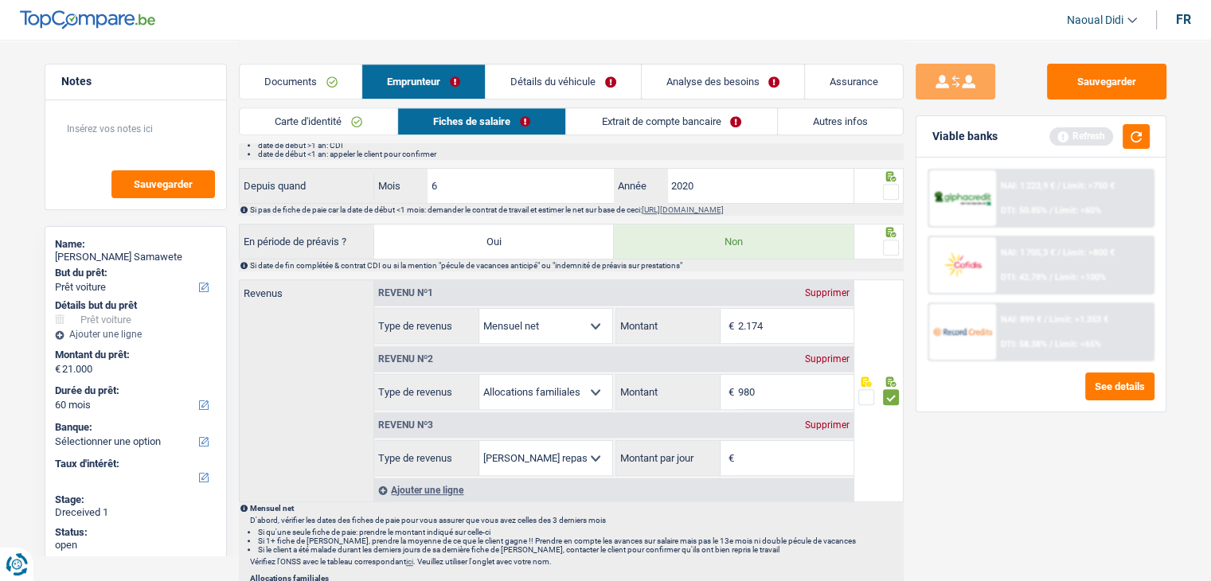
click at [821, 413] on div "Revenu nº3 Supprimer" at bounding box center [613, 425] width 479 height 25
click at [823, 421] on div "Supprimer" at bounding box center [827, 426] width 53 height 10
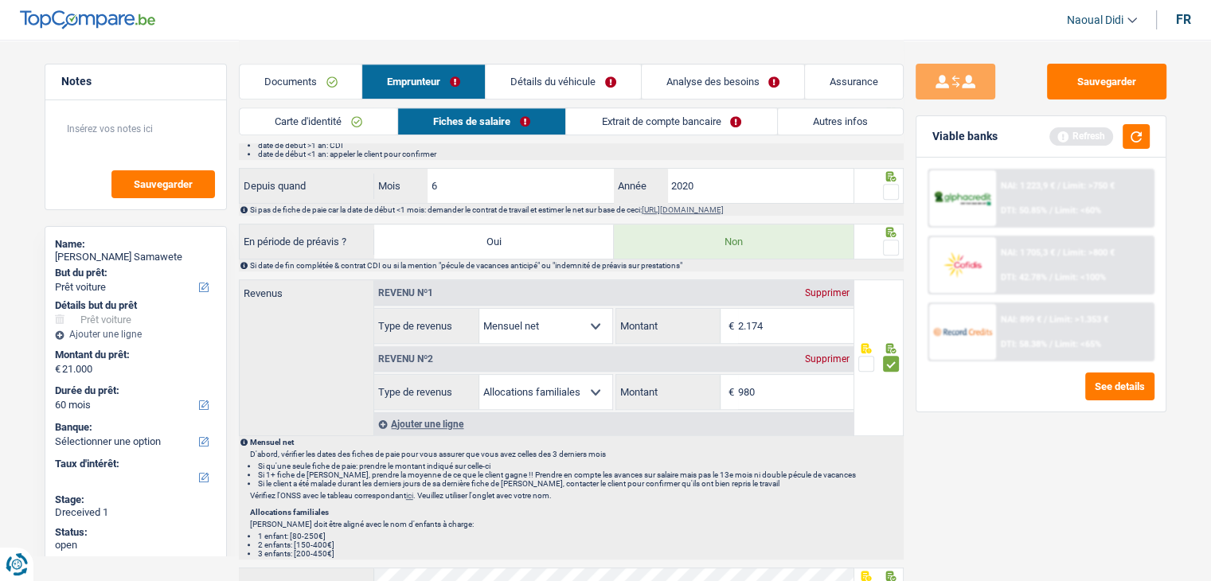
click at [618, 116] on link "Extrait de compte bancaire" at bounding box center [671, 121] width 210 height 26
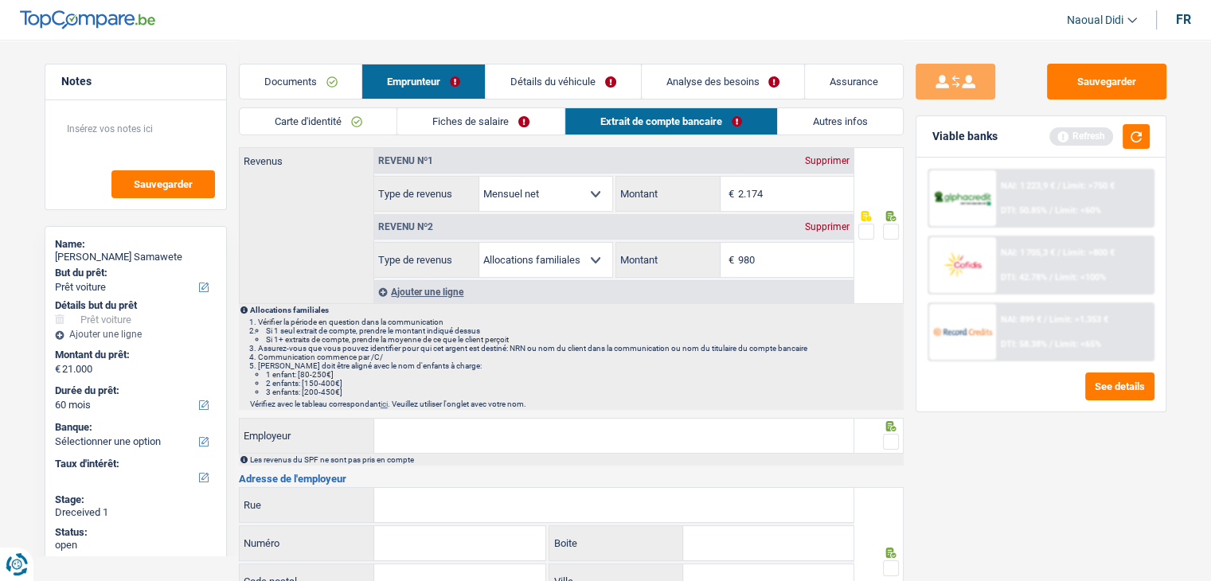
scroll to position [0, 0]
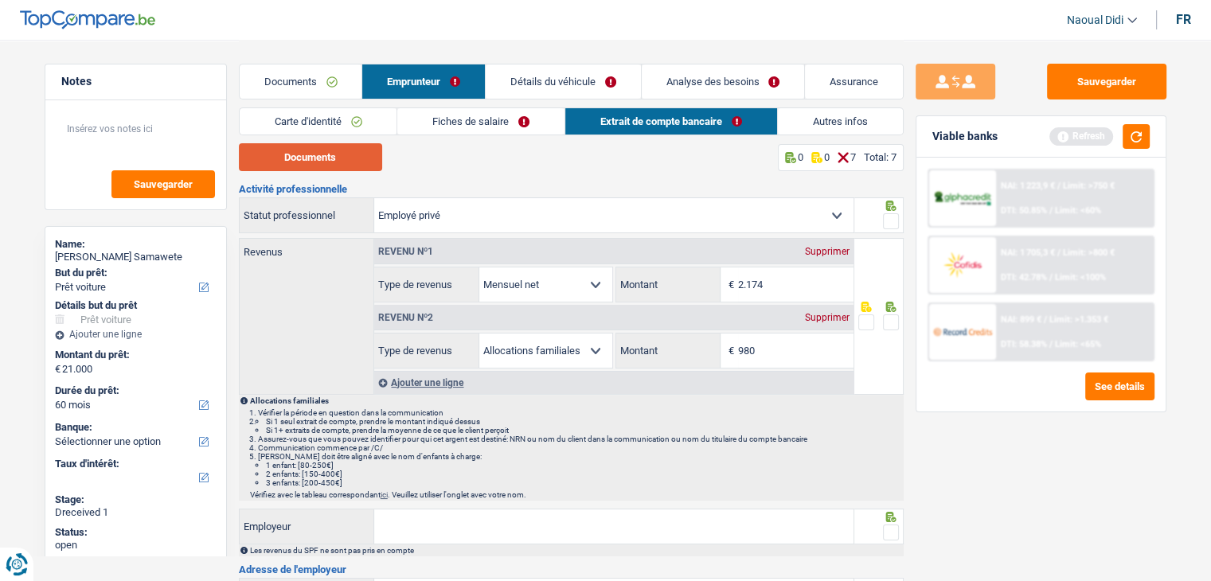
click at [338, 151] on button "Documents" at bounding box center [310, 157] width 143 height 28
click at [784, 342] on input "980" at bounding box center [795, 351] width 115 height 34
type input "994"
drag, startPoint x: 892, startPoint y: 319, endPoint x: 892, endPoint y: 284, distance: 35.0
click at [892, 319] on span at bounding box center [891, 323] width 16 height 16
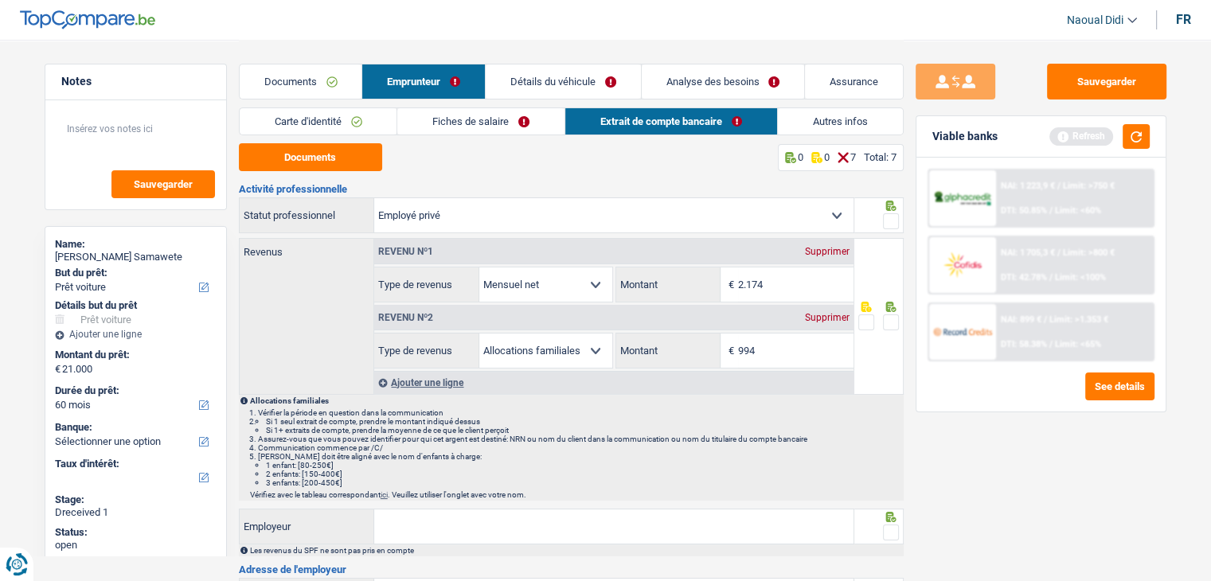
click at [0, 0] on input "radio" at bounding box center [0, 0] width 0 height 0
drag, startPoint x: 887, startPoint y: 216, endPoint x: 877, endPoint y: 216, distance: 10.4
click at [888, 216] on span at bounding box center [891, 221] width 16 height 16
click at [0, 0] on input "radio" at bounding box center [0, 0] width 0 height 0
click at [503, 122] on link "Fiches de salaire" at bounding box center [480, 121] width 167 height 26
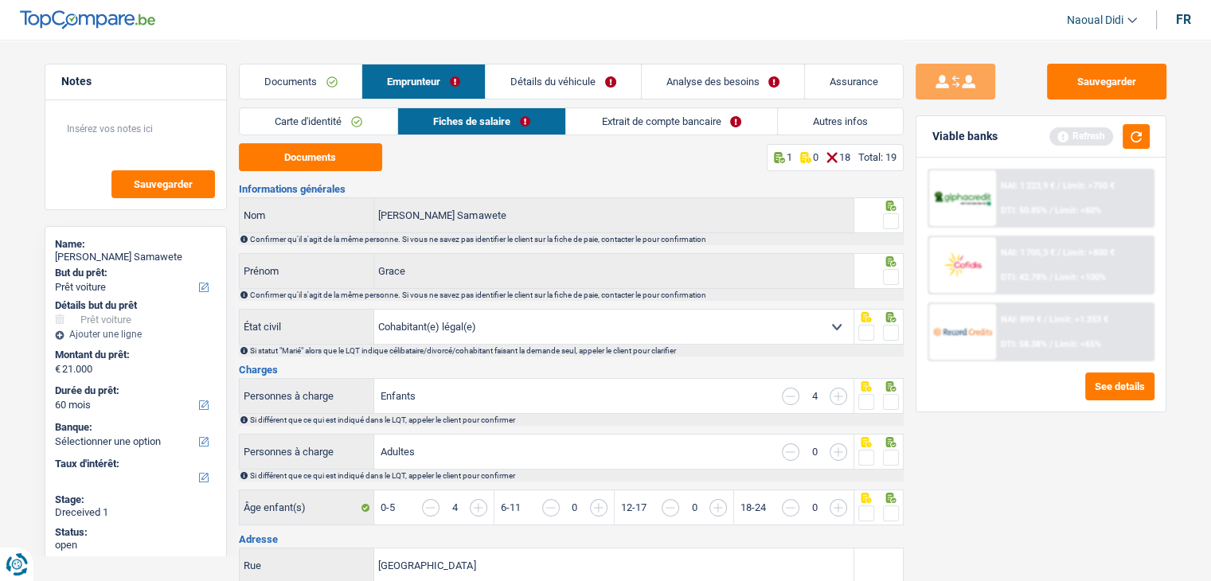
click at [891, 221] on span at bounding box center [891, 221] width 16 height 16
click at [0, 0] on input "radio" at bounding box center [0, 0] width 0 height 0
drag, startPoint x: 894, startPoint y: 333, endPoint x: 894, endPoint y: 311, distance: 21.5
click at [894, 332] on span at bounding box center [891, 333] width 16 height 16
click at [0, 0] on input "radio" at bounding box center [0, 0] width 0 height 0
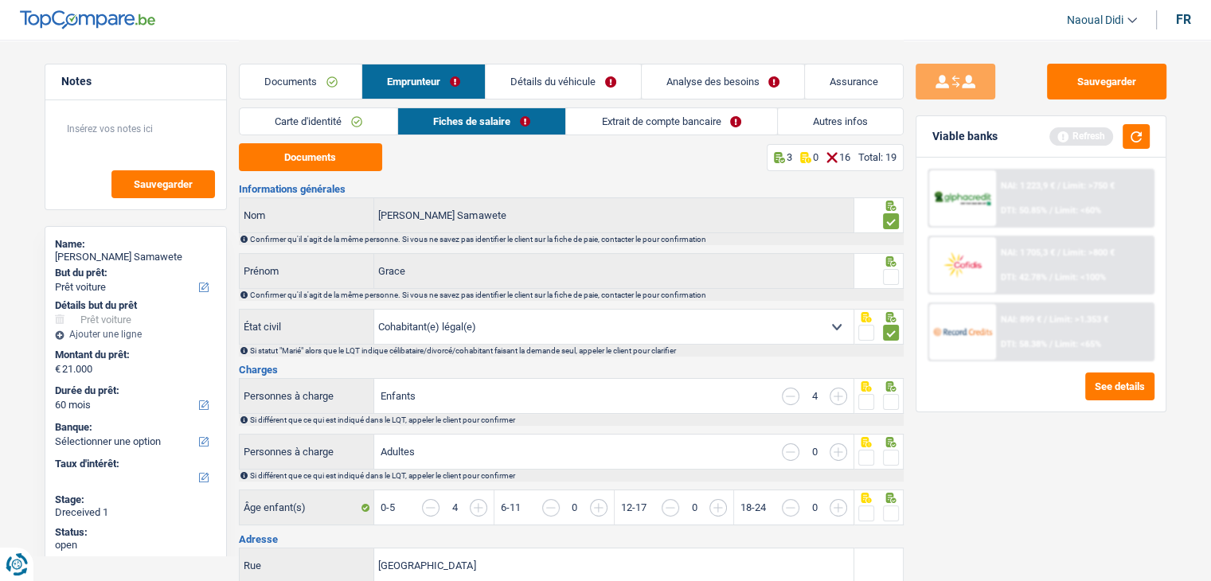
click at [888, 278] on span at bounding box center [891, 277] width 16 height 16
click at [0, 0] on input "radio" at bounding box center [0, 0] width 0 height 0
click at [895, 395] on span at bounding box center [891, 402] width 16 height 16
click at [0, 0] on input "radio" at bounding box center [0, 0] width 0 height 0
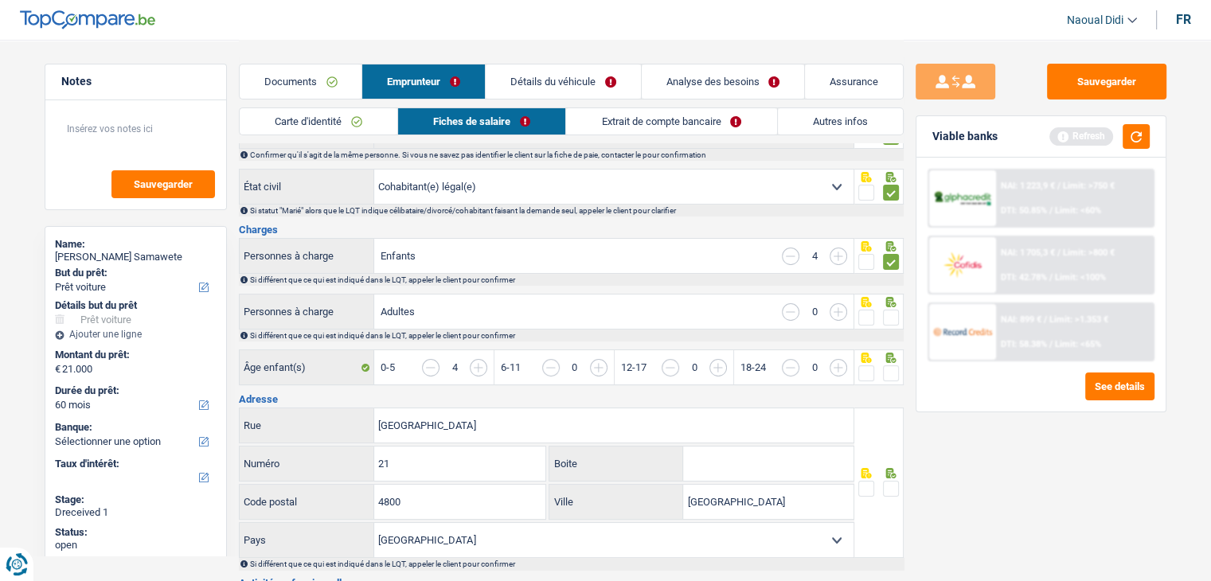
scroll to position [159, 0]
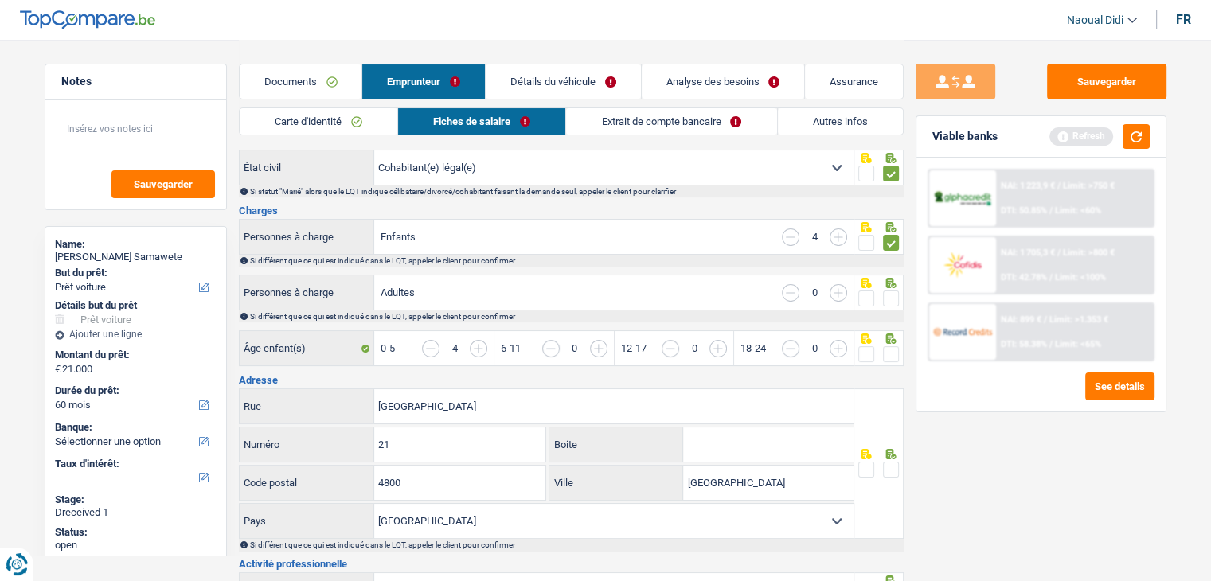
click at [894, 294] on span at bounding box center [891, 299] width 16 height 16
click at [0, 0] on input "radio" at bounding box center [0, 0] width 0 height 0
click at [792, 347] on input "button" at bounding box center [791, 349] width 18 height 18
click at [837, 346] on input "button" at bounding box center [1137, 357] width 615 height 34
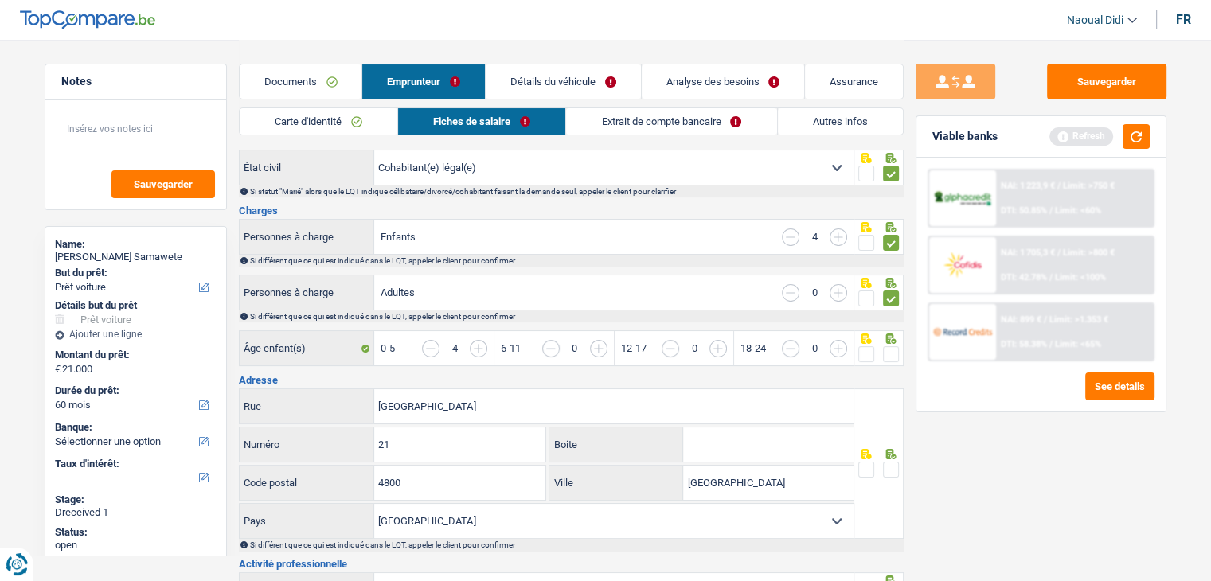
click at [831, 345] on input "button" at bounding box center [1137, 357] width 615 height 34
click at [429, 345] on input "button" at bounding box center [431, 349] width 18 height 18
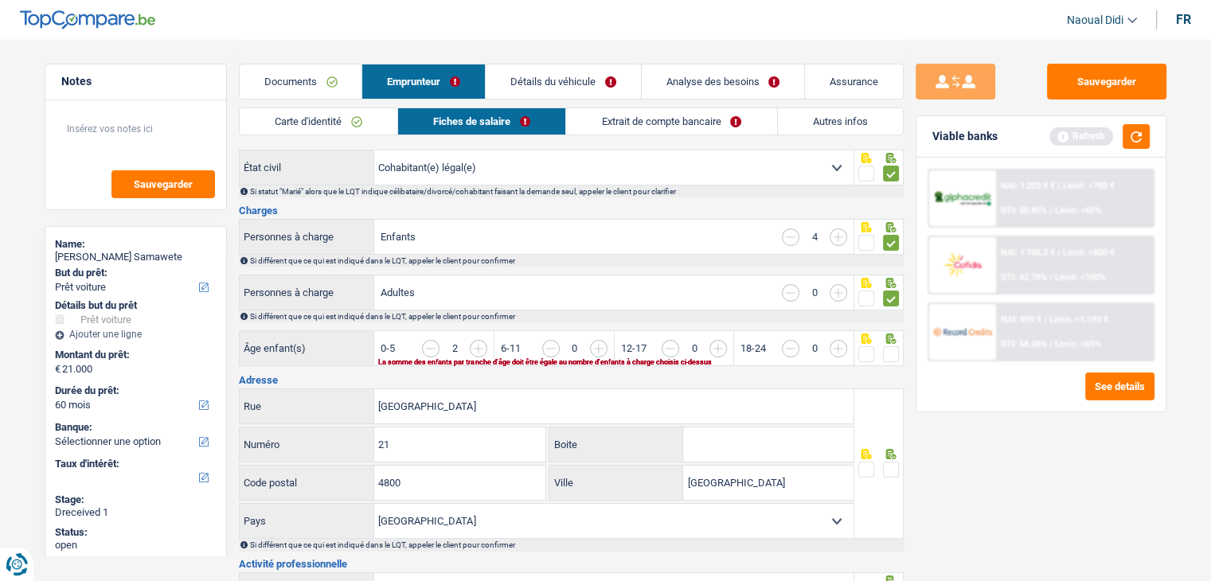
click at [429, 345] on input "button" at bounding box center [431, 349] width 18 height 18
click at [831, 344] on input "button" at bounding box center [1137, 357] width 615 height 34
click at [892, 352] on span at bounding box center [891, 354] width 16 height 16
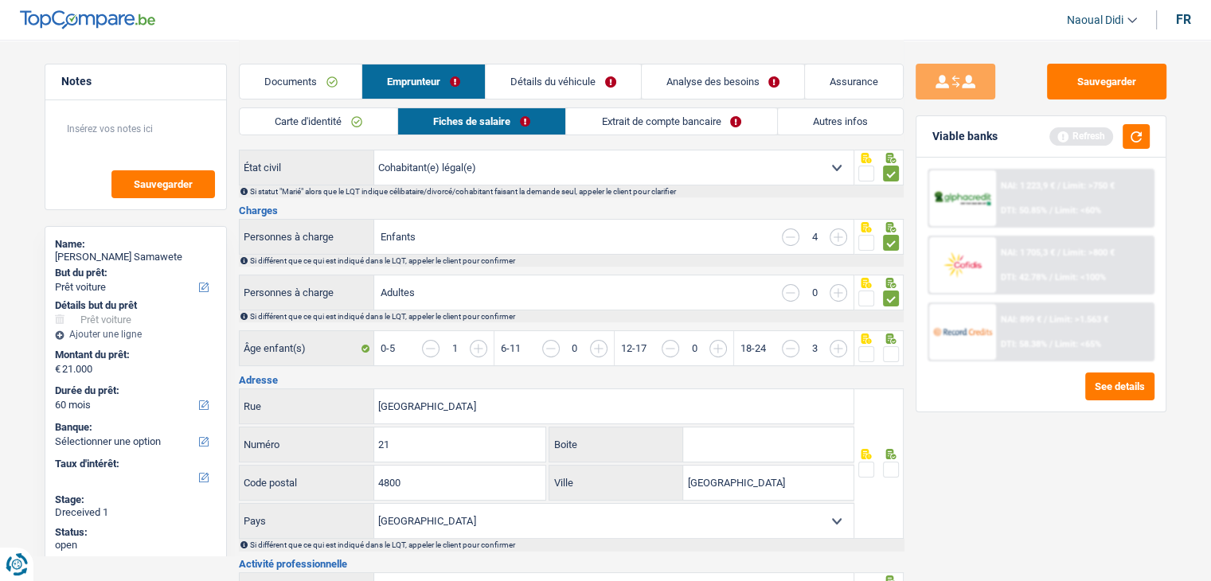
click at [0, 0] on input "radio" at bounding box center [0, 0] width 0 height 0
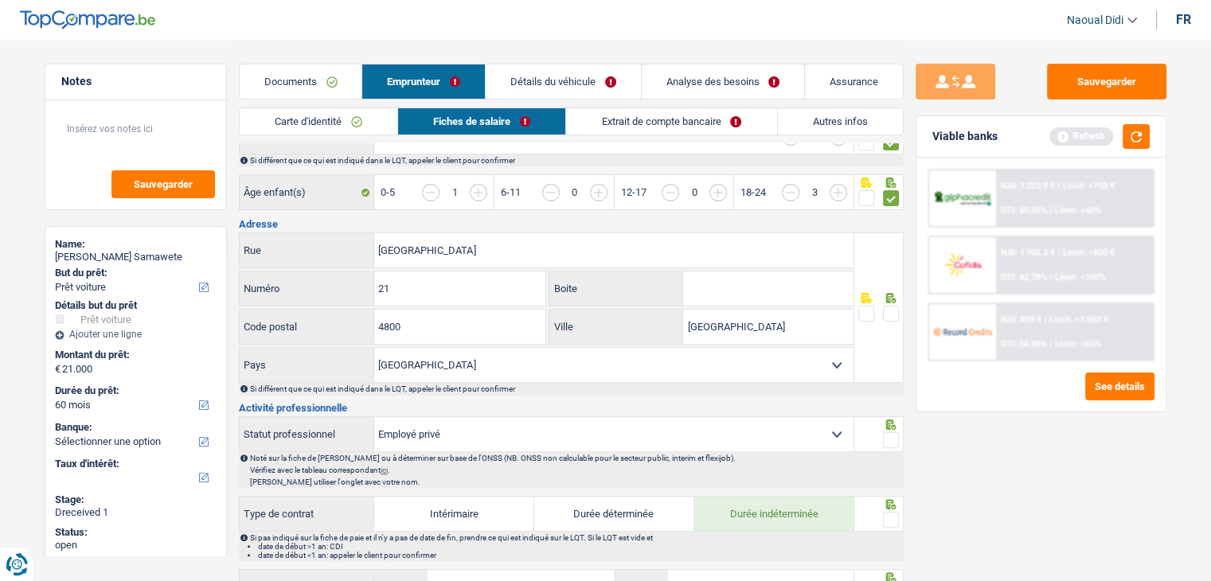
scroll to position [319, 0]
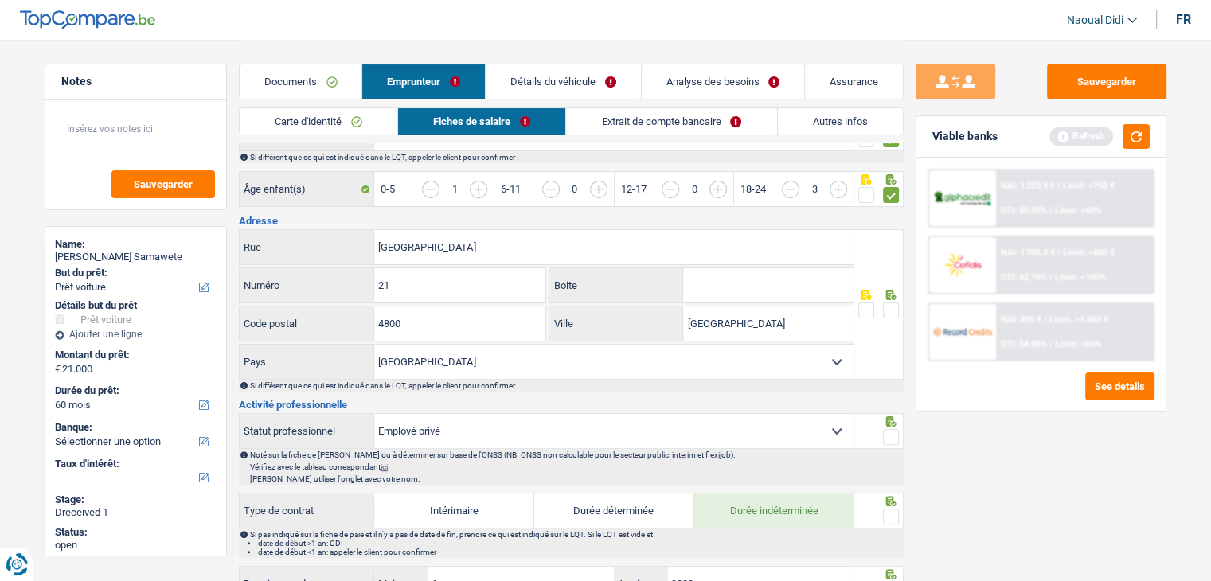
click at [888, 303] on span at bounding box center [891, 311] width 16 height 16
click at [0, 0] on input "radio" at bounding box center [0, 0] width 0 height 0
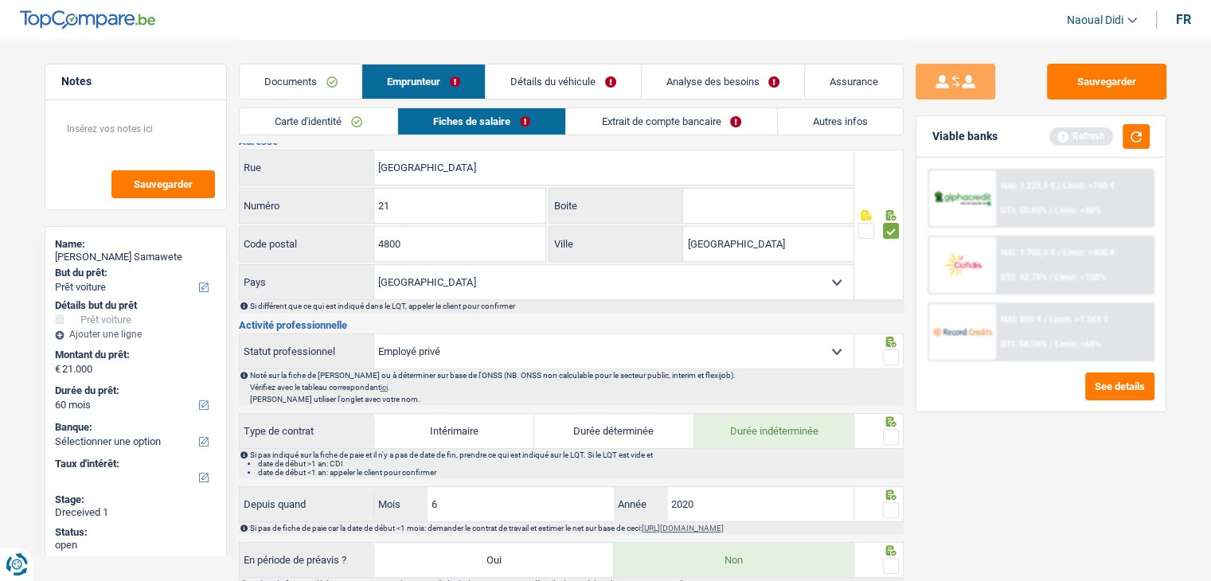
click at [895, 350] on span at bounding box center [891, 358] width 16 height 16
click at [0, 0] on input "radio" at bounding box center [0, 0] width 0 height 0
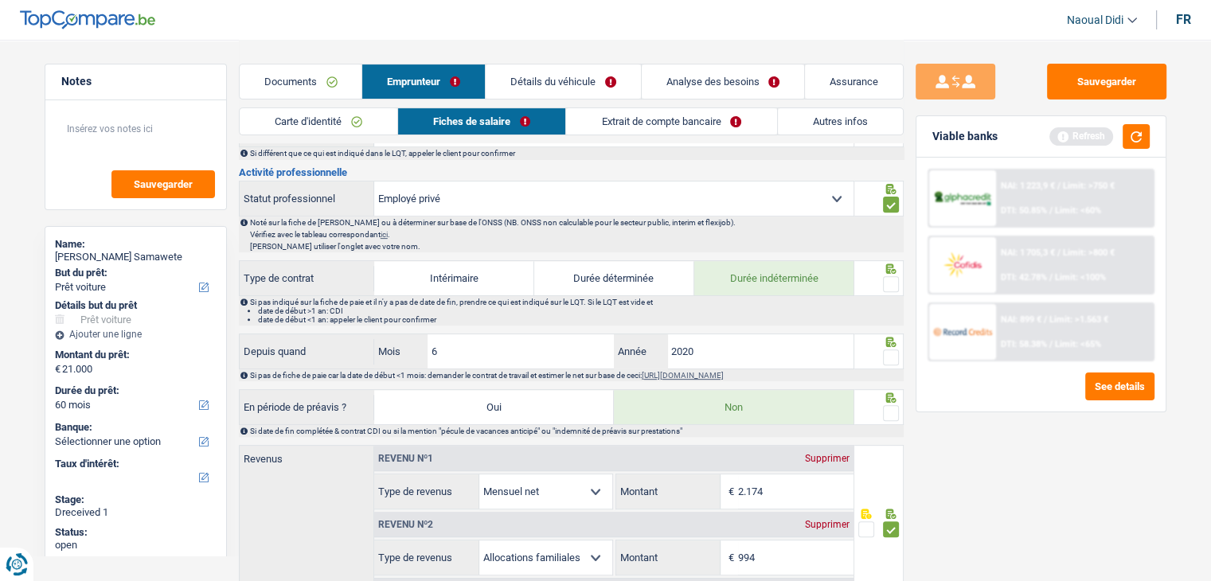
scroll to position [557, 0]
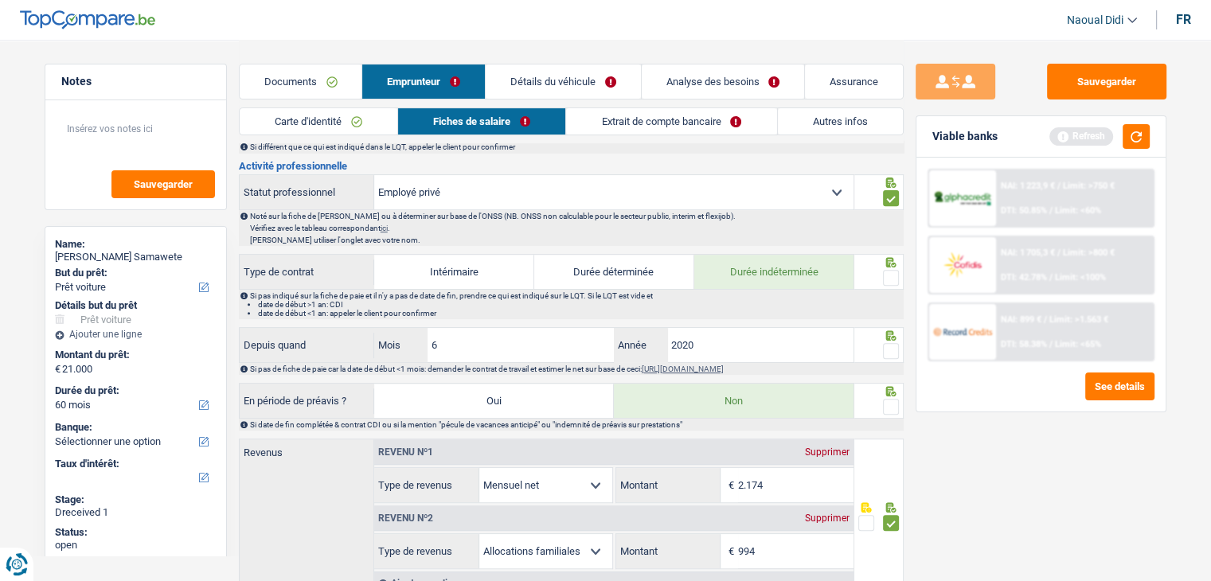
click at [895, 276] on span at bounding box center [891, 278] width 16 height 16
click at [0, 0] on input "radio" at bounding box center [0, 0] width 0 height 0
click at [714, 338] on input "2020" at bounding box center [760, 345] width 187 height 34
type input "2023"
click at [894, 399] on span at bounding box center [891, 407] width 16 height 16
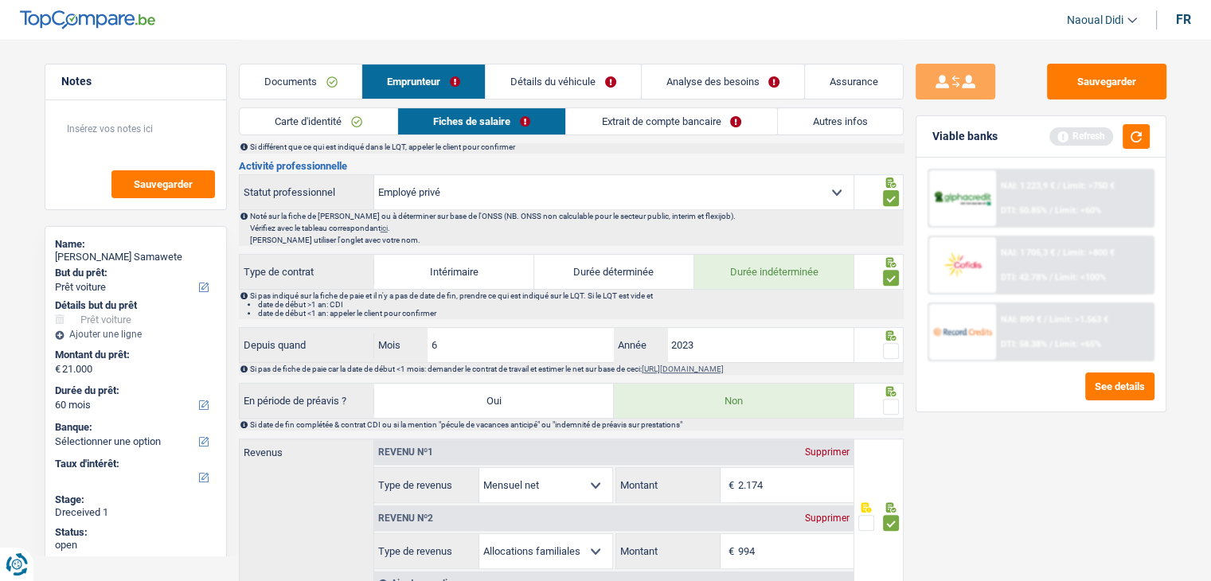
click at [0, 0] on input "radio" at bounding box center [0, 0] width 0 height 0
click at [884, 344] on span at bounding box center [891, 351] width 16 height 16
click at [0, 0] on input "radio" at bounding box center [0, 0] width 0 height 0
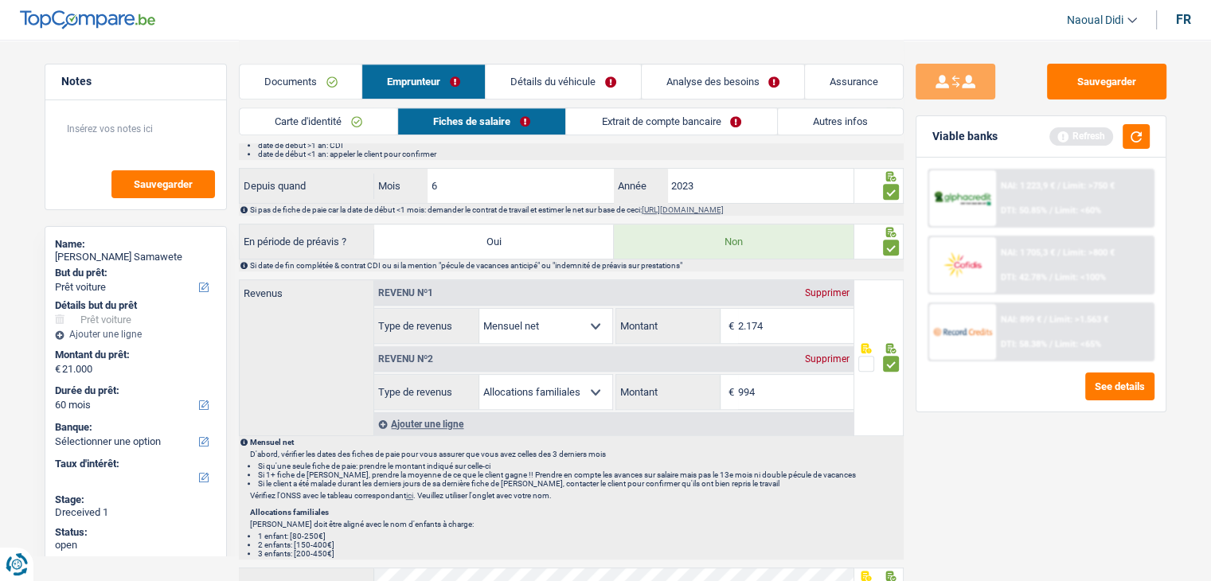
scroll to position [876, 0]
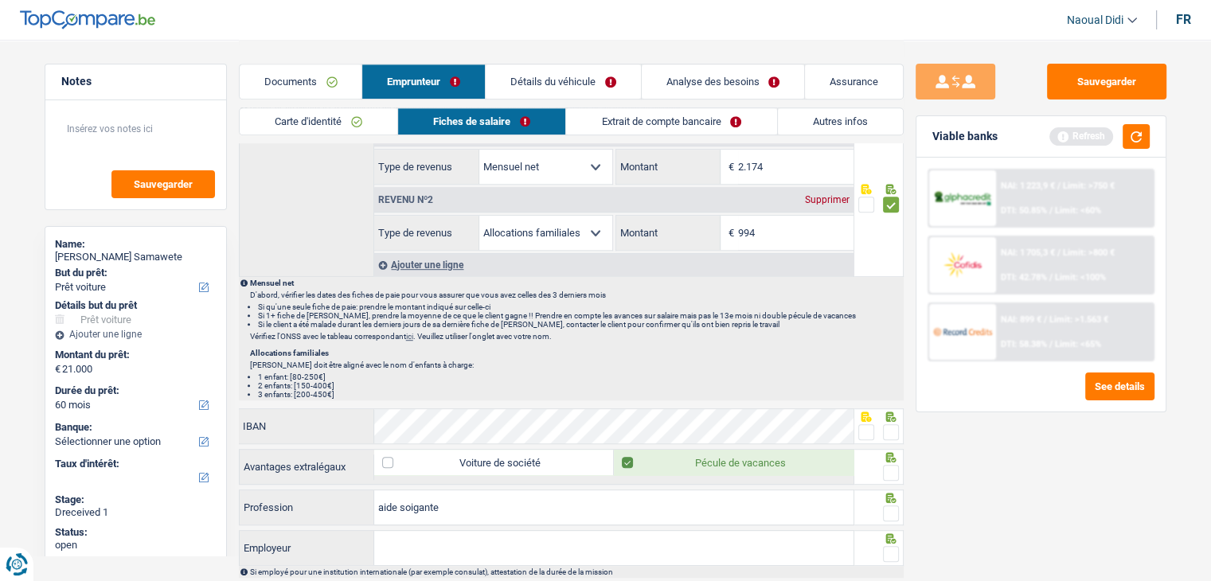
click at [859, 424] on span at bounding box center [867, 432] width 16 height 16
click at [0, 0] on input "radio" at bounding box center [0, 0] width 0 height 0
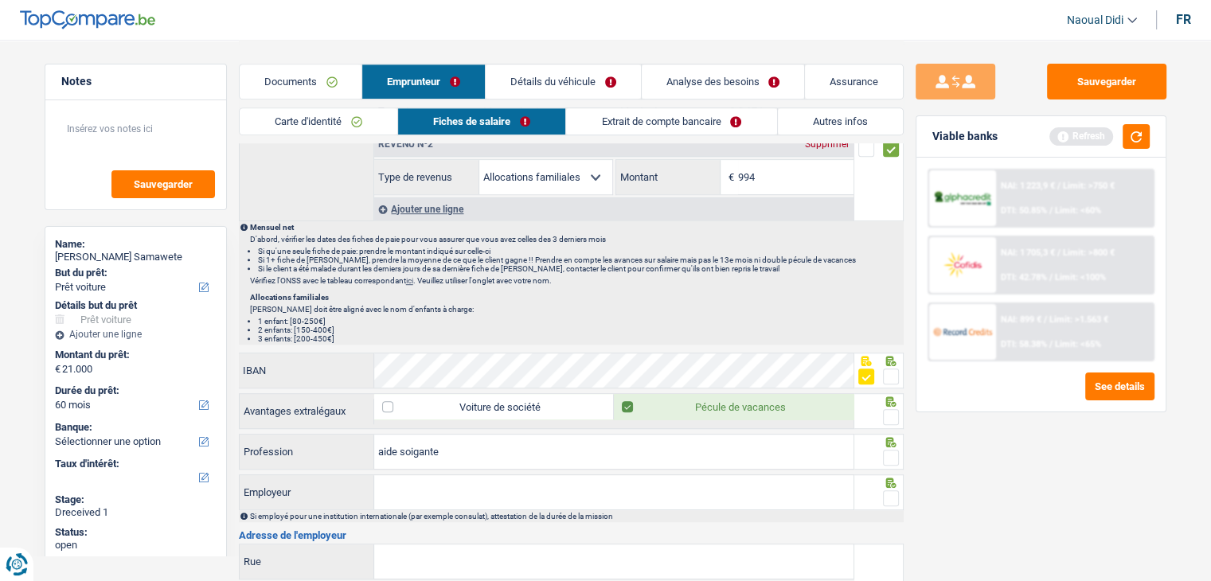
scroll to position [1035, 0]
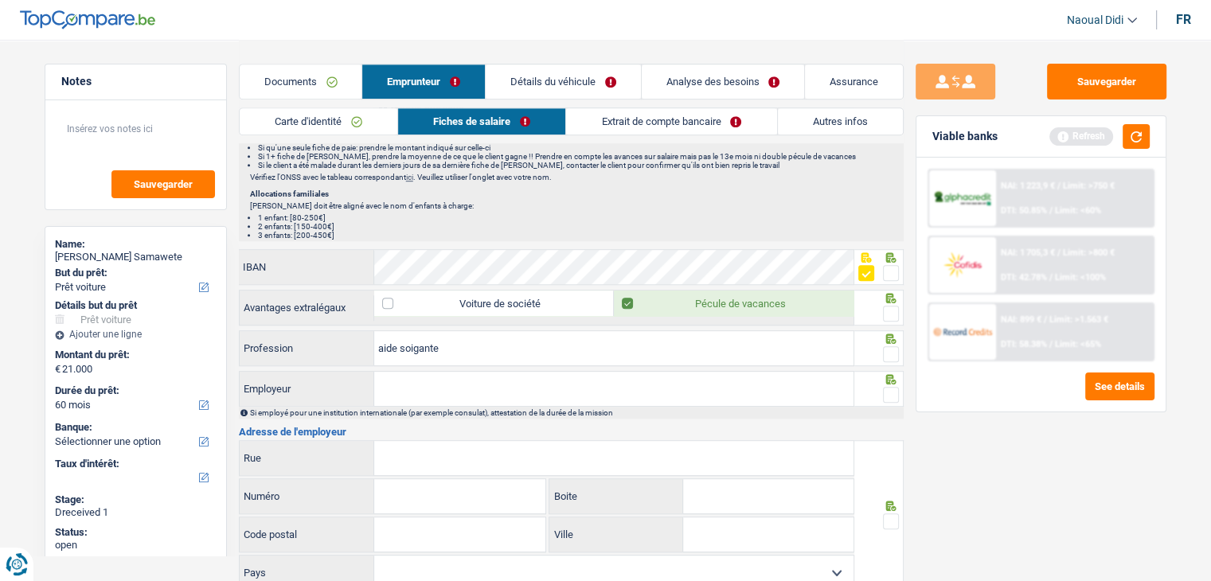
click at [889, 346] on span at bounding box center [891, 354] width 16 height 16
click at [0, 0] on input "radio" at bounding box center [0, 0] width 0 height 0
click at [890, 306] on span at bounding box center [891, 314] width 16 height 16
click at [0, 0] on input "radio" at bounding box center [0, 0] width 0 height 0
click at [426, 378] on input "Employeur" at bounding box center [613, 389] width 479 height 34
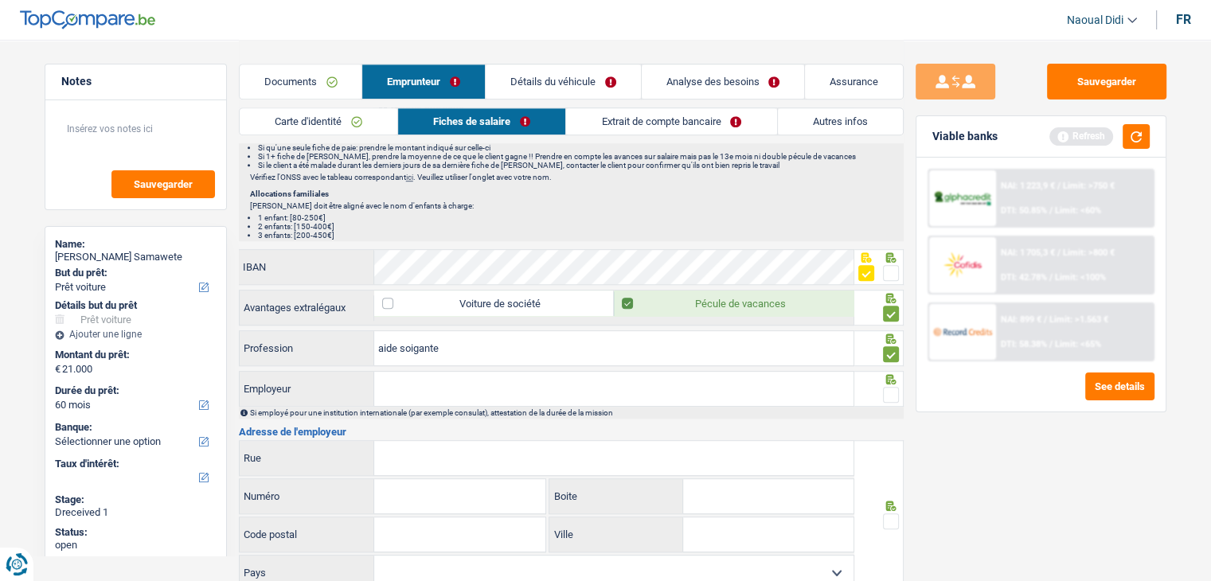
paste input "LA CHARMILLE M.R."
click at [493, 372] on input "LA CHARMILLE M.R" at bounding box center [613, 389] width 479 height 34
type input "LA CHARMILLE"
click at [429, 455] on input "Rue" at bounding box center [613, 458] width 479 height 34
paste input "Tiège 44 4845 Jalhay"
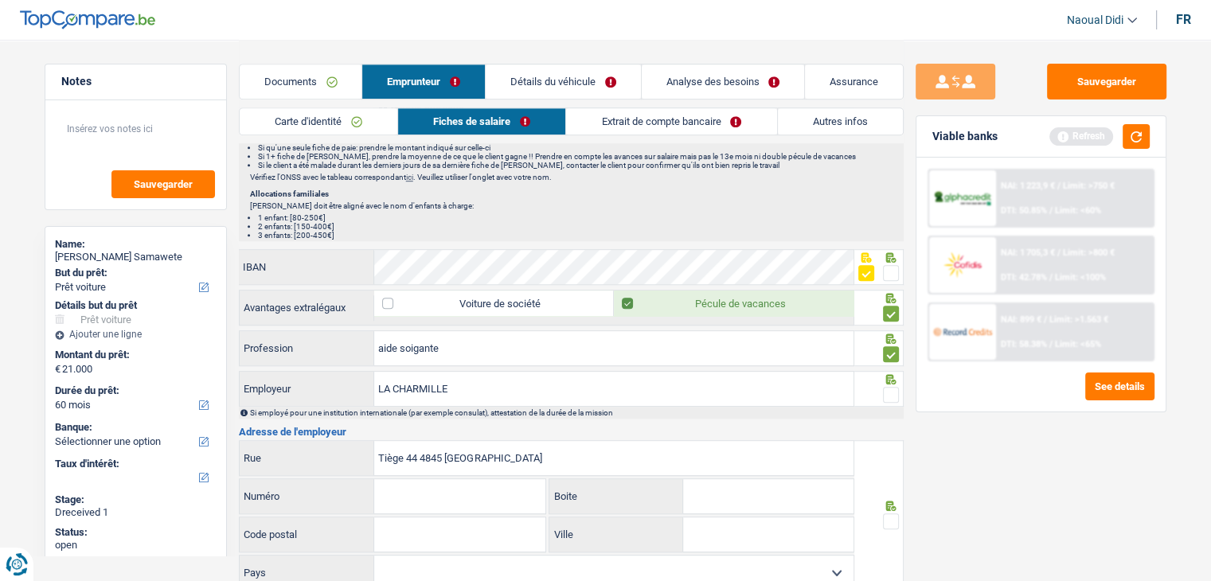
drag, startPoint x: 421, startPoint y: 450, endPoint x: 442, endPoint y: 452, distance: 21.6
click at [442, 452] on input "Tiège 44 4845 Jalhay" at bounding box center [613, 458] width 479 height 34
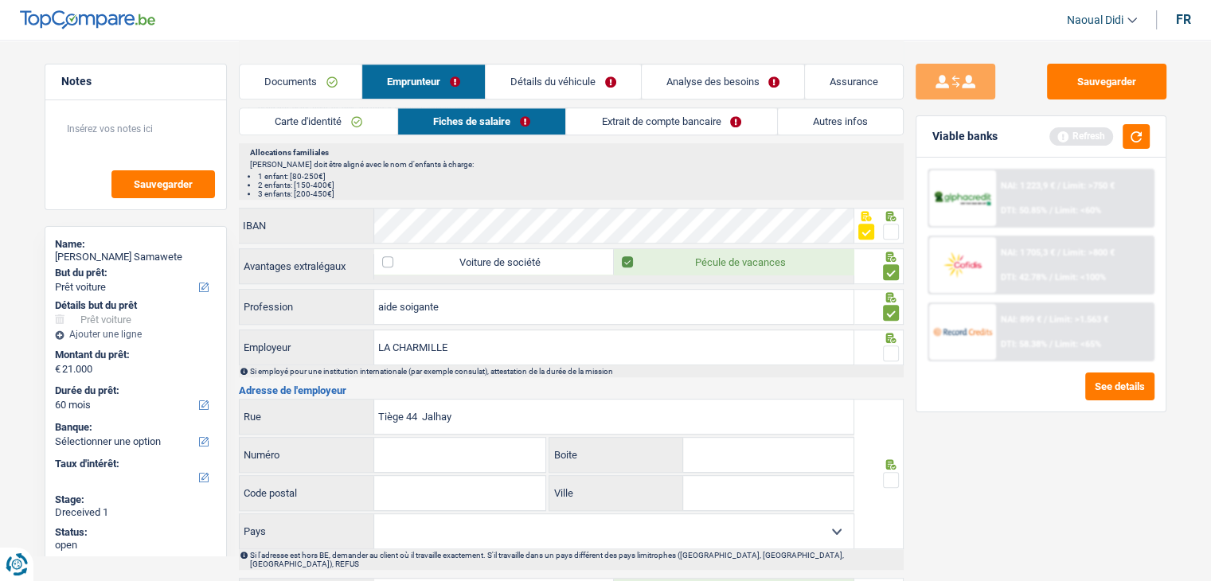
scroll to position [1115, 0]
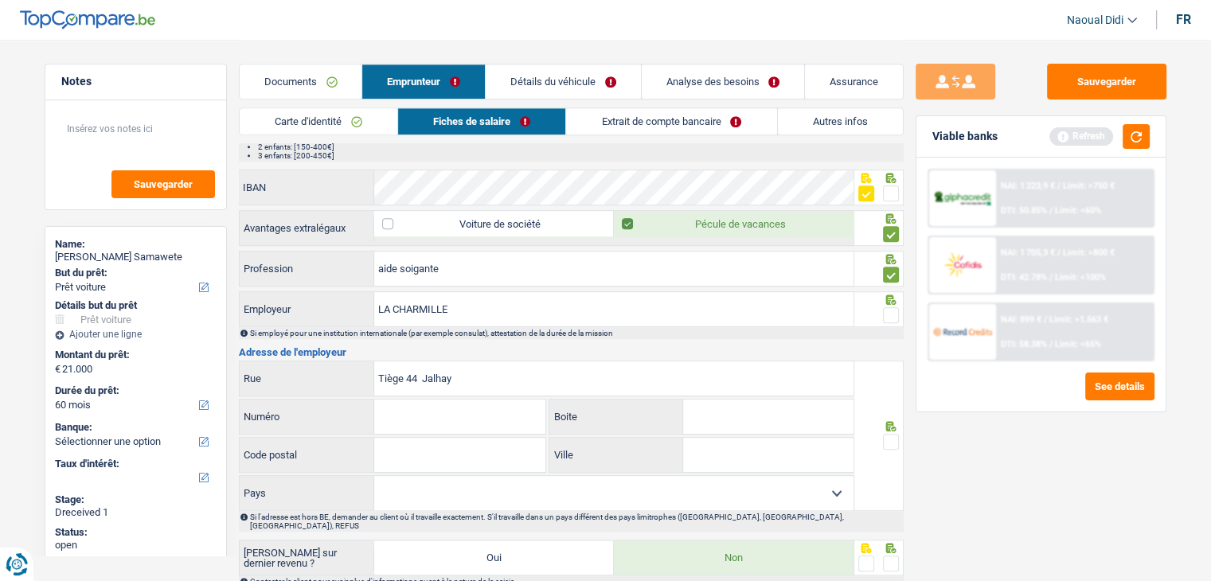
type input "Tiège 44 Jalhay"
click at [440, 438] on input "Code postal" at bounding box center [459, 455] width 171 height 34
paste input "4845"
type input "4845"
drag, startPoint x: 423, startPoint y: 367, endPoint x: 483, endPoint y: 374, distance: 60.2
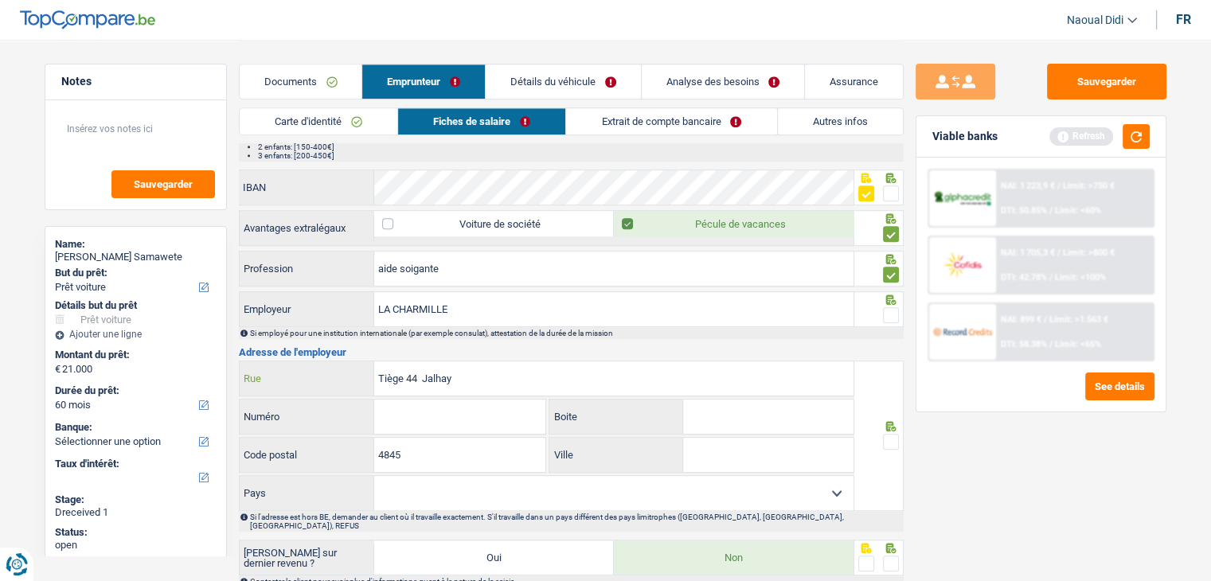
click at [483, 374] on input "Tiège 44 Jalhay" at bounding box center [613, 379] width 479 height 34
type input "Tiège 44"
click at [705, 450] on input "Ville" at bounding box center [768, 455] width 170 height 34
paste input "Jalhay"
type input "Jalhay"
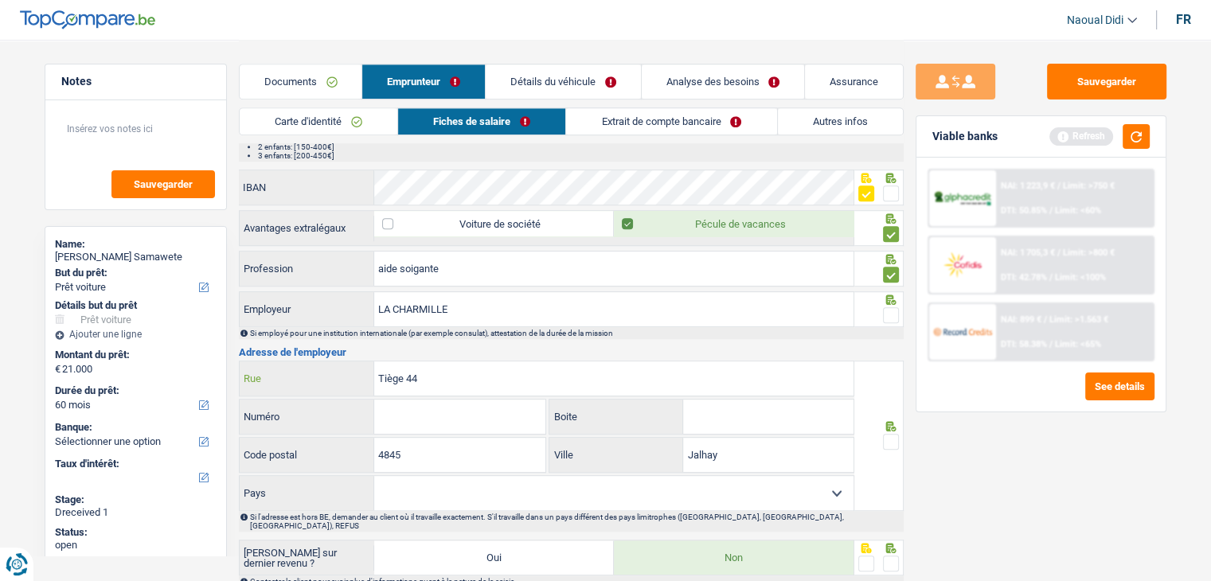
drag, startPoint x: 405, startPoint y: 372, endPoint x: 433, endPoint y: 374, distance: 28.8
click at [433, 374] on input "Tiège 44" at bounding box center [613, 379] width 479 height 34
type input "Tiège"
click at [413, 414] on input "Numéro" at bounding box center [459, 417] width 171 height 34
paste input "44"
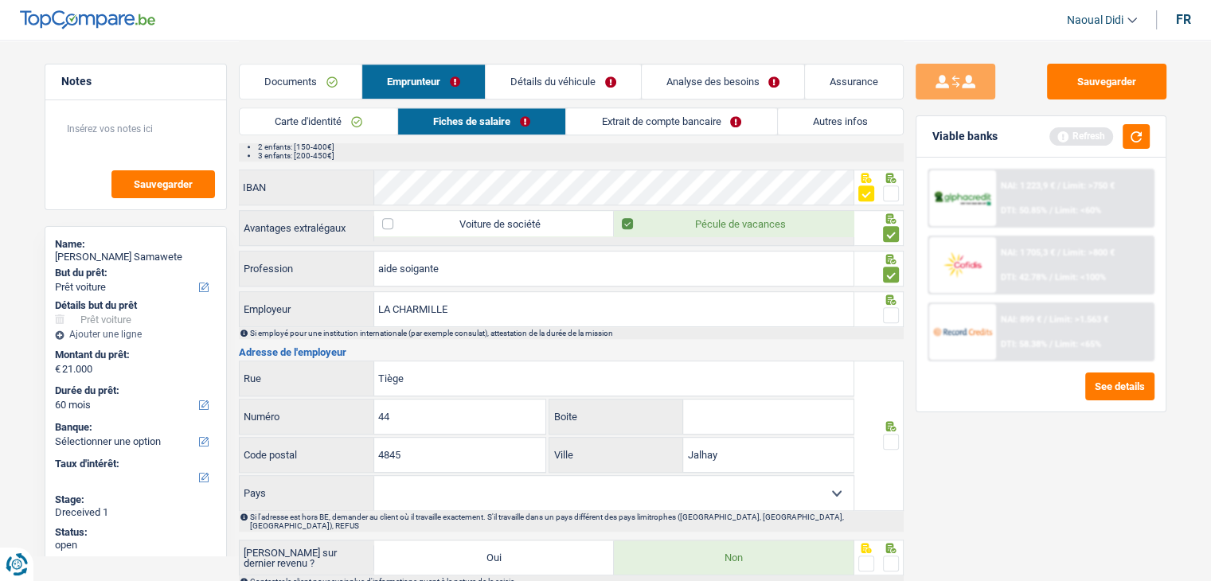
type input "44"
drag, startPoint x: 377, startPoint y: 374, endPoint x: 458, endPoint y: 372, distance: 81.3
click at [458, 372] on input "Tiège" at bounding box center [613, 379] width 479 height 34
click at [890, 434] on span at bounding box center [891, 442] width 16 height 16
click at [0, 0] on input "radio" at bounding box center [0, 0] width 0 height 0
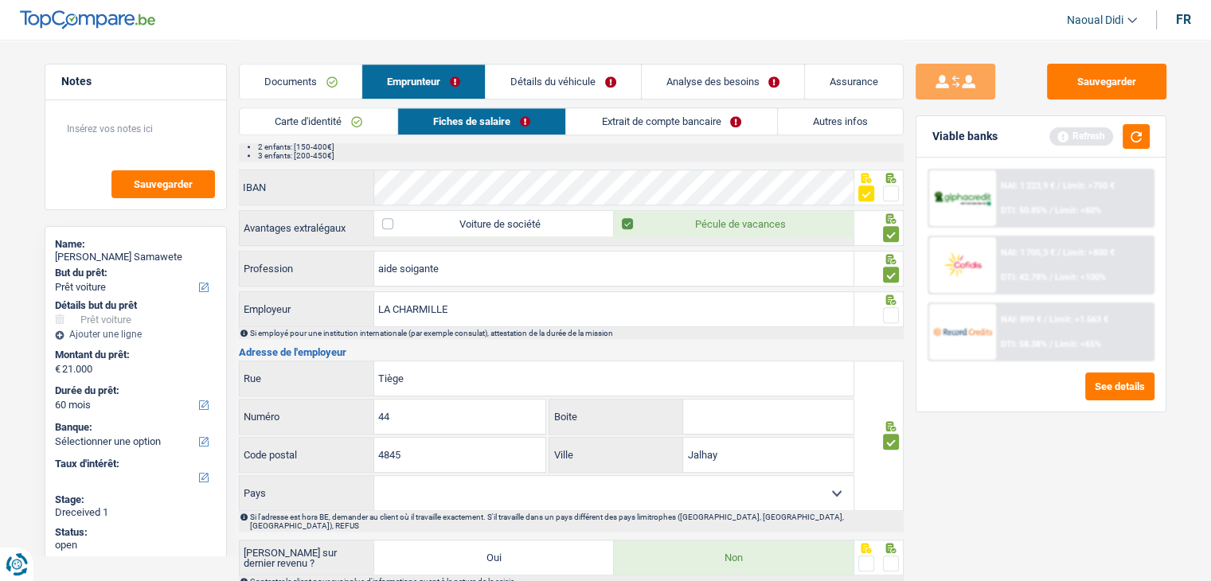
scroll to position [1255, 0]
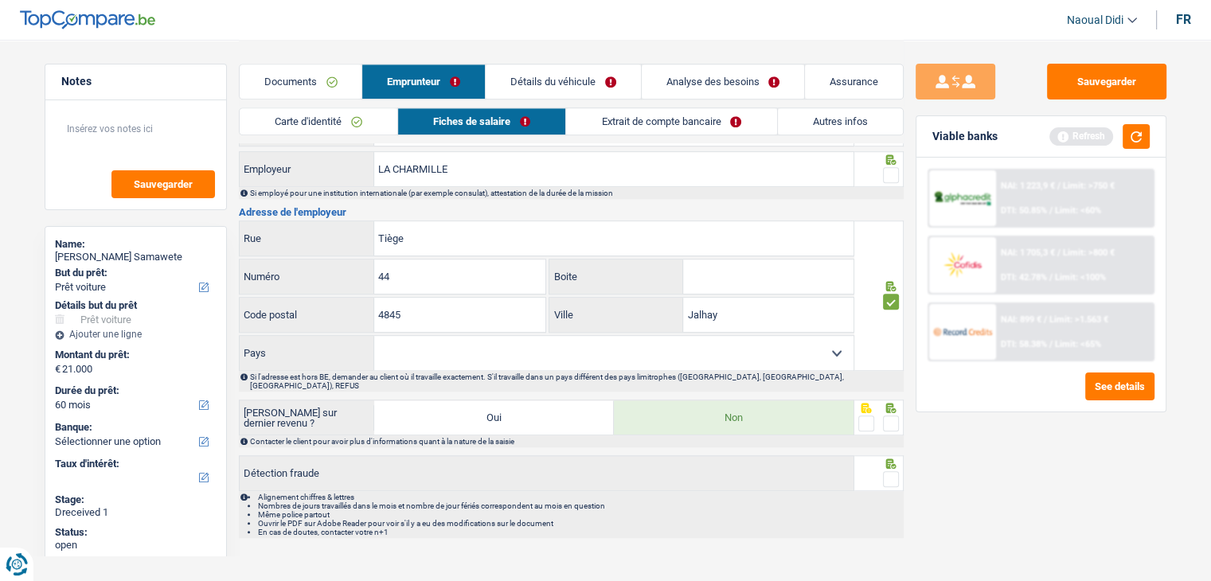
click at [882, 414] on fieldset at bounding box center [879, 424] width 41 height 20
click at [890, 471] on span at bounding box center [891, 479] width 16 height 16
click at [0, 0] on input "radio" at bounding box center [0, 0] width 0 height 0
click at [890, 416] on span at bounding box center [891, 424] width 16 height 16
click at [0, 0] on input "radio" at bounding box center [0, 0] width 0 height 0
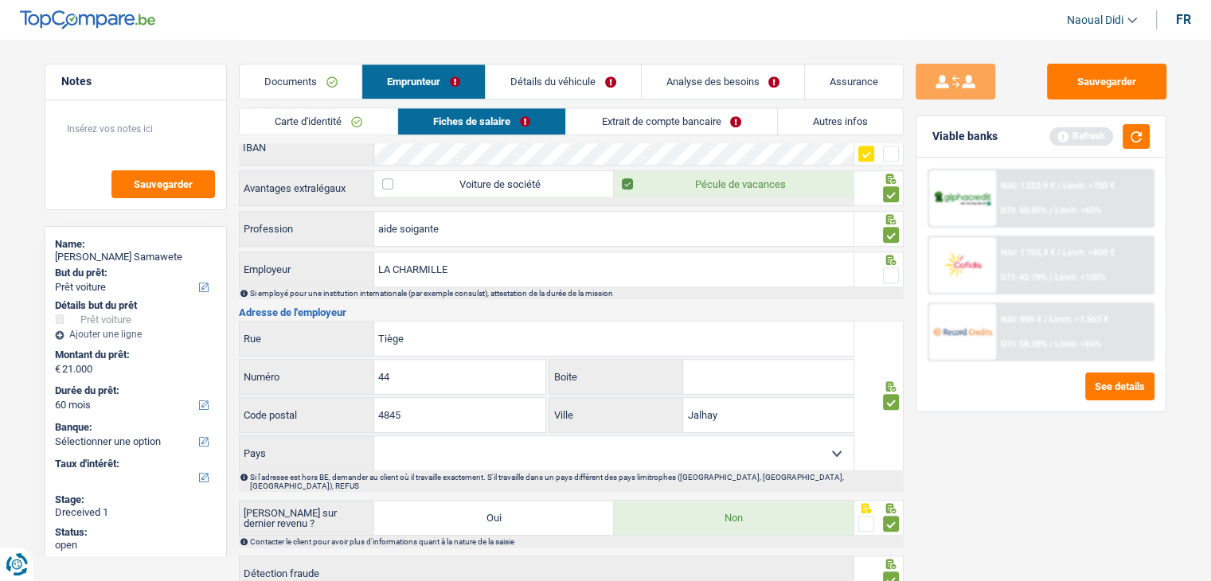
scroll to position [1195, 0]
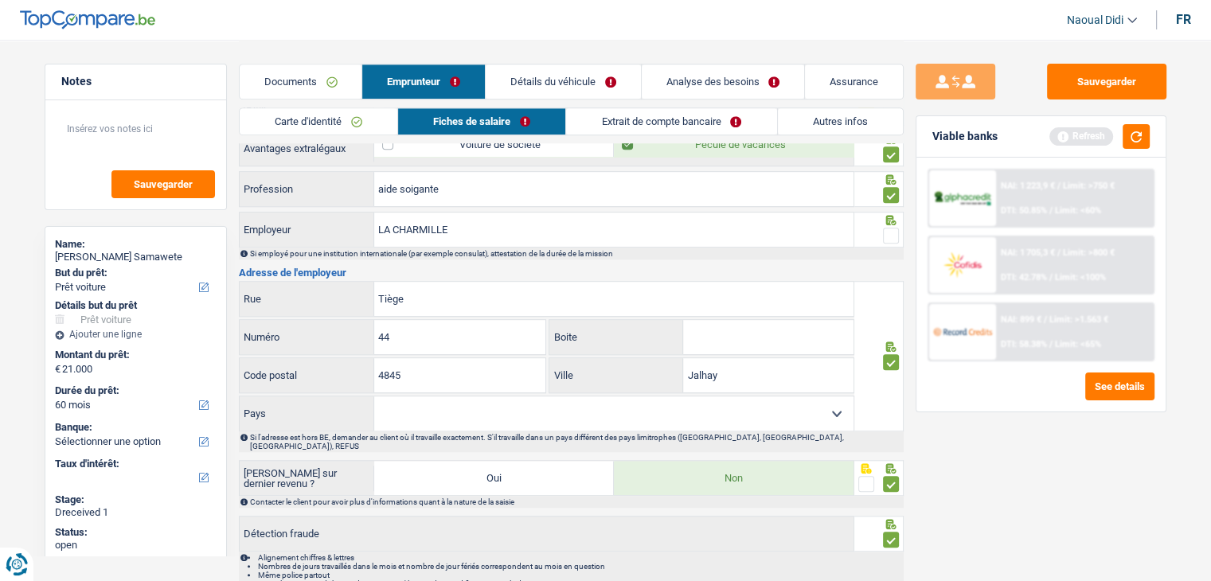
click at [889, 233] on span at bounding box center [891, 236] width 16 height 16
click at [0, 0] on input "radio" at bounding box center [0, 0] width 0 height 0
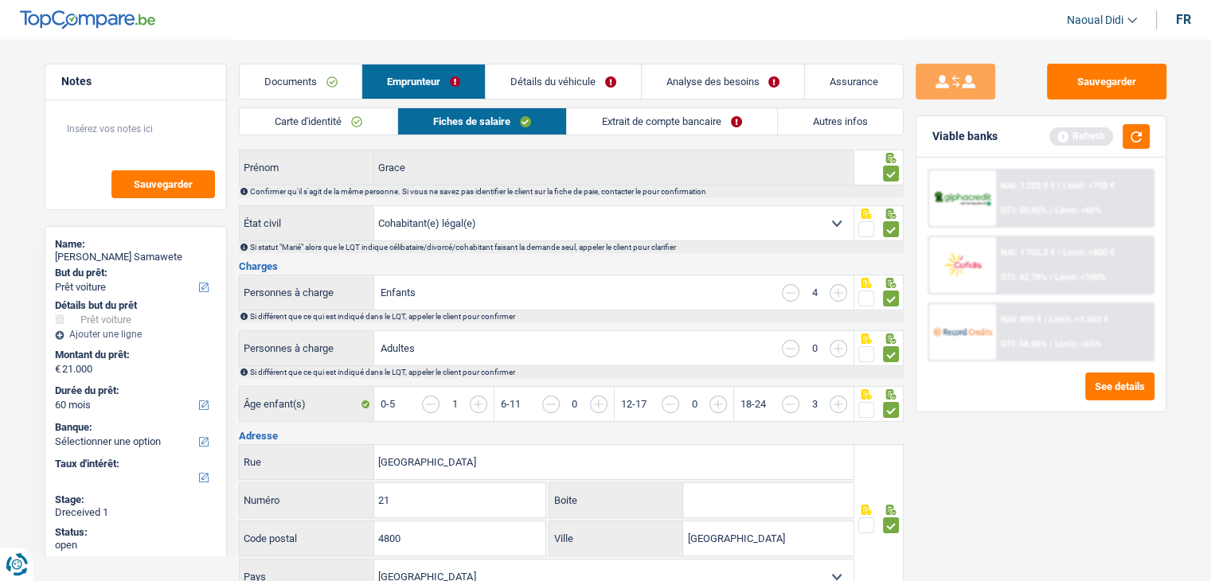
scroll to position [0, 0]
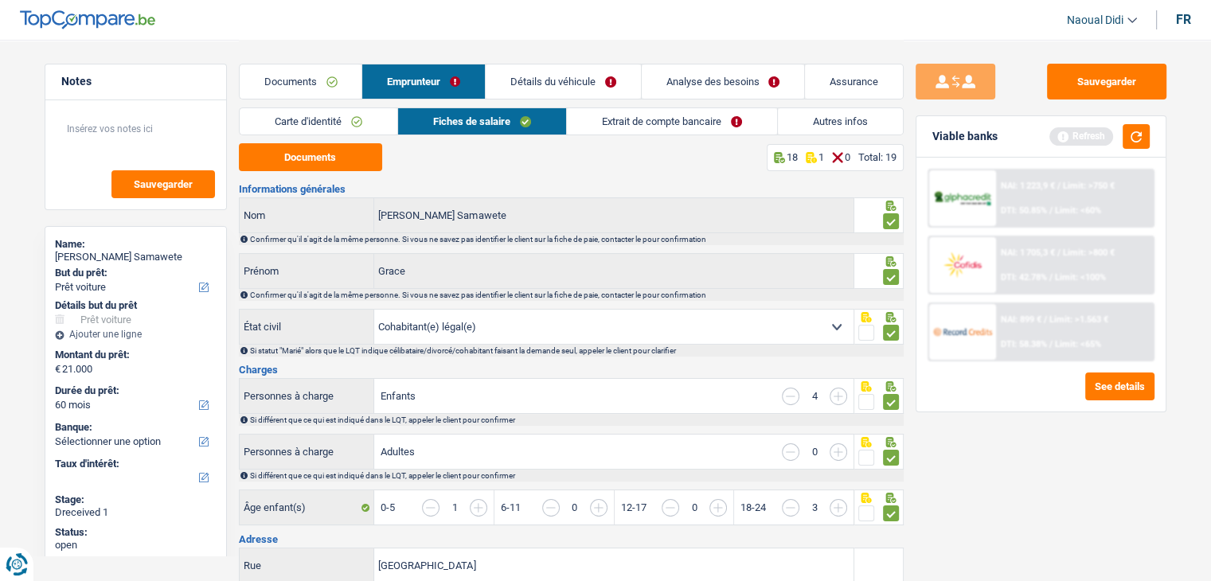
click at [656, 123] on link "Extrait de compte bancaire" at bounding box center [672, 121] width 210 height 26
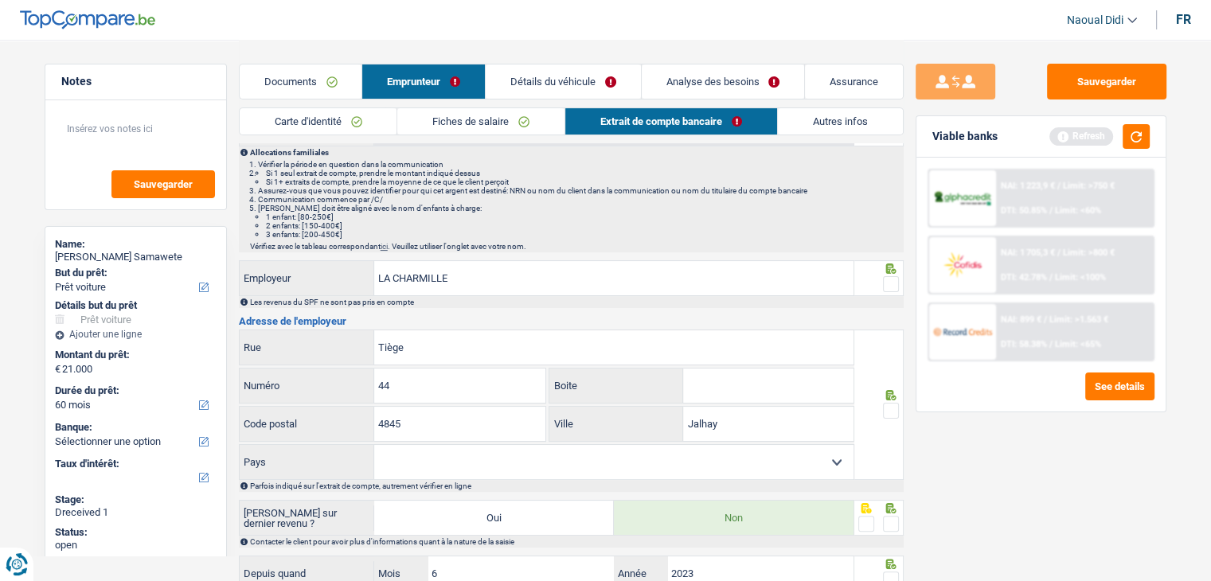
scroll to position [239, 0]
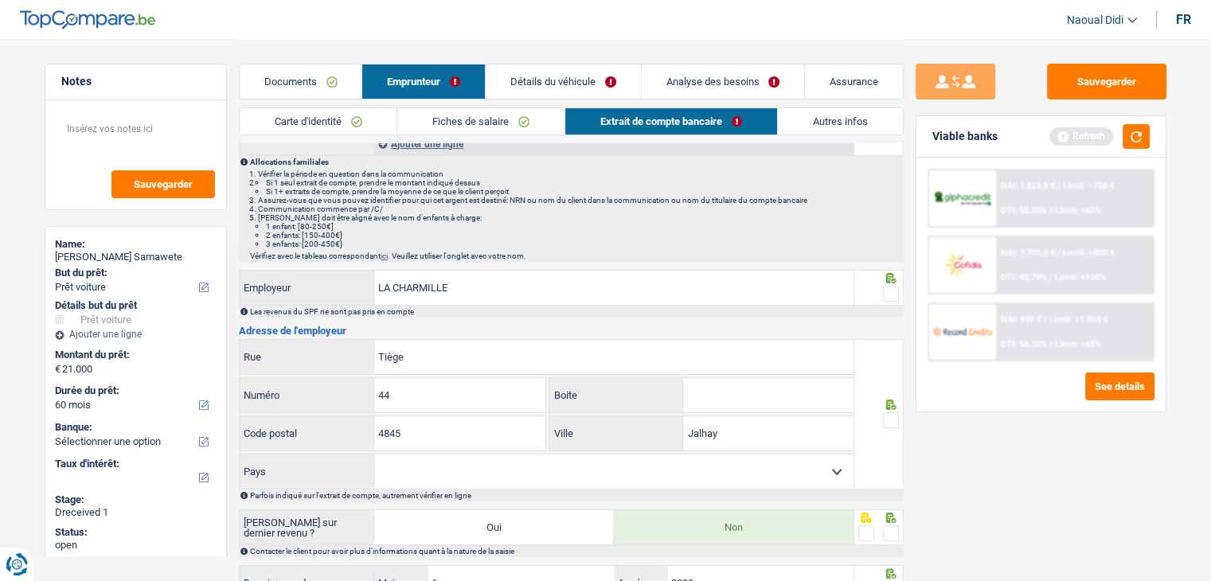
click at [889, 413] on span at bounding box center [891, 421] width 16 height 16
click at [0, 0] on input "radio" at bounding box center [0, 0] width 0 height 0
click at [889, 289] on span at bounding box center [891, 294] width 16 height 16
click at [0, 0] on input "radio" at bounding box center [0, 0] width 0 height 0
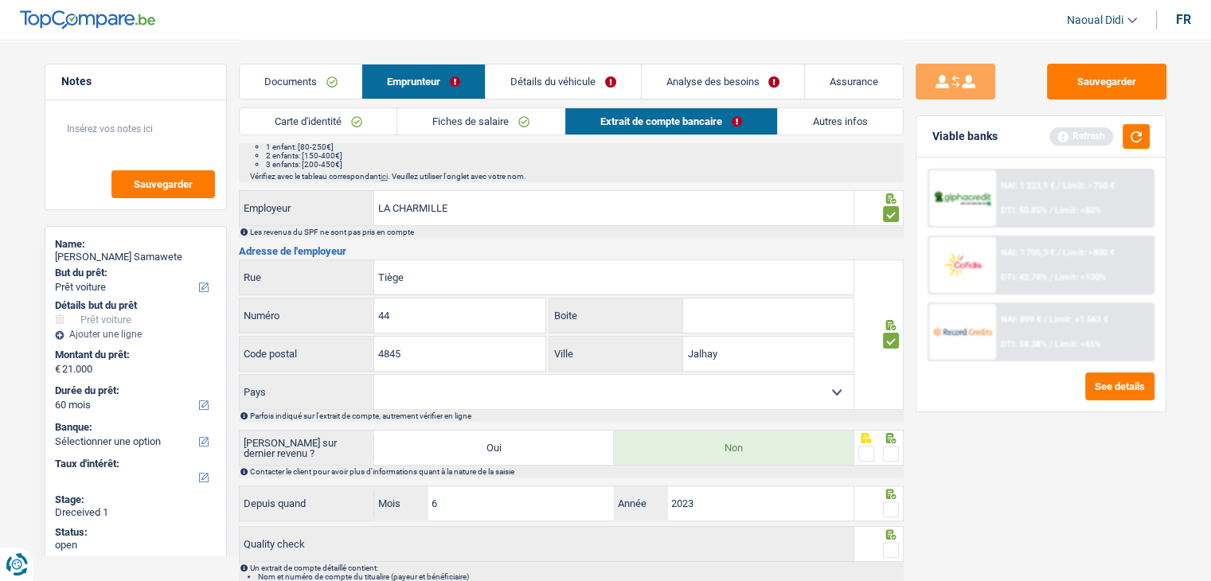
scroll to position [411, 0]
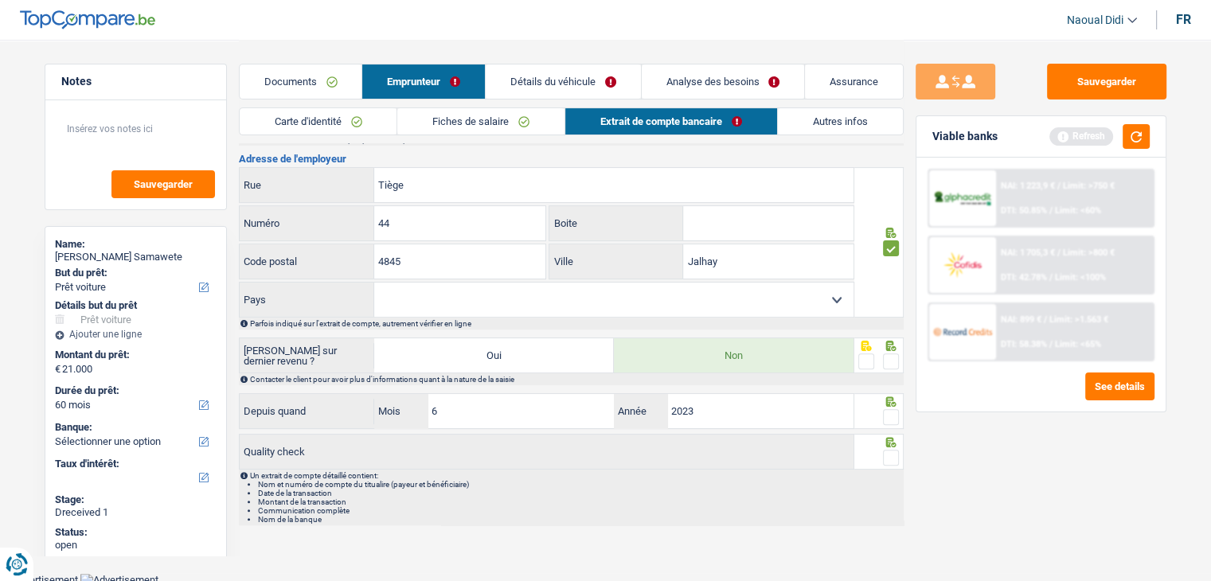
click at [886, 354] on span at bounding box center [891, 362] width 16 height 16
click at [0, 0] on input "radio" at bounding box center [0, 0] width 0 height 0
click at [890, 421] on span at bounding box center [891, 417] width 16 height 16
click at [0, 0] on input "radio" at bounding box center [0, 0] width 0 height 0
click at [888, 450] on span at bounding box center [891, 458] width 16 height 16
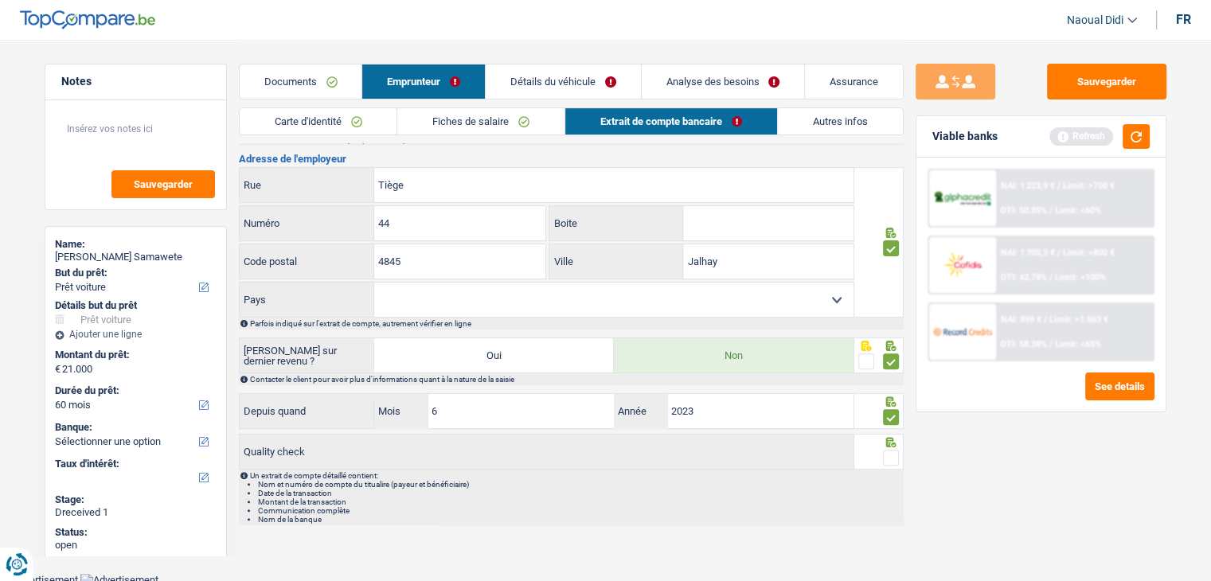
click at [0, 0] on input "radio" at bounding box center [0, 0] width 0 height 0
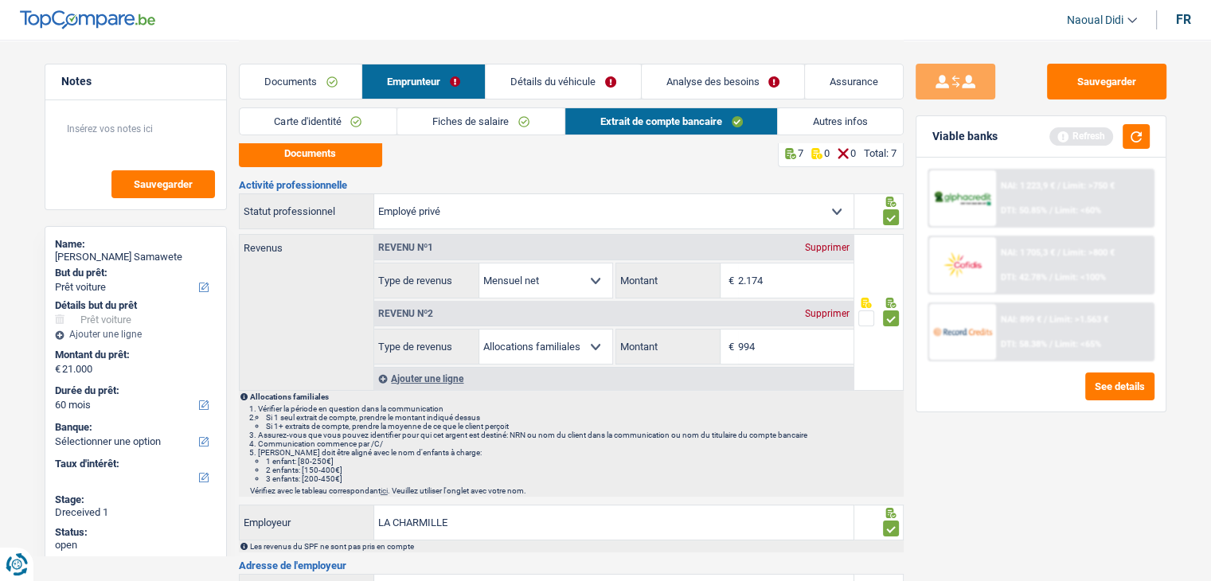
scroll to position [0, 0]
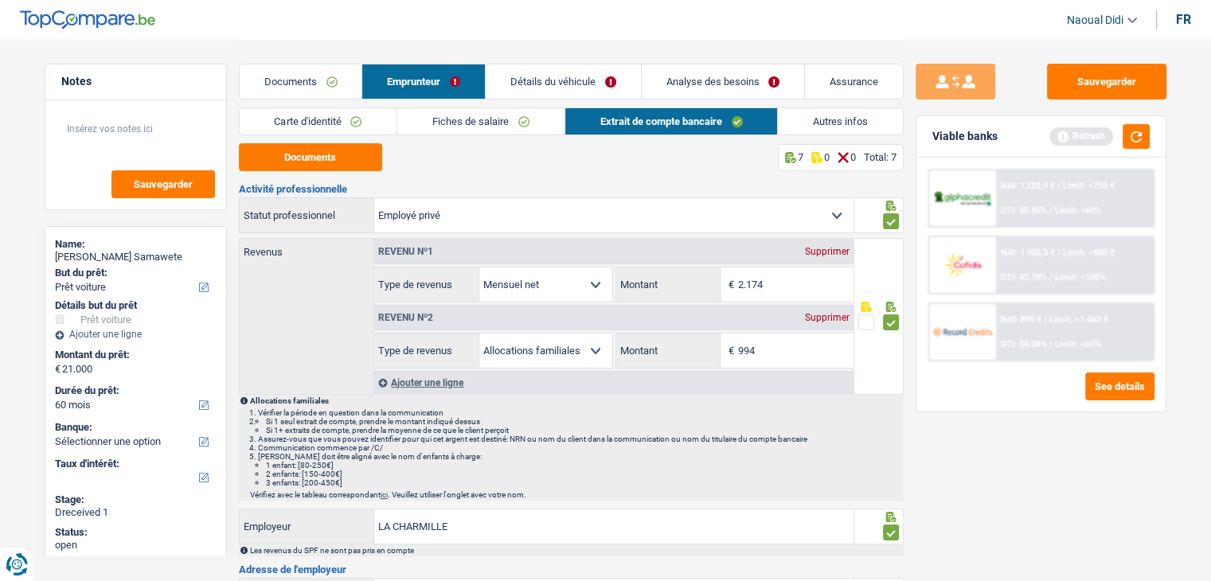
click at [536, 79] on link "Détails du véhicule" at bounding box center [563, 82] width 155 height 34
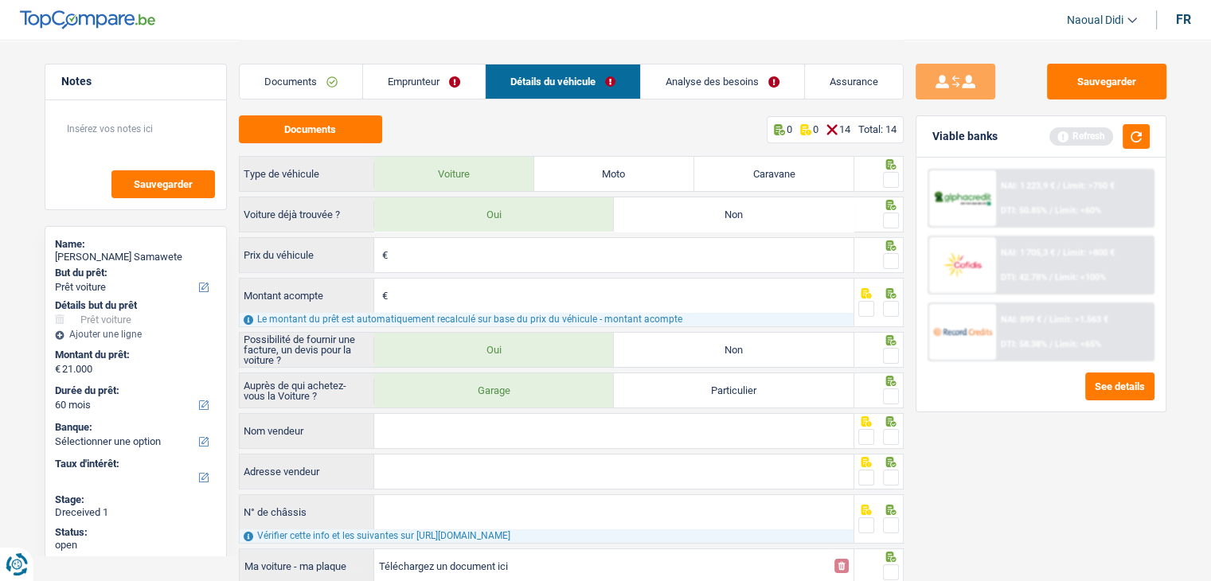
click at [293, 85] on link "Documents" at bounding box center [301, 82] width 123 height 34
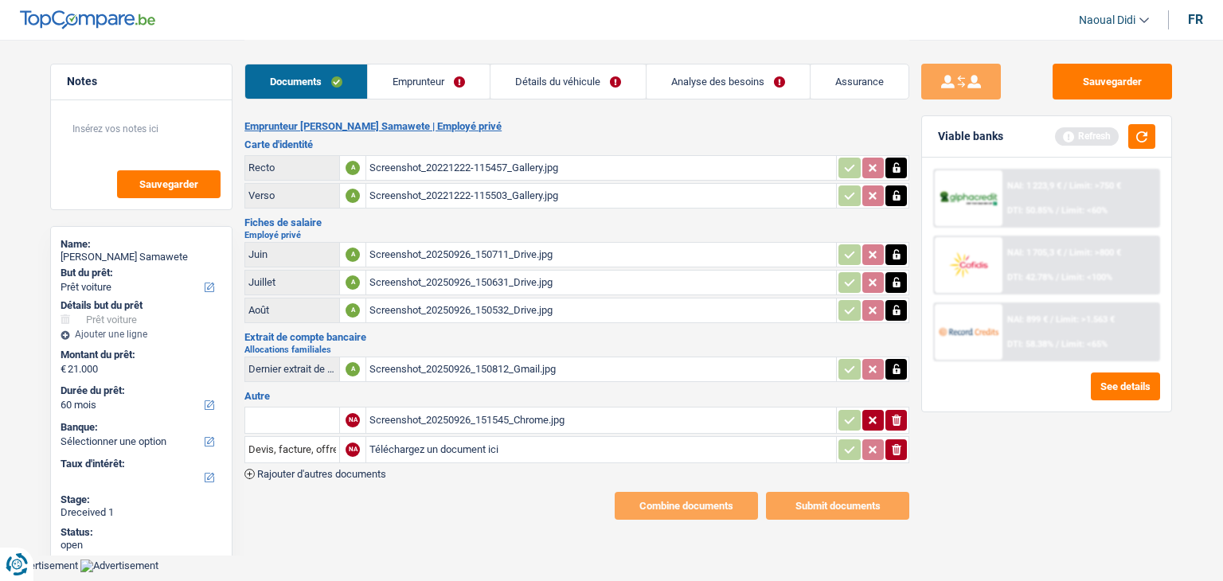
click at [549, 84] on link "Détails du véhicule" at bounding box center [568, 82] width 155 height 34
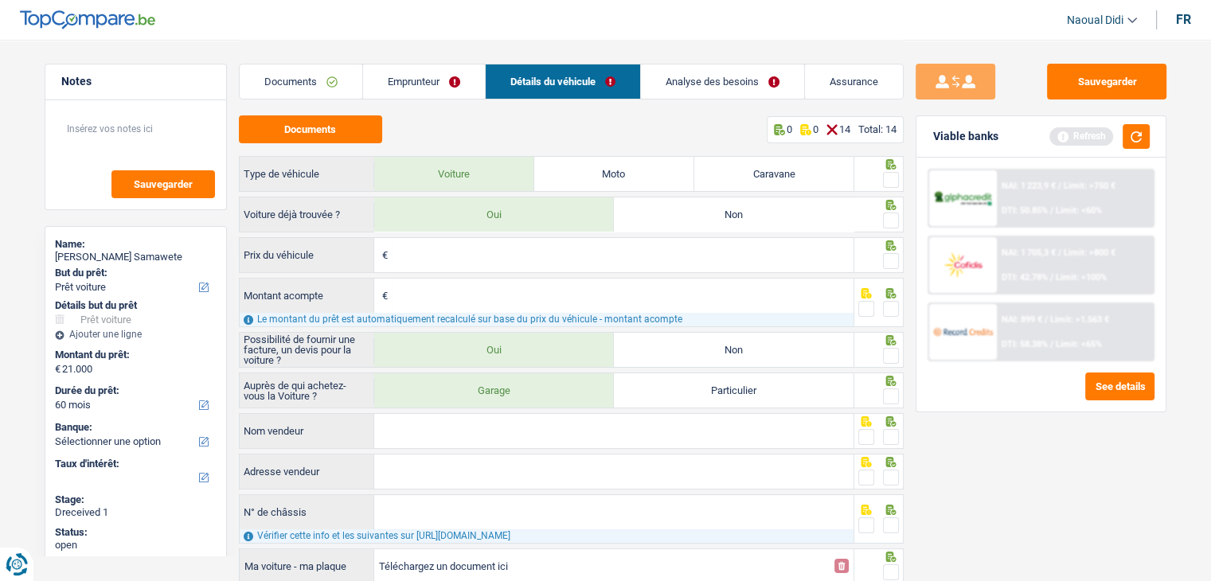
click at [314, 144] on div "Documents 0 0 14 Total: 14 Type de véhicule Voiture Moto Caravane Voiture déjà …" at bounding box center [571, 431] width 665 height 633
click at [319, 130] on button "Documents" at bounding box center [310, 129] width 143 height 28
click at [312, 68] on link "Documents" at bounding box center [301, 82] width 123 height 34
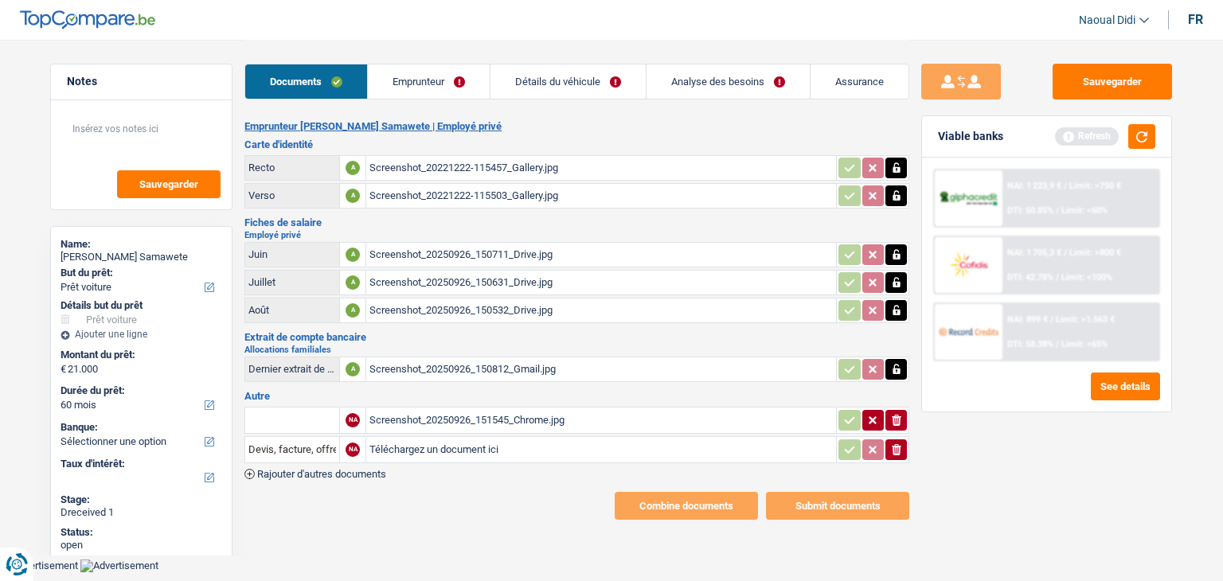
click at [462, 413] on div "Screenshot_20250926_151545_Chrome.jpg" at bounding box center [602, 421] width 464 height 24
click at [409, 444] on input "Téléchargez un document ici" at bounding box center [602, 450] width 464 height 24
type input "C:\fakepath\devis.jpg"
click at [895, 417] on icon "button" at bounding box center [897, 420] width 10 height 11
click at [1130, 83] on button "Sauvegarder" at bounding box center [1112, 82] width 119 height 36
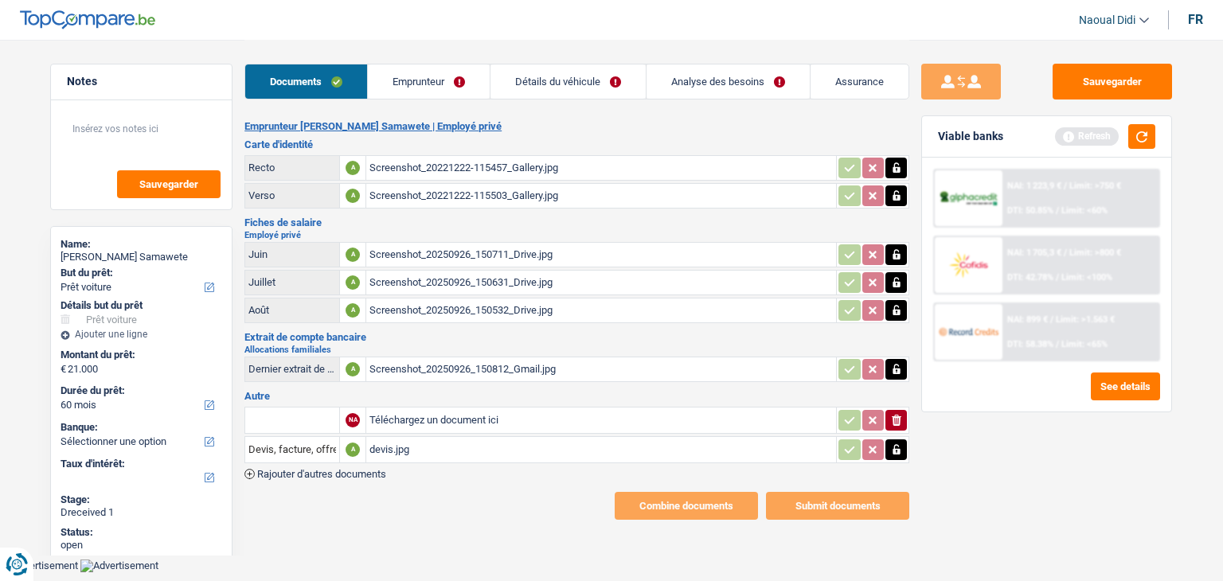
click at [440, 72] on link "Emprunteur" at bounding box center [429, 82] width 122 height 34
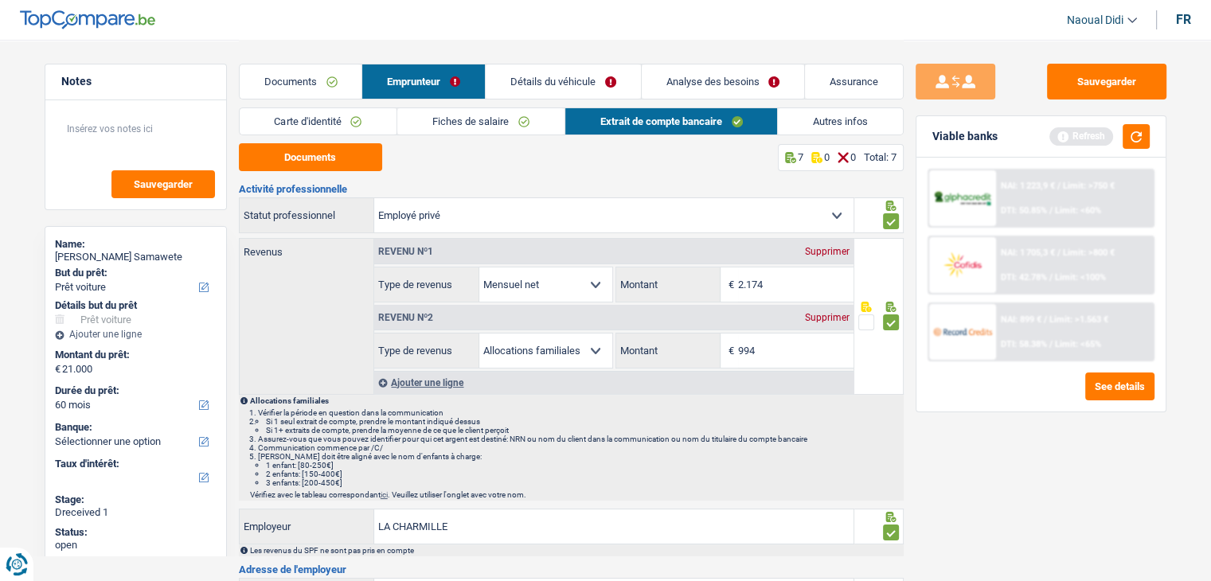
click at [536, 84] on link "Détails du véhicule" at bounding box center [563, 82] width 155 height 34
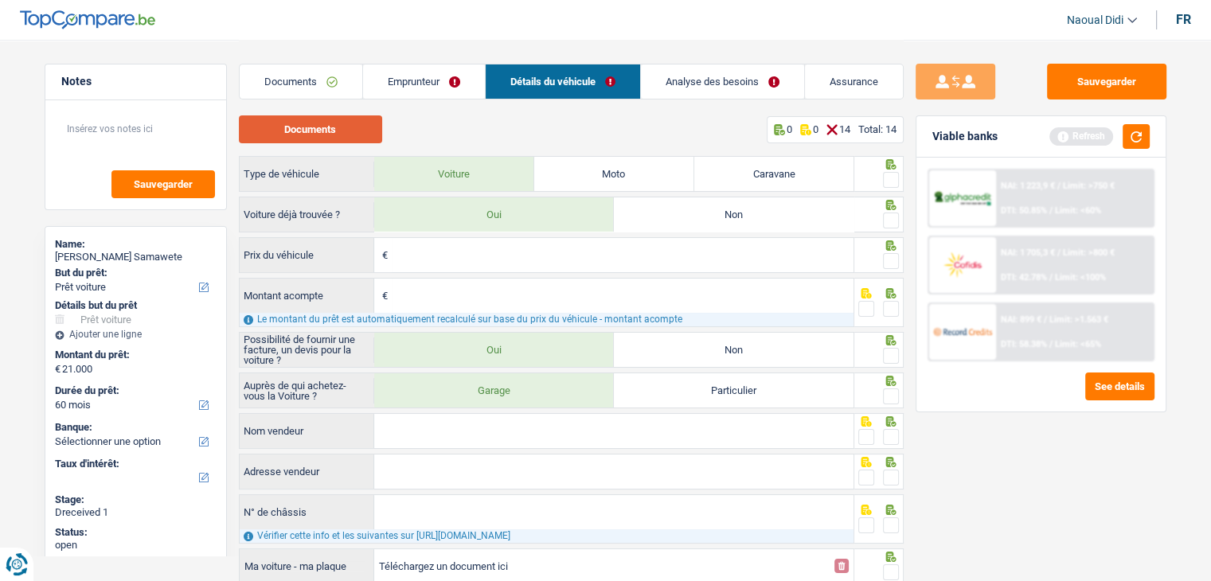
click at [318, 125] on button "Documents" at bounding box center [310, 129] width 143 height 28
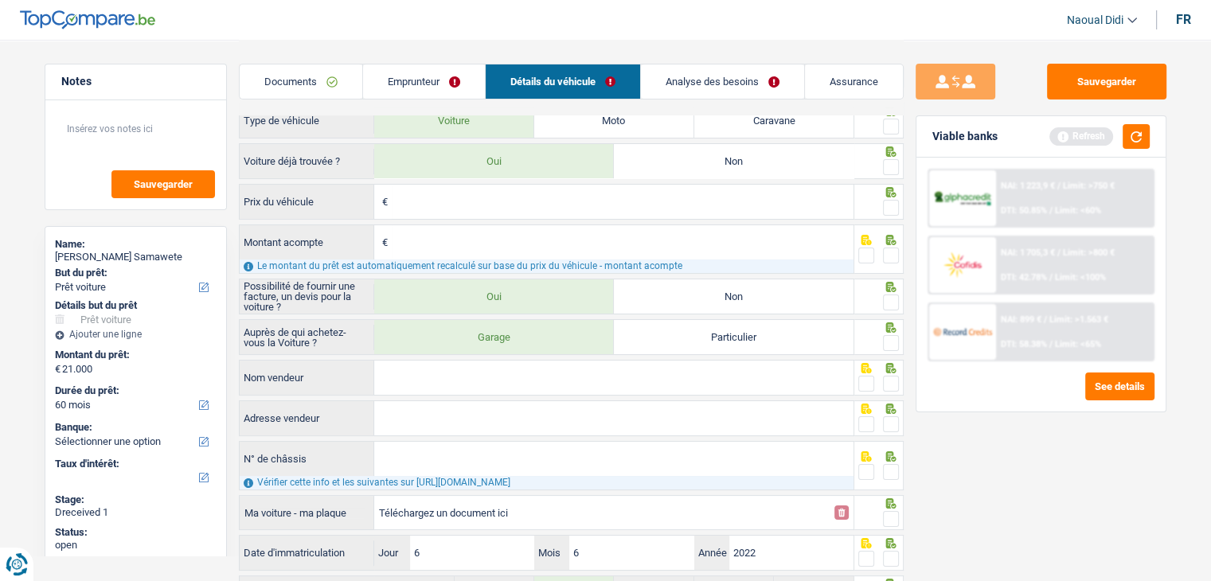
scroll to position [217, 0]
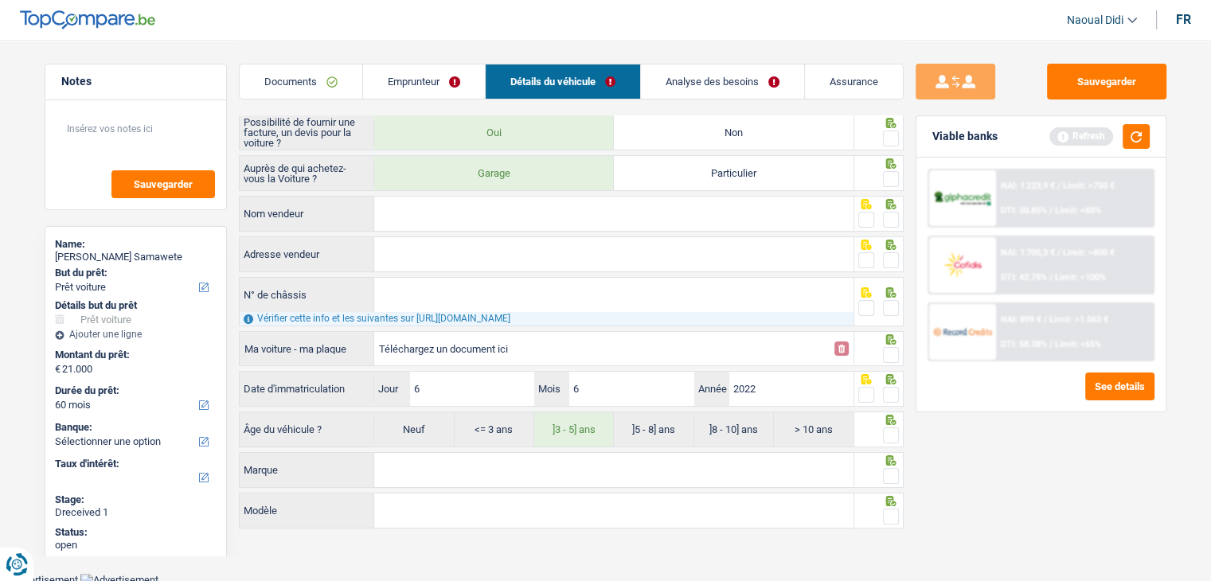
click at [420, 466] on input "Marque" at bounding box center [613, 470] width 479 height 34
paste input "Dacia Jogger"
drag, startPoint x: 408, startPoint y: 469, endPoint x: 479, endPoint y: 474, distance: 71.8
click at [479, 474] on input "Dacia Jogger" at bounding box center [613, 470] width 479 height 34
type input "Dacia"
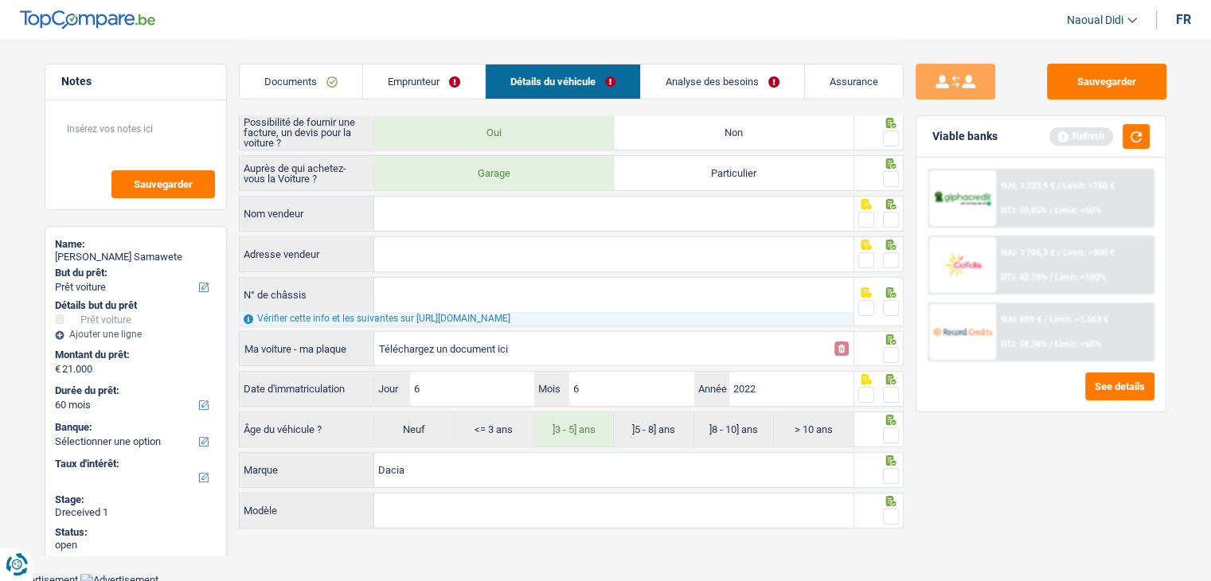
click at [421, 511] on input "Modèle" at bounding box center [613, 511] width 479 height 34
paste input "Jogger"
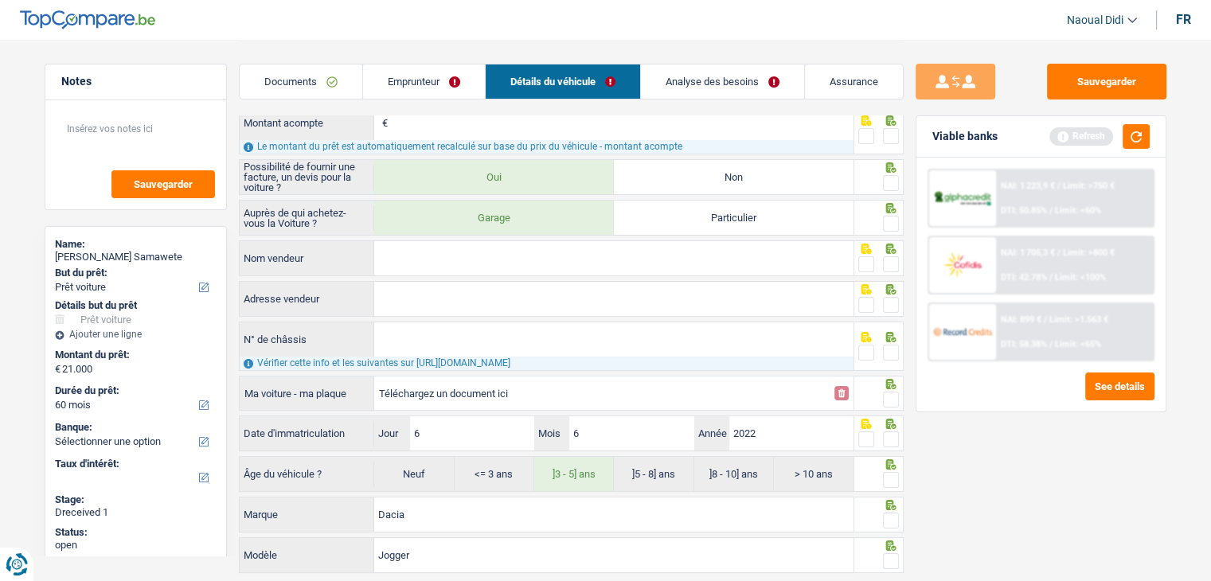
scroll to position [138, 0]
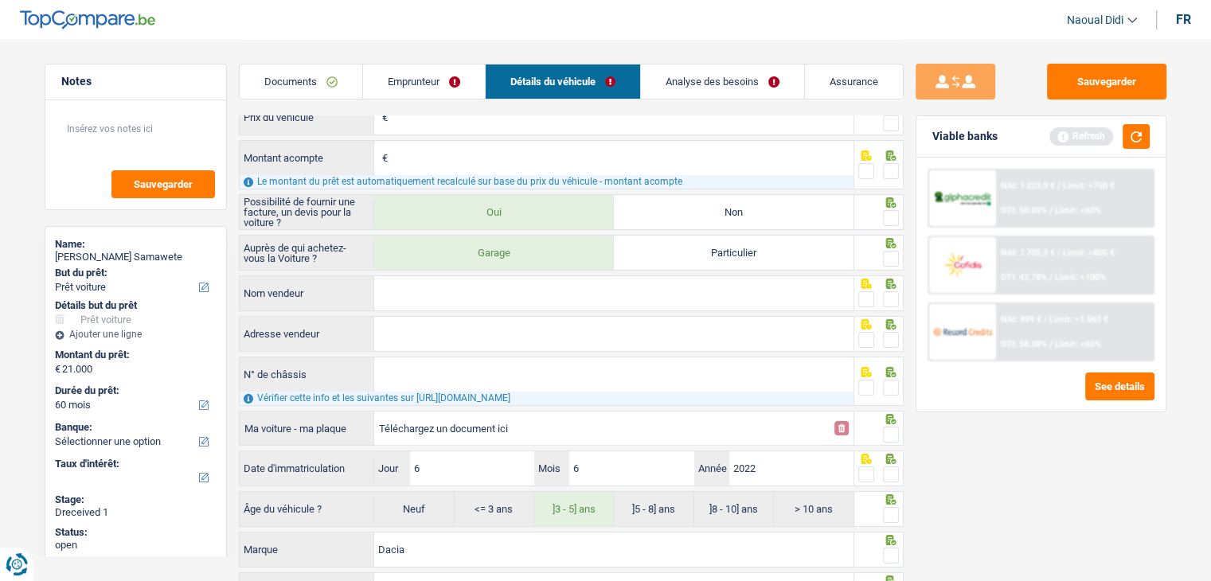
type input "Jogger"
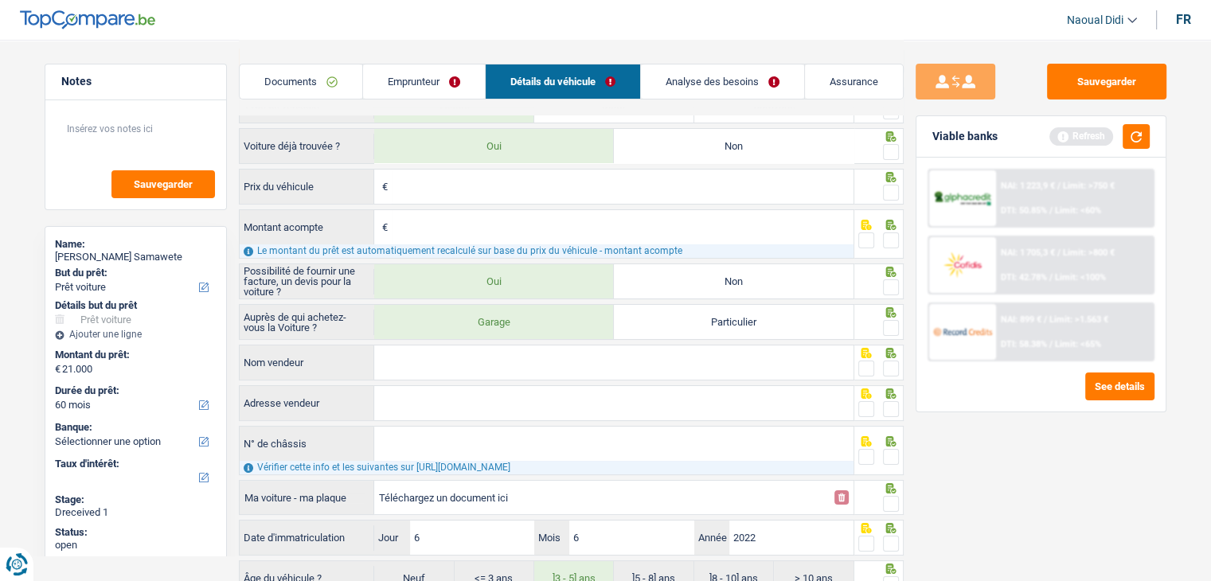
scroll to position [0, 0]
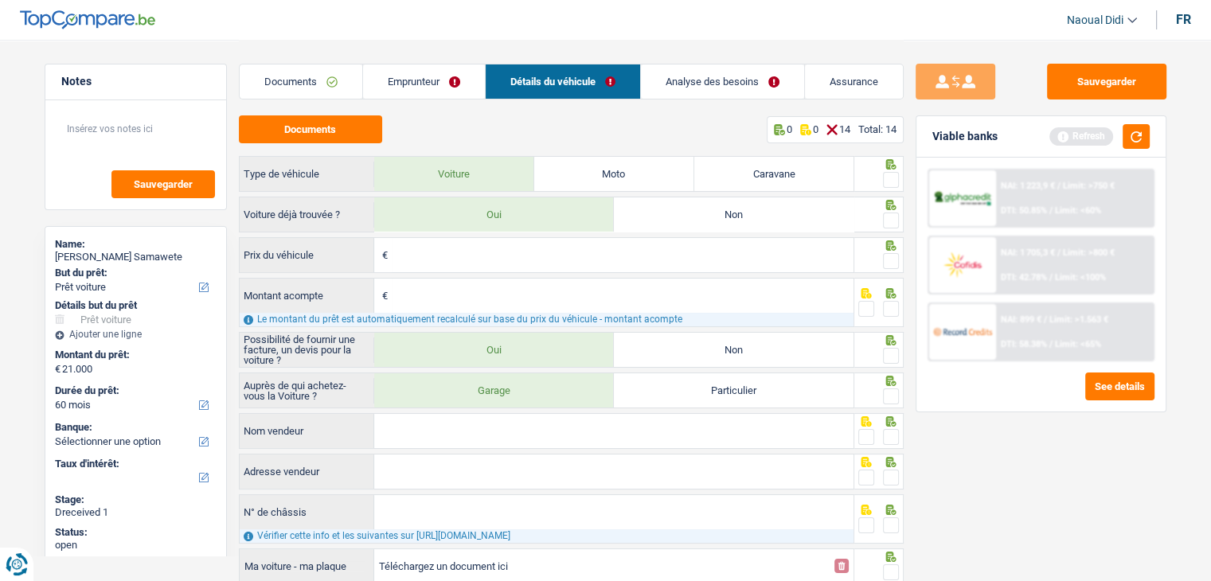
click at [422, 255] on input "Prix du véhicule" at bounding box center [623, 255] width 462 height 34
paste input "20.998"
type input "20.998"
click at [428, 432] on input "Nom vendeur" at bounding box center [613, 431] width 479 height 34
type input "SOCO"
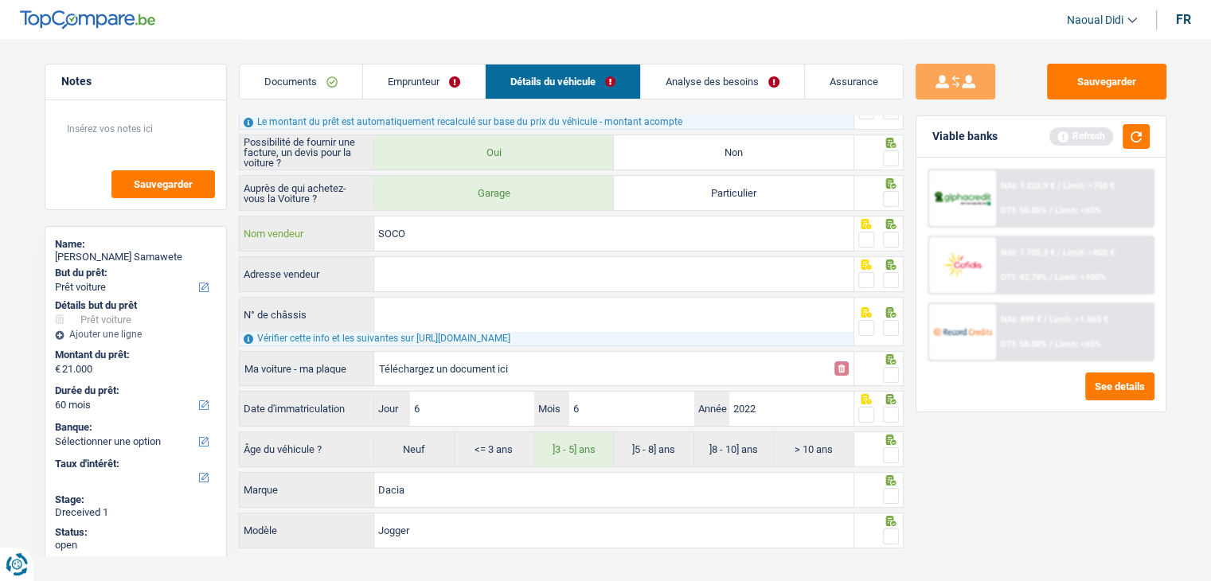
scroll to position [217, 0]
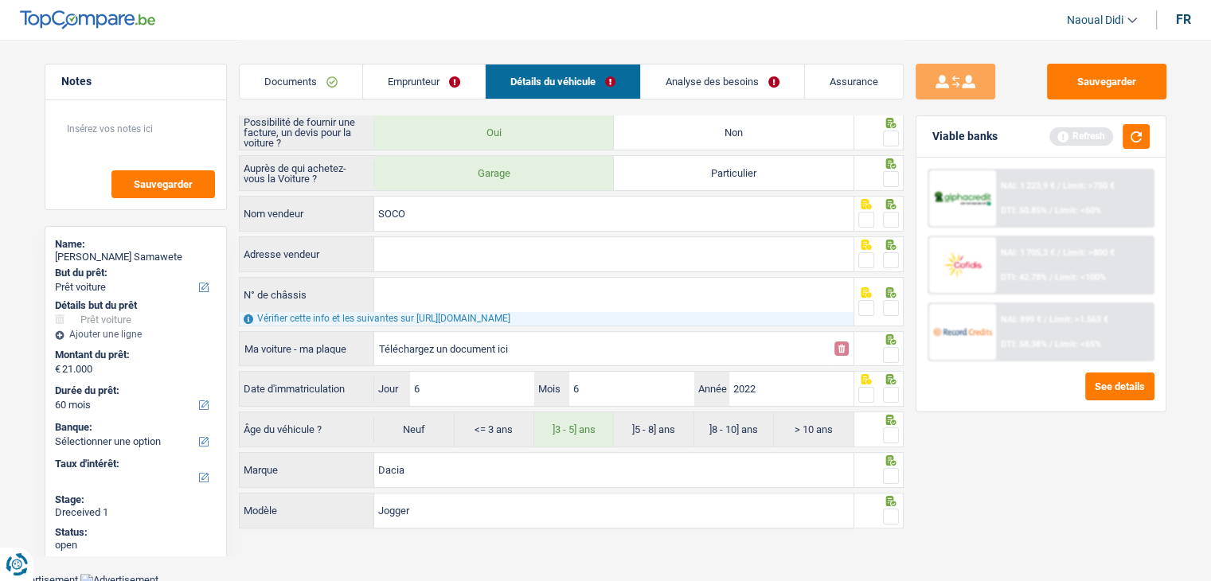
click at [888, 509] on span at bounding box center [891, 517] width 16 height 16
click at [0, 0] on input "radio" at bounding box center [0, 0] width 0 height 0
drag, startPoint x: 890, startPoint y: 466, endPoint x: 890, endPoint y: 450, distance: 15.9
click at [890, 467] on div at bounding box center [891, 477] width 16 height 20
click at [888, 428] on span at bounding box center [891, 436] width 16 height 16
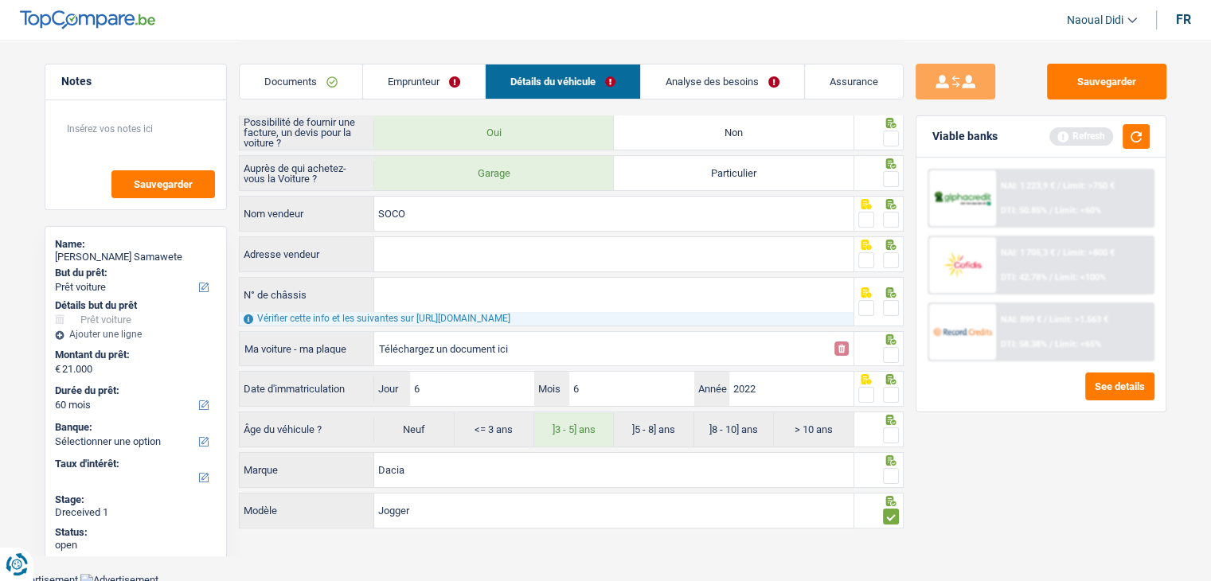
click at [0, 0] on input "radio" at bounding box center [0, 0] width 0 height 0
click at [896, 387] on span at bounding box center [891, 395] width 16 height 16
click at [0, 0] on input "radio" at bounding box center [0, 0] width 0 height 0
click at [891, 347] on span at bounding box center [891, 355] width 16 height 16
click at [0, 0] on input "radio" at bounding box center [0, 0] width 0 height 0
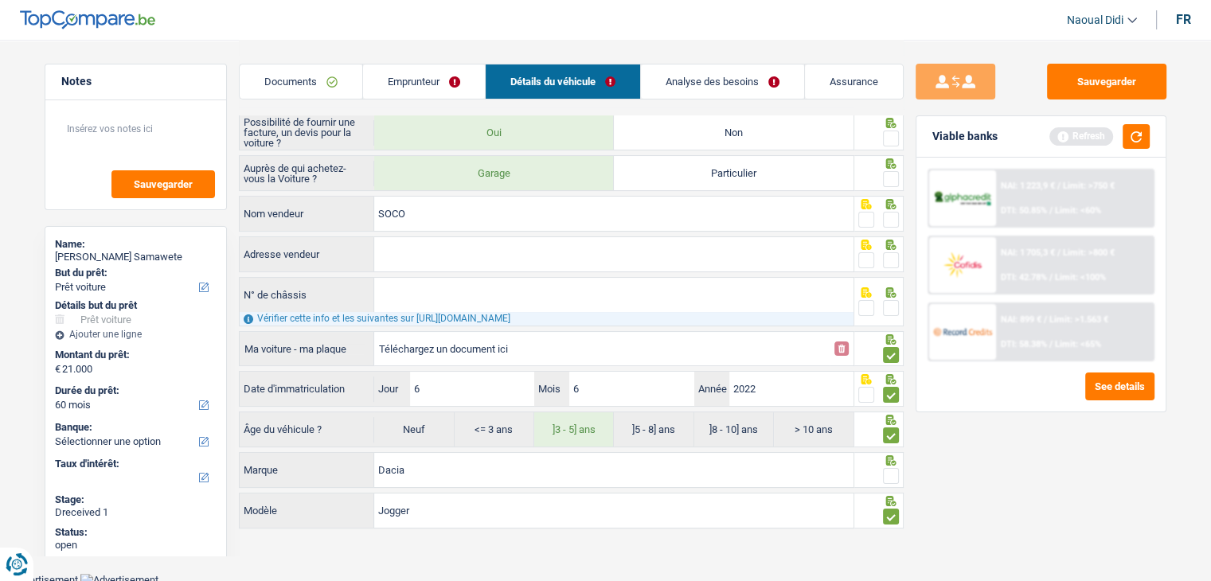
scroll to position [58, 0]
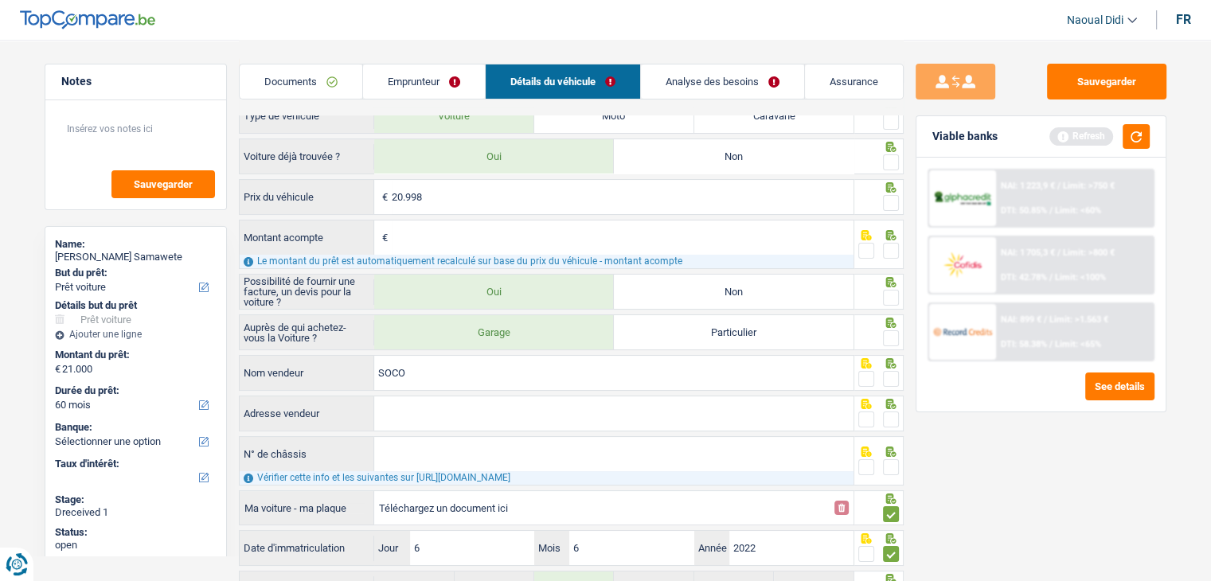
click at [865, 467] on span at bounding box center [867, 468] width 16 height 16
click at [0, 0] on input "radio" at bounding box center [0, 0] width 0 height 0
click at [870, 415] on span at bounding box center [867, 420] width 16 height 16
click at [0, 0] on input "radio" at bounding box center [0, 0] width 0 height 0
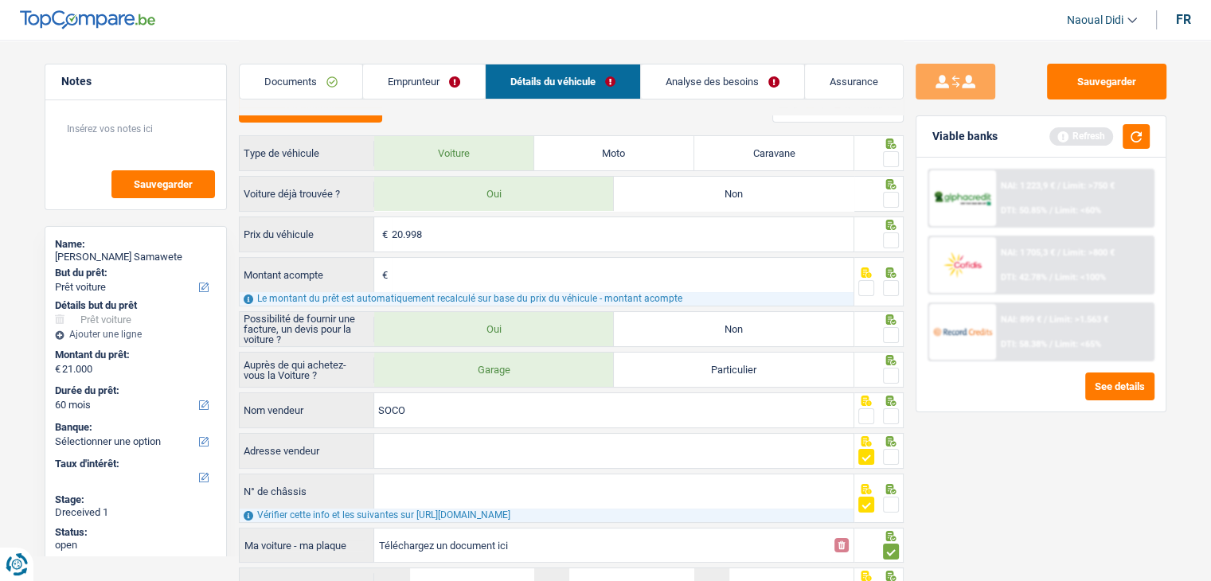
scroll to position [0, 0]
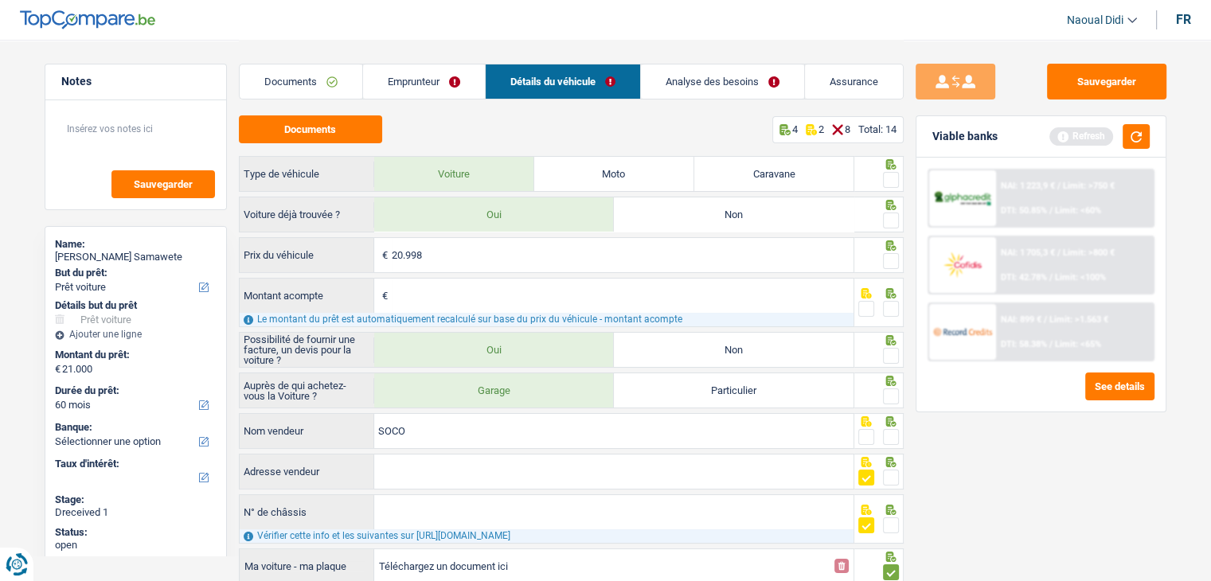
click at [894, 436] on span at bounding box center [891, 437] width 16 height 16
click at [0, 0] on input "radio" at bounding box center [0, 0] width 0 height 0
click at [892, 396] on span at bounding box center [891, 397] width 16 height 16
click at [0, 0] on input "radio" at bounding box center [0, 0] width 0 height 0
click at [889, 350] on span at bounding box center [891, 356] width 16 height 16
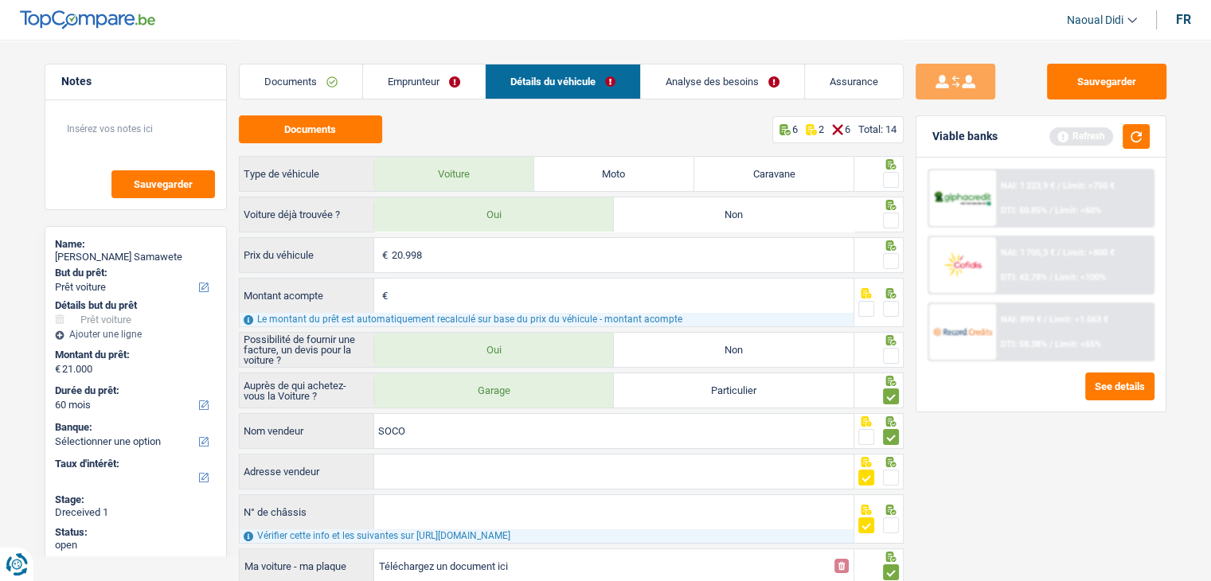
click at [0, 0] on input "radio" at bounding box center [0, 0] width 0 height 0
click at [887, 307] on span at bounding box center [891, 309] width 16 height 16
click at [0, 0] on input "radio" at bounding box center [0, 0] width 0 height 0
click at [861, 310] on span at bounding box center [867, 309] width 16 height 16
click at [0, 0] on input "radio" at bounding box center [0, 0] width 0 height 0
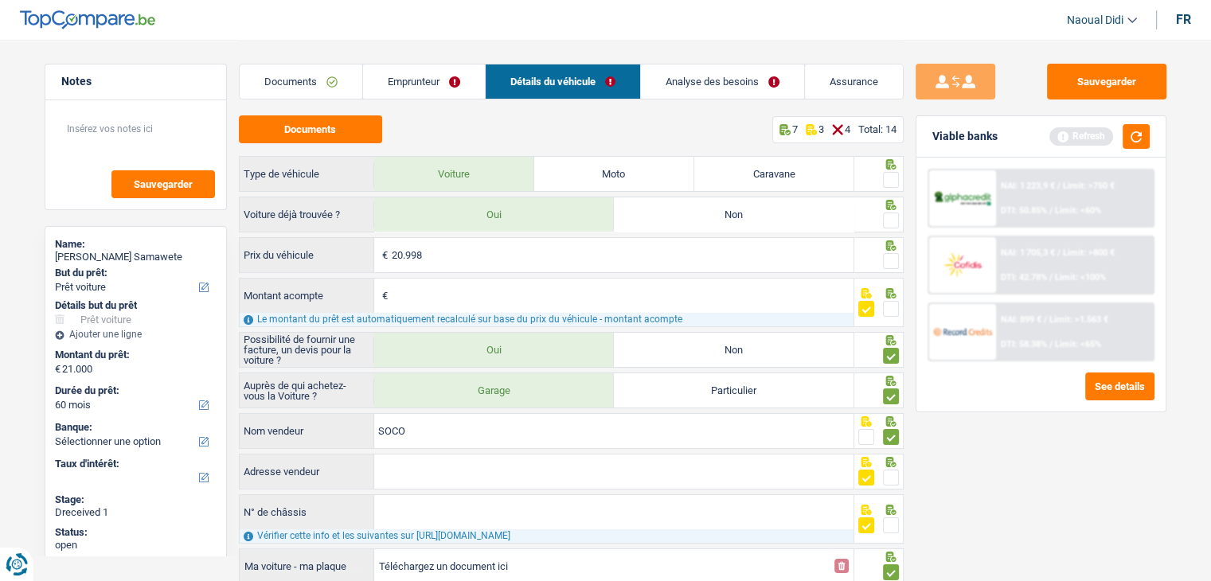
click at [893, 305] on span at bounding box center [891, 309] width 16 height 16
click at [0, 0] on input "radio" at bounding box center [0, 0] width 0 height 0
drag, startPoint x: 891, startPoint y: 256, endPoint x: 890, endPoint y: 248, distance: 8.0
click at [891, 256] on span at bounding box center [891, 261] width 16 height 16
click at [0, 0] on input "radio" at bounding box center [0, 0] width 0 height 0
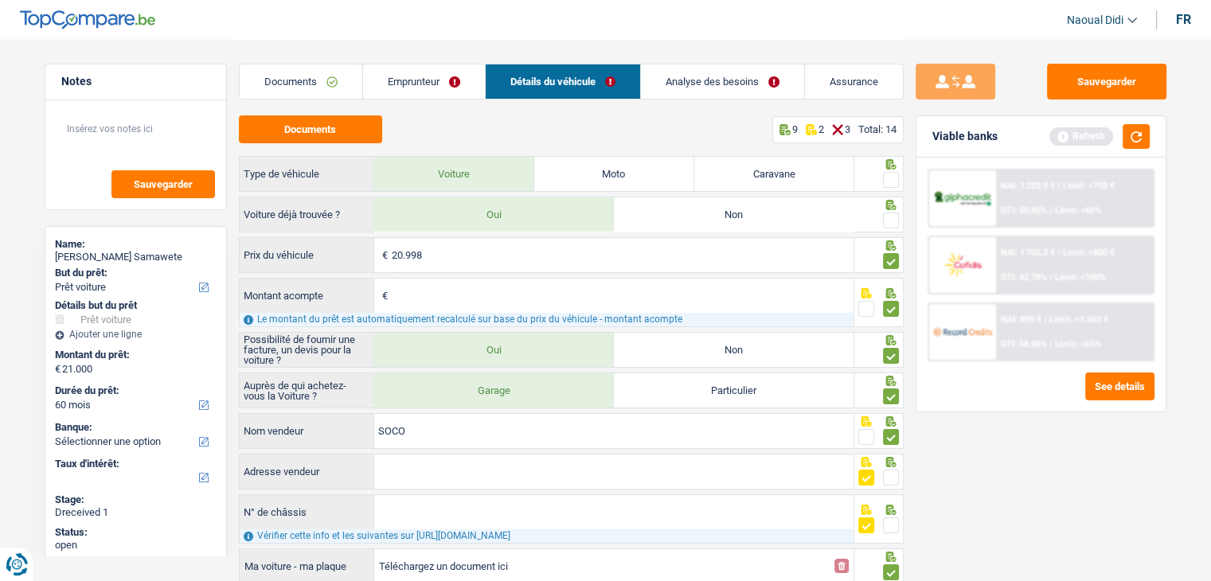
click at [891, 215] on span at bounding box center [891, 221] width 16 height 16
click at [0, 0] on input "radio" at bounding box center [0, 0] width 0 height 0
click at [890, 179] on span at bounding box center [891, 180] width 16 height 16
click at [0, 0] on input "radio" at bounding box center [0, 0] width 0 height 0
click at [1088, 95] on button "Sauvegarder" at bounding box center [1106, 82] width 119 height 36
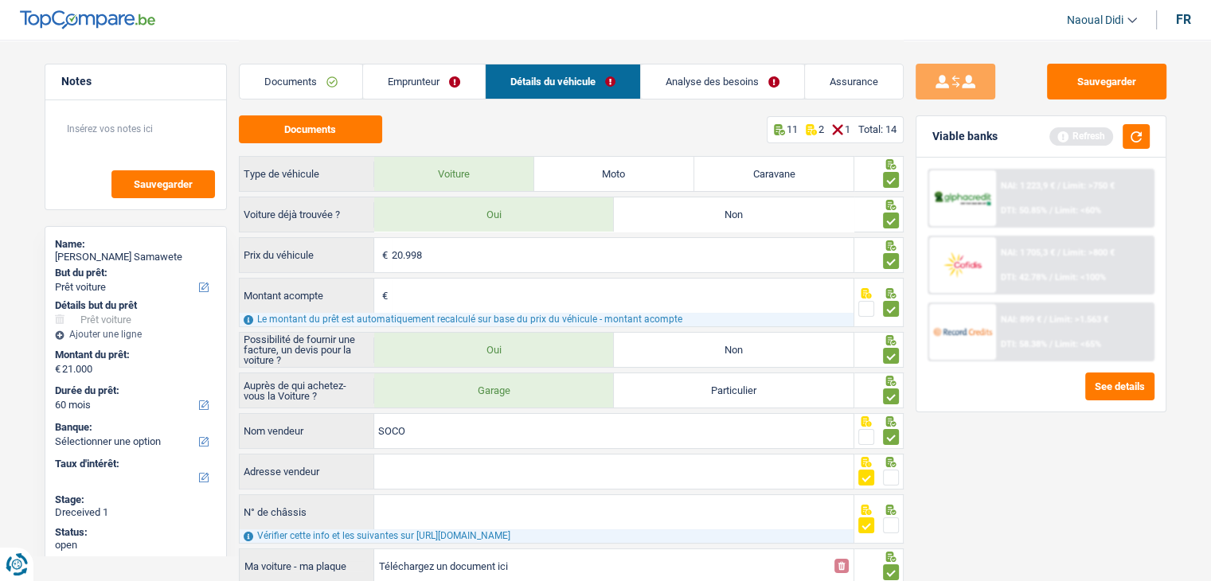
click at [726, 81] on link "Analyse des besoins" at bounding box center [722, 82] width 163 height 34
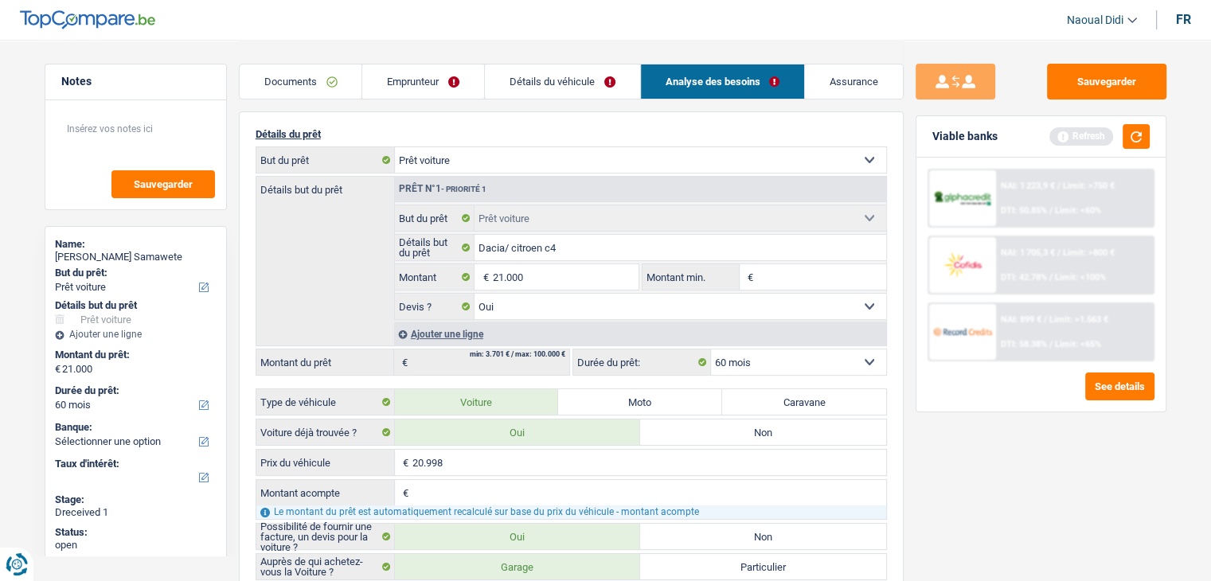
scroll to position [159, 0]
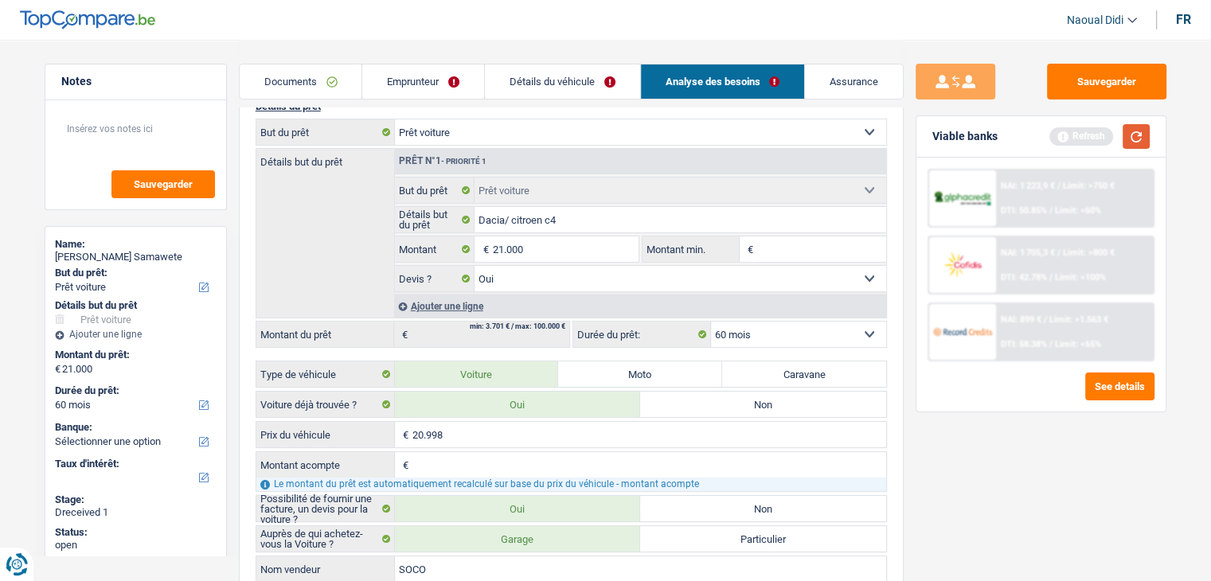
click at [1145, 135] on button "button" at bounding box center [1136, 136] width 27 height 25
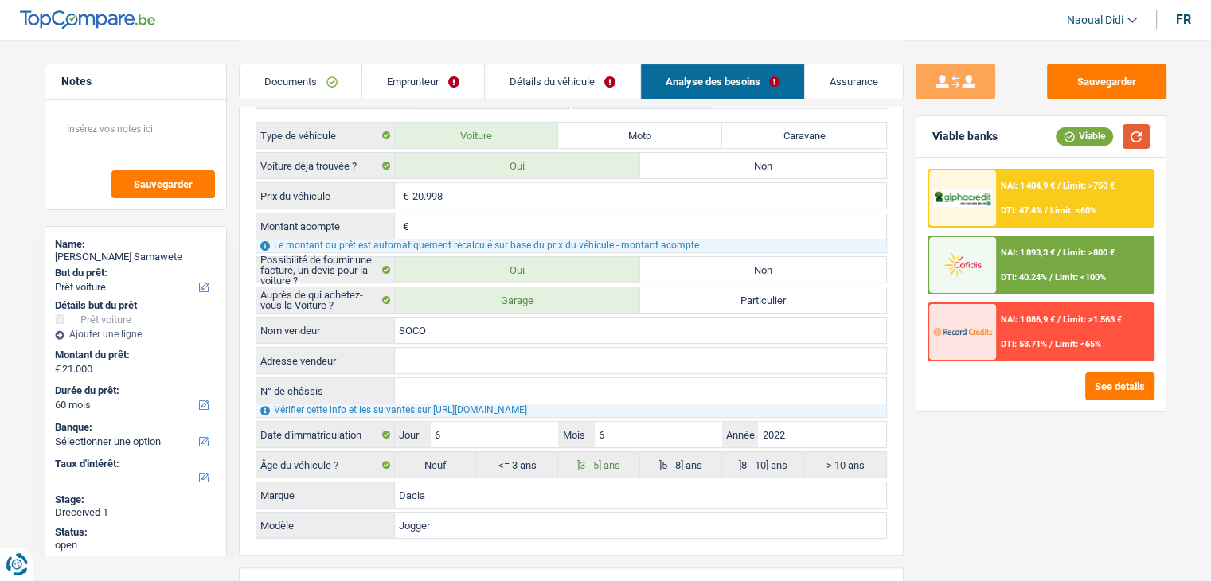
scroll to position [557, 0]
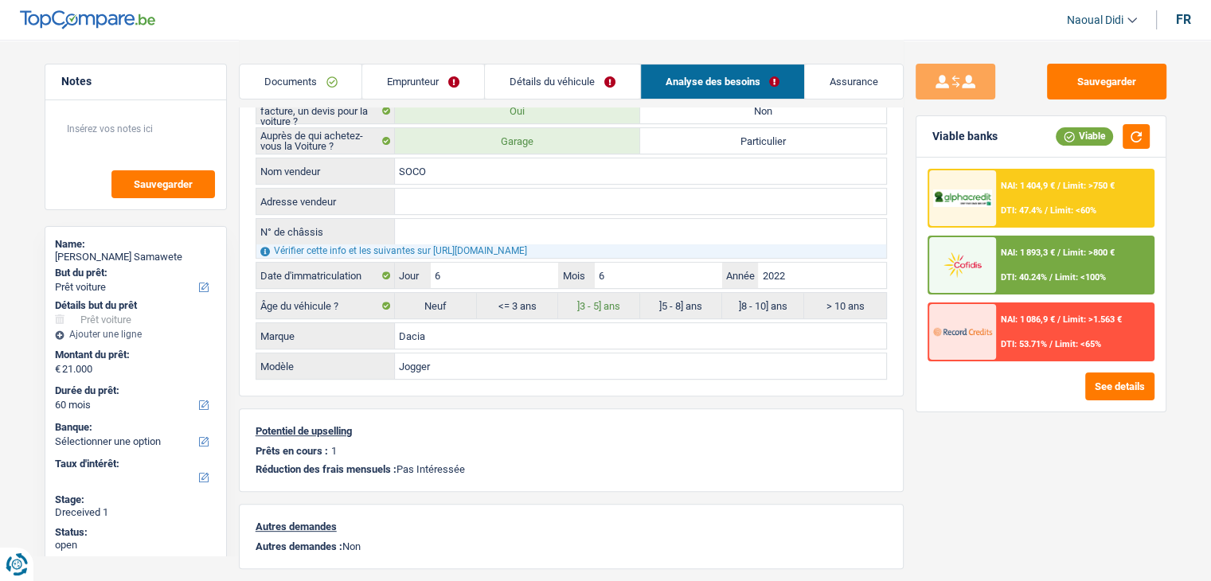
click at [1032, 209] on span "DTI: 47.4%" at bounding box center [1021, 210] width 41 height 10
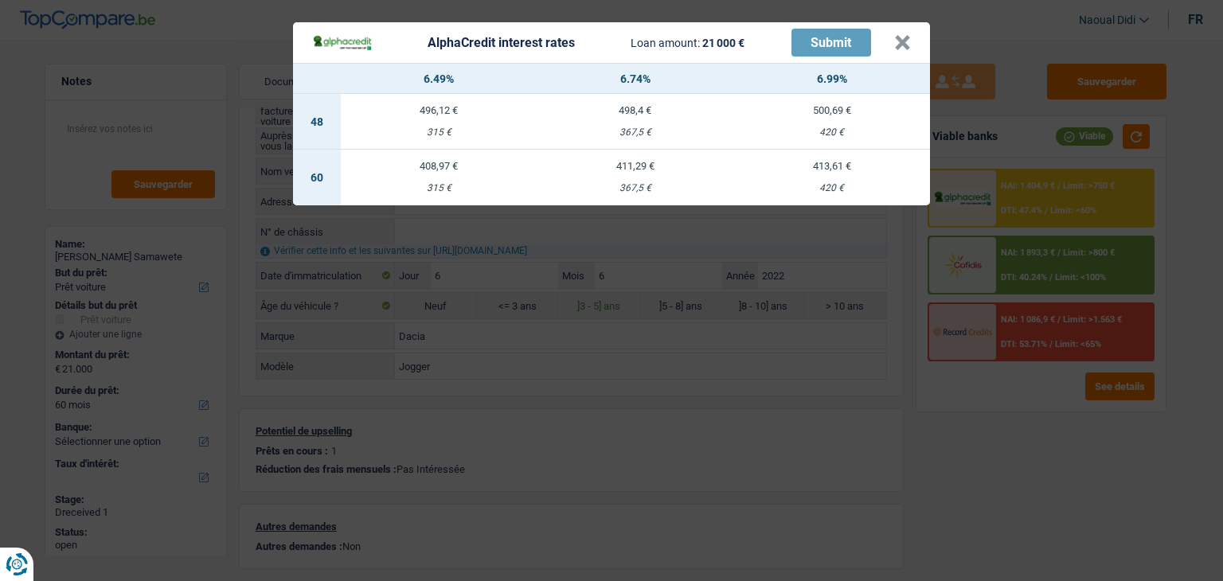
click at [653, 182] on td "411,29 € 367,5 €" at bounding box center [636, 178] width 197 height 56
select select "alphacredit"
type input "6,74"
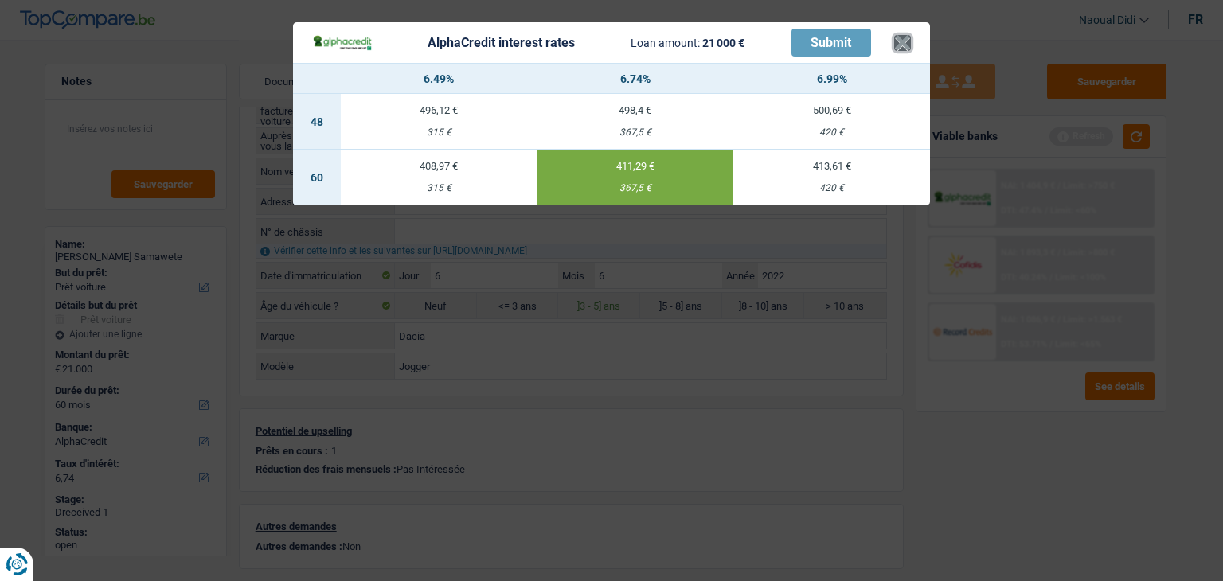
click at [905, 41] on button "×" at bounding box center [902, 43] width 17 height 16
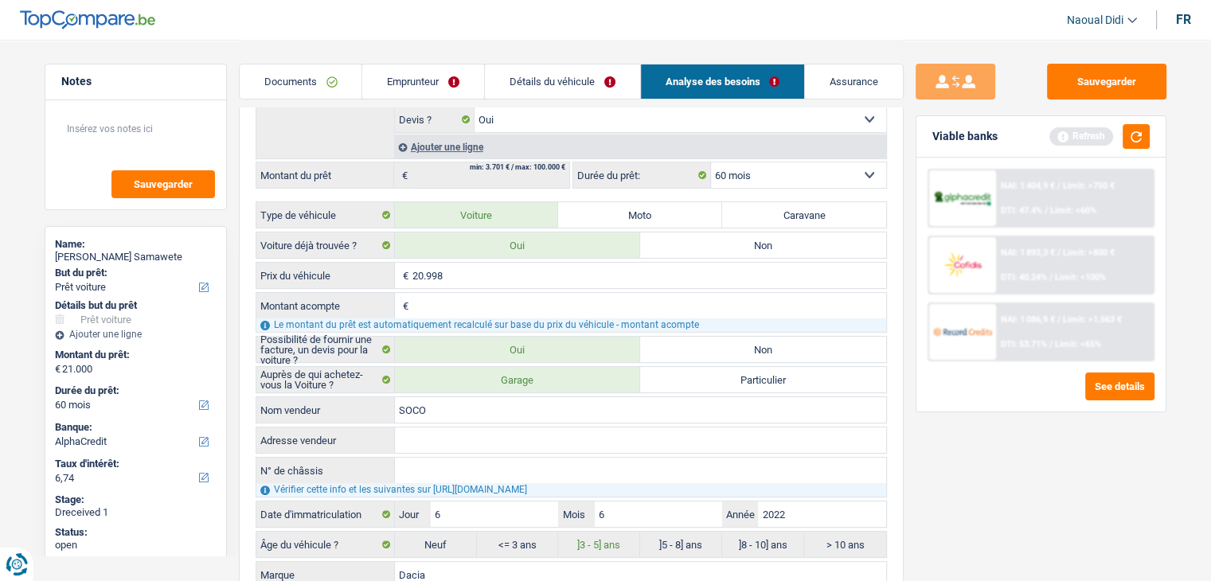
click at [424, 87] on link "Emprunteur" at bounding box center [423, 82] width 122 height 34
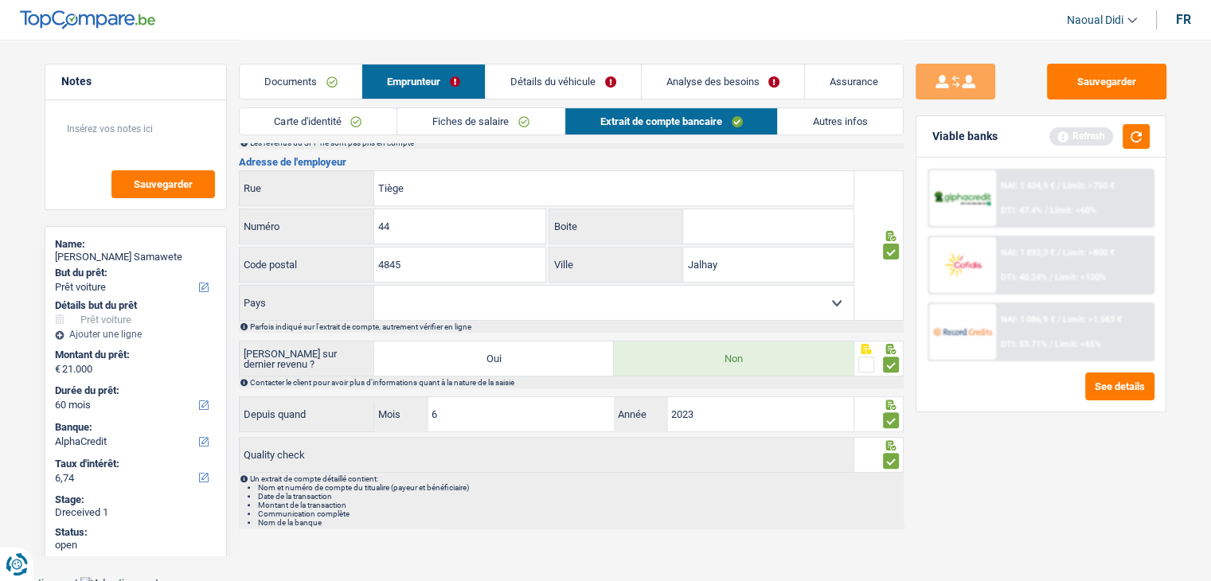
scroll to position [411, 0]
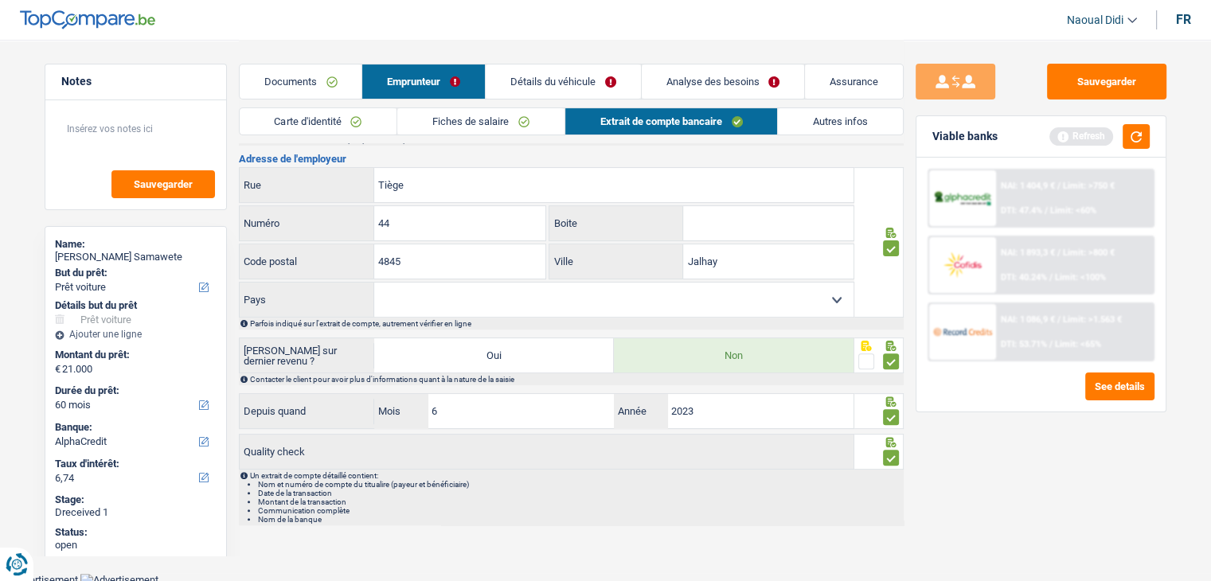
click at [567, 74] on link "Détails du véhicule" at bounding box center [563, 82] width 155 height 34
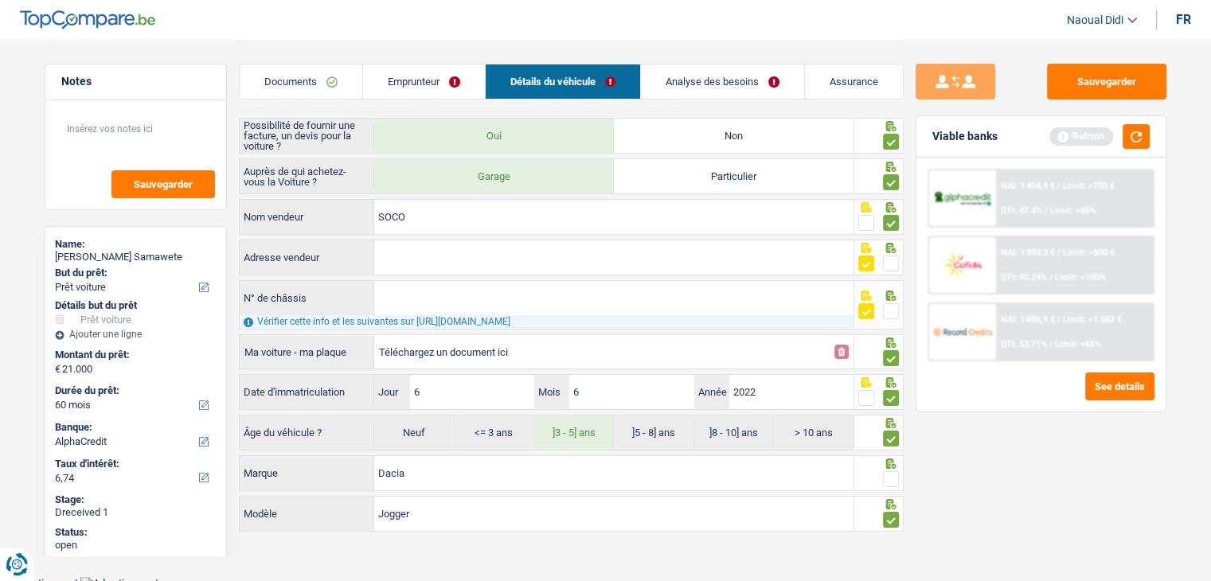
scroll to position [217, 0]
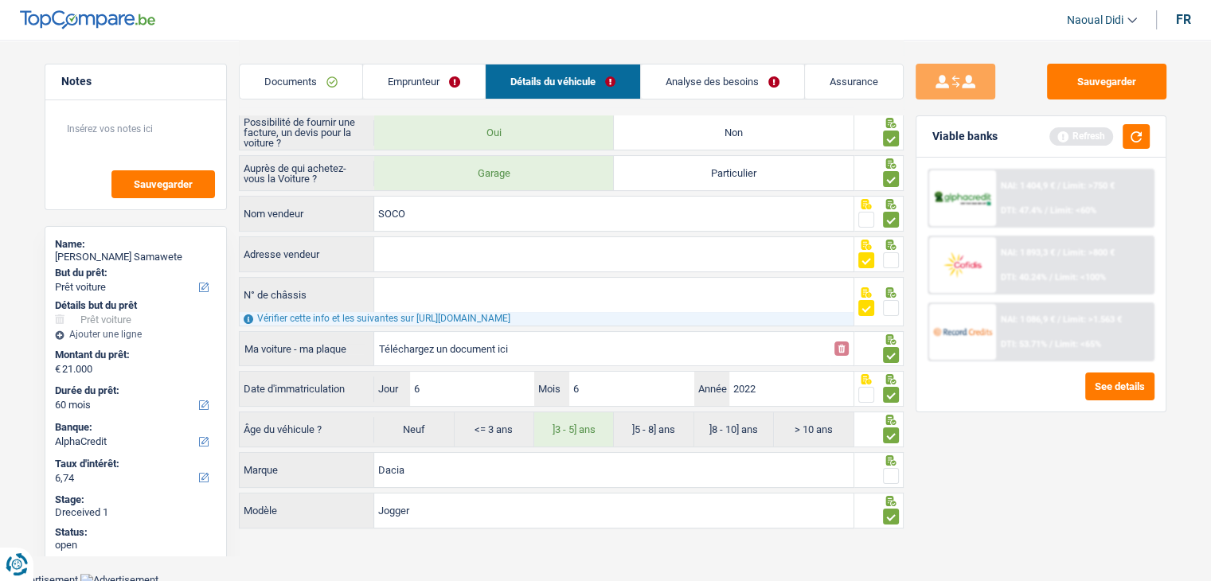
click at [896, 469] on span at bounding box center [891, 476] width 16 height 16
click at [0, 0] on input "radio" at bounding box center [0, 0] width 0 height 0
click at [1070, 205] on span "Limit: <60%" at bounding box center [1073, 210] width 46 height 10
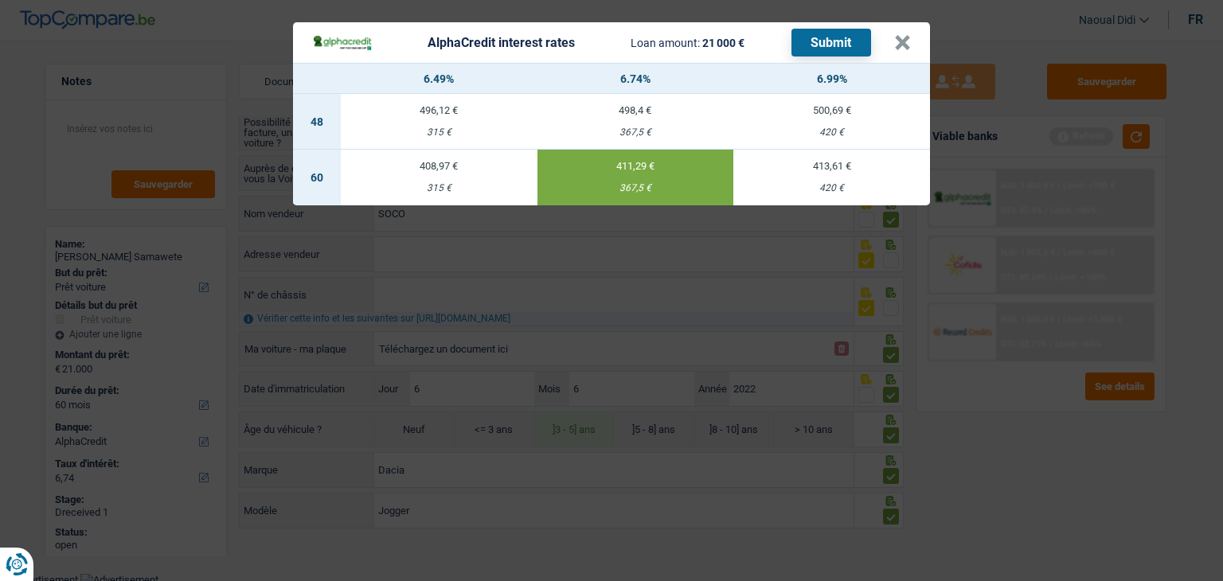
click at [836, 45] on button "Submit" at bounding box center [832, 43] width 80 height 28
click at [902, 43] on button "×" at bounding box center [902, 43] width 17 height 16
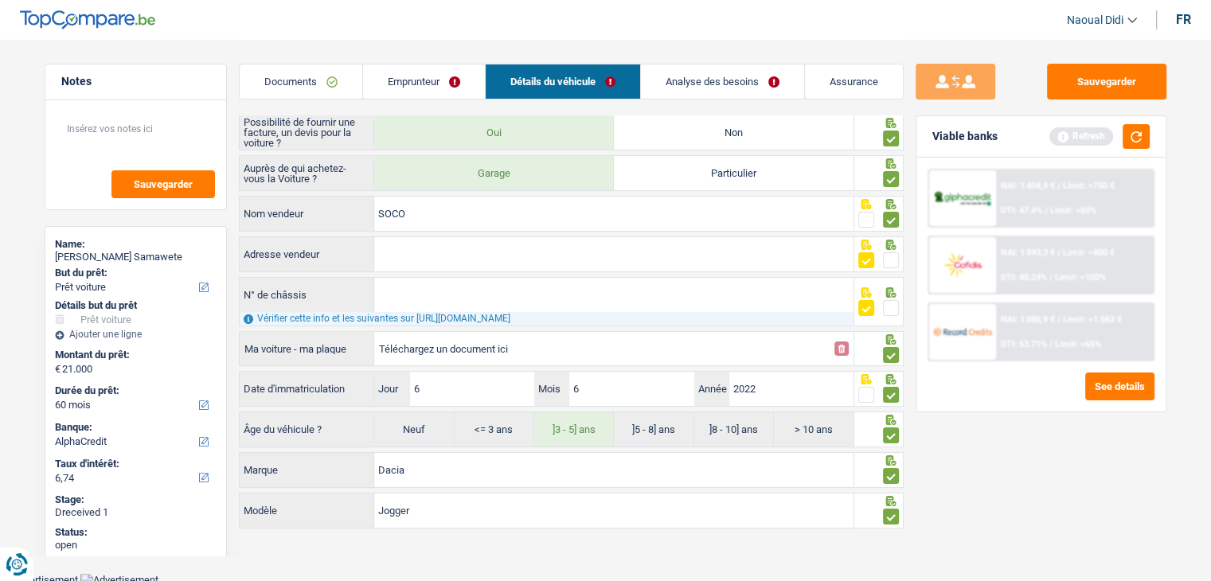
click at [1013, 254] on span "NAI: 1 893,3 €" at bounding box center [1028, 253] width 54 height 10
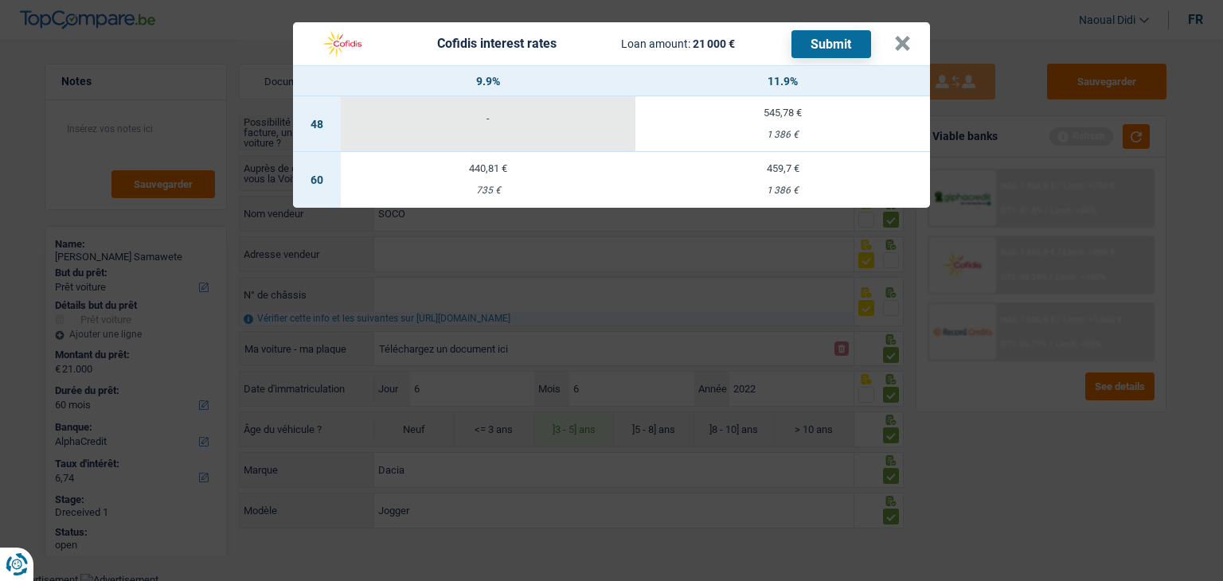
click at [911, 47] on header "Cofidis interest rates Loan amount: 21 000 € Submit ×" at bounding box center [611, 43] width 637 height 43
click at [902, 40] on button "×" at bounding box center [902, 44] width 17 height 16
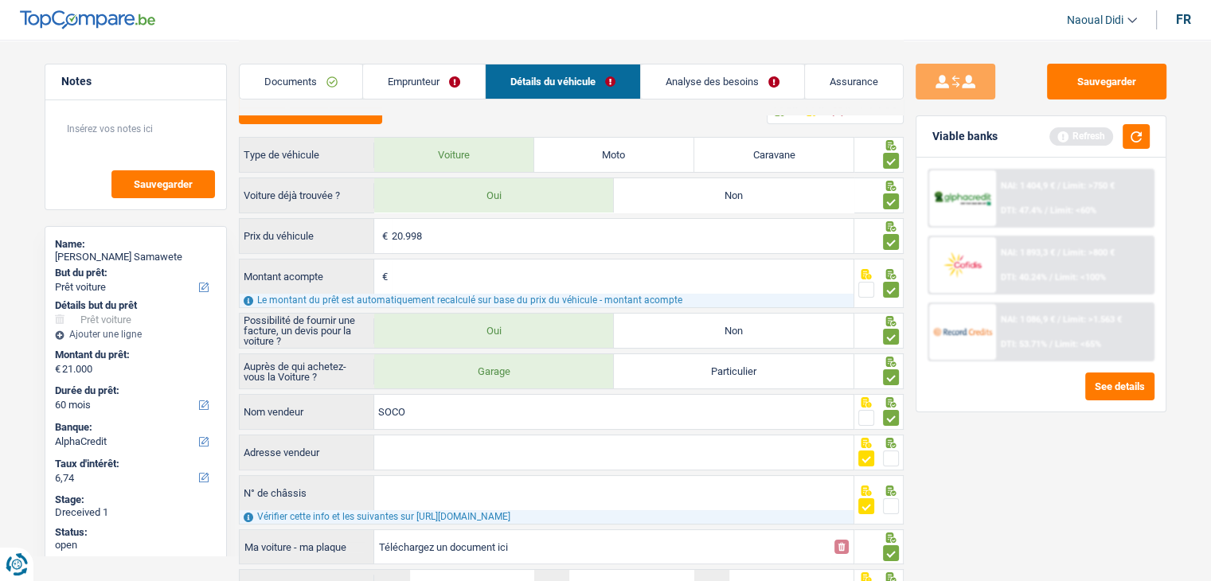
scroll to position [0, 0]
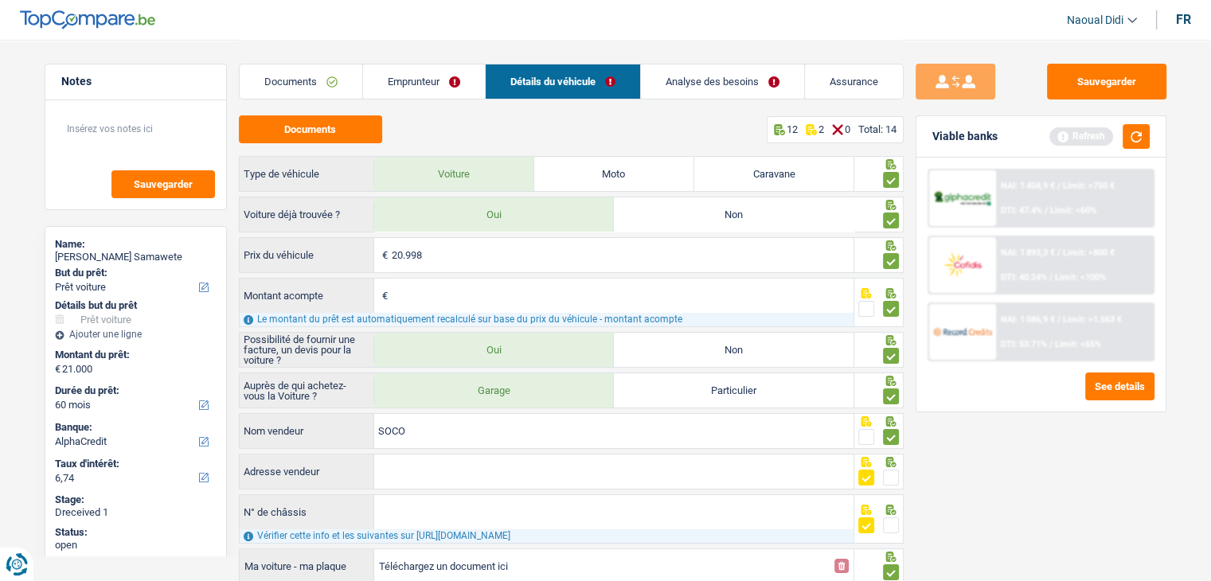
click at [1021, 265] on div "NAI: 1 893,3 € / Limit: >800 € DTI: 40.24% / Limit: <100%" at bounding box center [1074, 265] width 157 height 56
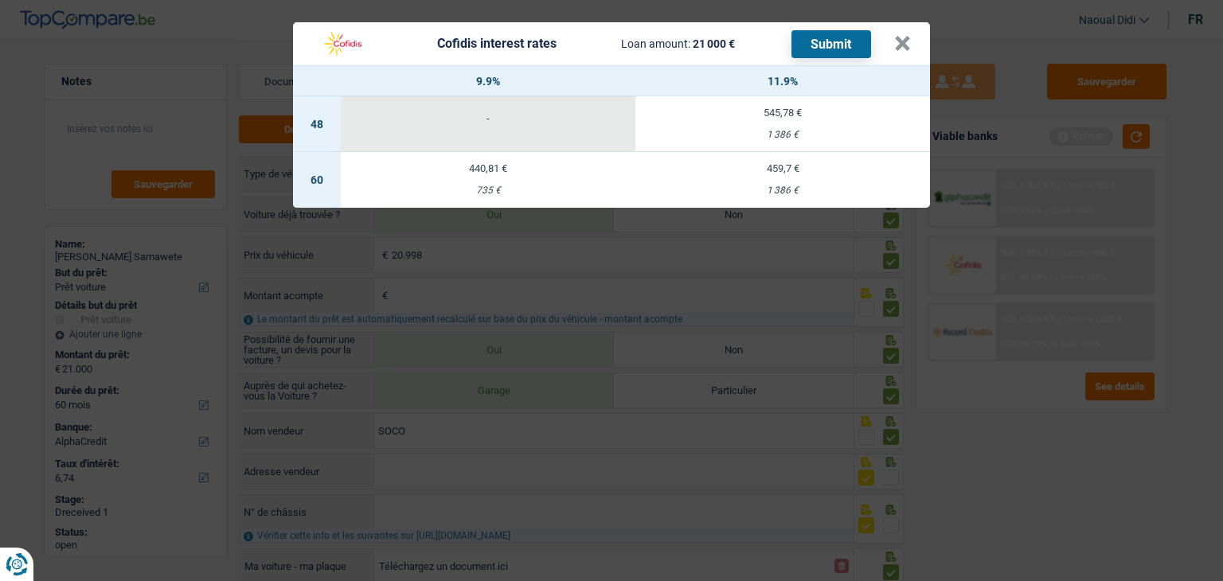
click at [513, 171] on div "440,81 €" at bounding box center [488, 168] width 295 height 10
select select "cofidis"
type input "9,90"
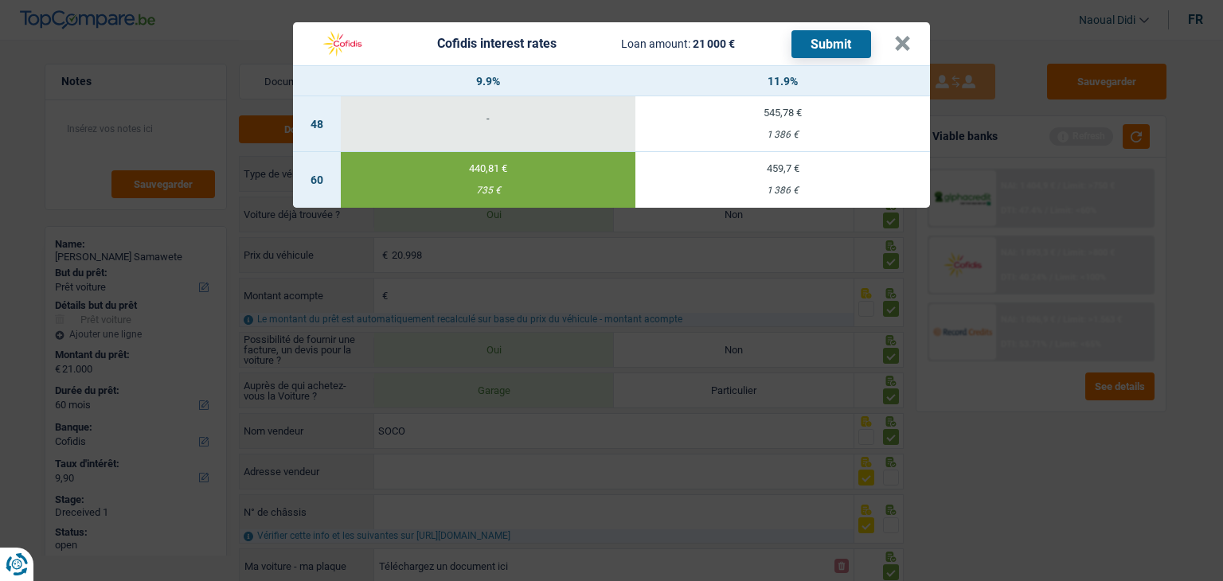
click at [833, 49] on button "Submit" at bounding box center [832, 44] width 80 height 28
click at [906, 45] on button "×" at bounding box center [902, 44] width 17 height 16
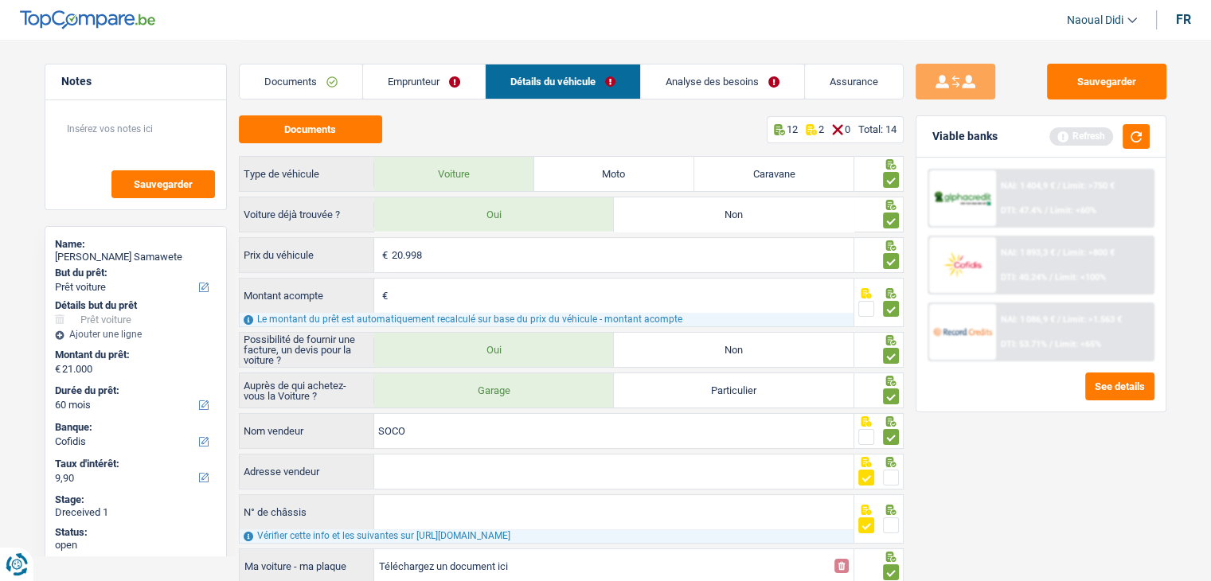
click at [1023, 316] on span "NAI: 1 086,9 €" at bounding box center [1028, 320] width 54 height 10
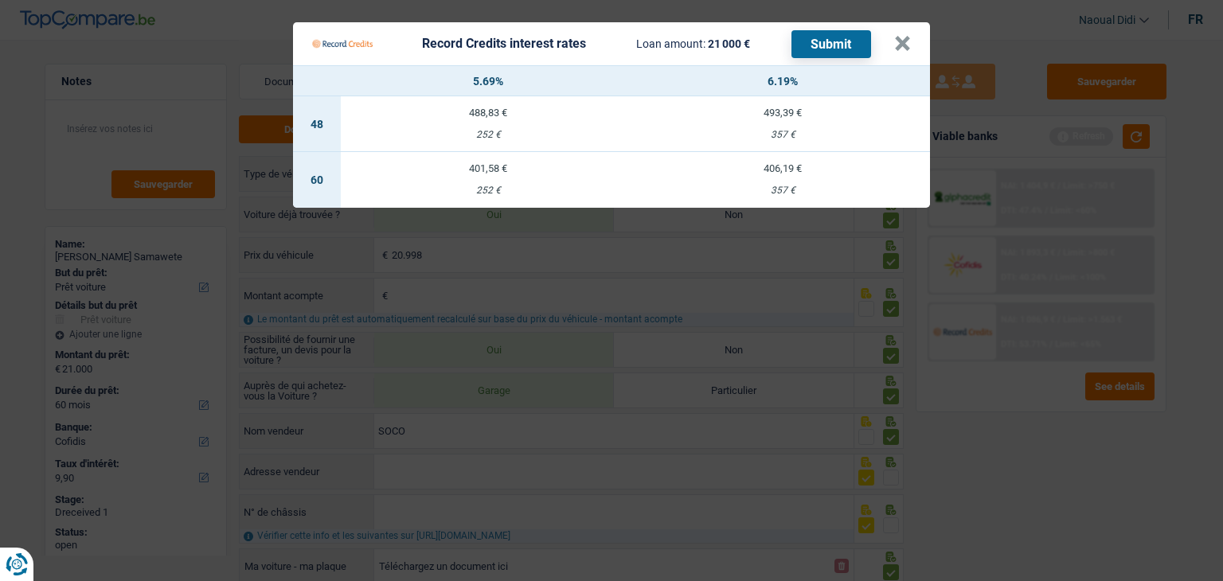
click at [777, 182] on td "406,19 € 357 €" at bounding box center [783, 180] width 295 height 56
select select "record credits"
type input "6,19"
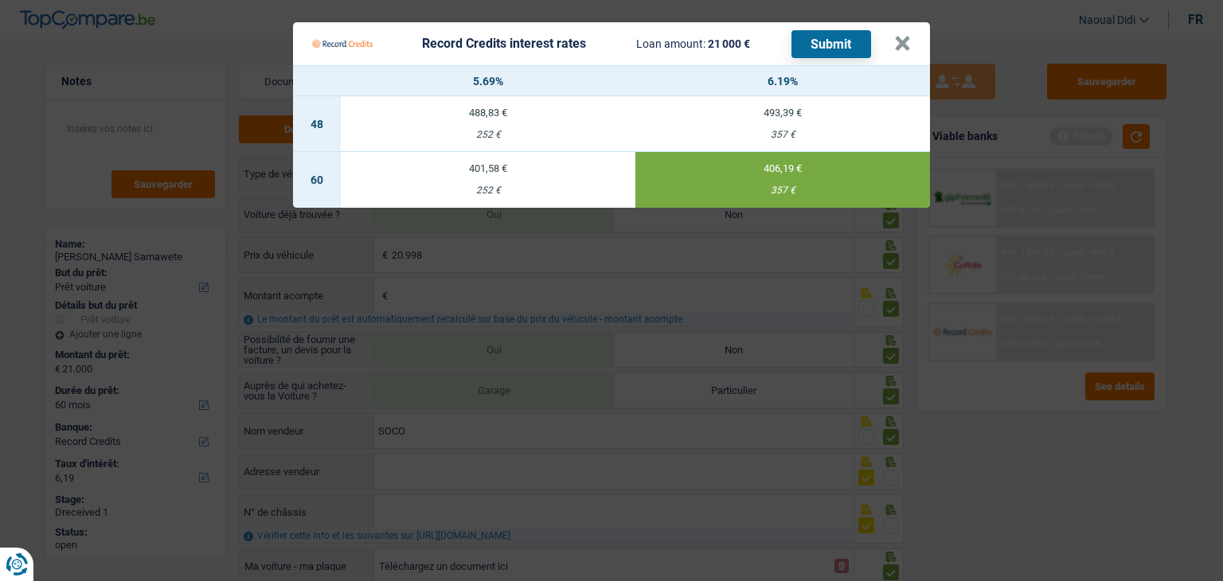
click at [822, 49] on button "Submit" at bounding box center [832, 44] width 80 height 28
click at [905, 45] on button "×" at bounding box center [902, 44] width 17 height 16
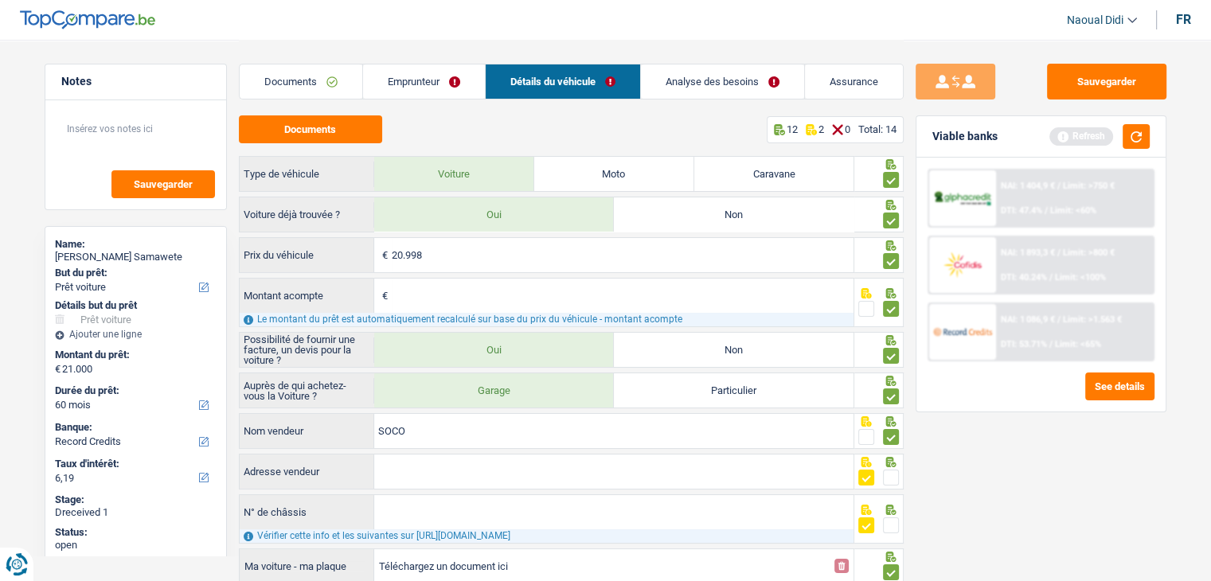
click at [270, 80] on link "Documents" at bounding box center [301, 82] width 123 height 34
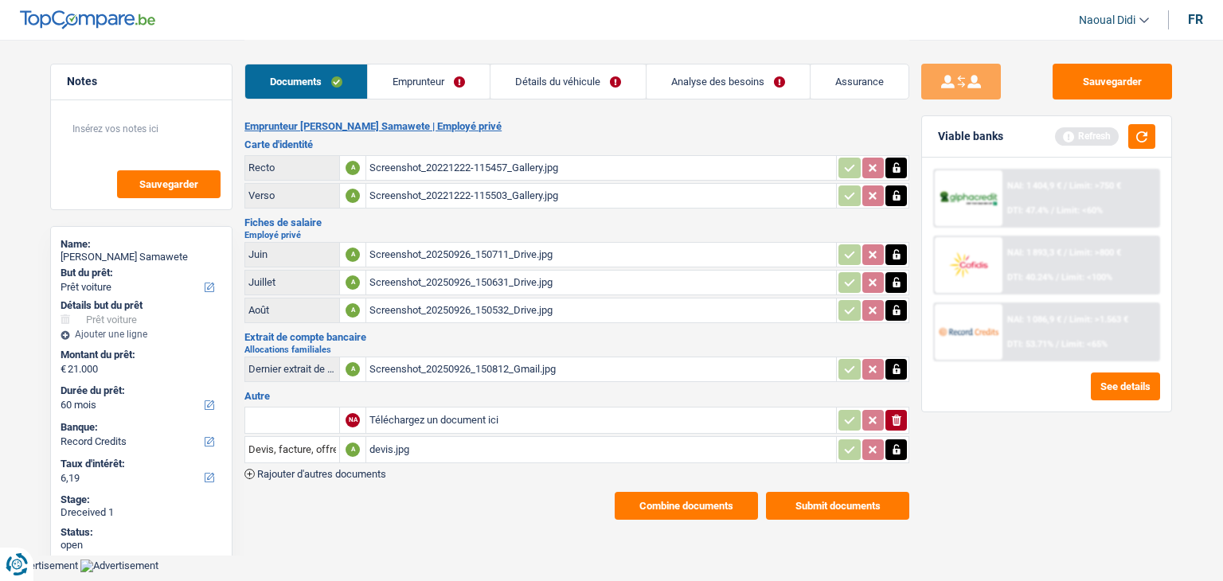
click at [853, 492] on button "Submit documents" at bounding box center [837, 506] width 143 height 28
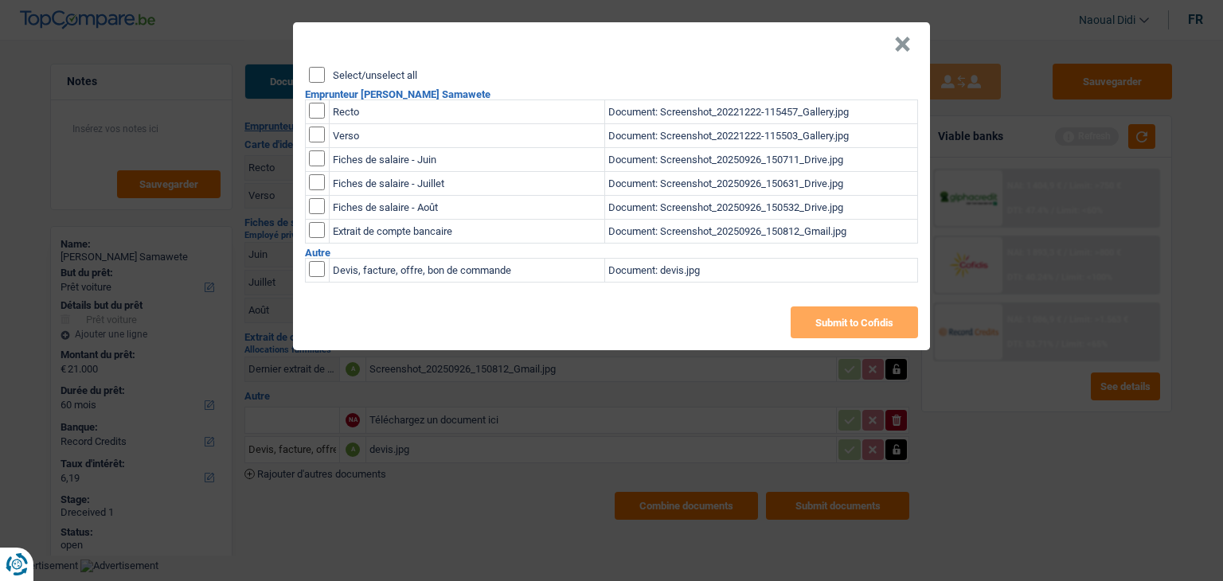
click at [313, 68] on input "Select/unselect all" at bounding box center [317, 75] width 16 height 16
checkbox input "true"
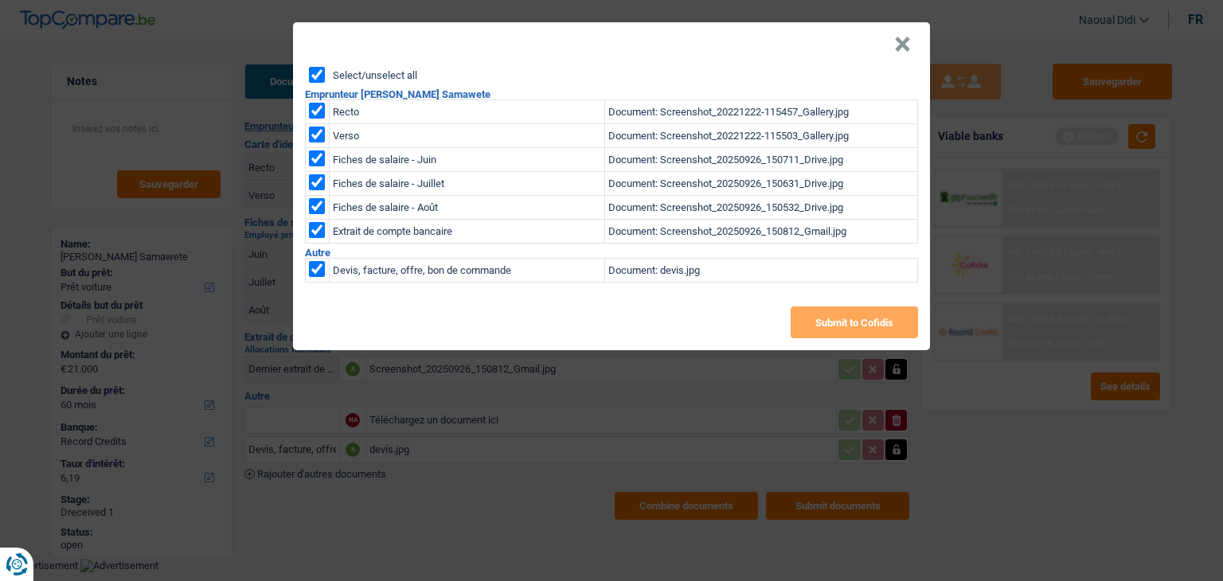
checkbox input "true"
click at [827, 316] on button "Submit to Cofidis" at bounding box center [854, 323] width 127 height 32
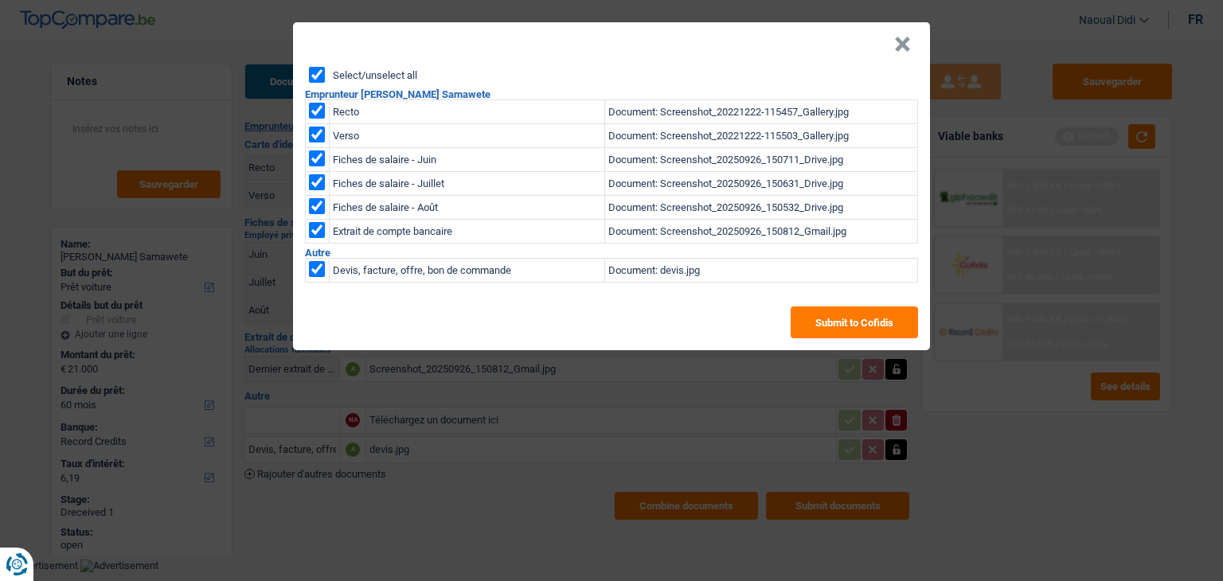
click at [895, 49] on button "×" at bounding box center [902, 45] width 17 height 16
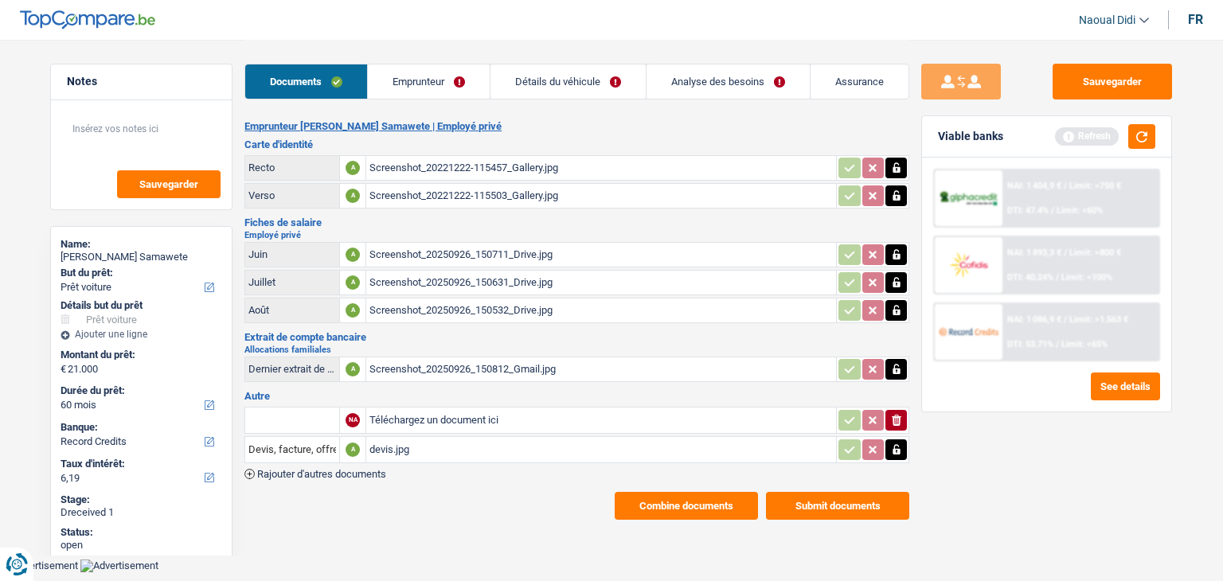
click at [656, 499] on button "Combine documents" at bounding box center [686, 506] width 143 height 28
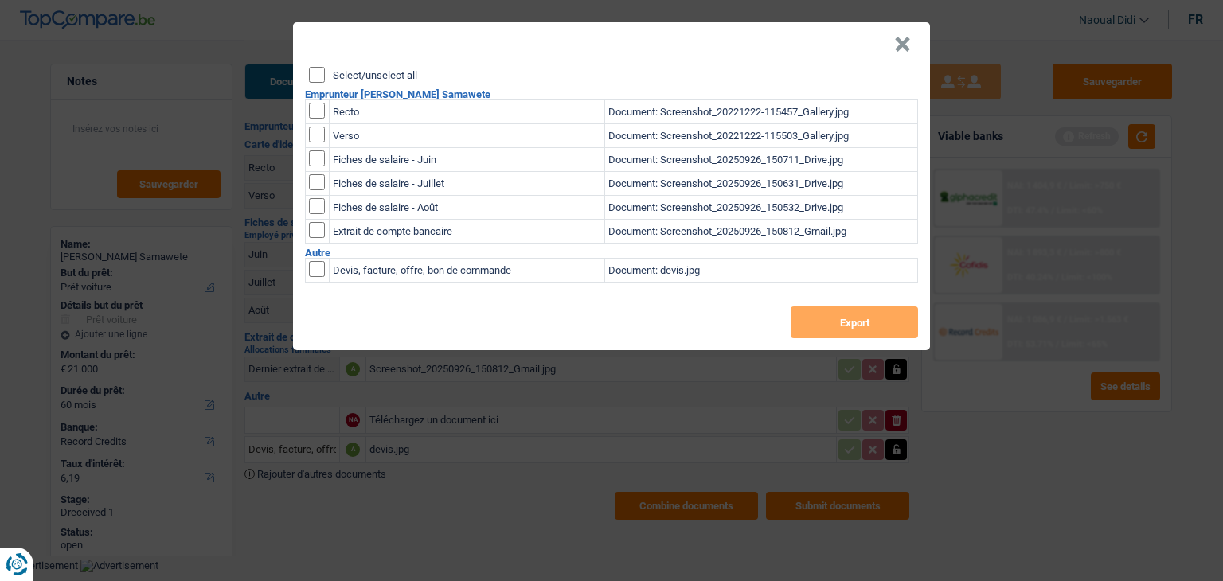
click at [312, 69] on input "Select/unselect all" at bounding box center [317, 75] width 16 height 16
checkbox input "true"
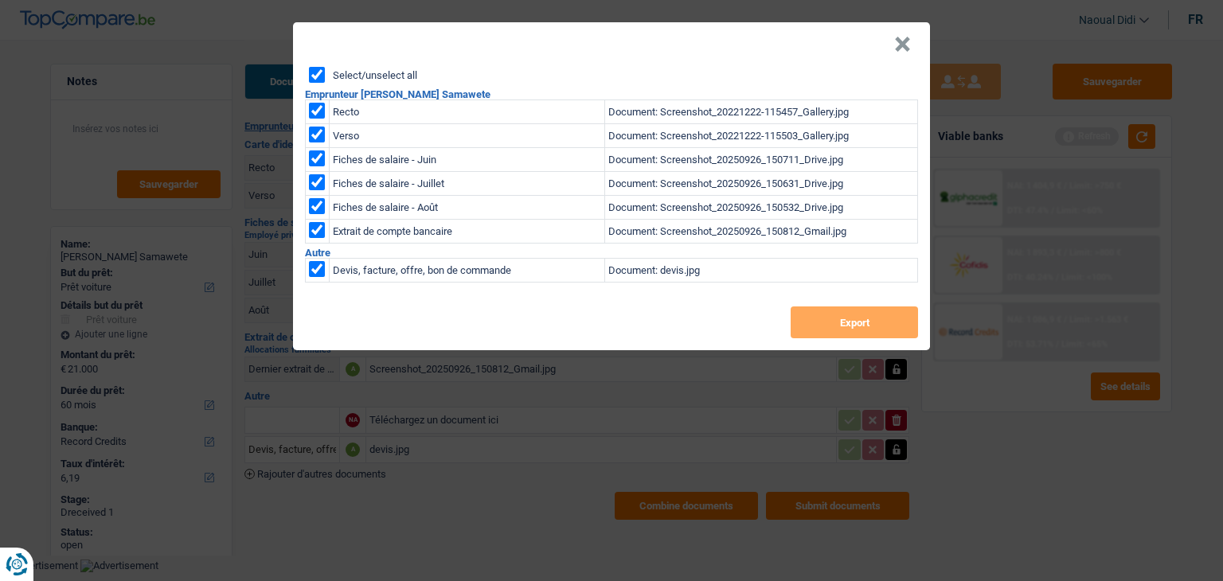
checkbox input "true"
click at [867, 319] on button "Export" at bounding box center [854, 323] width 127 height 32
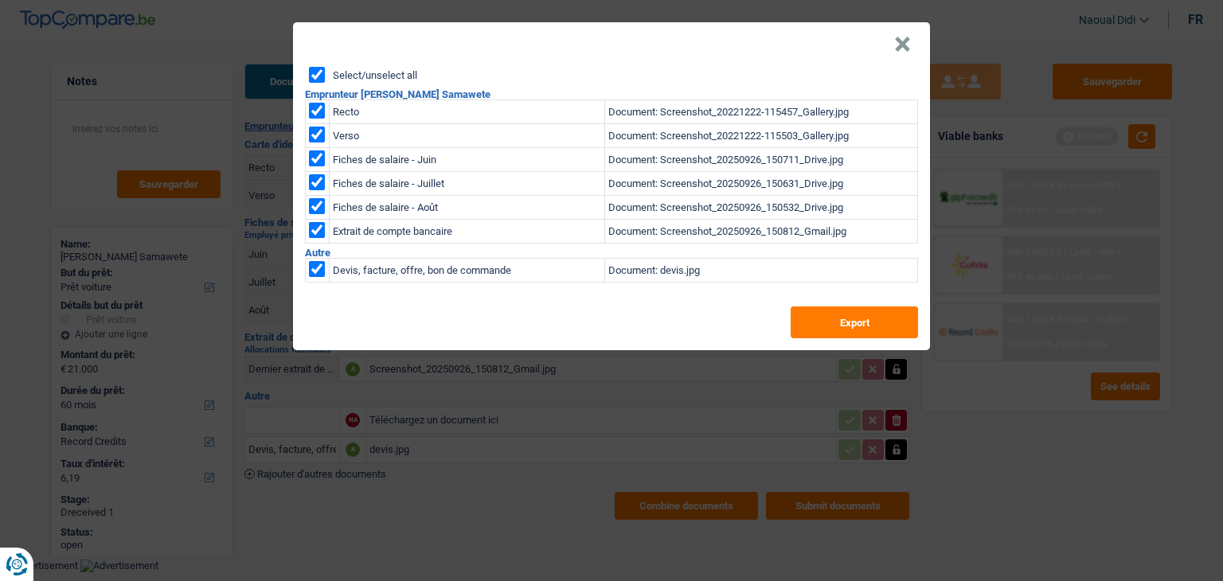
click at [895, 37] on button "×" at bounding box center [902, 45] width 17 height 16
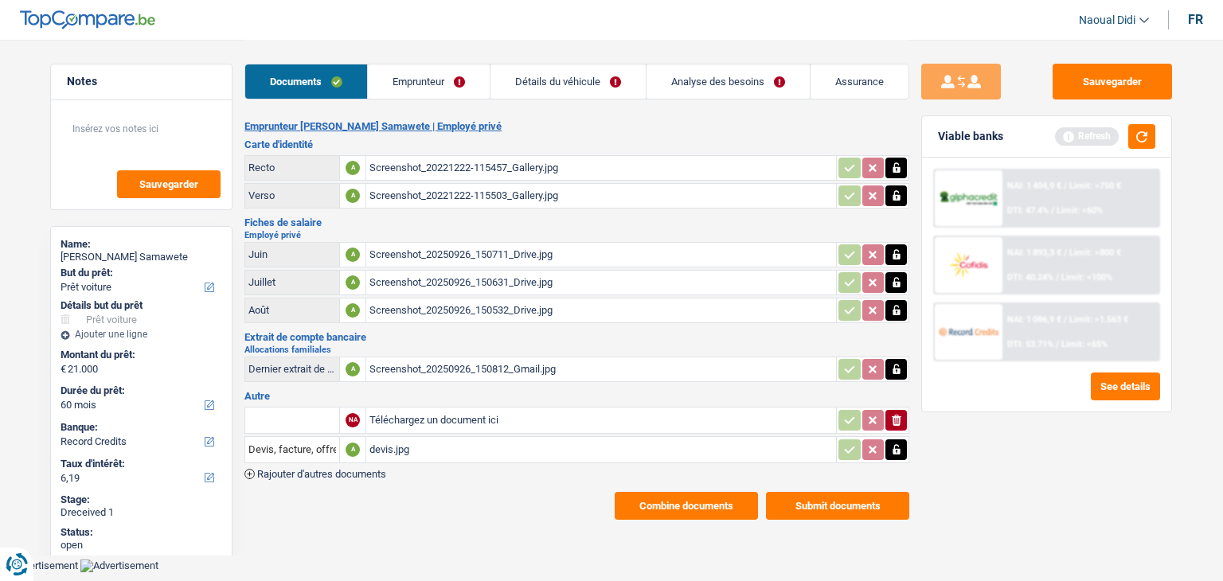
click at [443, 80] on link "Emprunteur" at bounding box center [429, 82] width 122 height 34
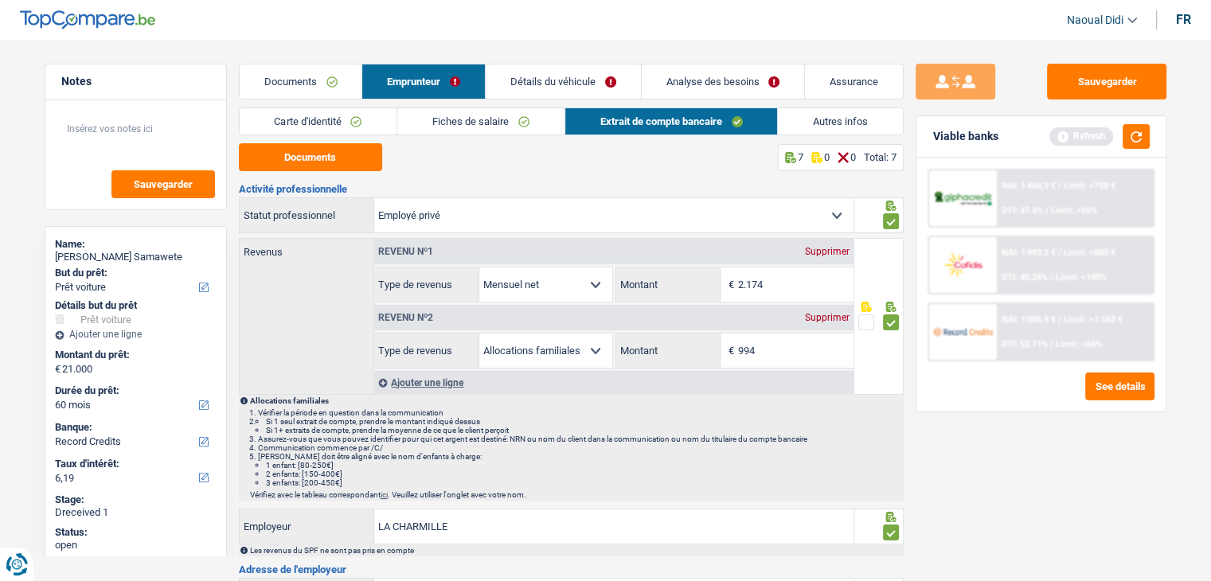
click at [317, 101] on div "Documents Emprunteur Détails du véhicule Analyse des besoins Assurance" at bounding box center [571, 74] width 665 height 68
click at [317, 104] on div "Documents Emprunteur Détails du véhicule Analyse des besoins Assurance" at bounding box center [571, 74] width 665 height 68
click at [319, 115] on link "Carte d'identité" at bounding box center [319, 121] width 158 height 26
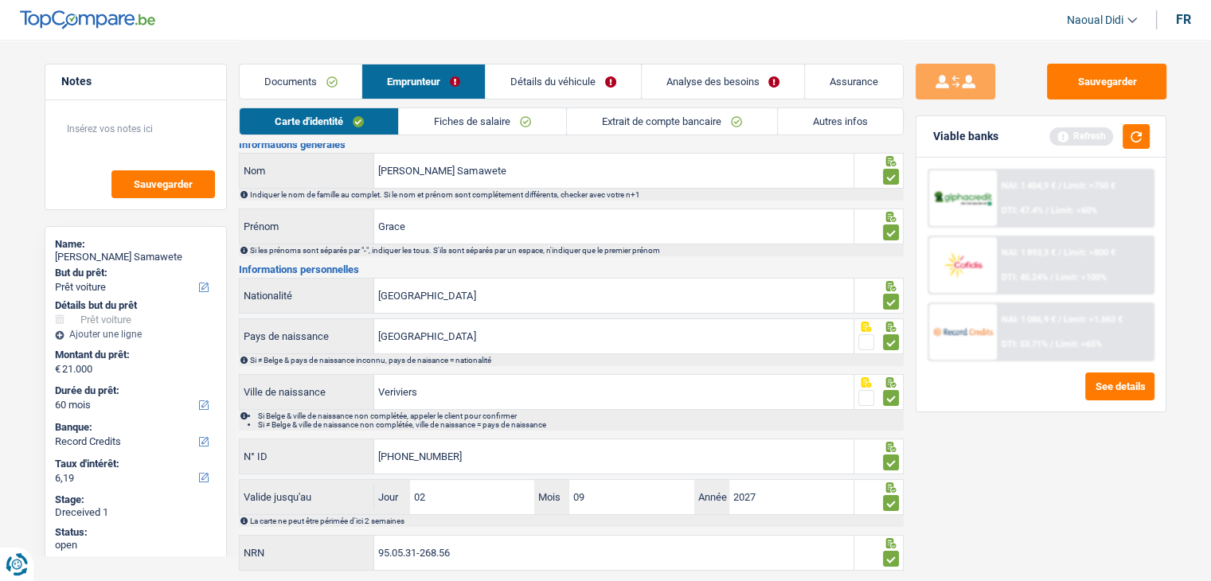
scroll to position [88, 0]
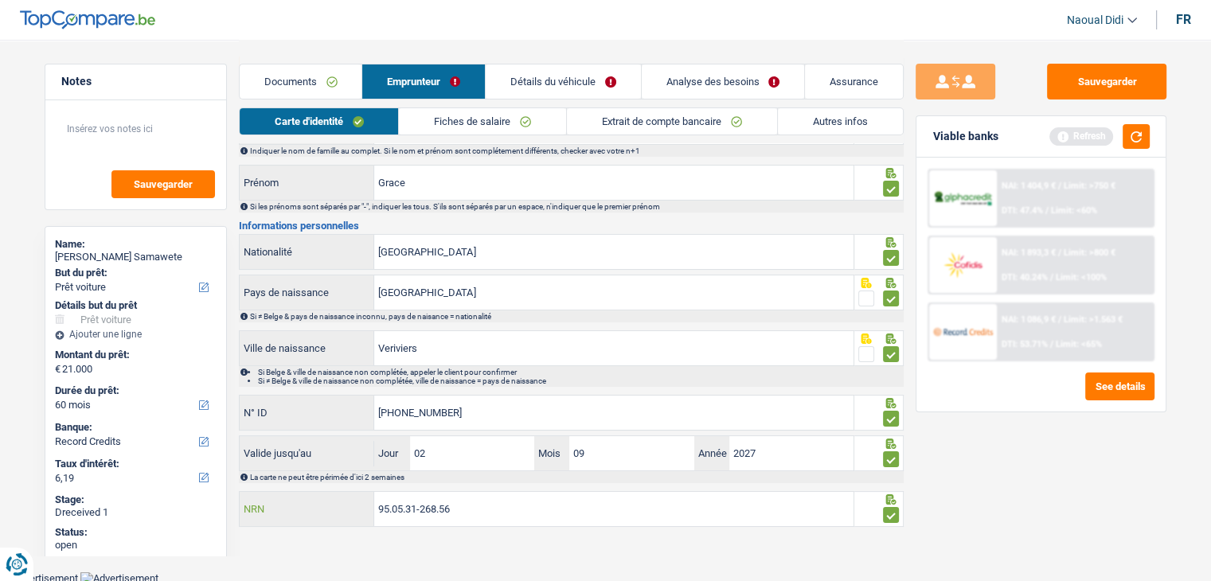
drag, startPoint x: 464, startPoint y: 509, endPoint x: 341, endPoint y: 479, distance: 127.1
click at [341, 479] on div "Informations générales Pepo Dialundama Samawete Nom Indiquer le nom de famille …" at bounding box center [571, 313] width 665 height 434
click at [315, 81] on link "Documents" at bounding box center [301, 82] width 123 height 34
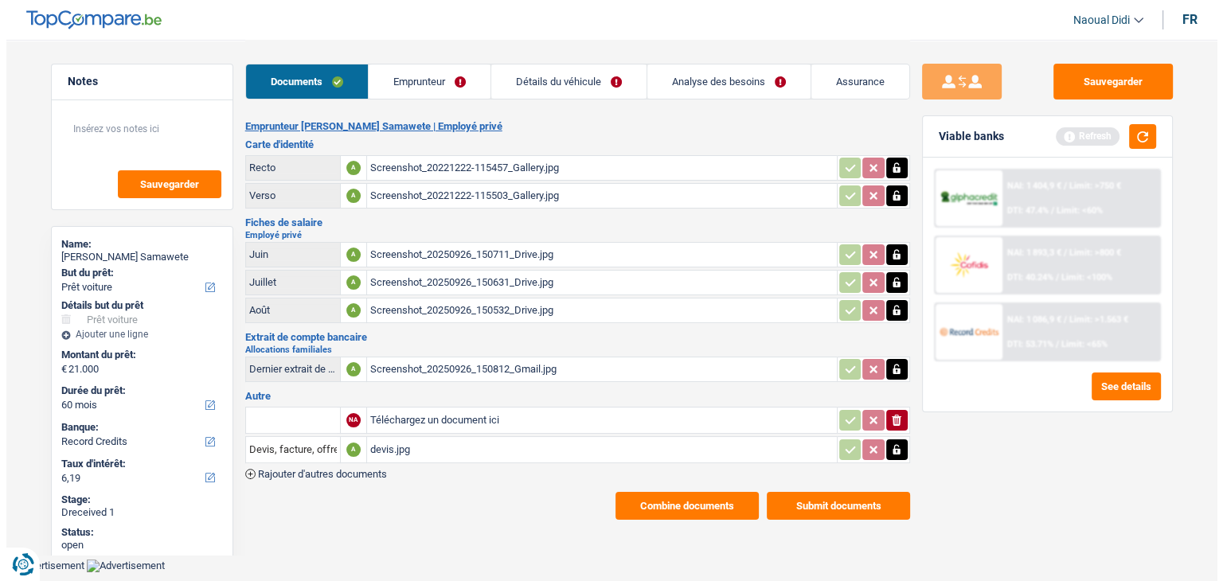
scroll to position [0, 0]
click at [446, 368] on div "Screenshot_20250926_150812_Gmail.jpg" at bounding box center [602, 370] width 464 height 24
click at [432, 421] on input "Téléchargez un document ici" at bounding box center [602, 421] width 464 height 24
type input "C:\fakepath\IMG-20250926-WA0006.jpg"
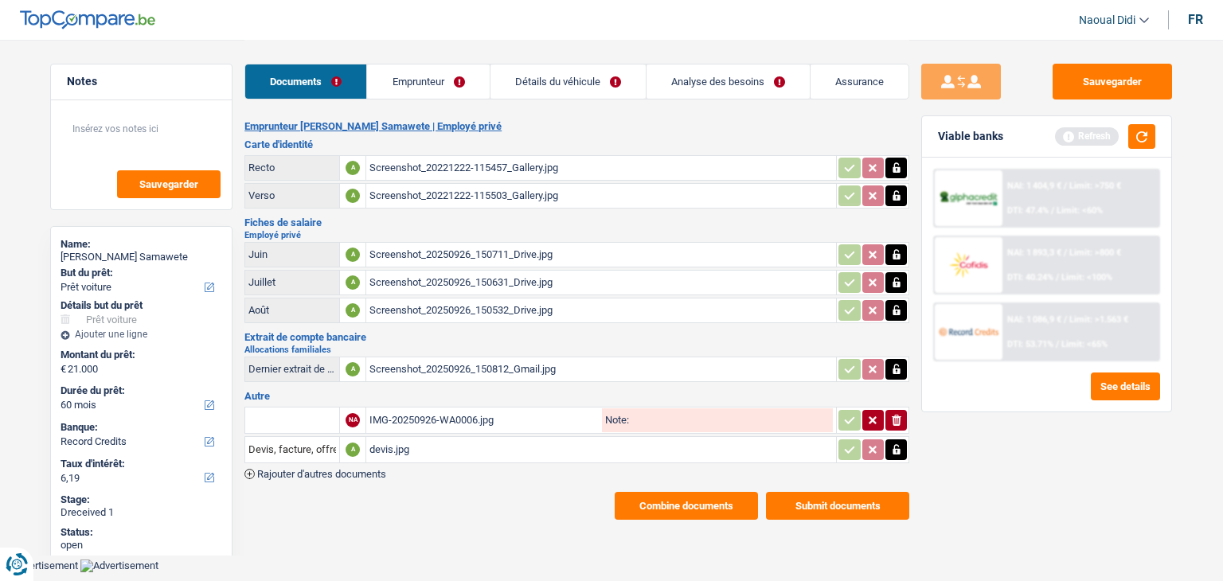
click at [669, 413] on input "Note:" at bounding box center [731, 421] width 204 height 24
drag, startPoint x: 667, startPoint y: 406, endPoint x: 630, endPoint y: 409, distance: 37.5
click at [630, 409] on input "Extrait" at bounding box center [731, 421] width 204 height 24
type input "Extrait"
click at [309, 419] on input "text" at bounding box center [292, 420] width 88 height 25
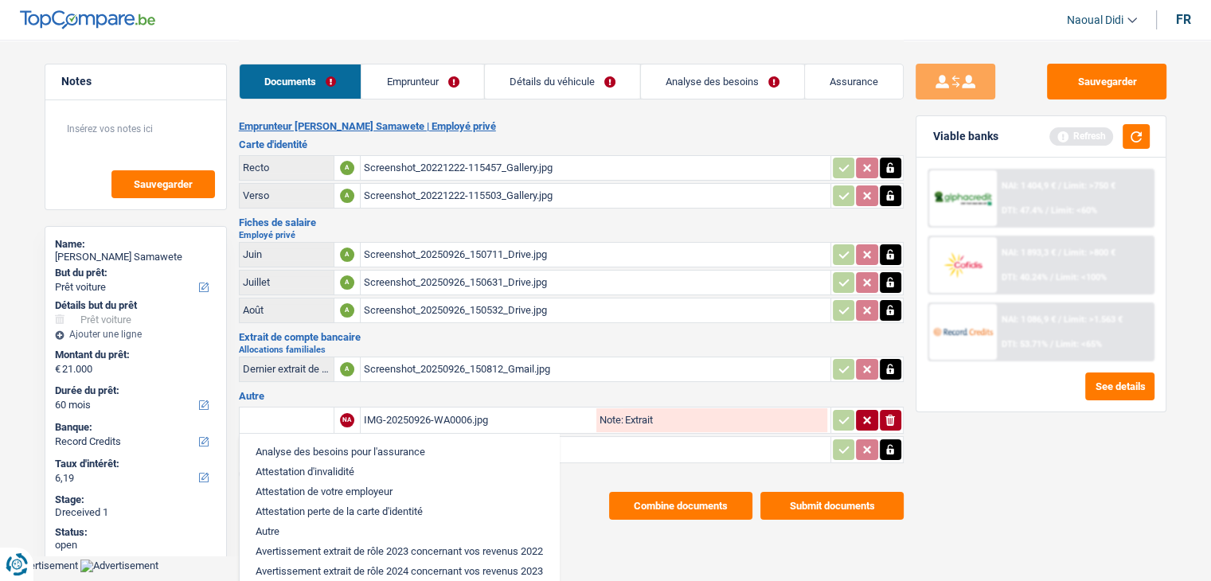
paste input "Extrait"
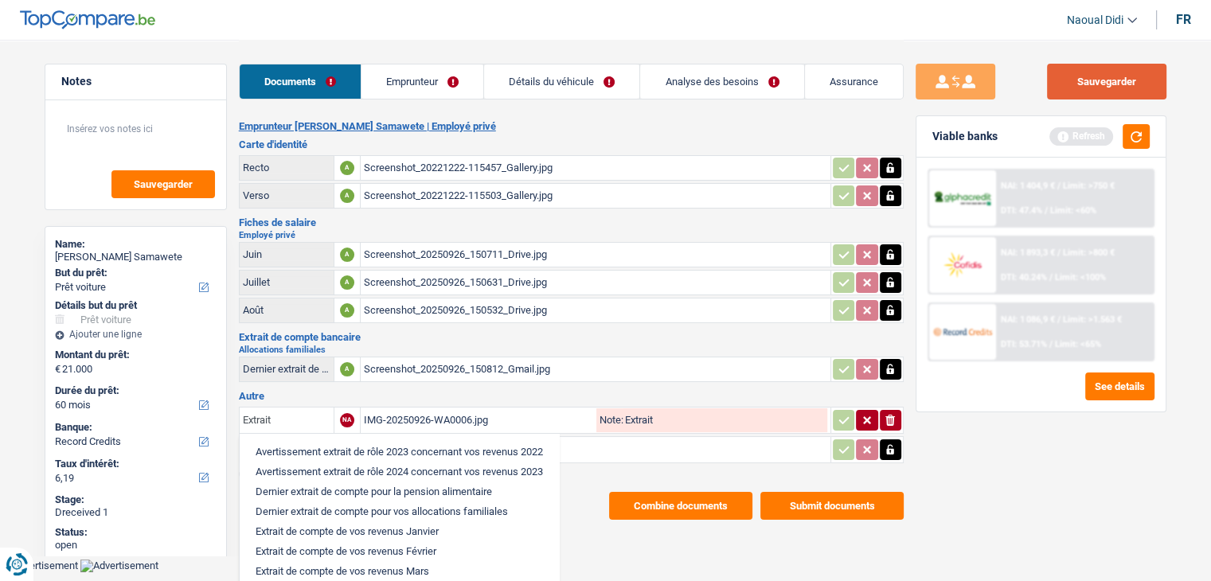
type input "Extrait"
click at [1115, 87] on button "Sauvegarder" at bounding box center [1106, 82] width 119 height 36
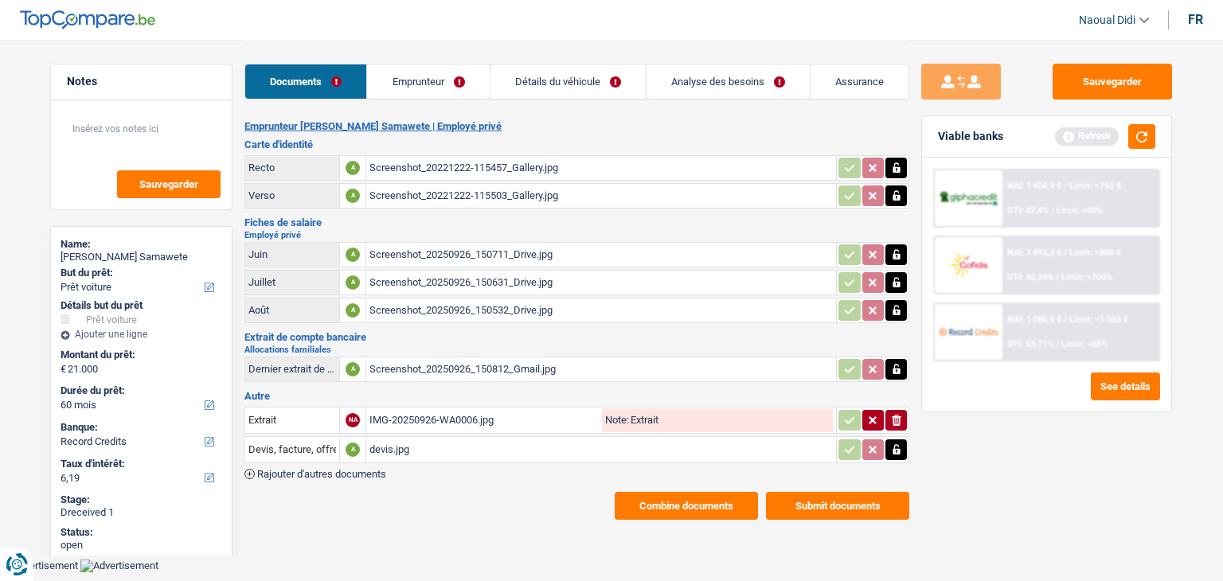
click at [448, 417] on div "IMG-20250926-WA0006.jpg" at bounding box center [484, 421] width 229 height 24
click at [1135, 72] on button "Sauvegarder" at bounding box center [1112, 82] width 119 height 36
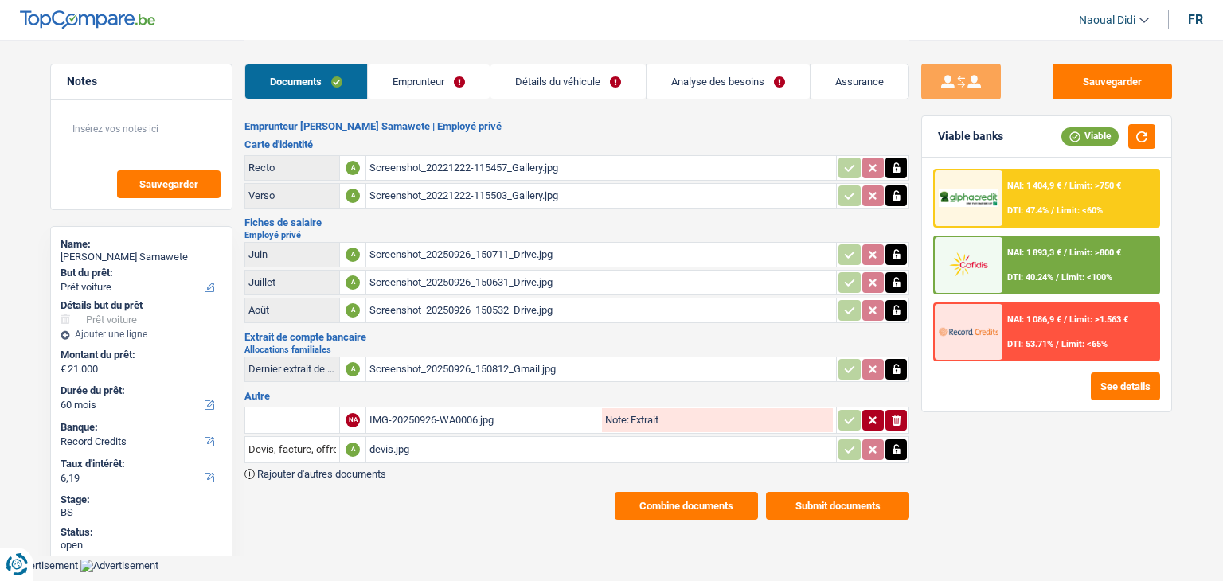
select select "car"
select select "60"
select select "record credits"
click at [583, 77] on link "Détails du véhicule" at bounding box center [568, 82] width 155 height 34
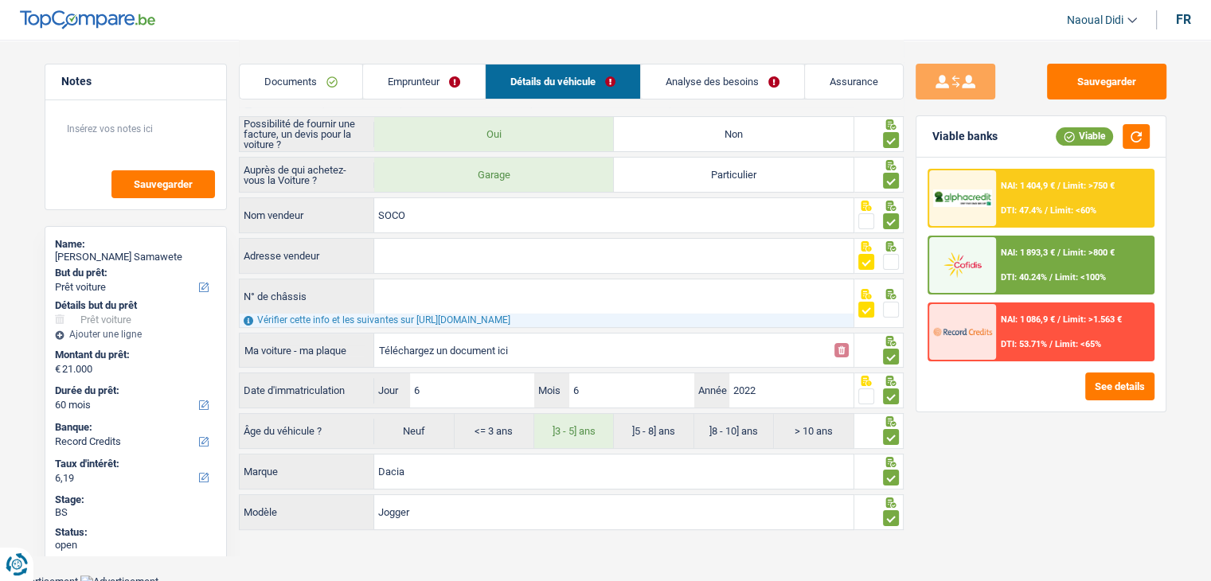
scroll to position [217, 0]
drag, startPoint x: 412, startPoint y: 209, endPoint x: 321, endPoint y: 192, distance: 92.3
click at [321, 192] on div "Auprès de qui achetez-vous la Voiture ? Garage Particulier SOCO Nom vendeur Adr…" at bounding box center [571, 302] width 665 height 295
click at [393, 68] on link "Emprunteur" at bounding box center [424, 82] width 122 height 34
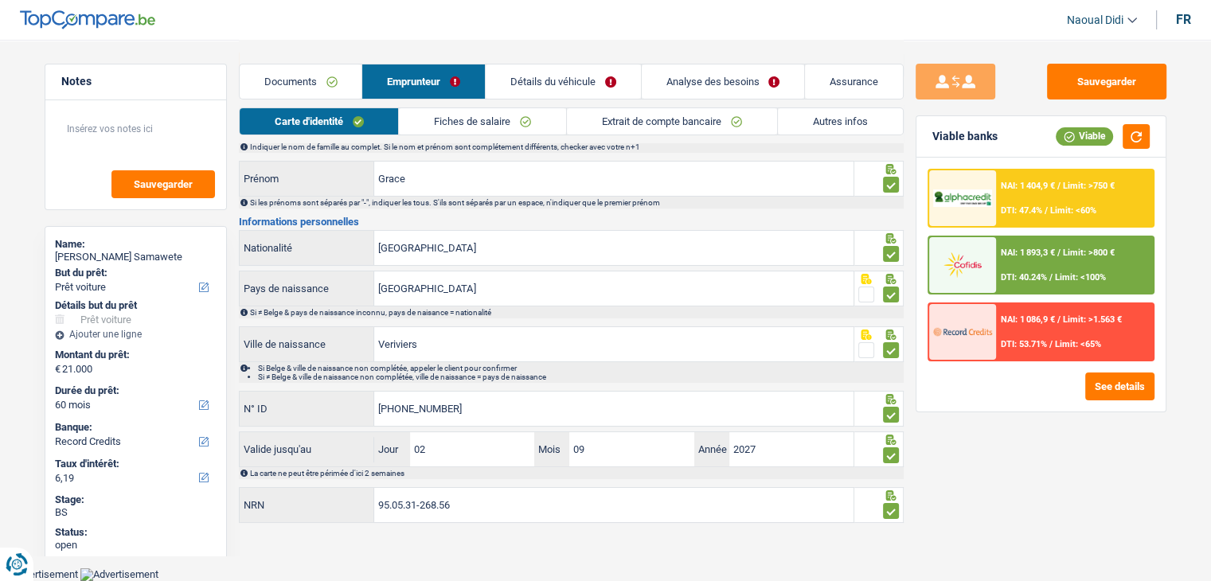
scroll to position [88, 0]
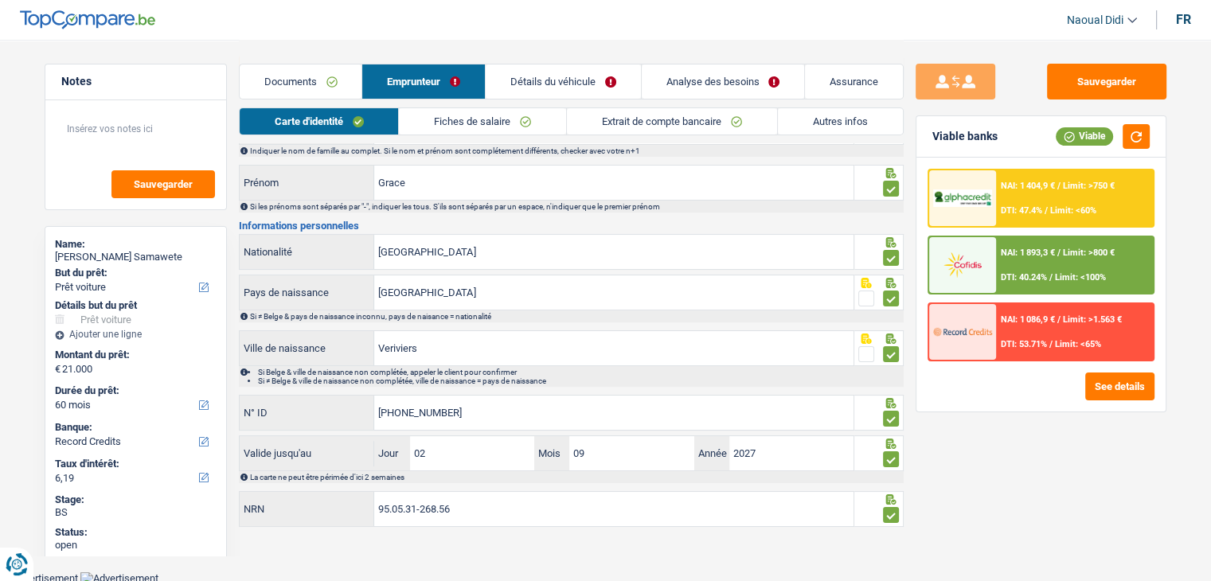
click at [481, 108] on li "Fiches de salaire" at bounding box center [482, 122] width 168 height 28
click at [483, 119] on link "Fiches de salaire" at bounding box center [482, 121] width 167 height 26
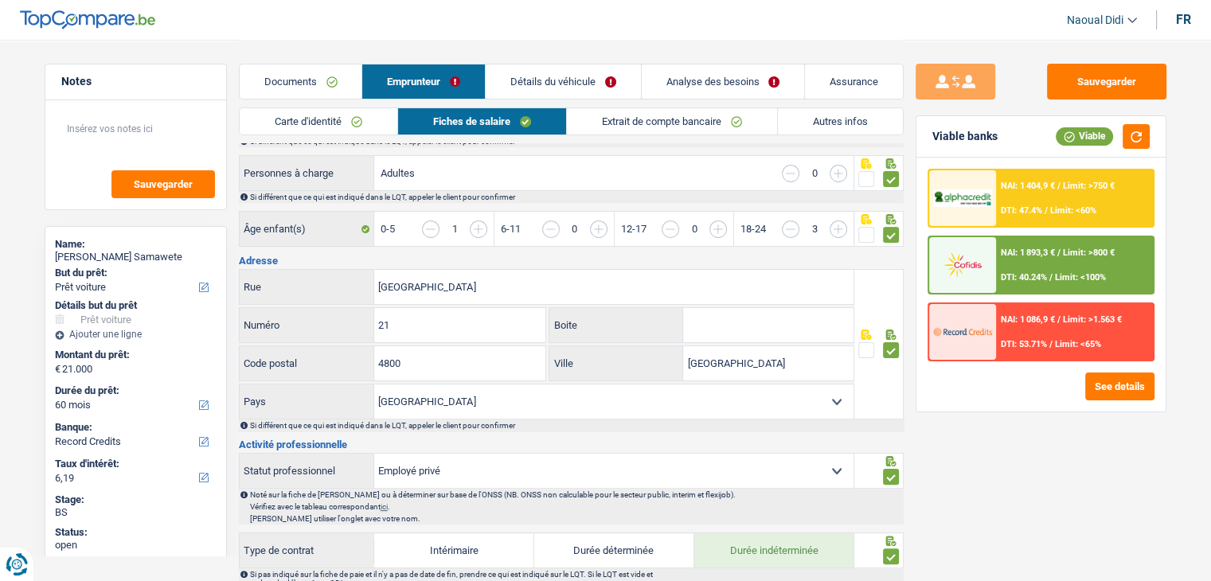
scroll to position [319, 0]
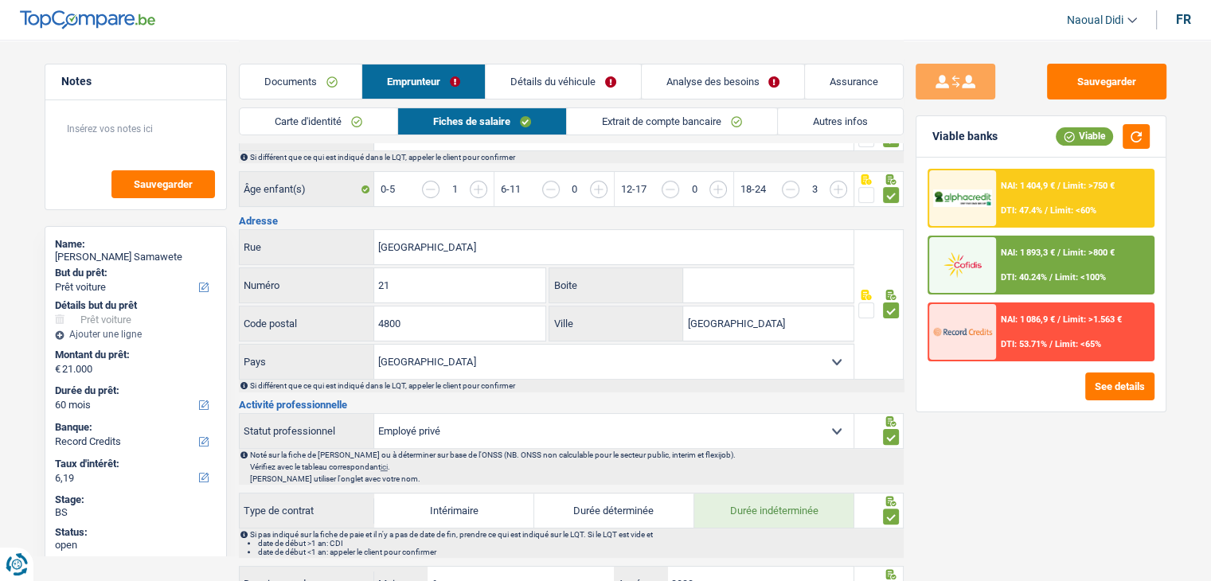
click at [526, 82] on link "Détails du véhicule" at bounding box center [563, 82] width 155 height 34
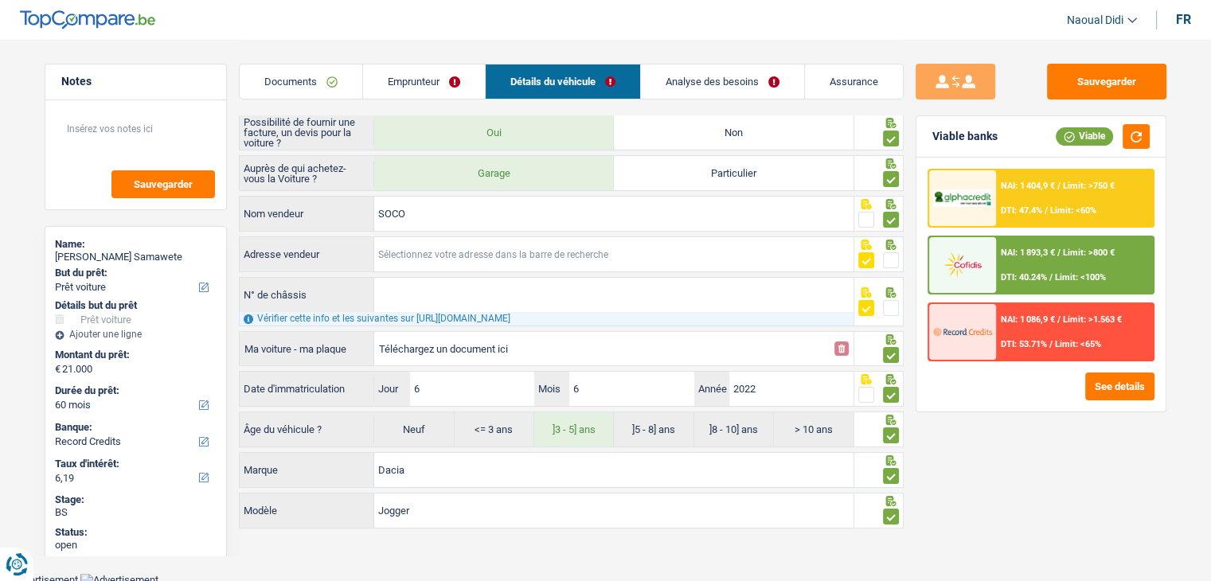
click at [409, 258] on input "Adresse vendeur" at bounding box center [613, 254] width 479 height 34
paste input "Rue de Mangombroux 373, 4800 Verviers"
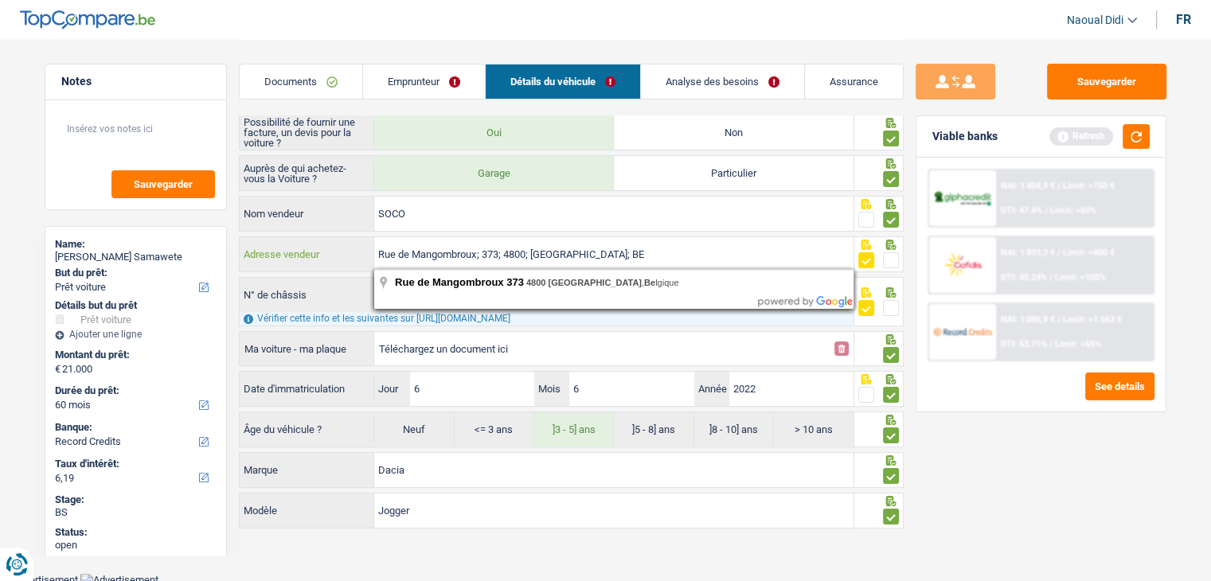
drag, startPoint x: 636, startPoint y: 259, endPoint x: 370, endPoint y: 259, distance: 265.2
click at [370, 259] on div "Rue de Mangombroux; 373; 4800; Verviers; BE Adresse vendeur" at bounding box center [547, 254] width 615 height 34
type input "Rue de Mangombroux 373, 4800 Verviers, Belgique"
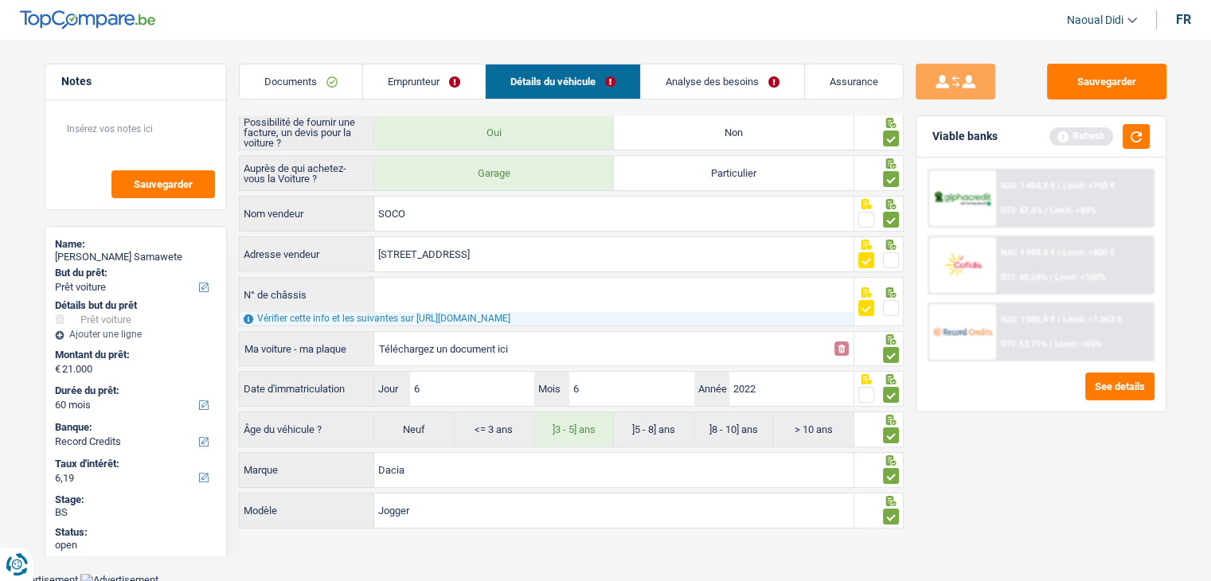
click at [397, 84] on link "Emprunteur" at bounding box center [424, 82] width 122 height 34
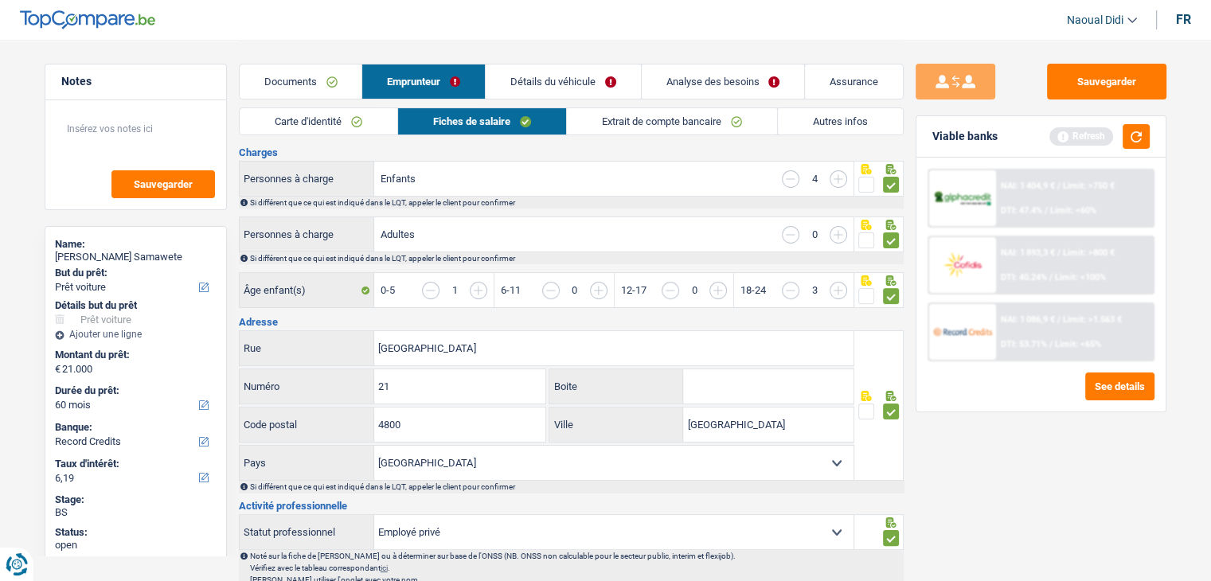
click at [575, 84] on link "Détails du véhicule" at bounding box center [563, 82] width 155 height 34
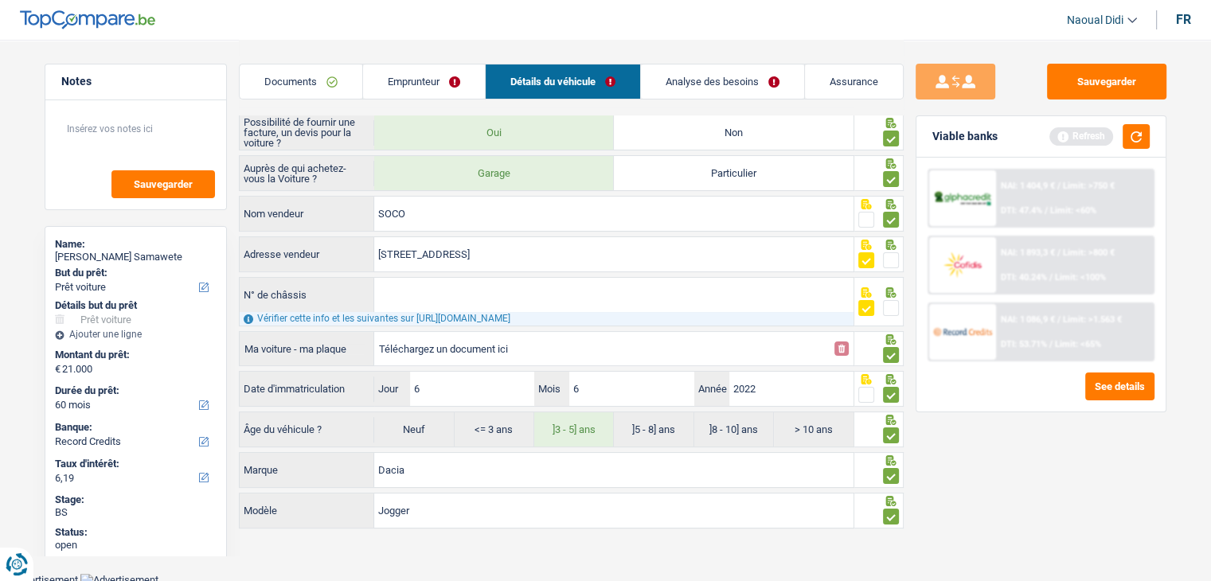
click at [302, 79] on link "Documents" at bounding box center [301, 82] width 123 height 34
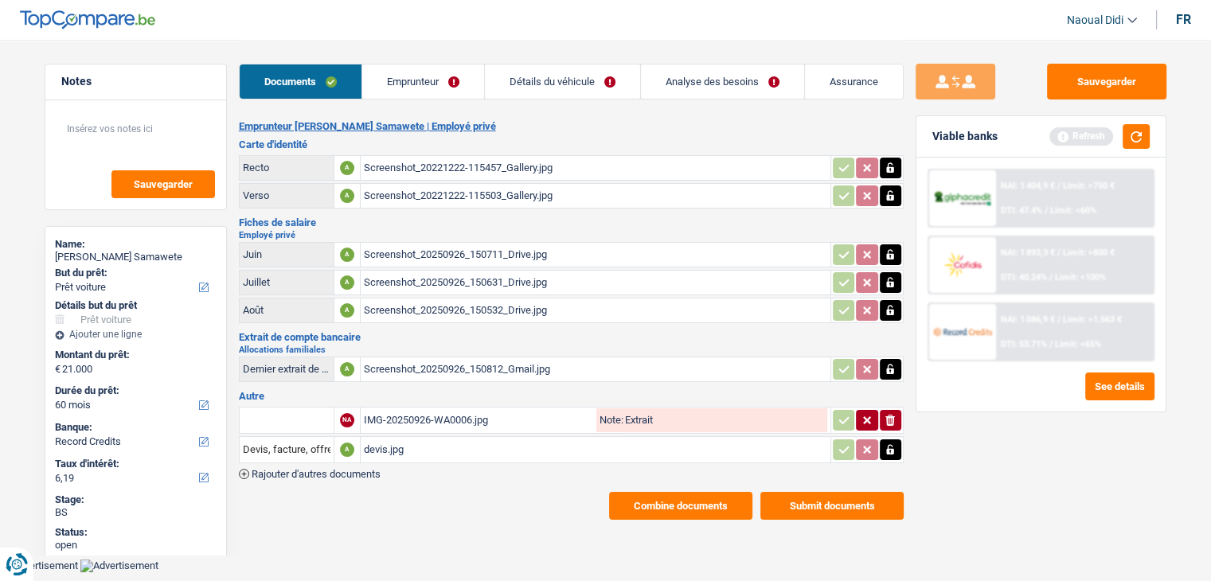
scroll to position [0, 0]
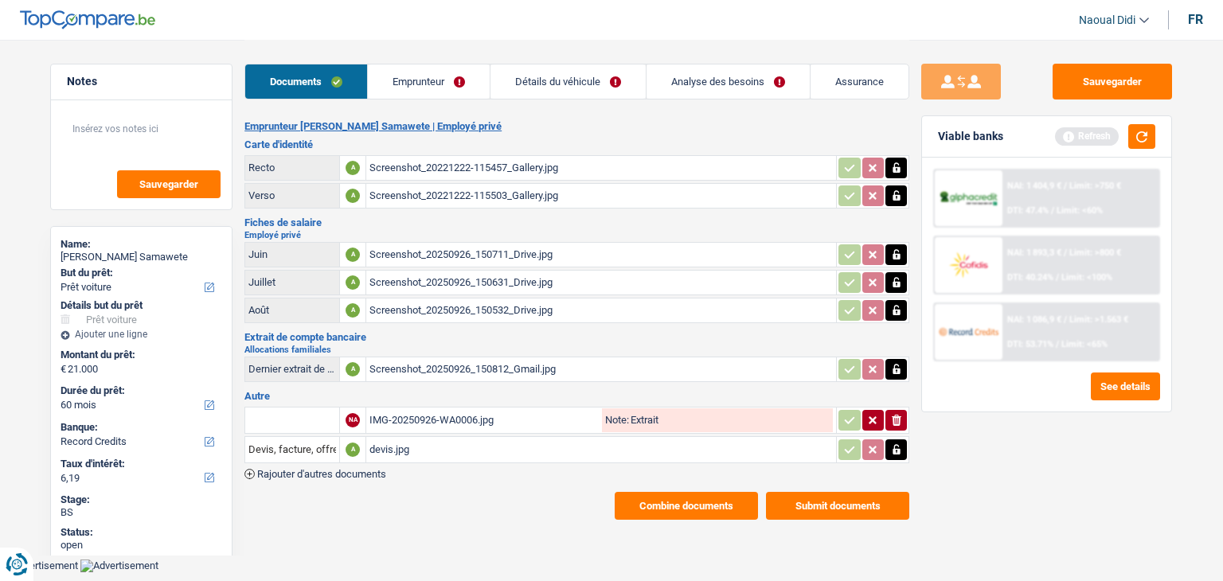
click at [429, 170] on div "Screenshot_20221222-115457_Gallery.jpg" at bounding box center [602, 168] width 464 height 24
click at [563, 77] on link "Détails du véhicule" at bounding box center [568, 82] width 155 height 34
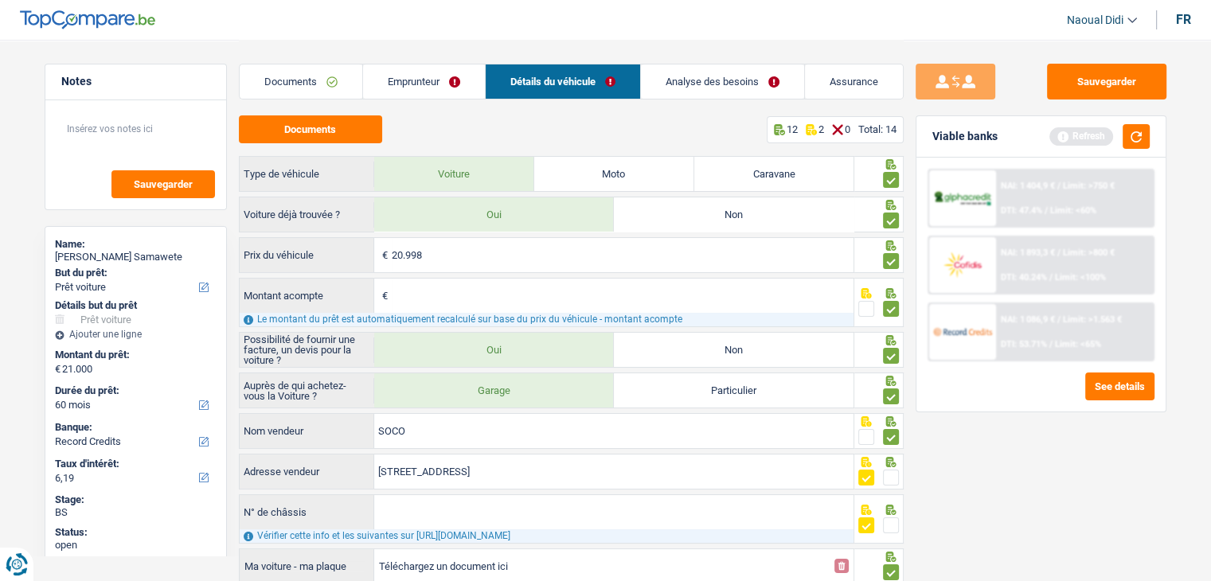
scroll to position [159, 0]
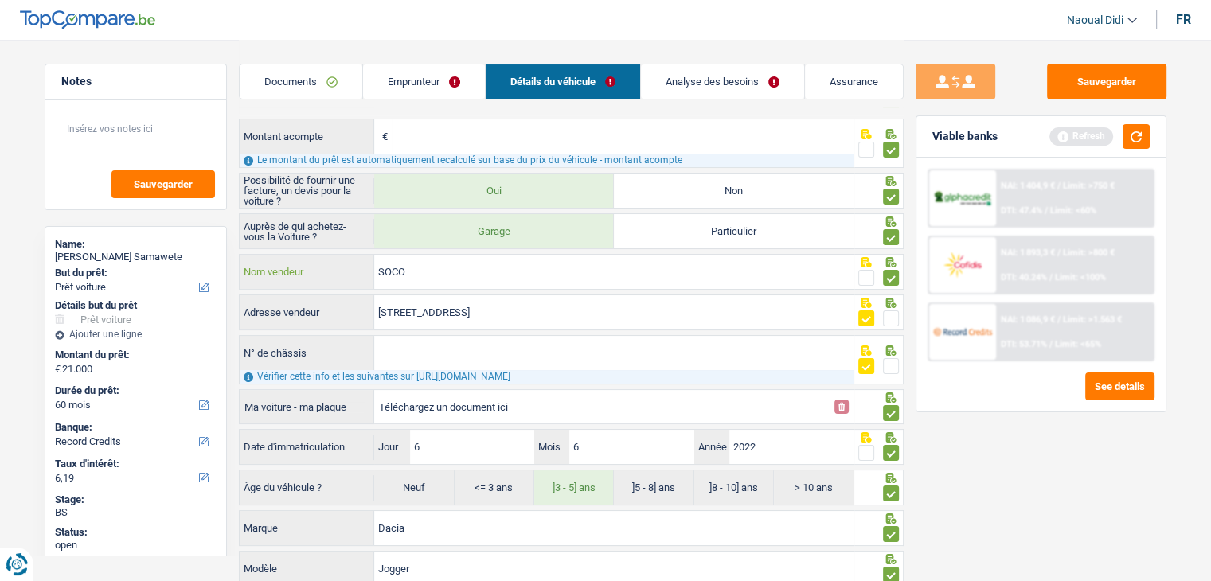
drag, startPoint x: 413, startPoint y: 273, endPoint x: 282, endPoint y: 262, distance: 131.1
click at [282, 262] on div "SOCO Nom vendeur" at bounding box center [547, 272] width 615 height 34
drag, startPoint x: 414, startPoint y: 272, endPoint x: 333, endPoint y: 264, distance: 81.6
click at [333, 264] on div "SOCO Nom vendeur" at bounding box center [547, 272] width 615 height 34
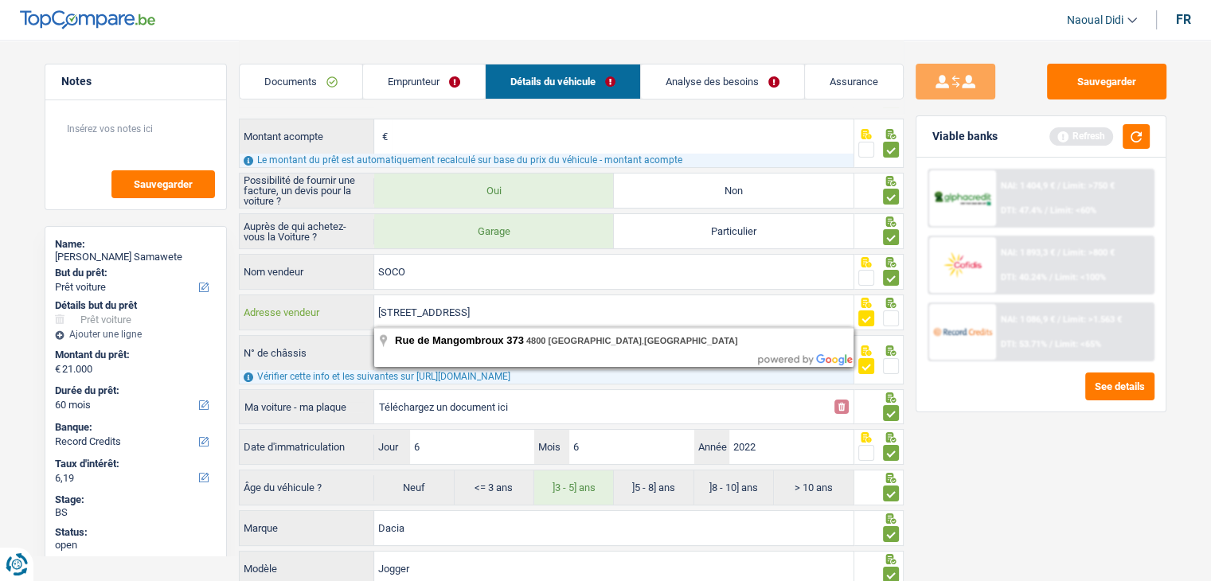
drag, startPoint x: 562, startPoint y: 319, endPoint x: 344, endPoint y: 311, distance: 218.4
click at [344, 311] on div "Rue de Mangombroux 373, 4800 Verviers, Belgique Adresse vendeur" at bounding box center [547, 312] width 615 height 34
click at [1001, 468] on div "Sauvegarder Viable banks Refresh NAI: 1 404,9 € / Limit: >750 € DTI: 47.4% / Li…" at bounding box center [1041, 310] width 275 height 492
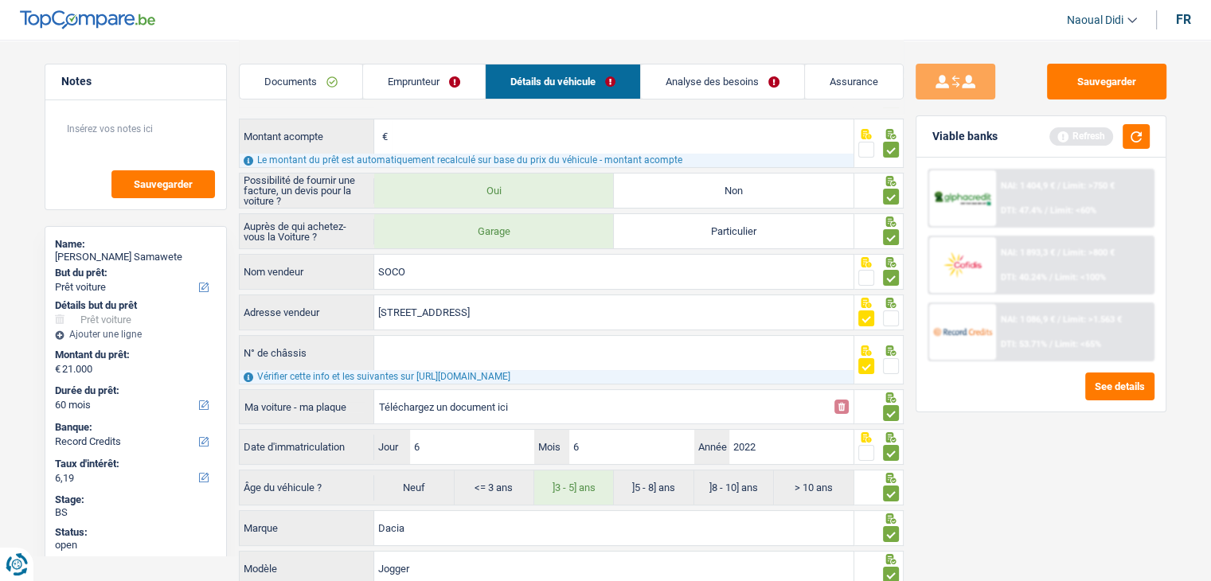
click at [697, 78] on link "Analyse des besoins" at bounding box center [722, 82] width 163 height 34
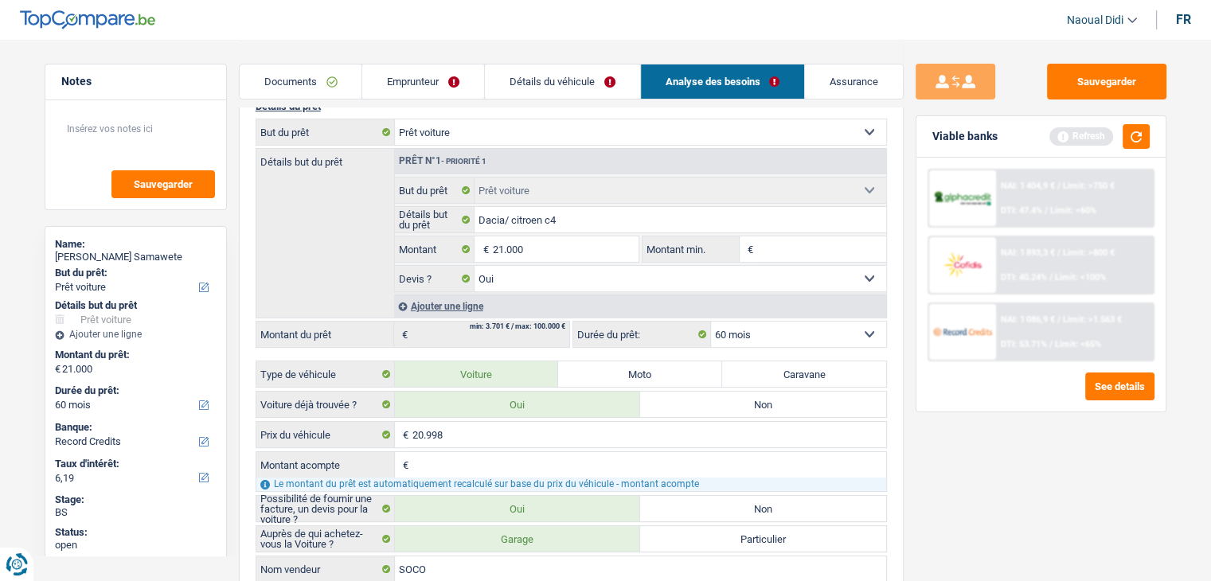
scroll to position [80, 0]
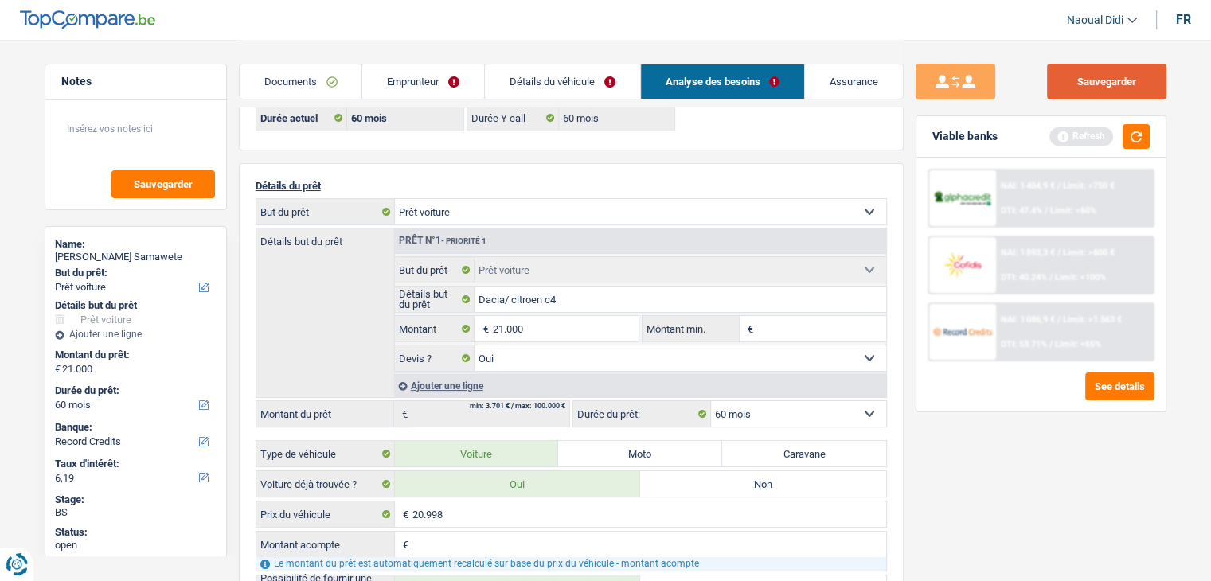
click at [1071, 84] on button "Sauvegarder" at bounding box center [1106, 82] width 119 height 36
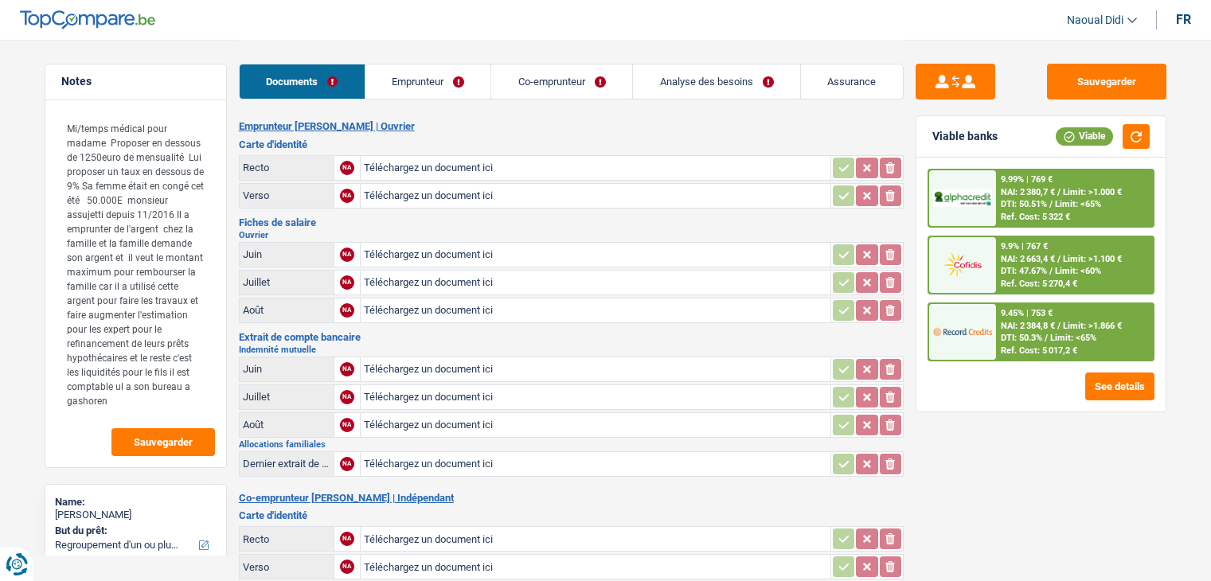
select select "refinancing"
select select "household"
select select "houseOrGarden"
select select "120"
